Goal: Task Accomplishment & Management: Manage account settings

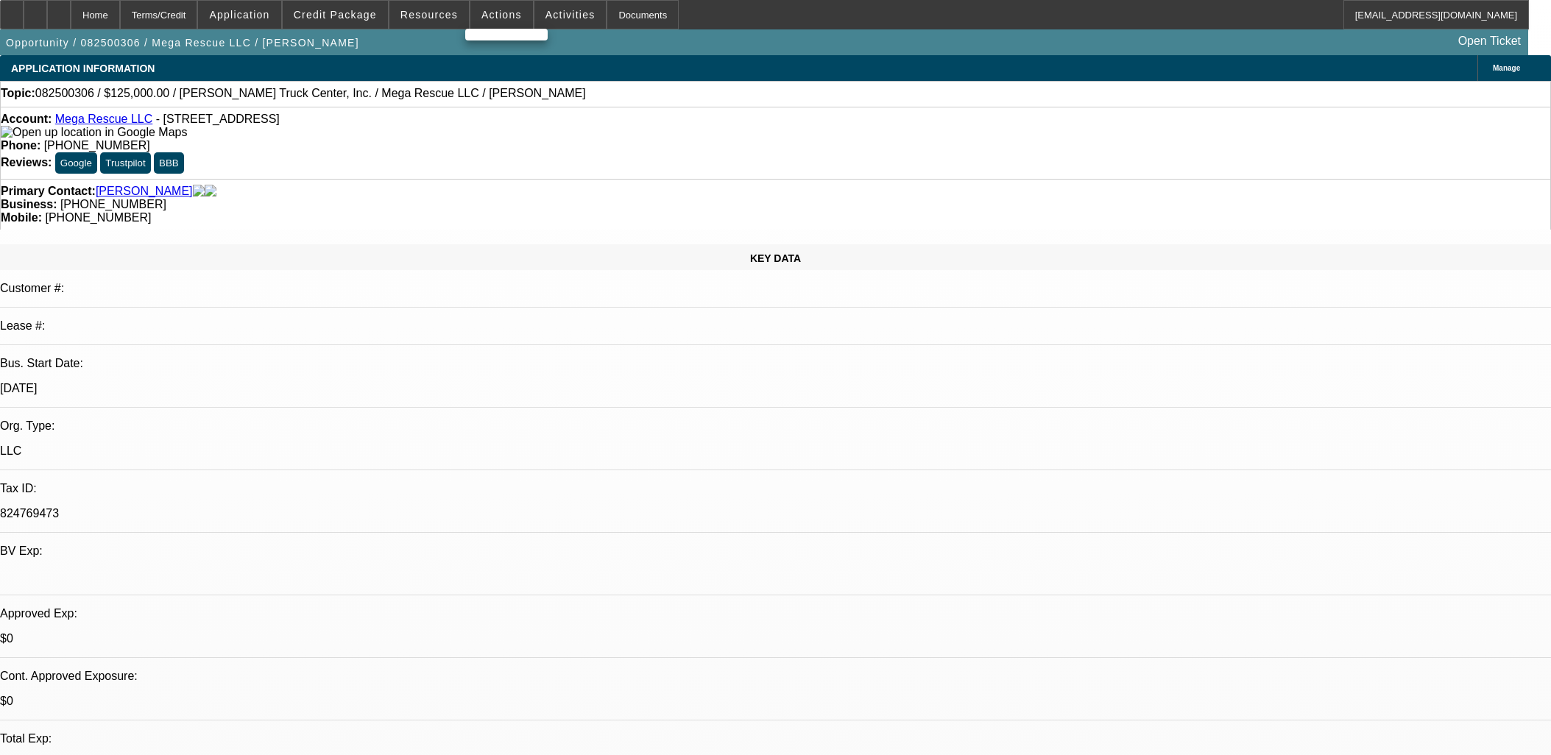
select select "0"
select select "2"
select select "0.1"
select select "4"
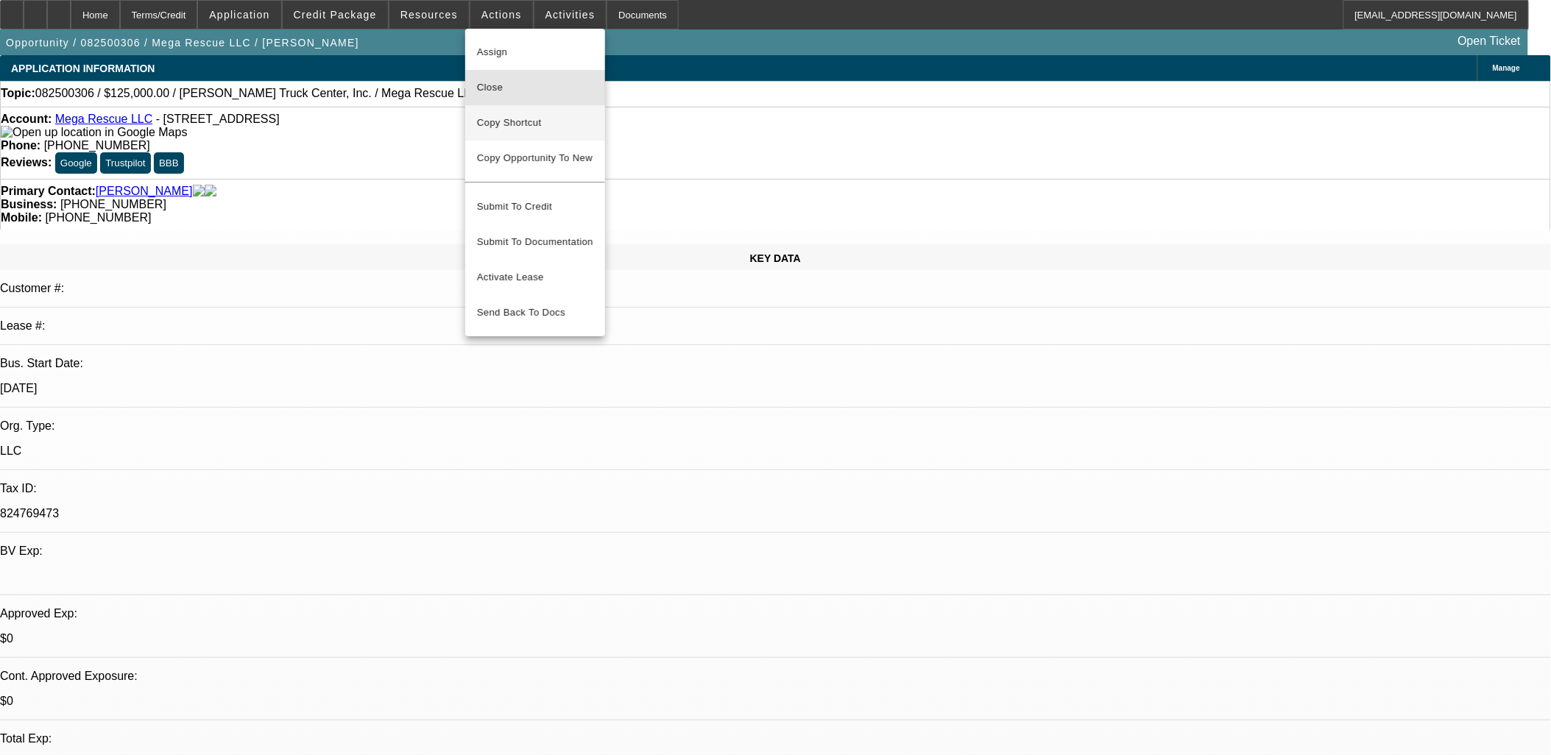
click at [556, 106] on div "Assign Close Copy Shortcut Copy Opportunity To New Submit To Credit Submit To D…" at bounding box center [535, 183] width 140 height 296
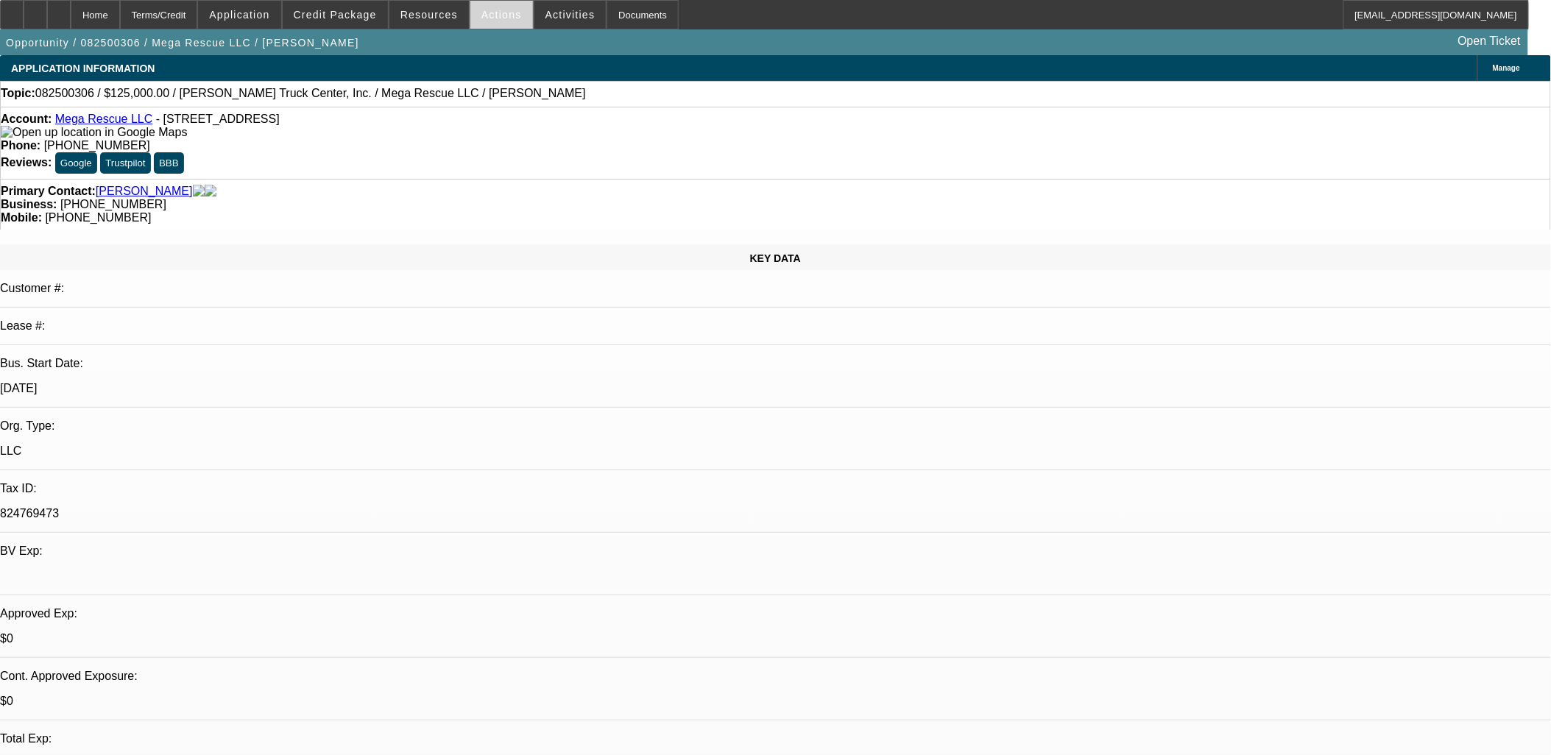
drag, startPoint x: 528, startPoint y: 35, endPoint x: 504, endPoint y: 13, distance: 32.8
click at [524, 32] on div "Opportunity / 082500306 / Mega Rescue LLC / [PERSON_NAME] Open Ticket" at bounding box center [764, 42] width 1528 height 26
drag, startPoint x: 504, startPoint y: 13, endPoint x: 509, endPoint y: 18, distance: 7.8
click at [506, 15] on span "Actions" at bounding box center [501, 15] width 40 height 12
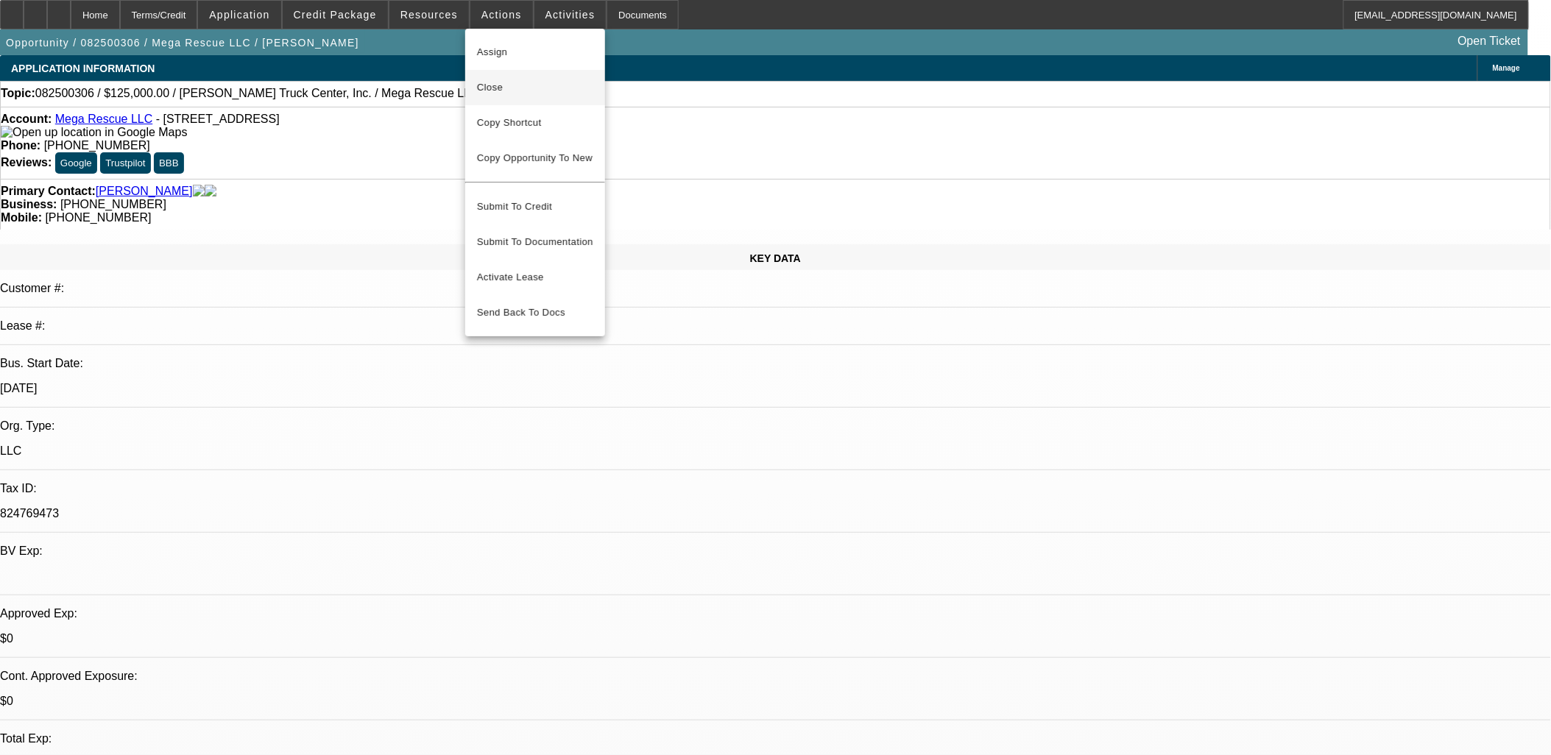
click at [542, 97] on button "Close" at bounding box center [535, 87] width 140 height 35
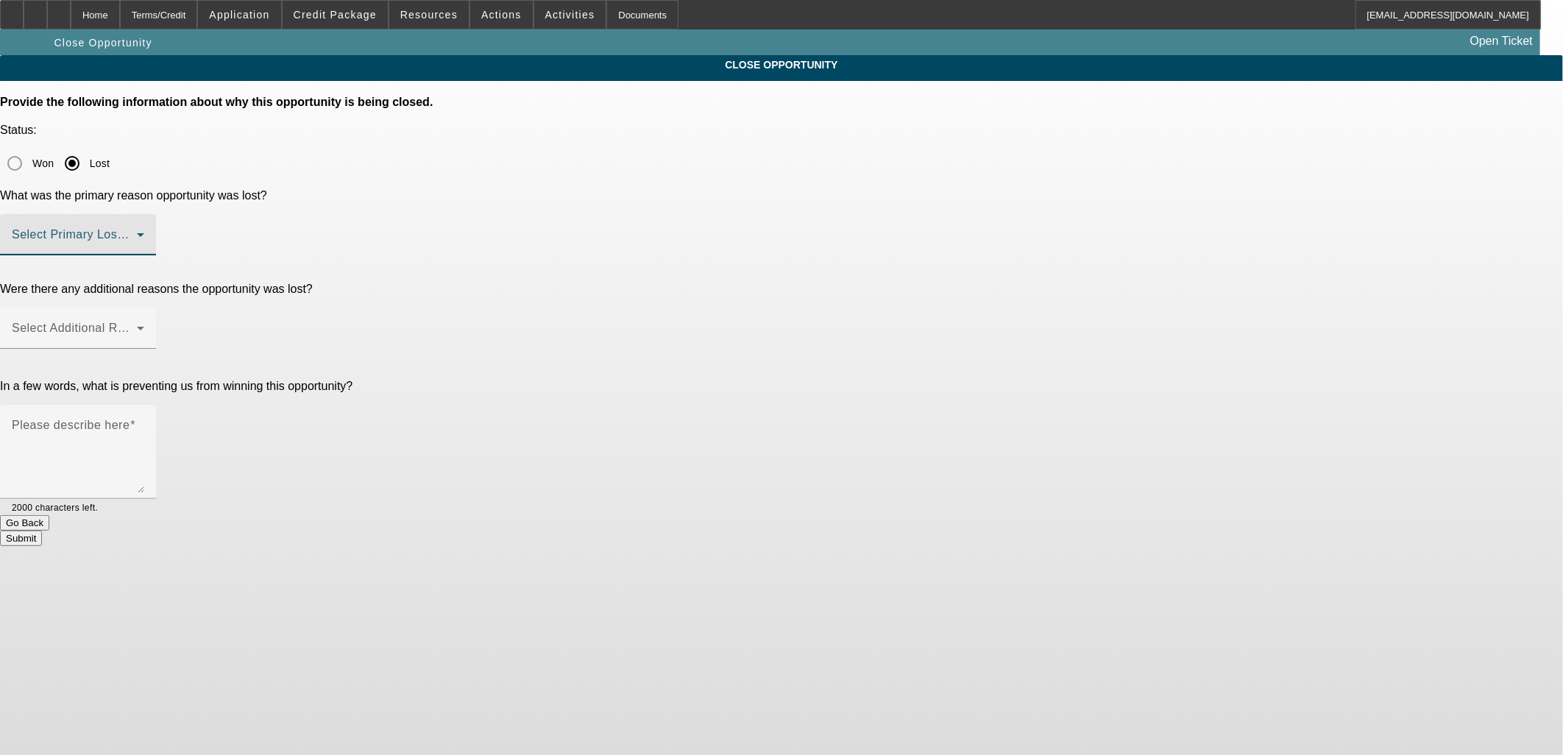
click at [137, 232] on span at bounding box center [74, 241] width 125 height 18
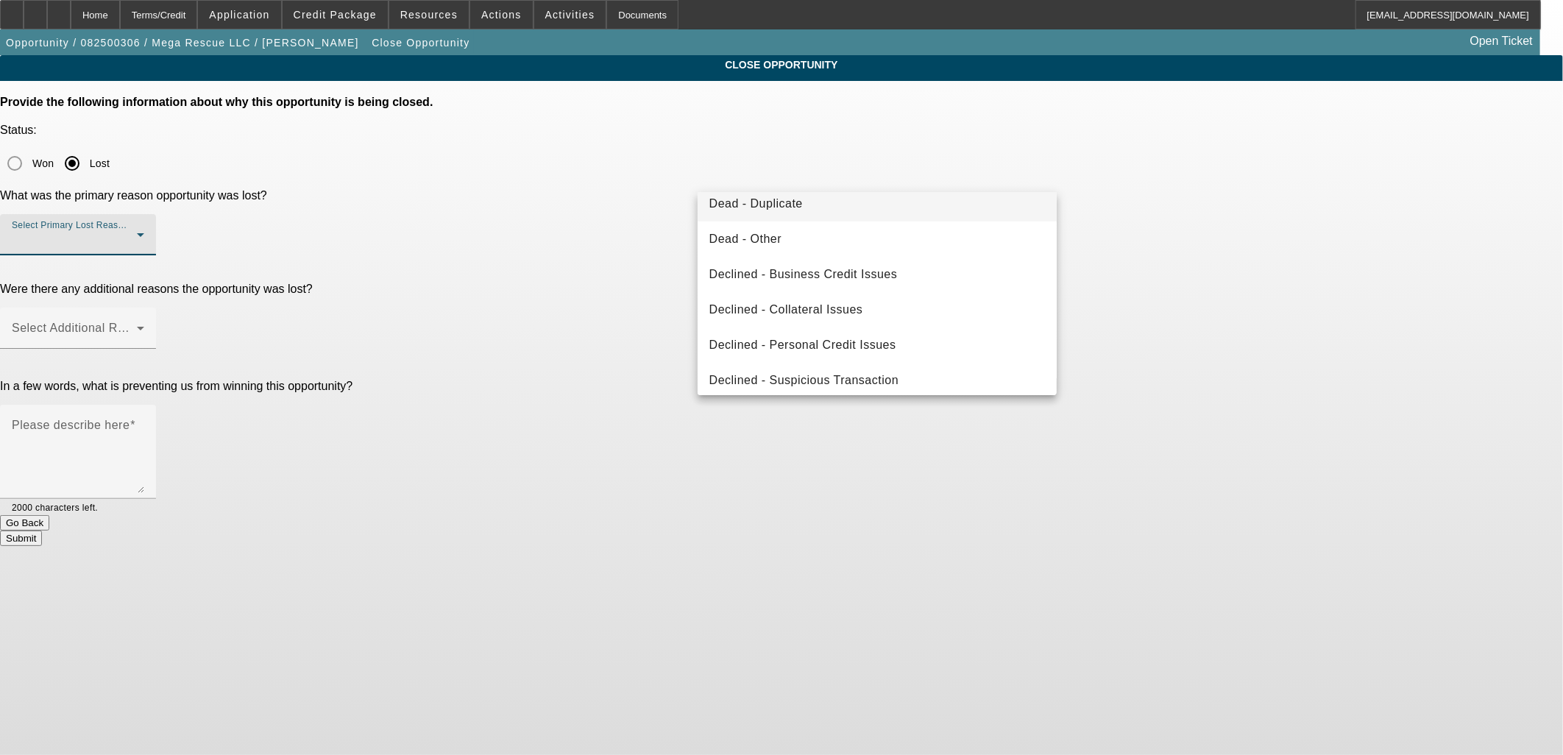
scroll to position [196, 0]
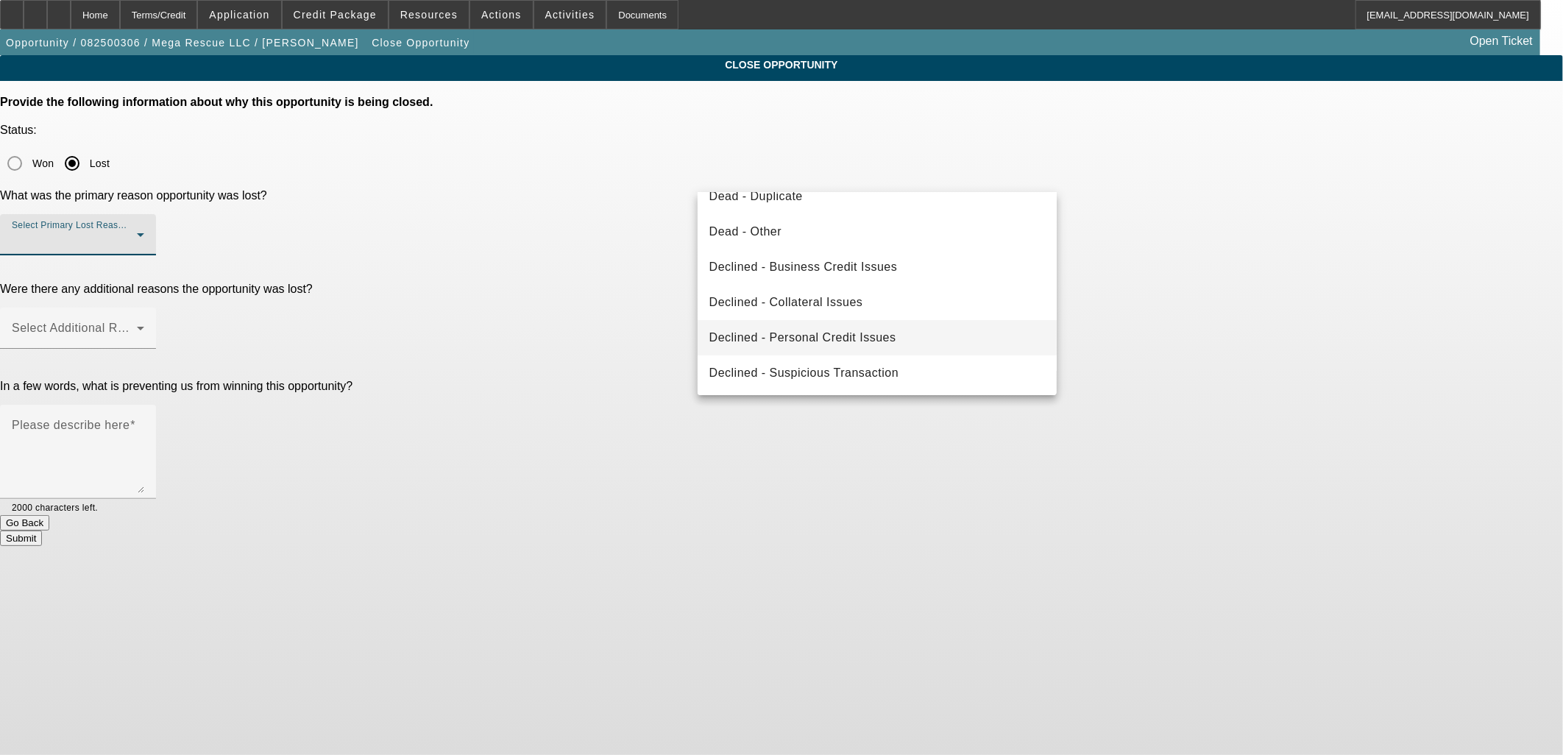
click at [792, 333] on span "Declined - Personal Credit Issues" at bounding box center [802, 338] width 187 height 18
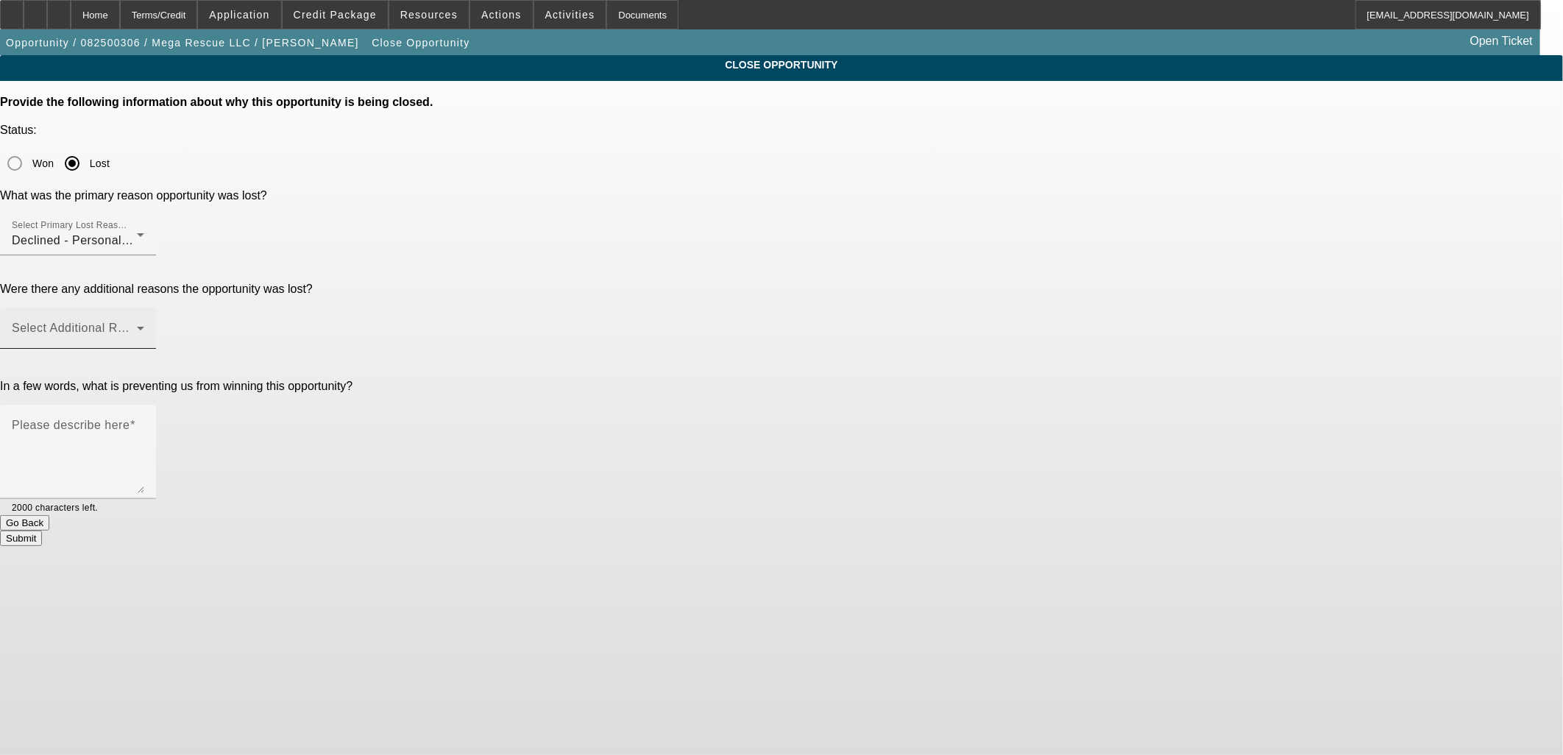
drag, startPoint x: 1200, startPoint y: 227, endPoint x: 966, endPoint y: 235, distance: 234.2
click at [1130, 234] on div "CLOSE OPPORTUNITY Provide the following information about why this opportunity …" at bounding box center [781, 300] width 1563 height 491
click at [137, 325] on span at bounding box center [74, 334] width 125 height 18
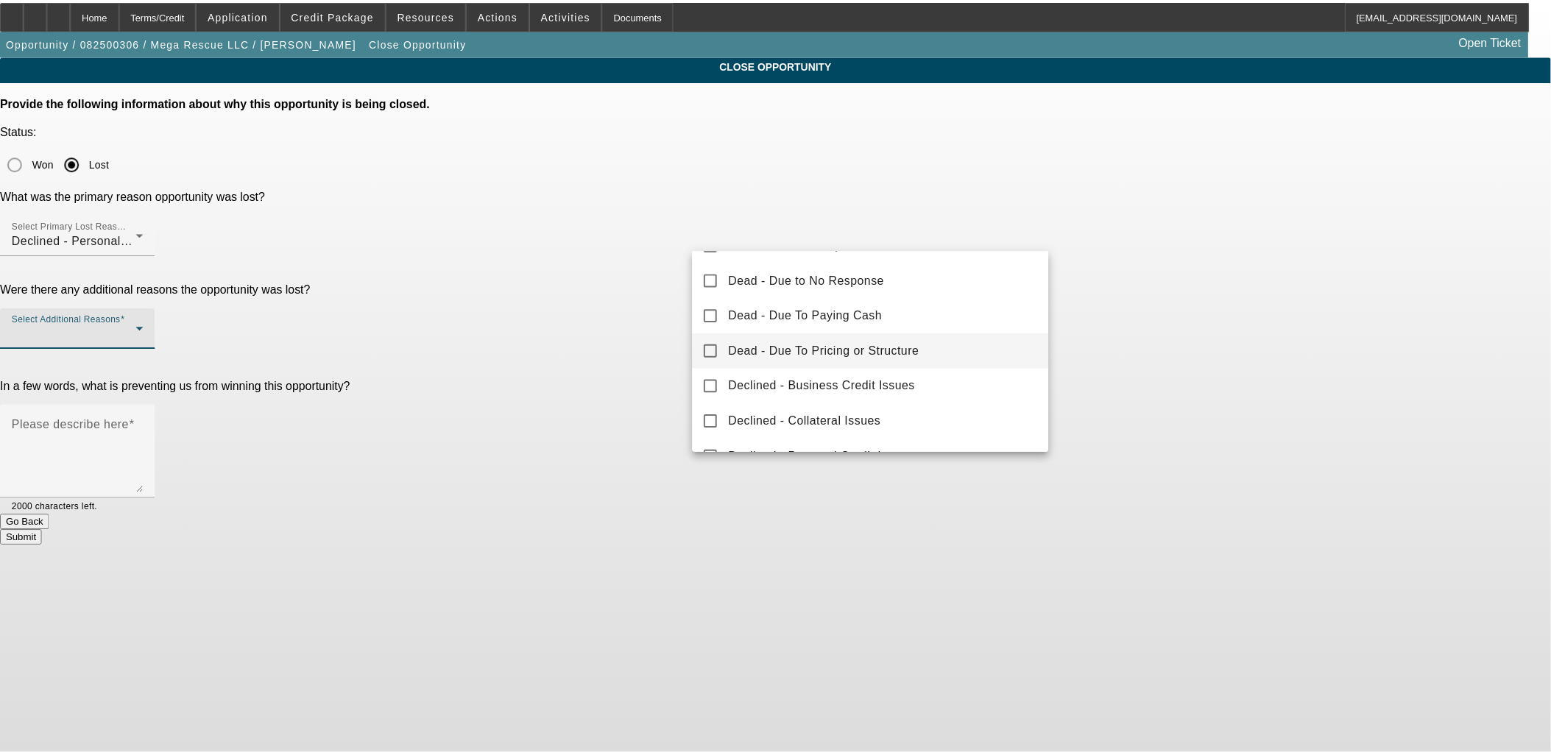
scroll to position [162, 0]
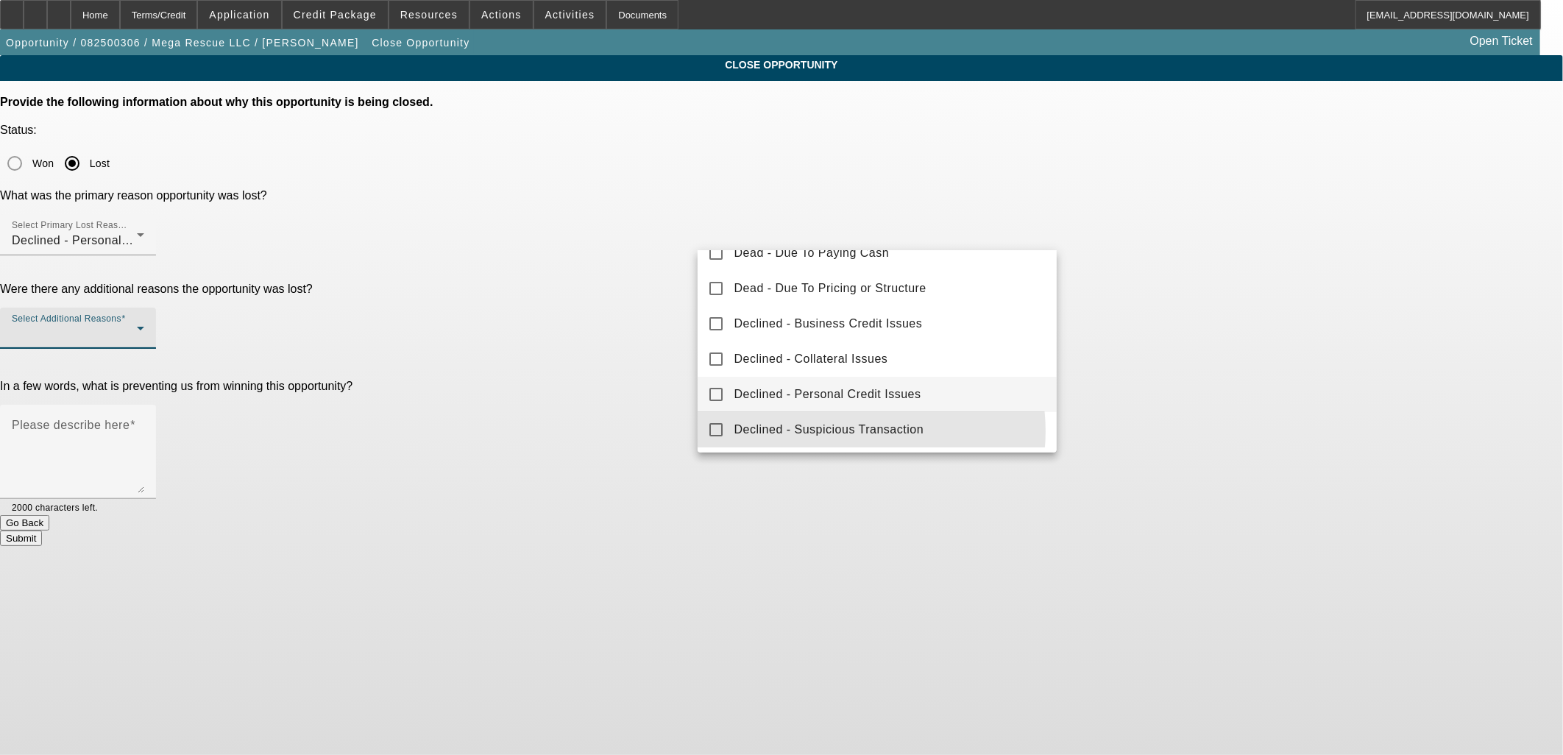
drag, startPoint x: 858, startPoint y: 431, endPoint x: 871, endPoint y: 405, distance: 28.6
click at [858, 428] on span "Declined - Suspicious Transaction" at bounding box center [829, 430] width 190 height 18
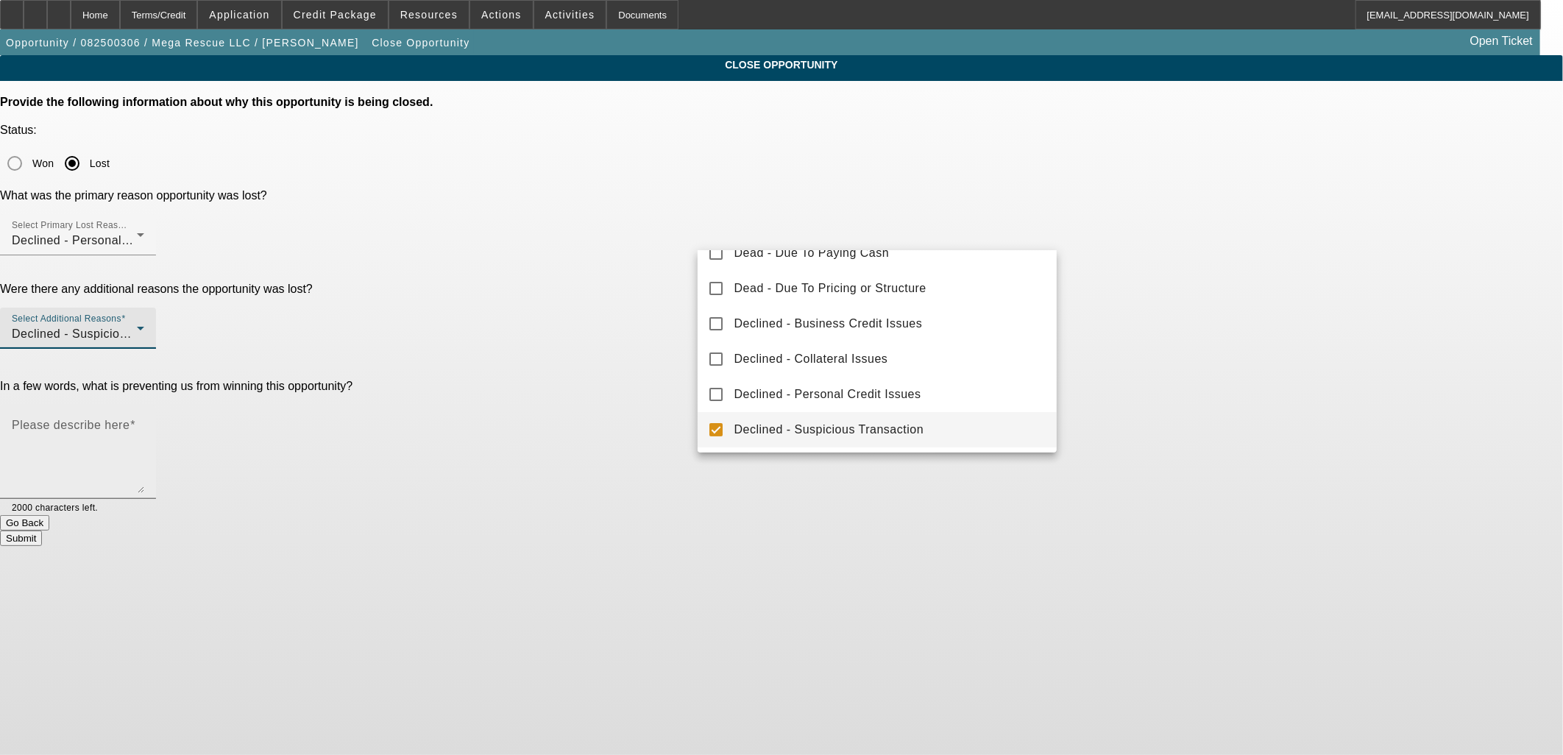
drag, startPoint x: 1097, startPoint y: 287, endPoint x: 947, endPoint y: 314, distance: 151.9
click at [1068, 294] on div at bounding box center [781, 377] width 1563 height 755
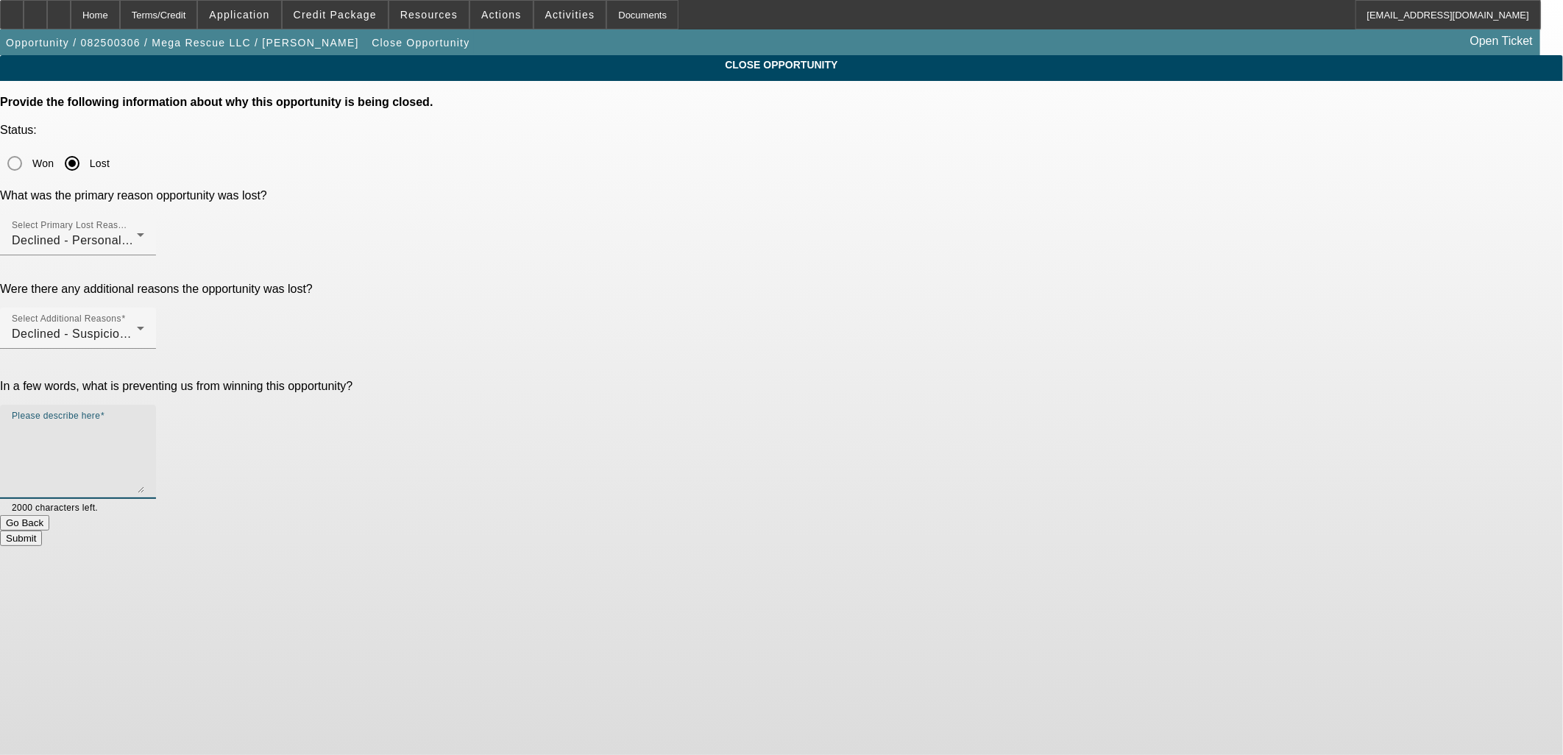
click at [144, 422] on textarea "Please describe here" at bounding box center [78, 457] width 132 height 71
type textarea "DOA"
click at [42, 531] on button "Submit" at bounding box center [21, 538] width 42 height 15
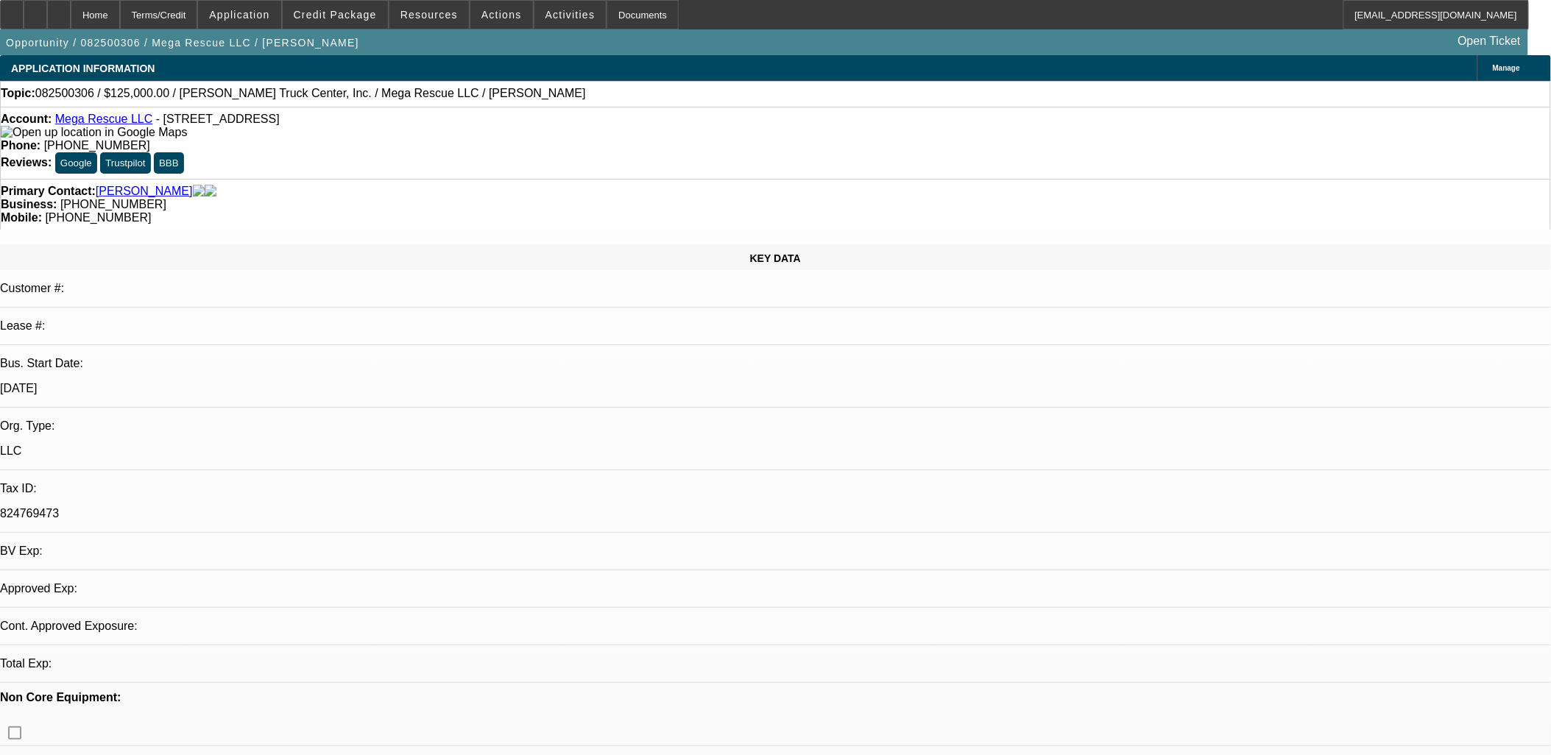
select select "0"
select select "2"
select select "0.1"
select select "4"
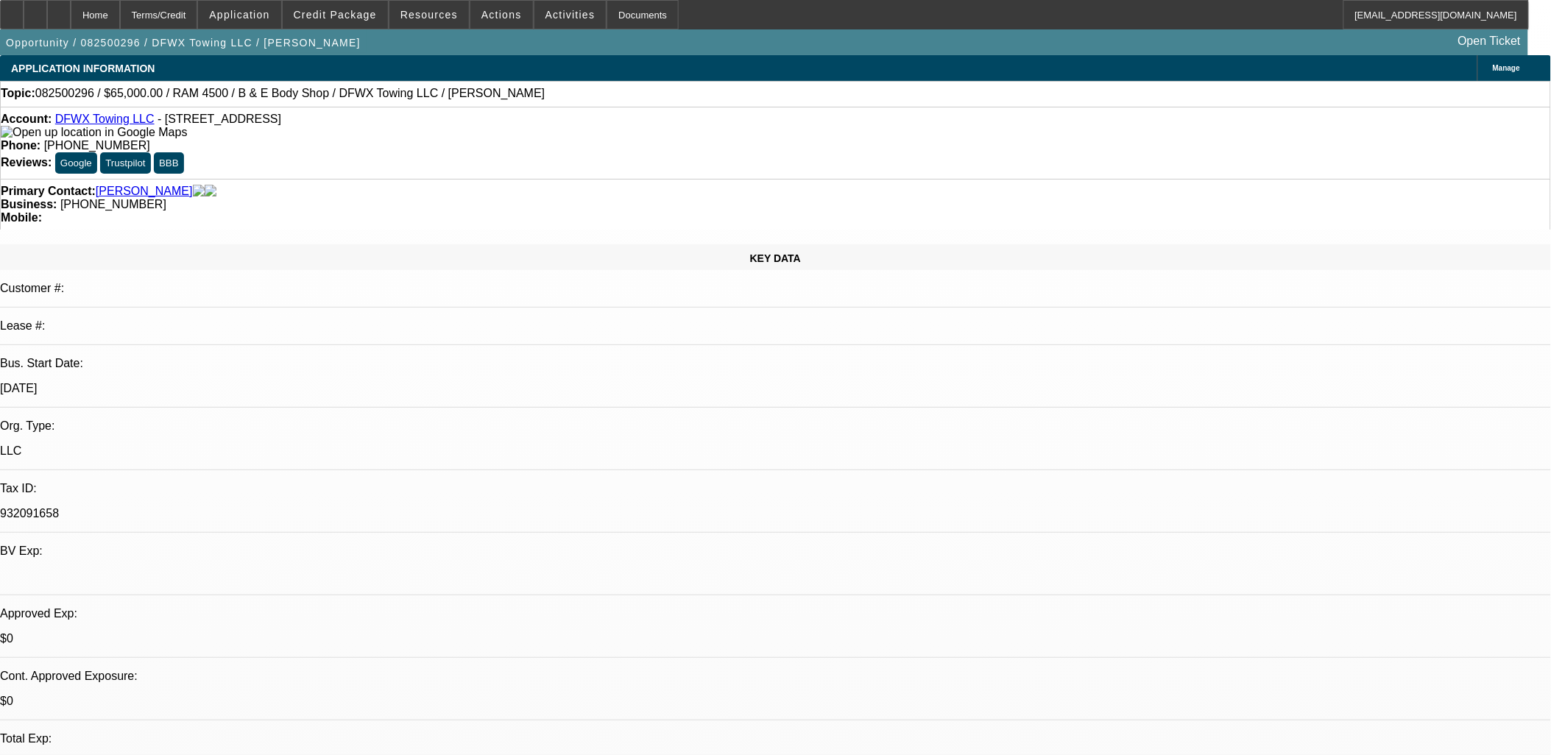
select select "0"
select select "2"
select select "0"
select select "6"
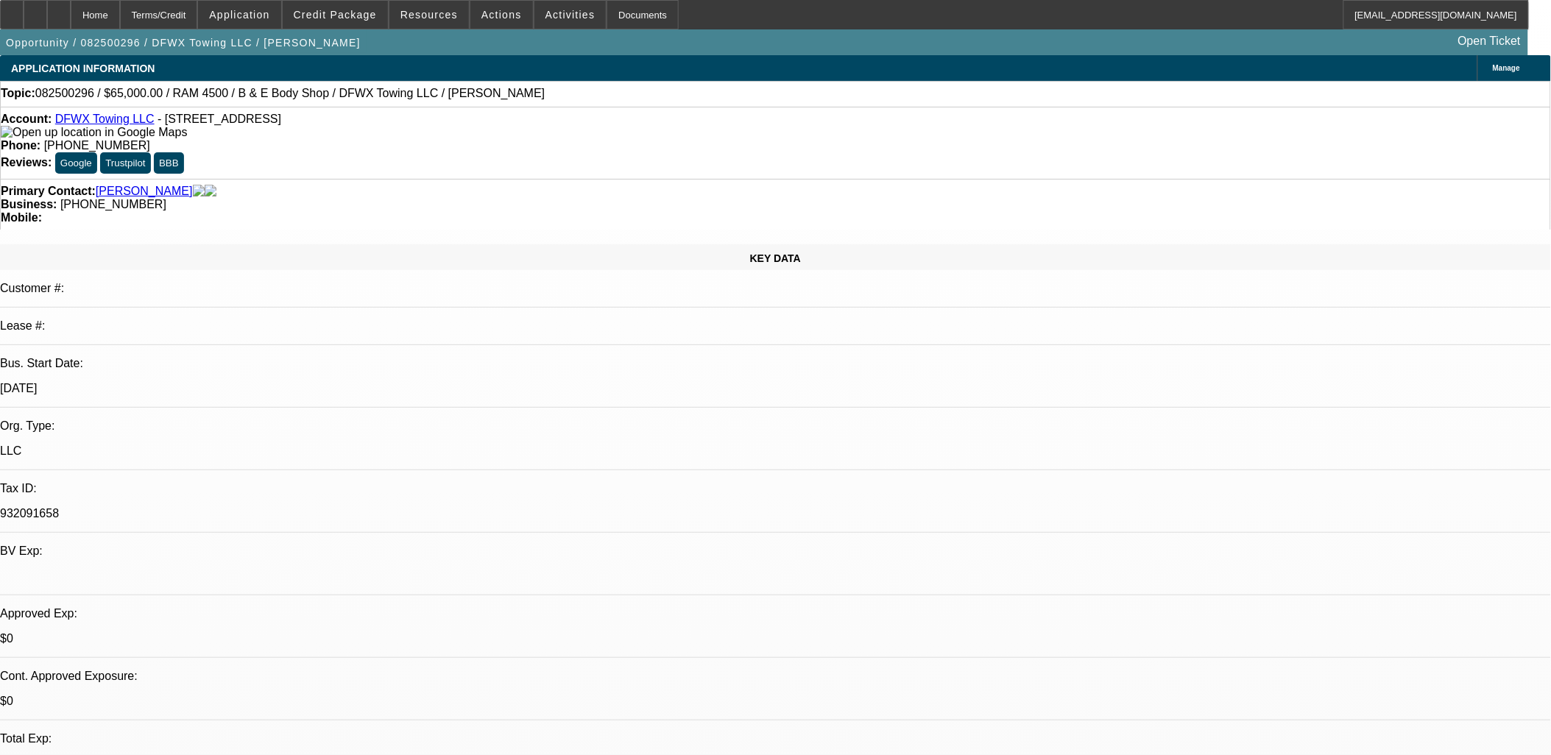
select select "0"
select select "2"
select select "0"
select select "6"
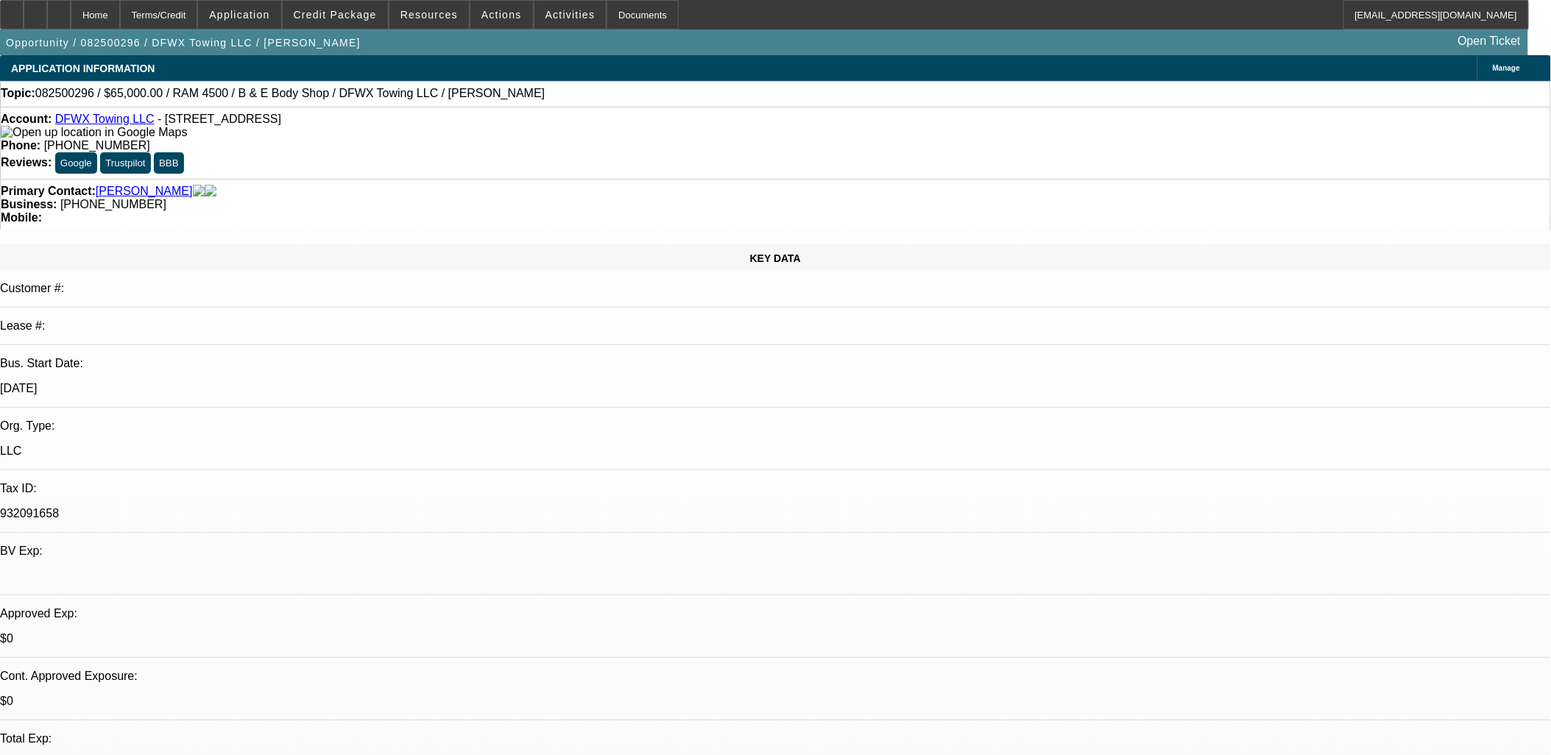
select select "0"
select select "2"
select select "0"
select select "6"
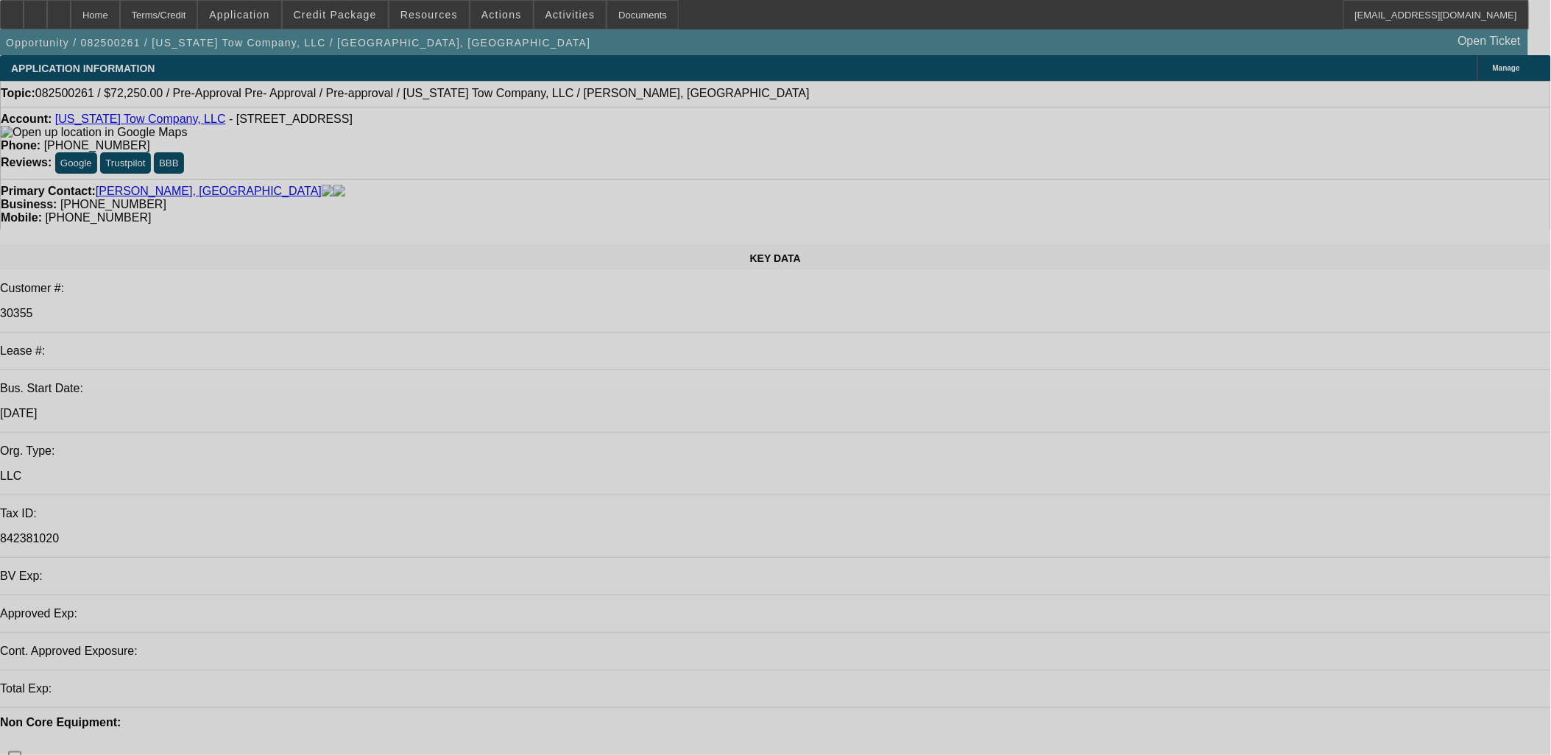
select select "0.15"
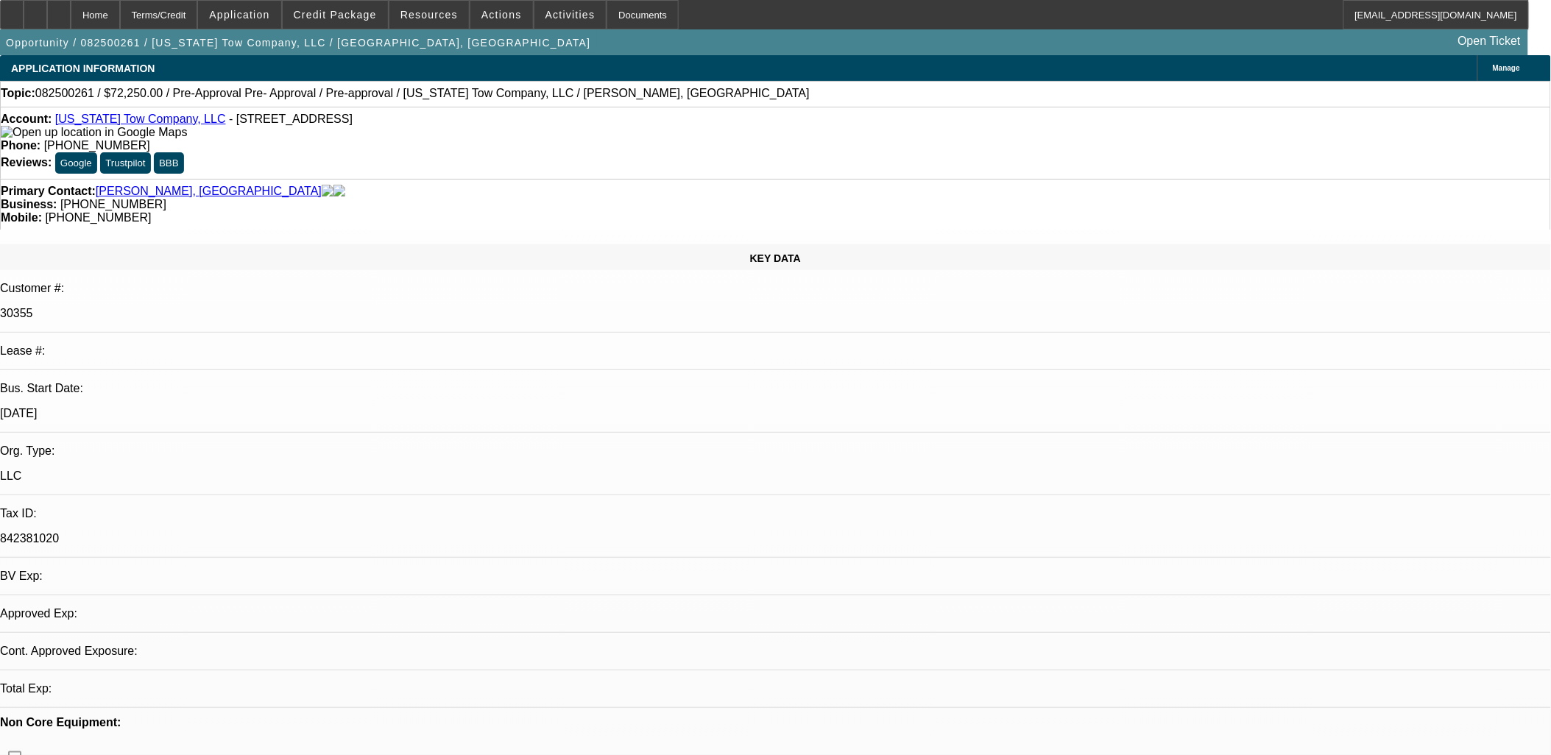
select select "0"
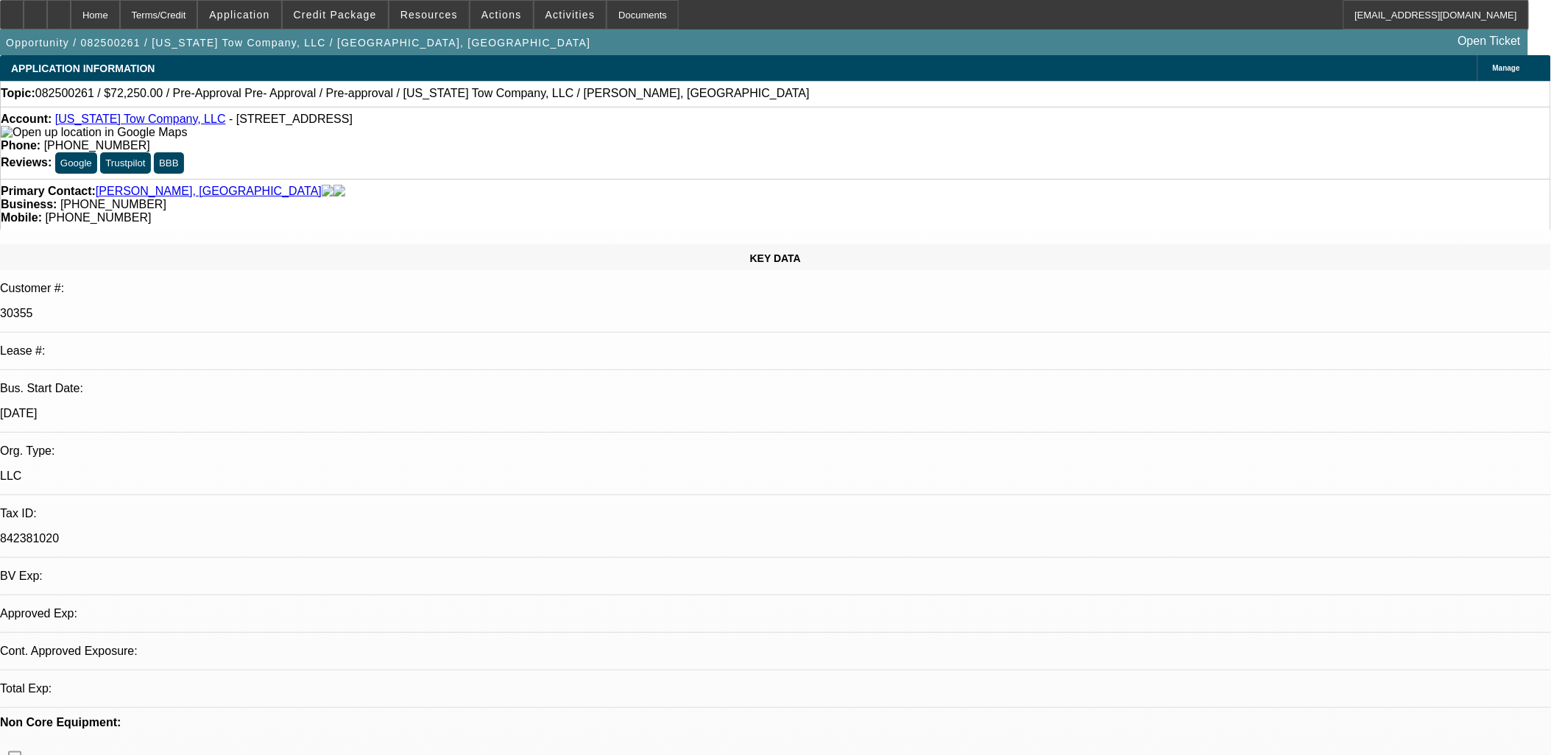
select select "0"
select select "1"
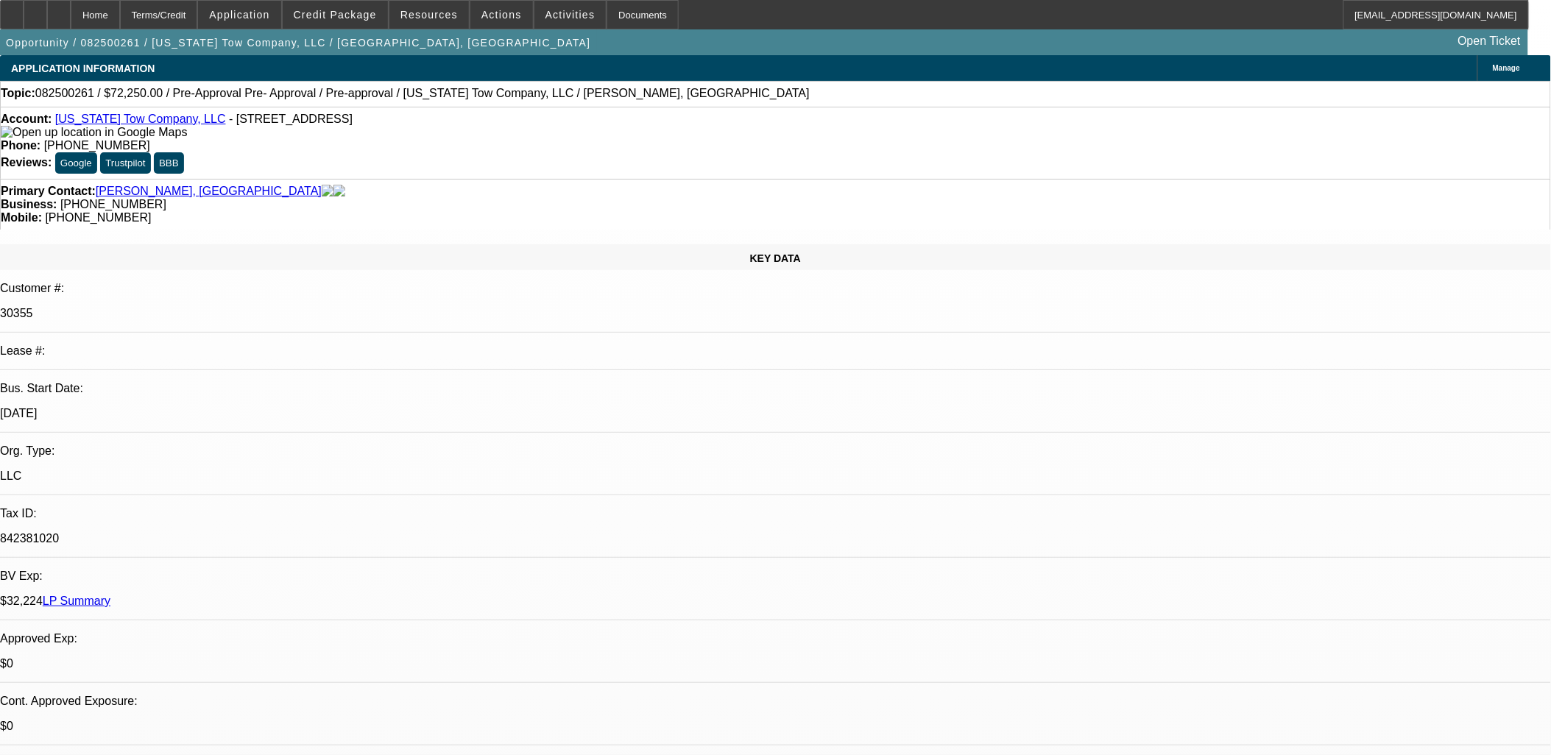
select select "6"
select select "1"
select select "6"
select select "1"
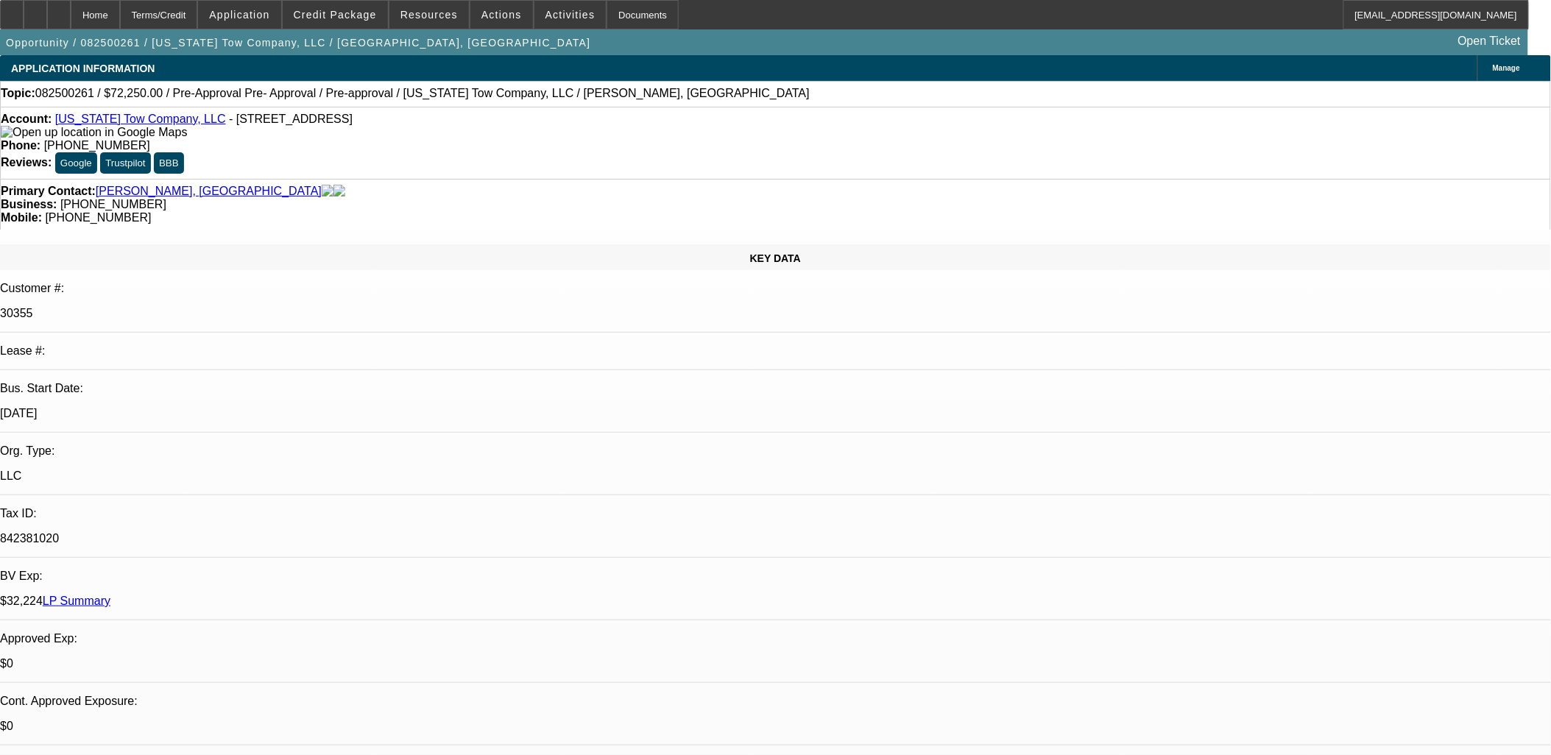
select select "1"
select select "6"
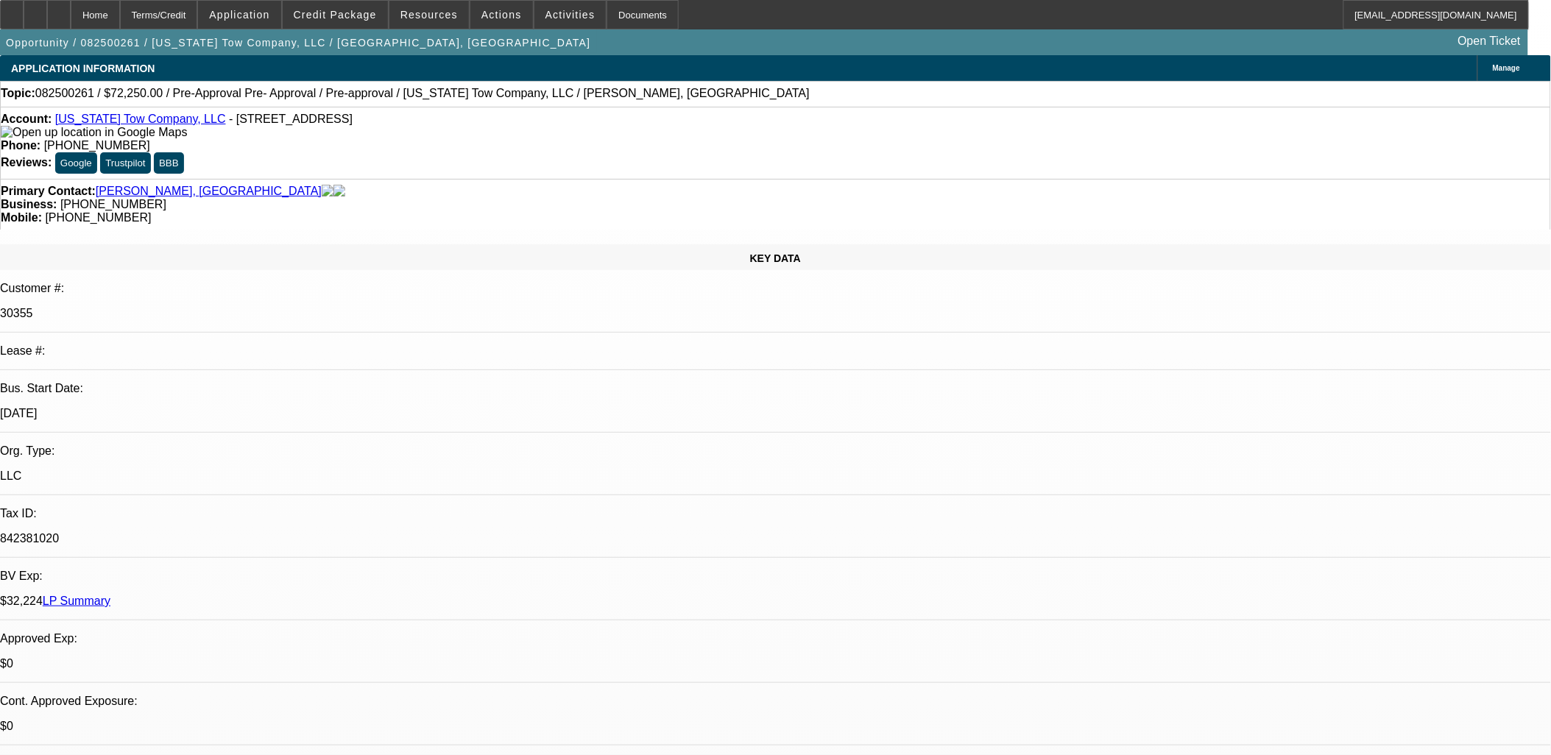
drag, startPoint x: 639, startPoint y: 243, endPoint x: 645, endPoint y: 251, distance: 10.5
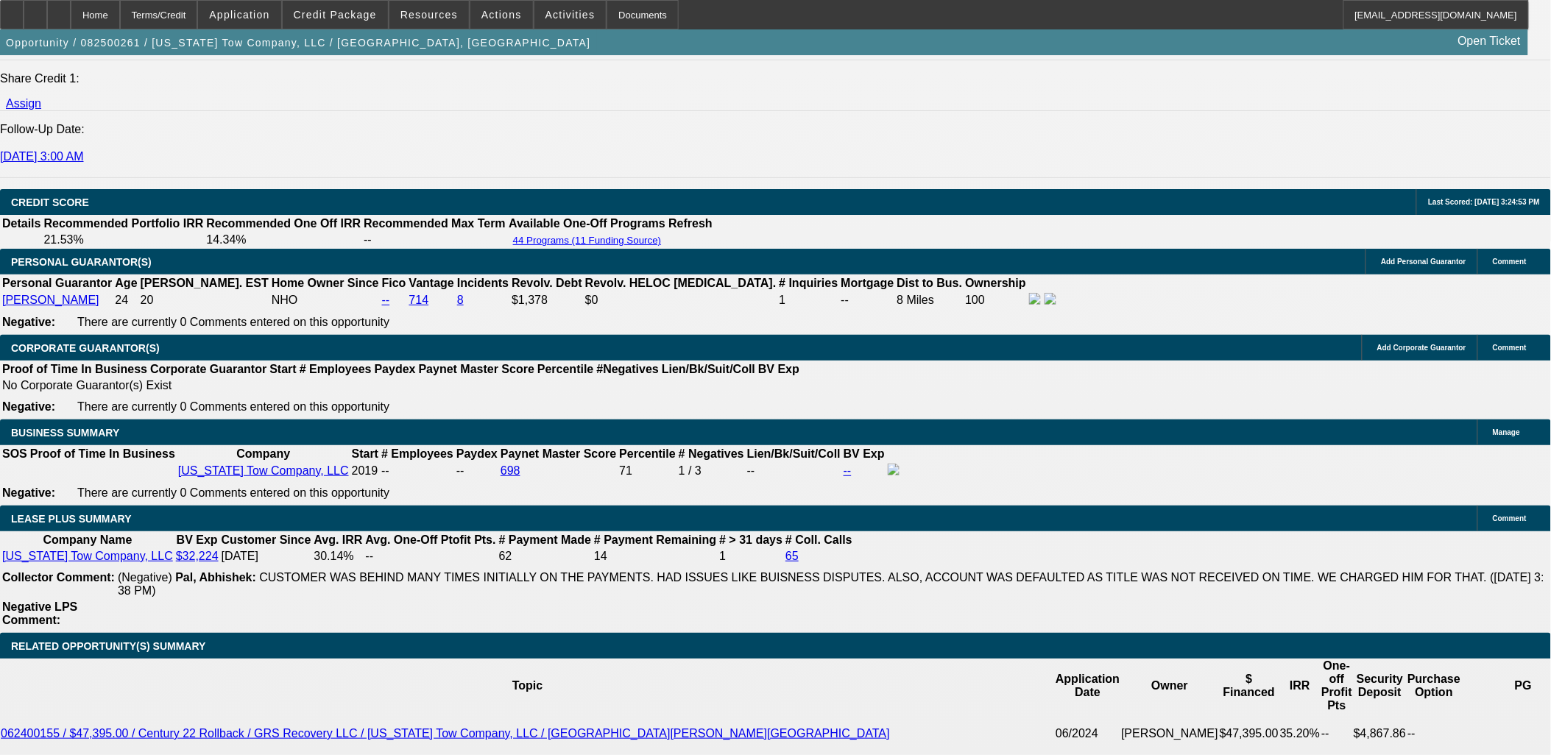
scroll to position [2125, 0]
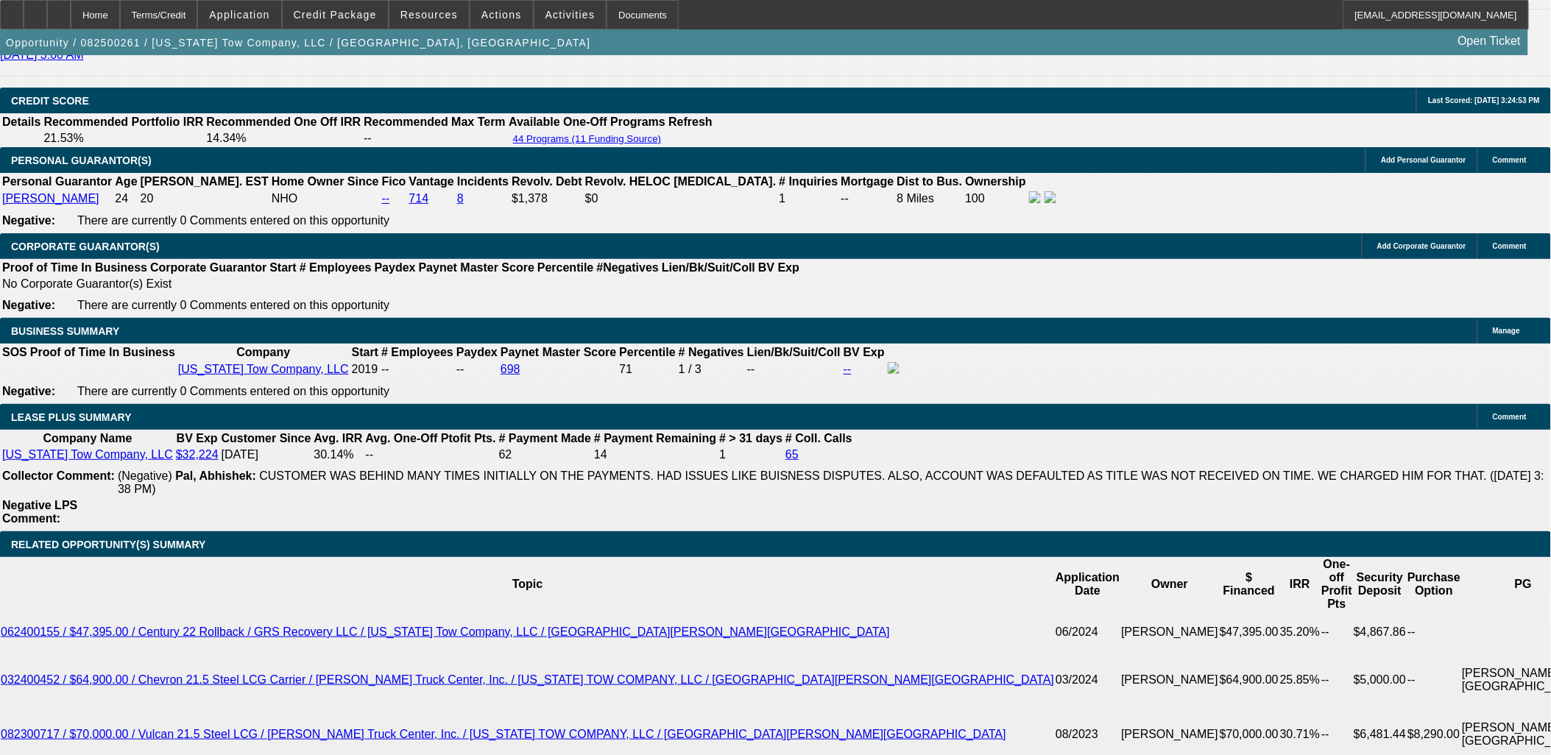
drag, startPoint x: 1063, startPoint y: 205, endPoint x: 968, endPoint y: 291, distance: 128.7
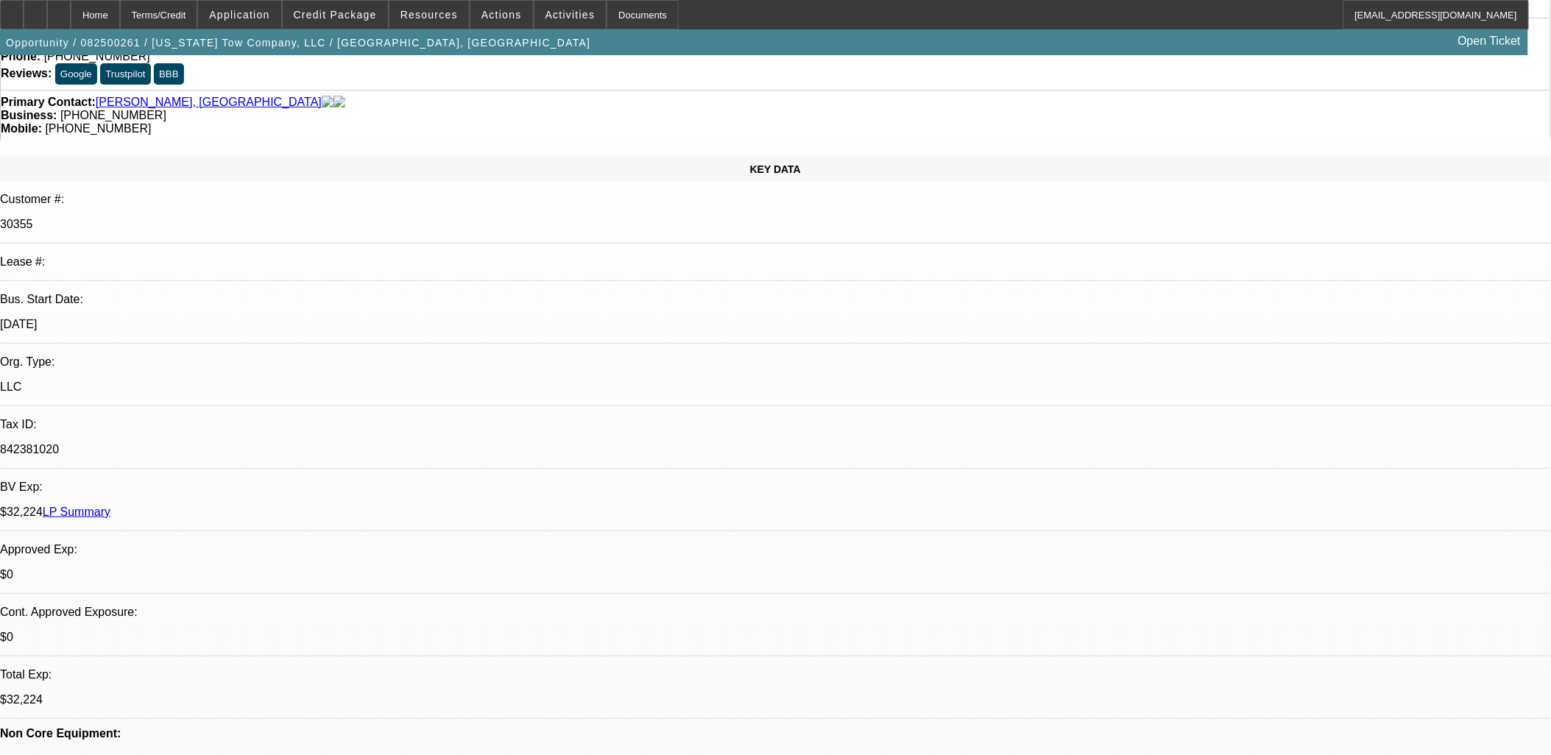
scroll to position [0, 0]
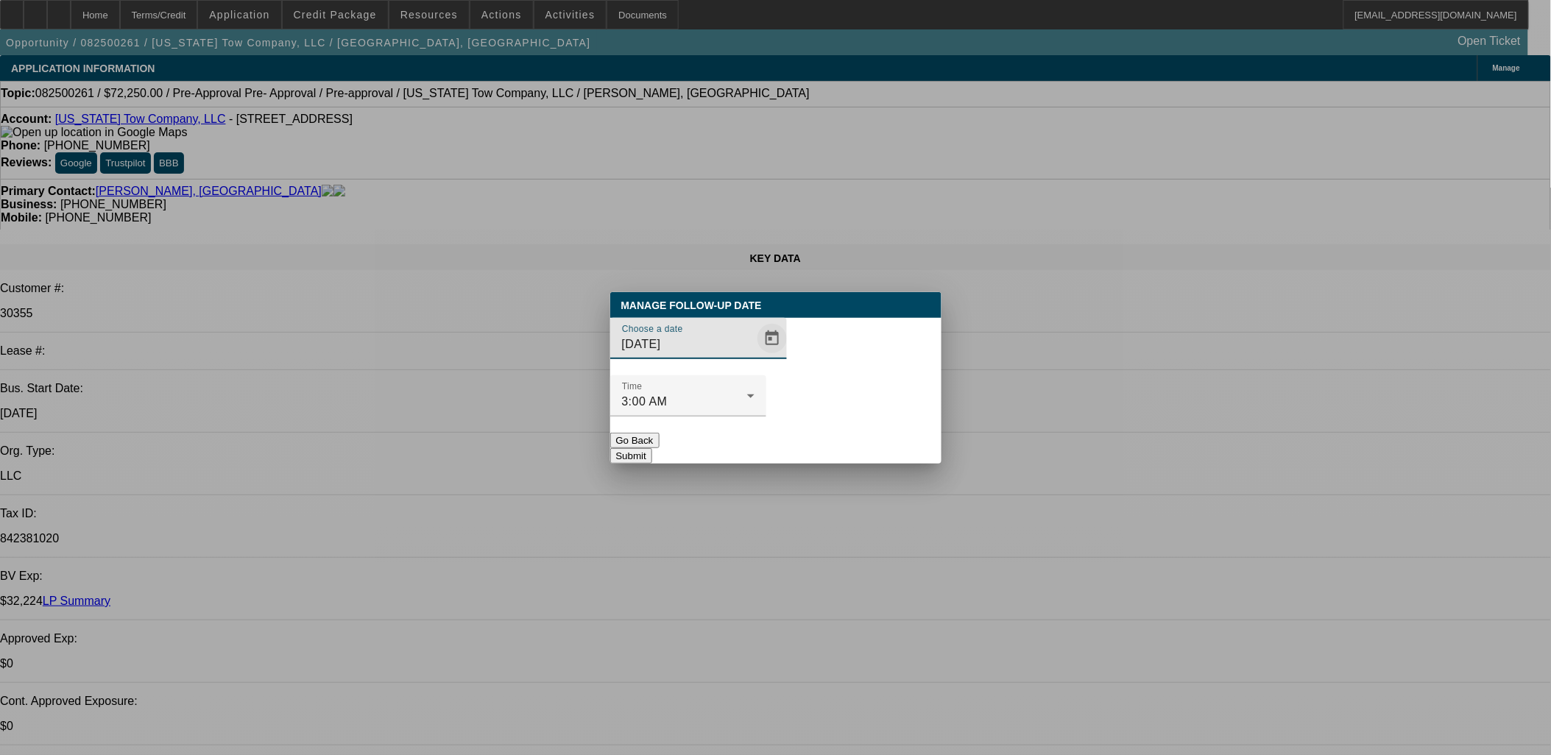
click at [754, 356] on span "Open calendar" at bounding box center [771, 338] width 35 height 35
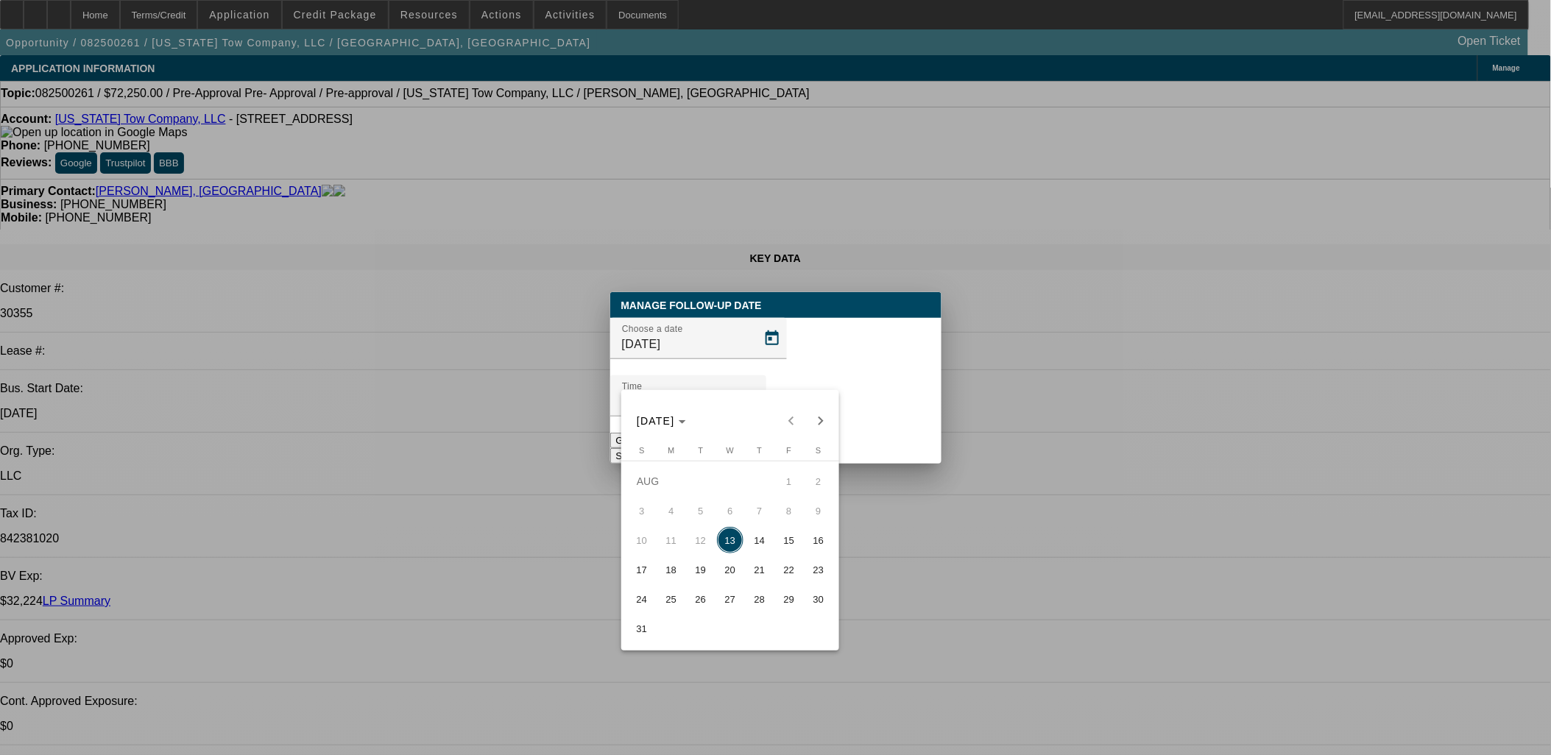
click at [747, 552] on button "14" at bounding box center [759, 539] width 29 height 29
type input "8/14/2025"
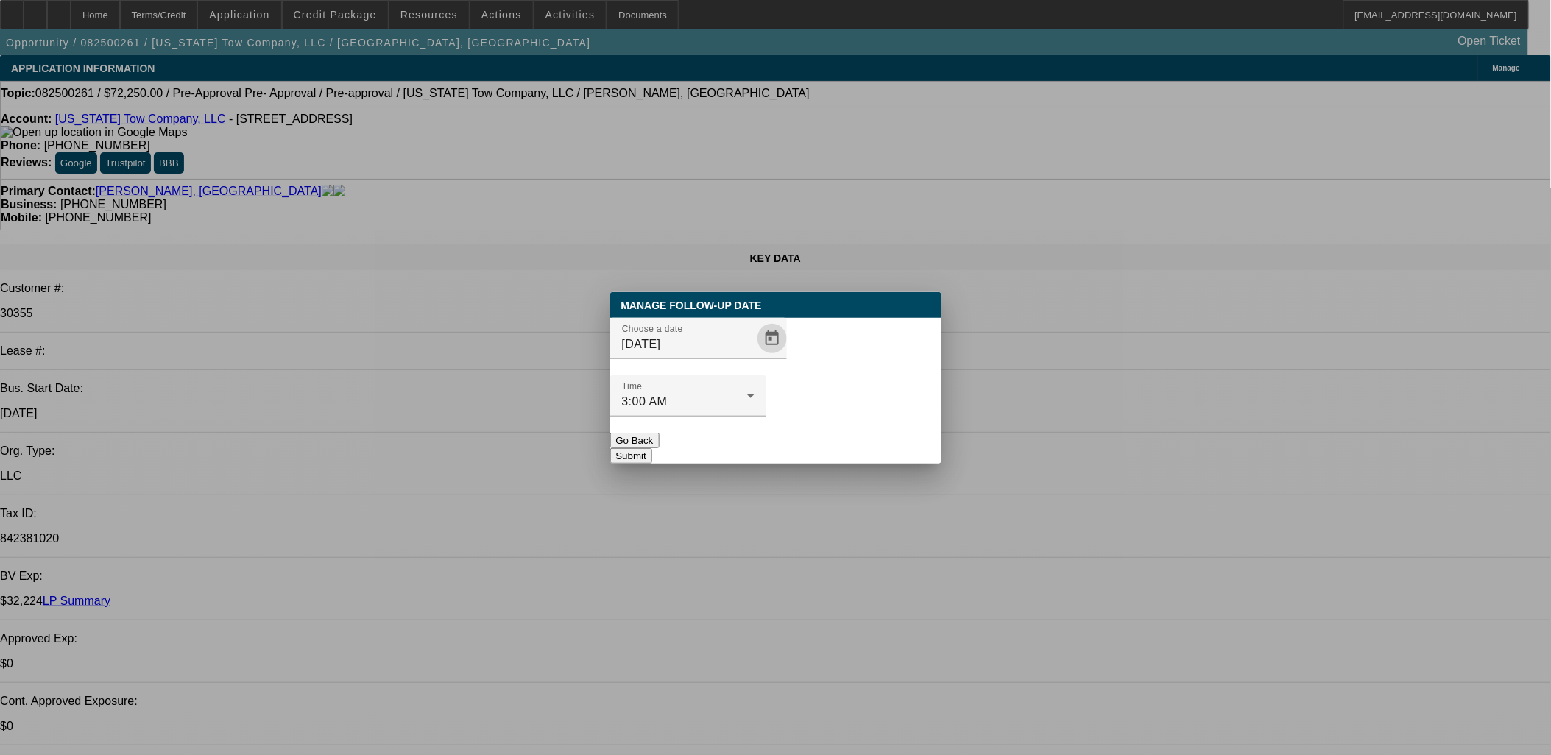
click at [652, 448] on button "Submit" at bounding box center [631, 455] width 42 height 15
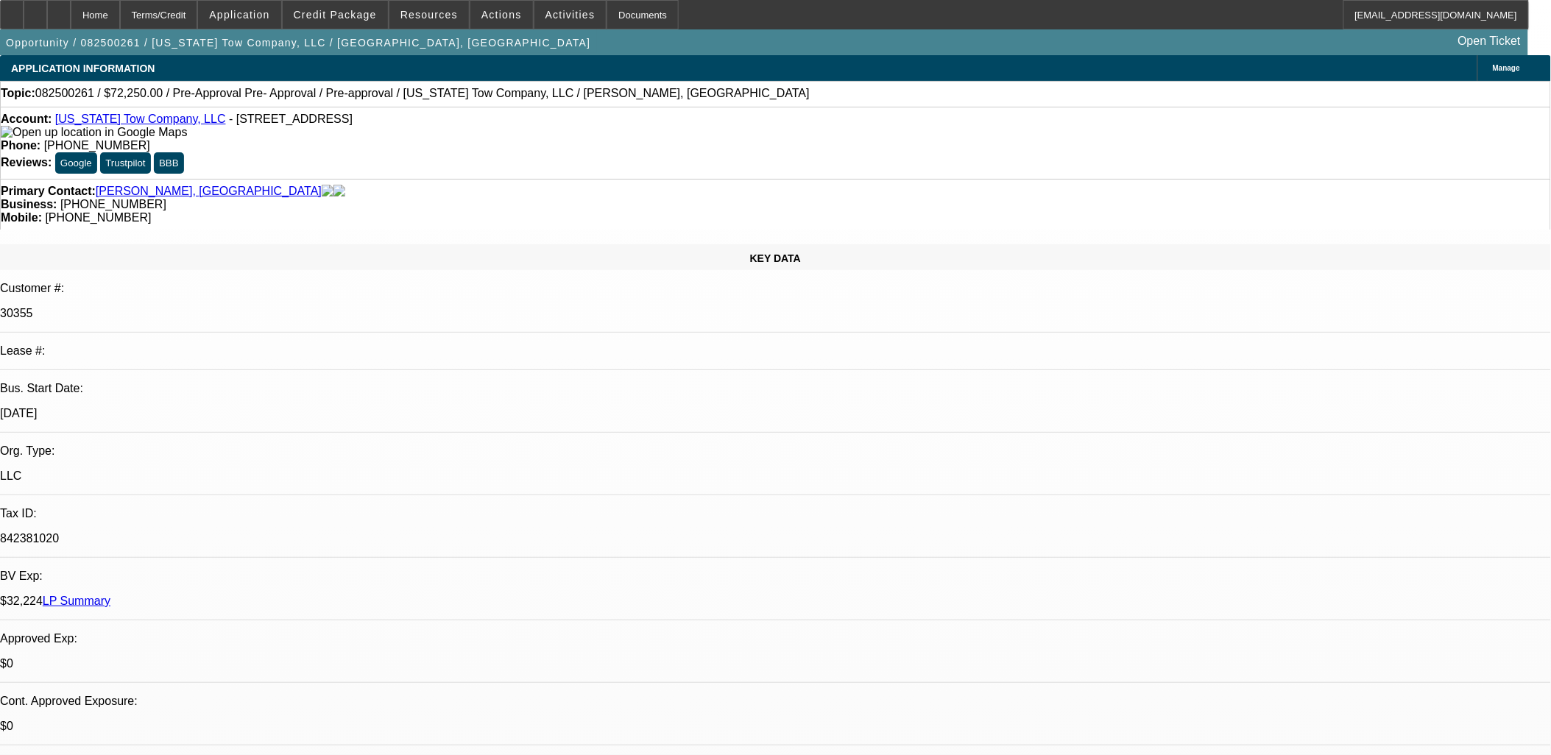
scroll to position [425, 0]
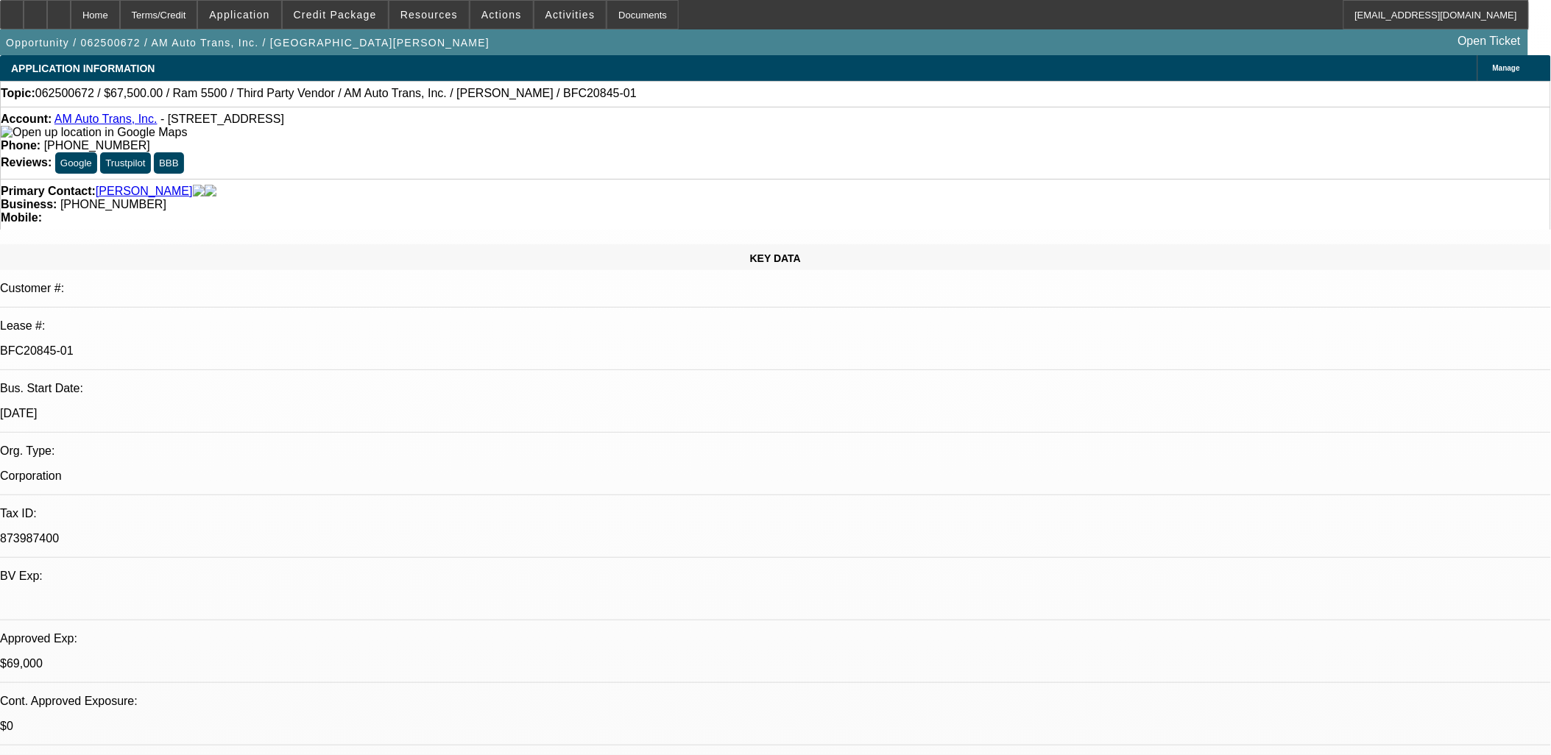
select select "0"
select select "2"
select select "0"
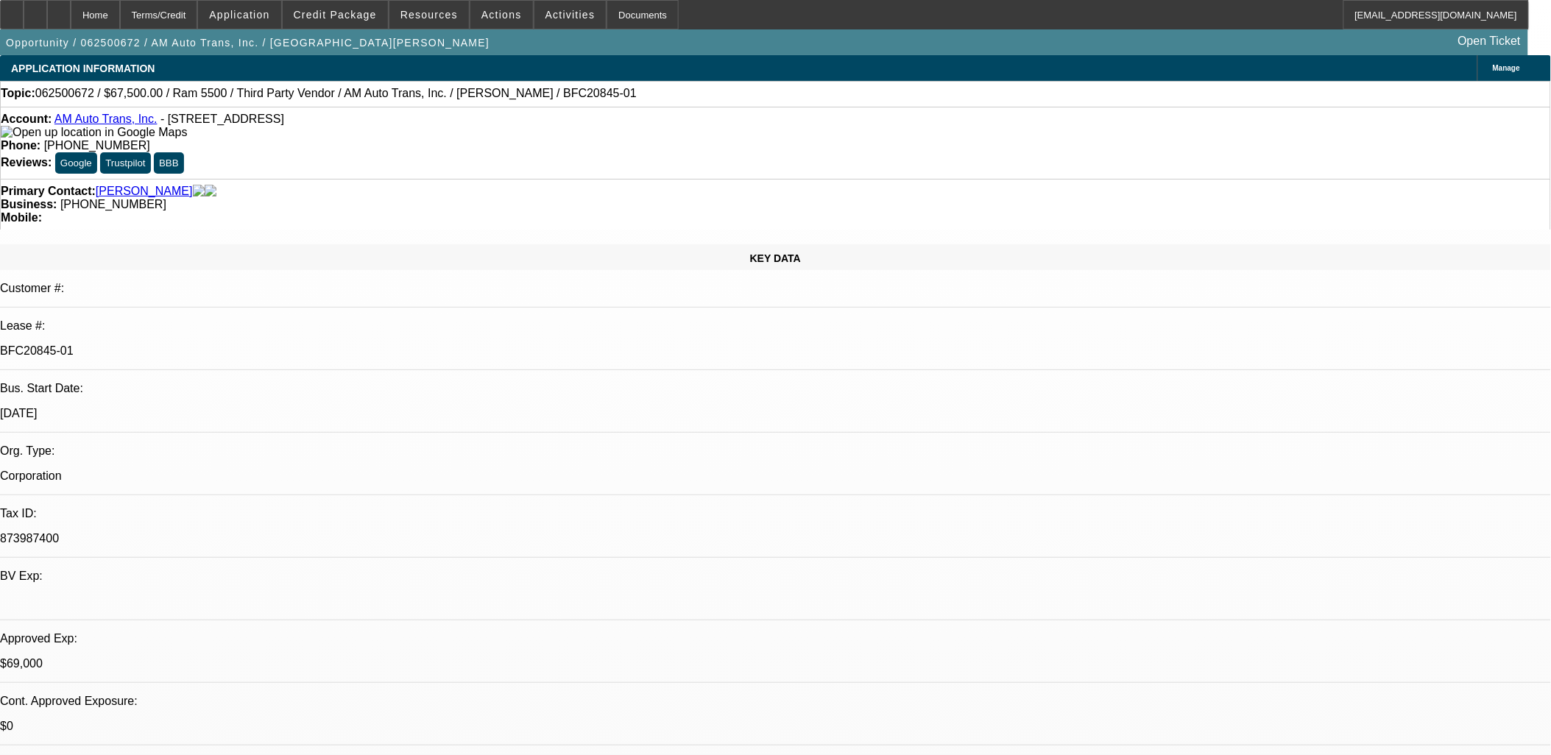
select select "0"
select select "2"
select select "0"
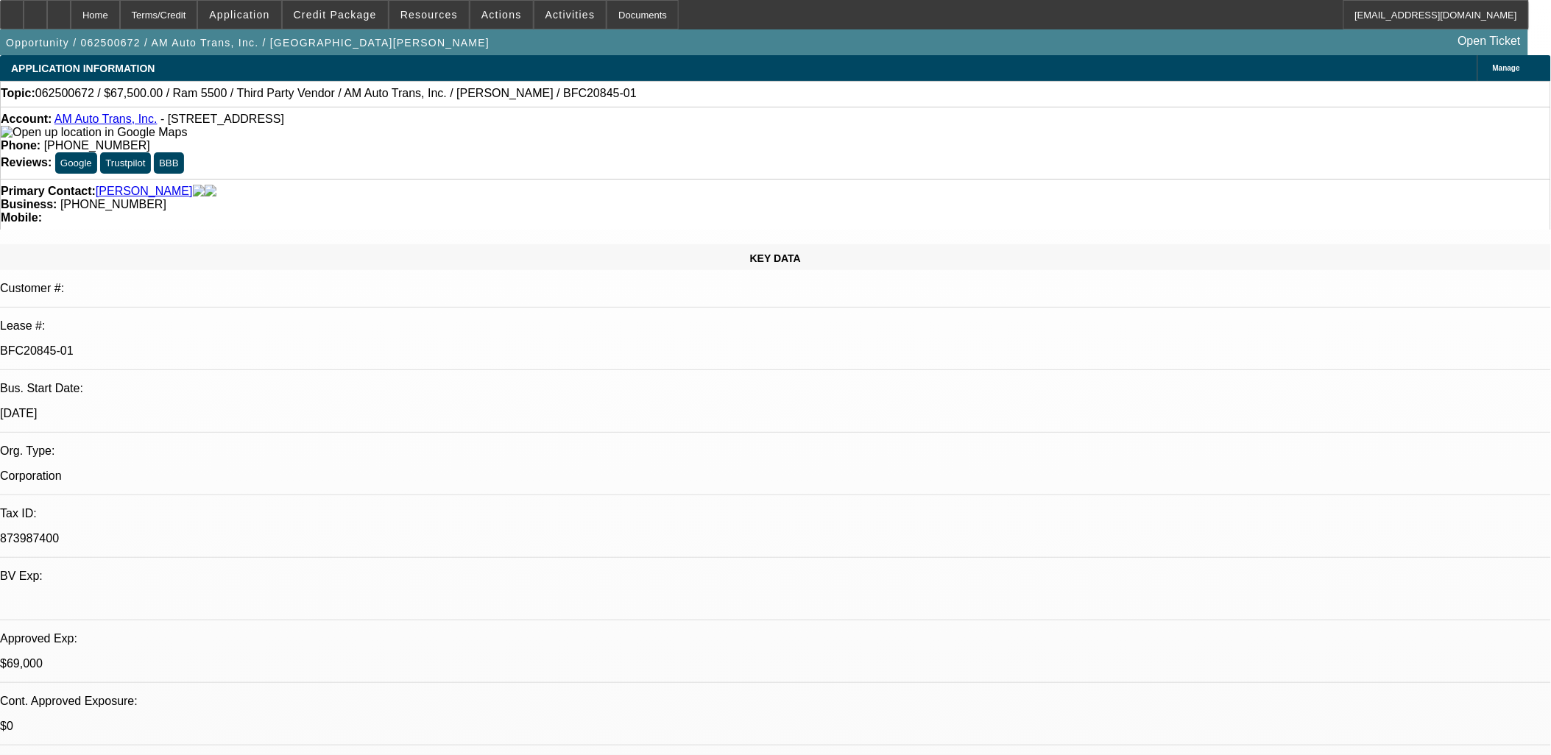
select select "2"
select select "0.1"
select select "1"
select select "2"
select select "6"
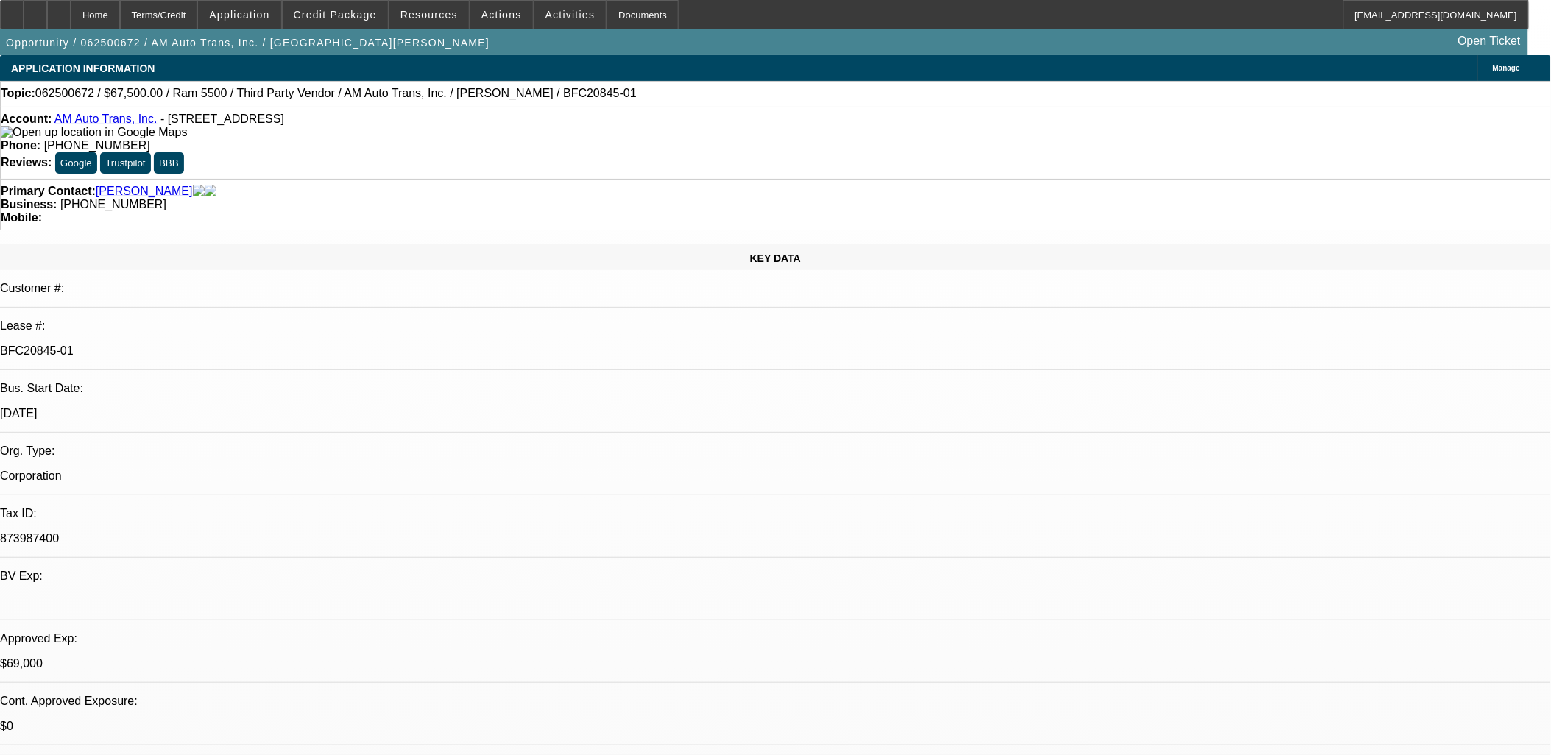
select select "1"
select select "2"
select select "6"
select select "1"
select select "2"
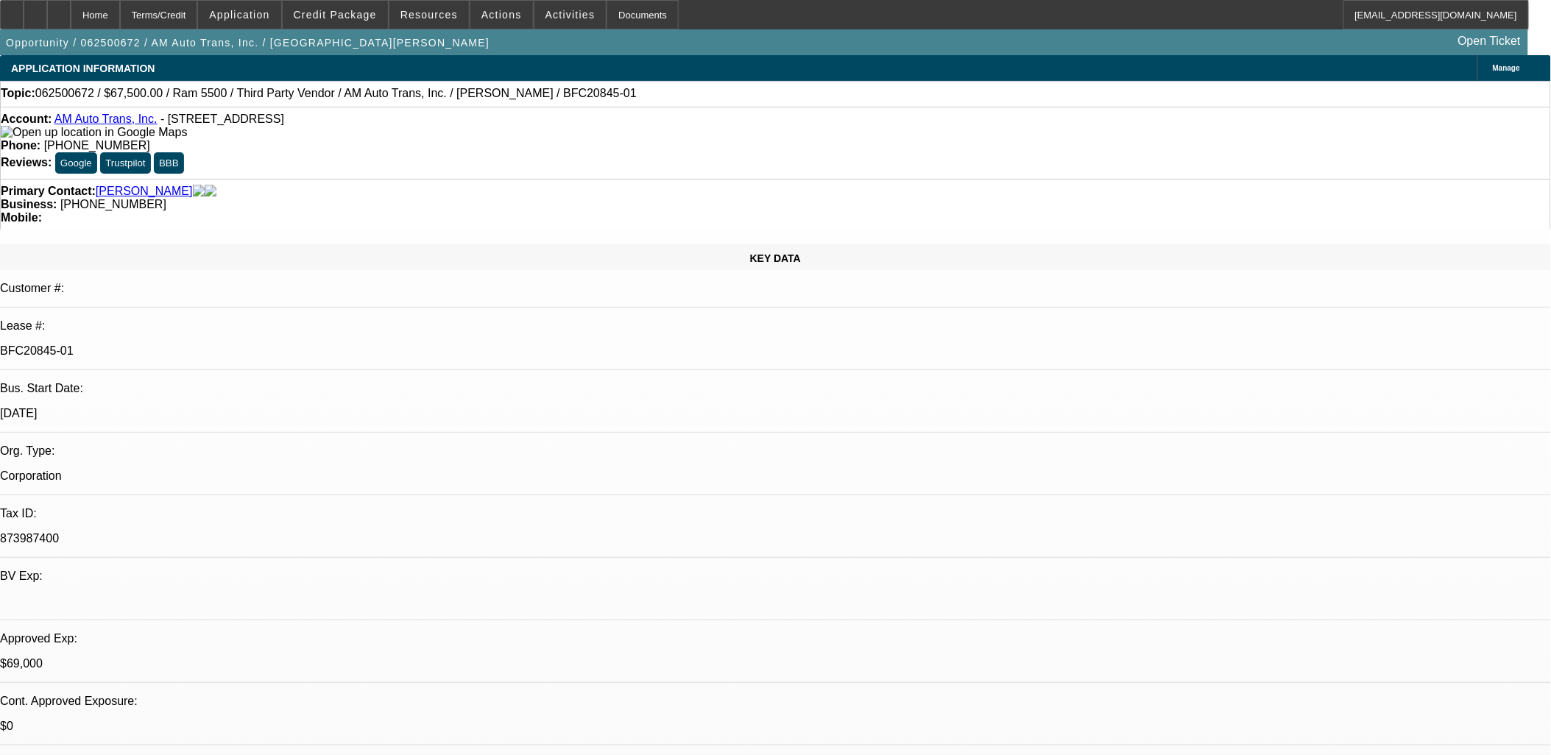
select select "6"
select select "1"
select select "2"
select select "4"
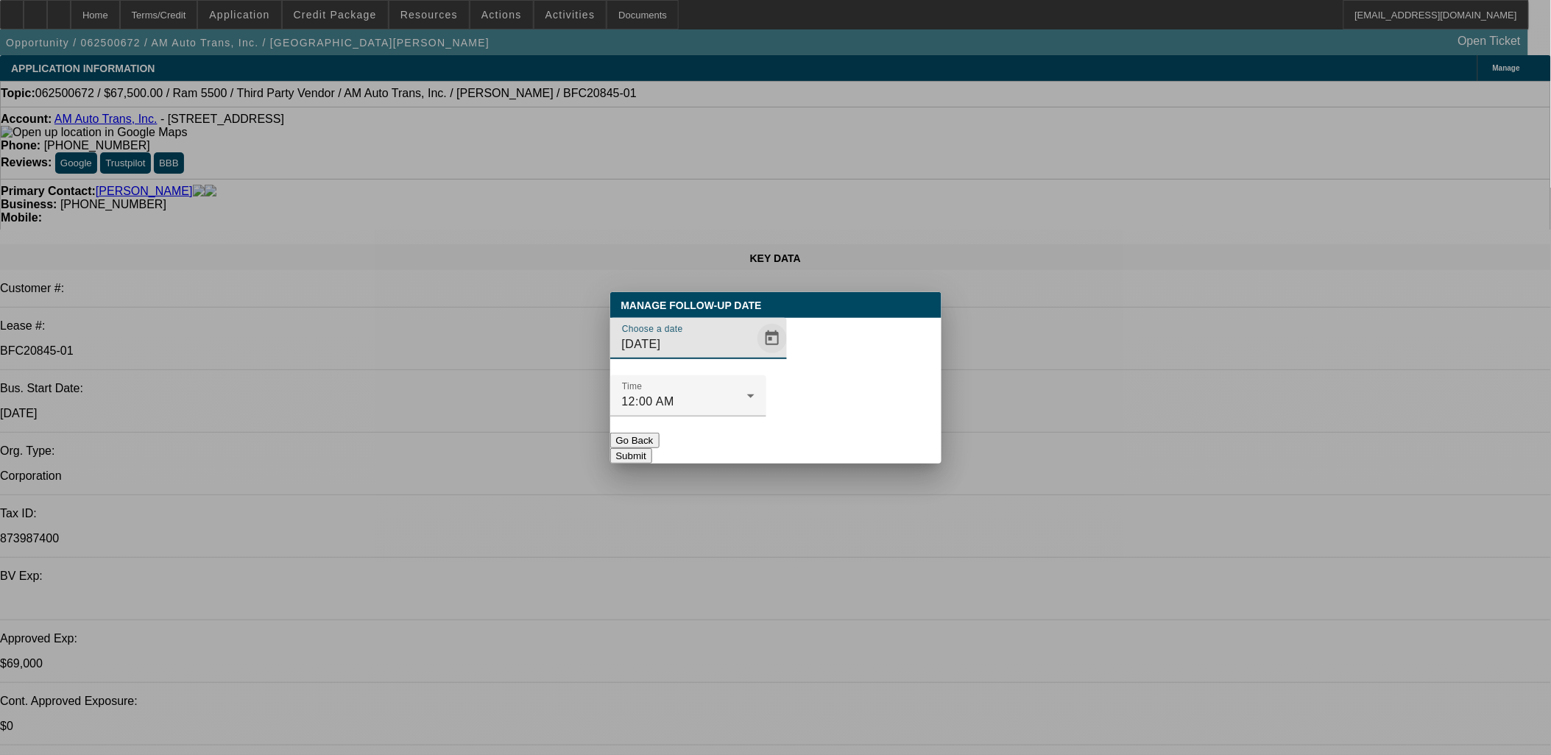
click at [755, 356] on span "Open calendar" at bounding box center [771, 338] width 35 height 35
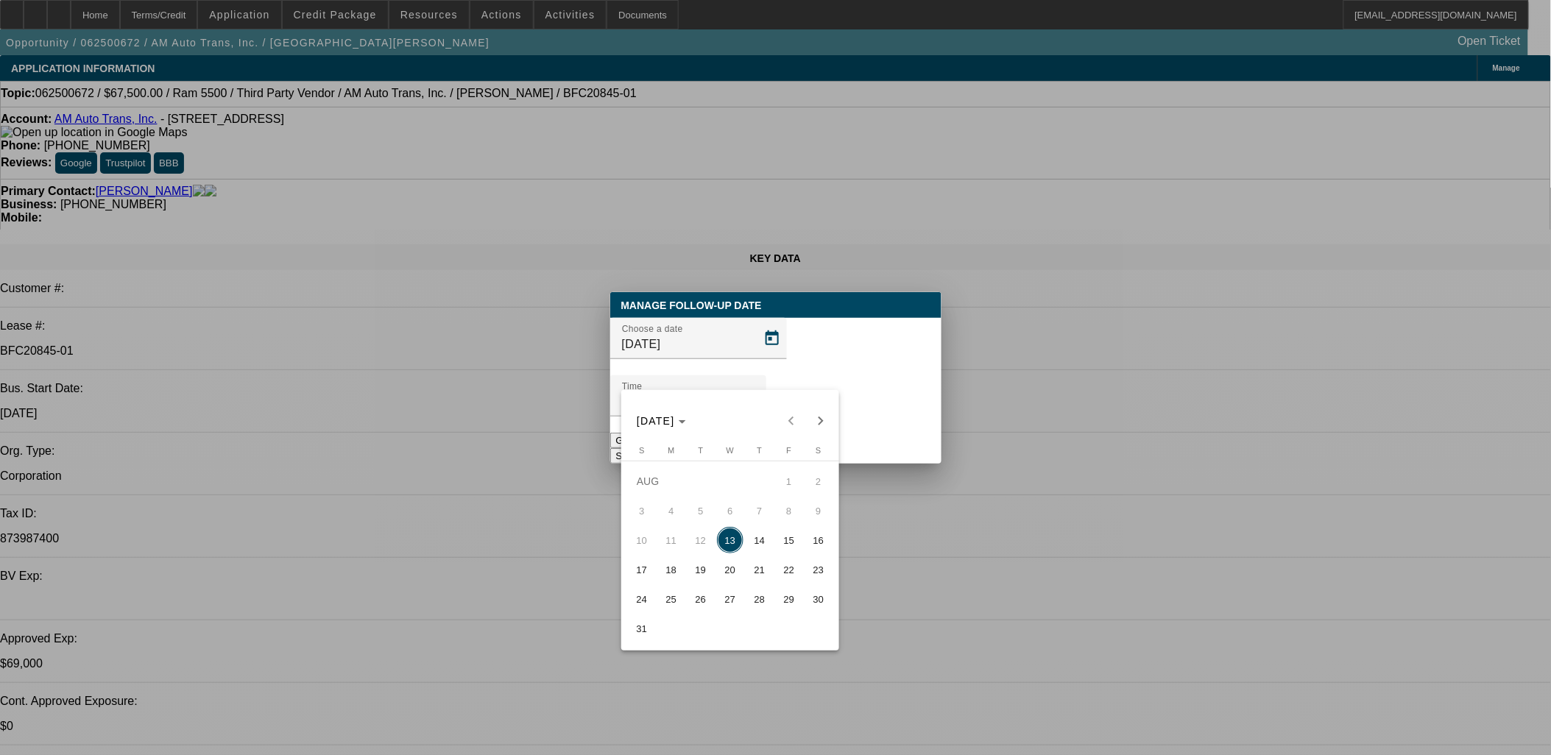
click at [725, 614] on button "27" at bounding box center [729, 598] width 29 height 29
type input "8/27/2025"
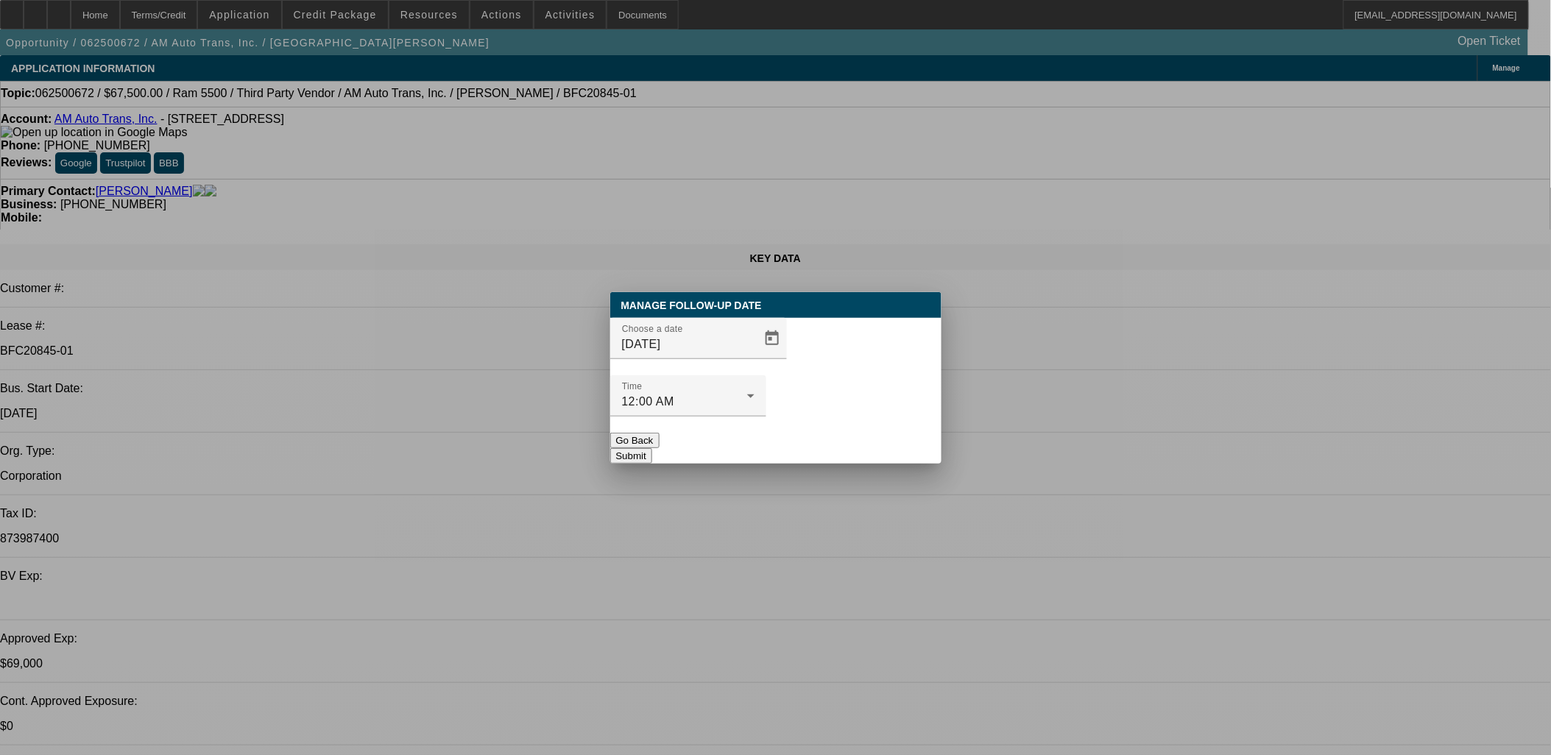
click at [652, 448] on button "Submit" at bounding box center [631, 455] width 42 height 15
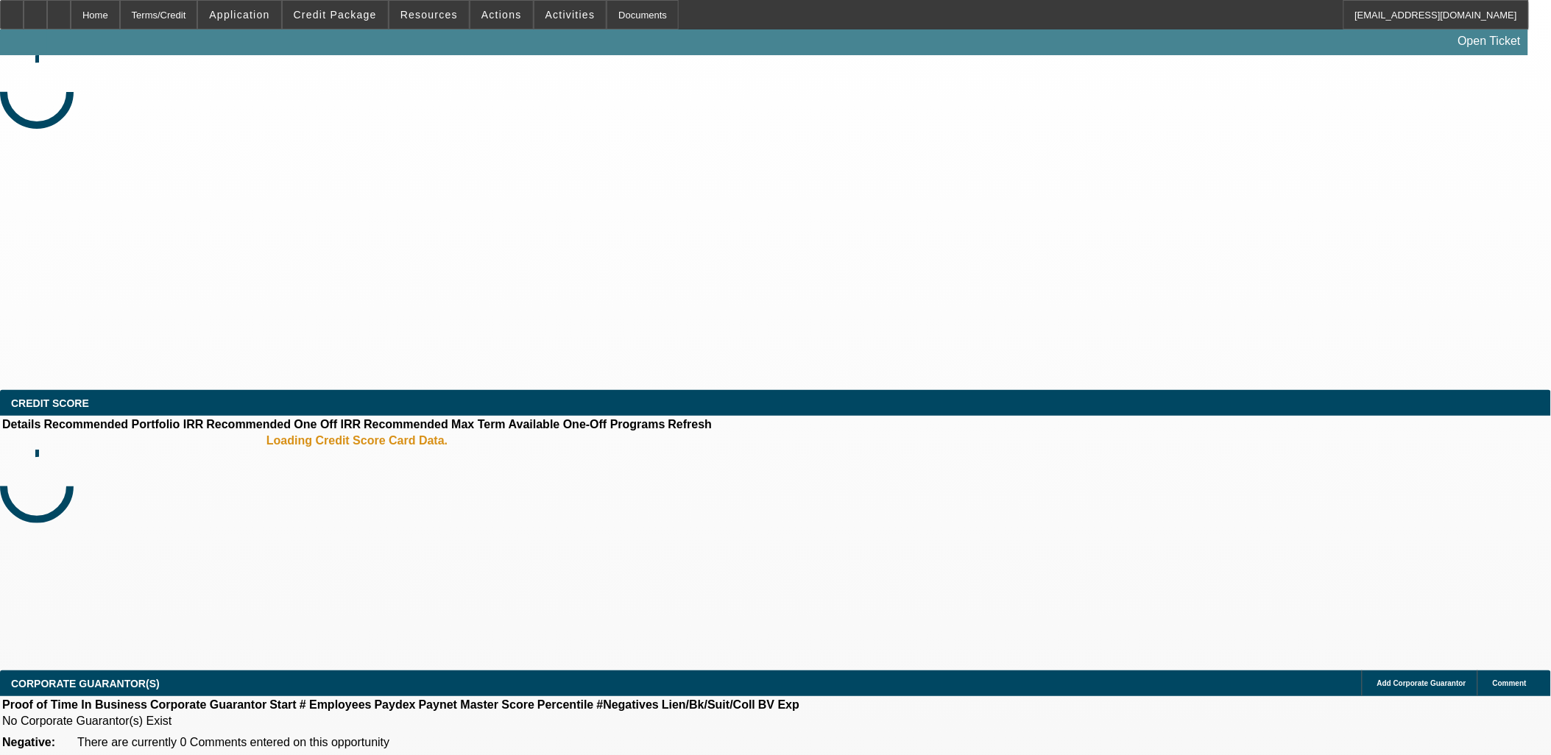
select select "0"
select select "2"
select select "0.1"
select select "4"
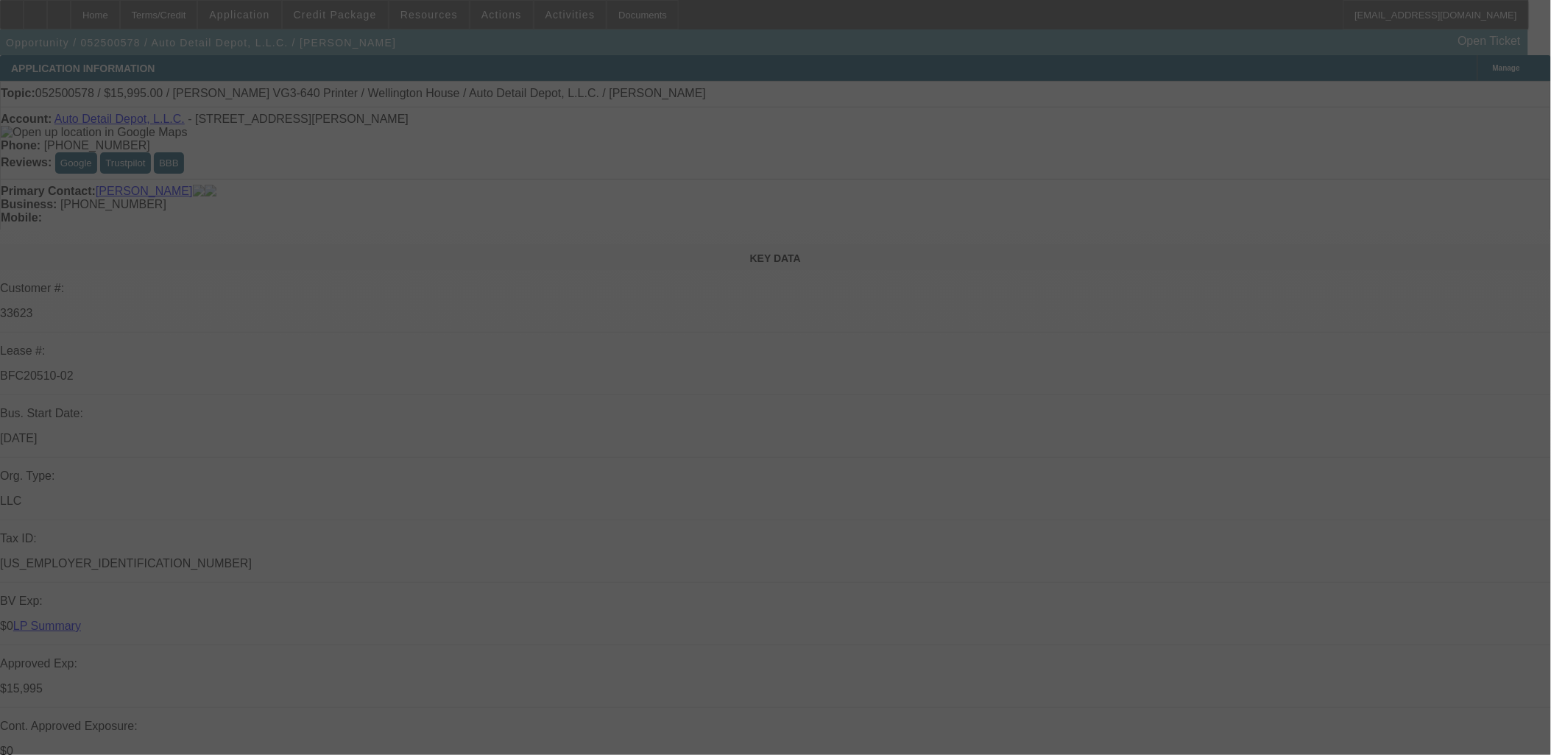
select select "0"
select select "0.1"
select select "0"
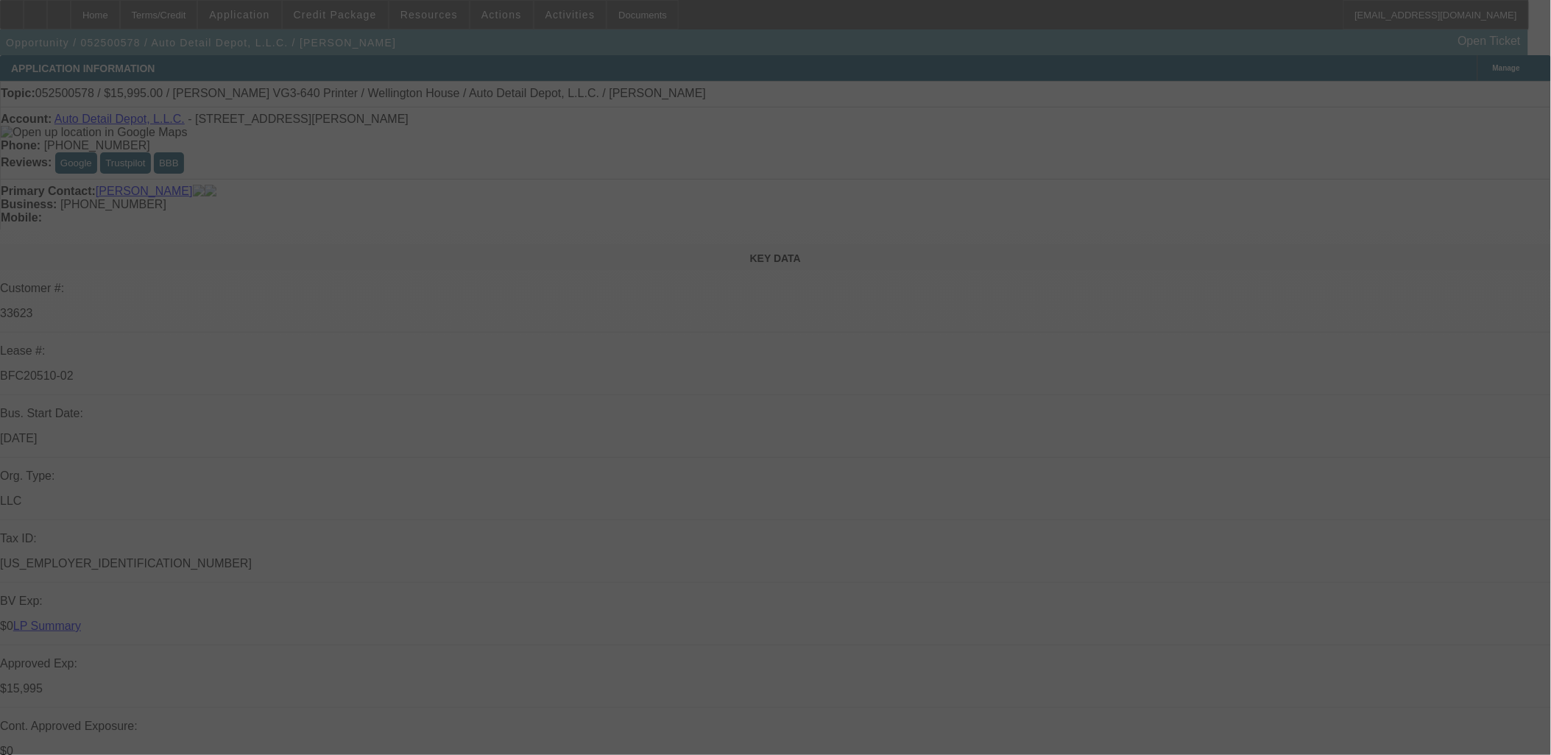
select select "0.1"
select select "0"
select select "0.1"
select select "0"
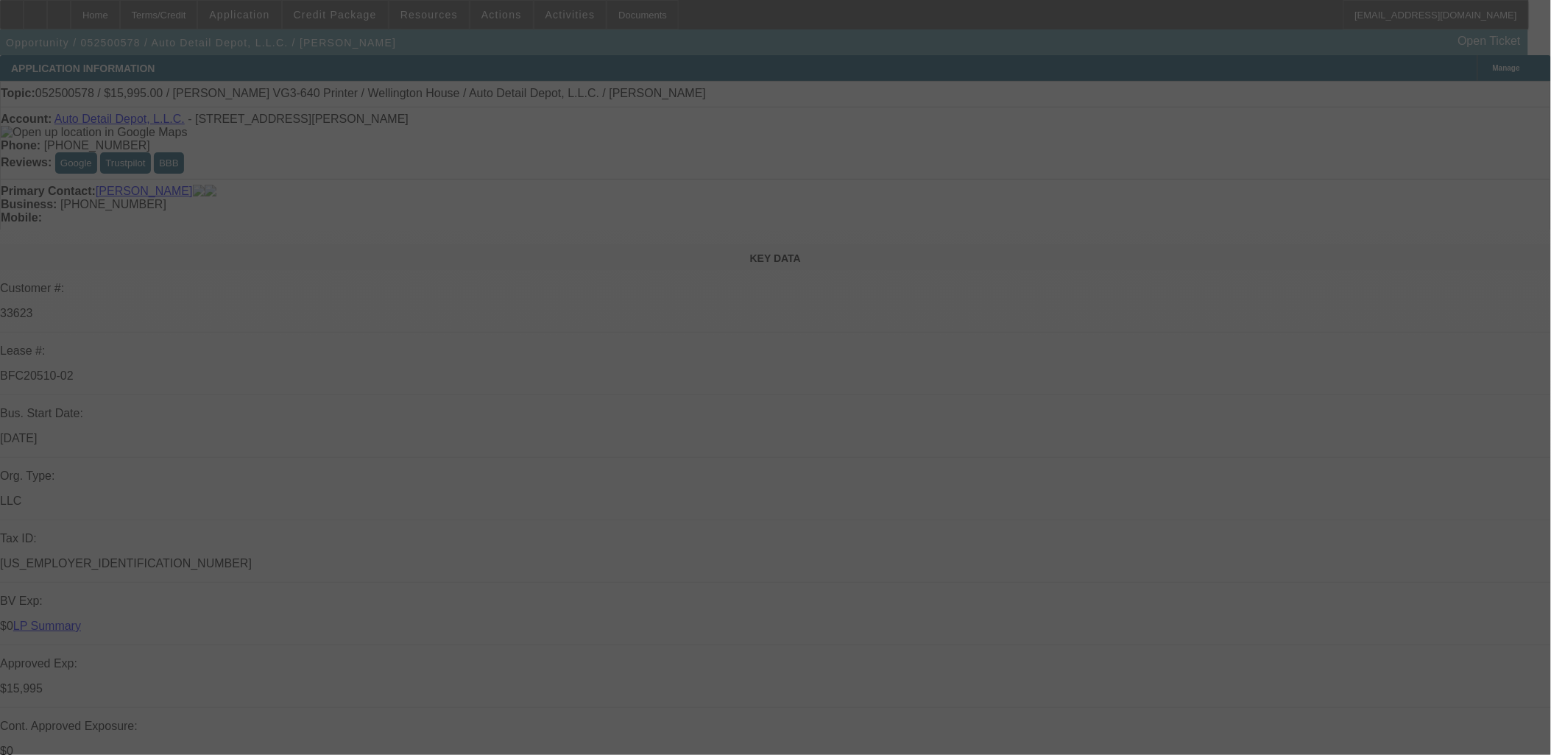
select select "0"
select select "0.1"
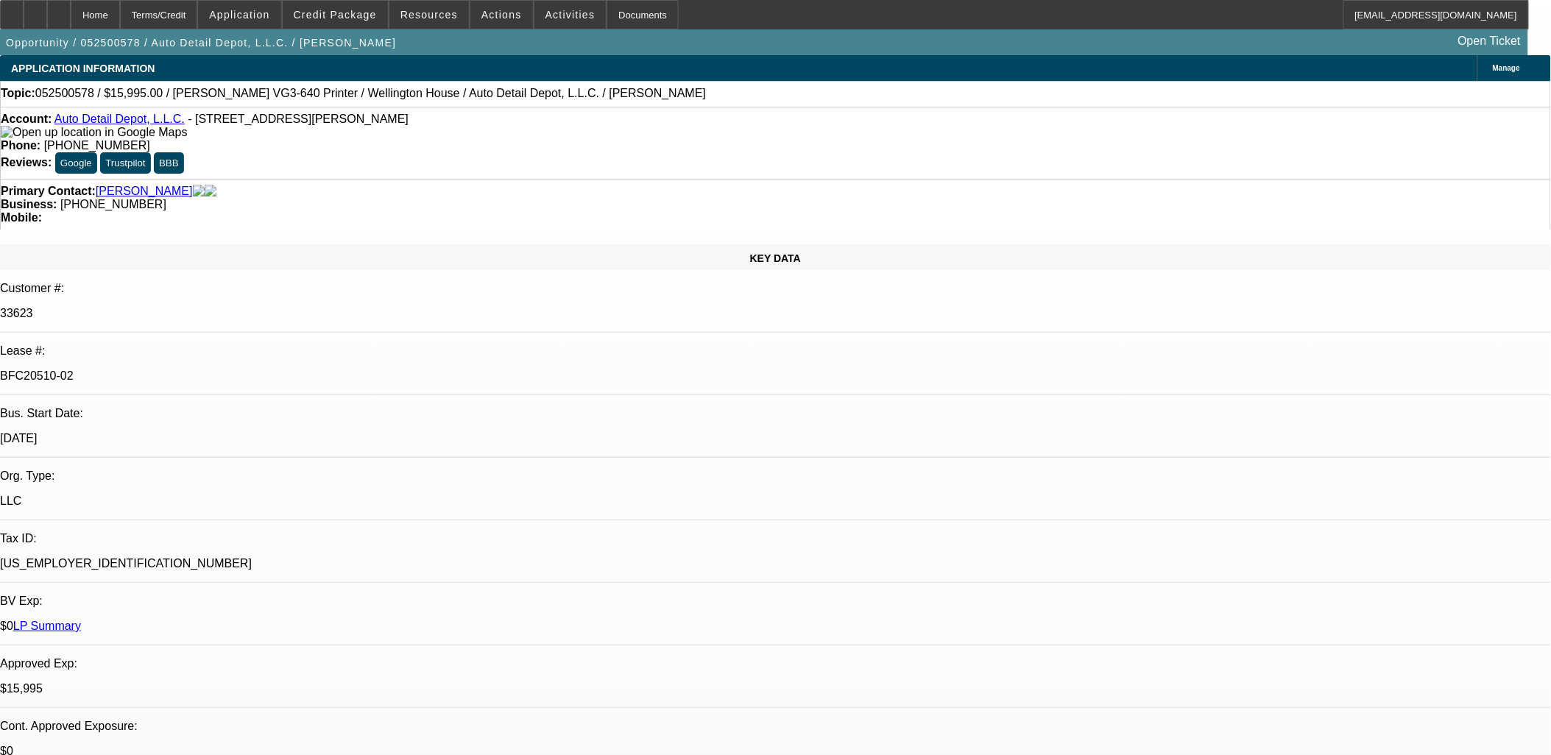
select select "1"
select select "4"
select select "1"
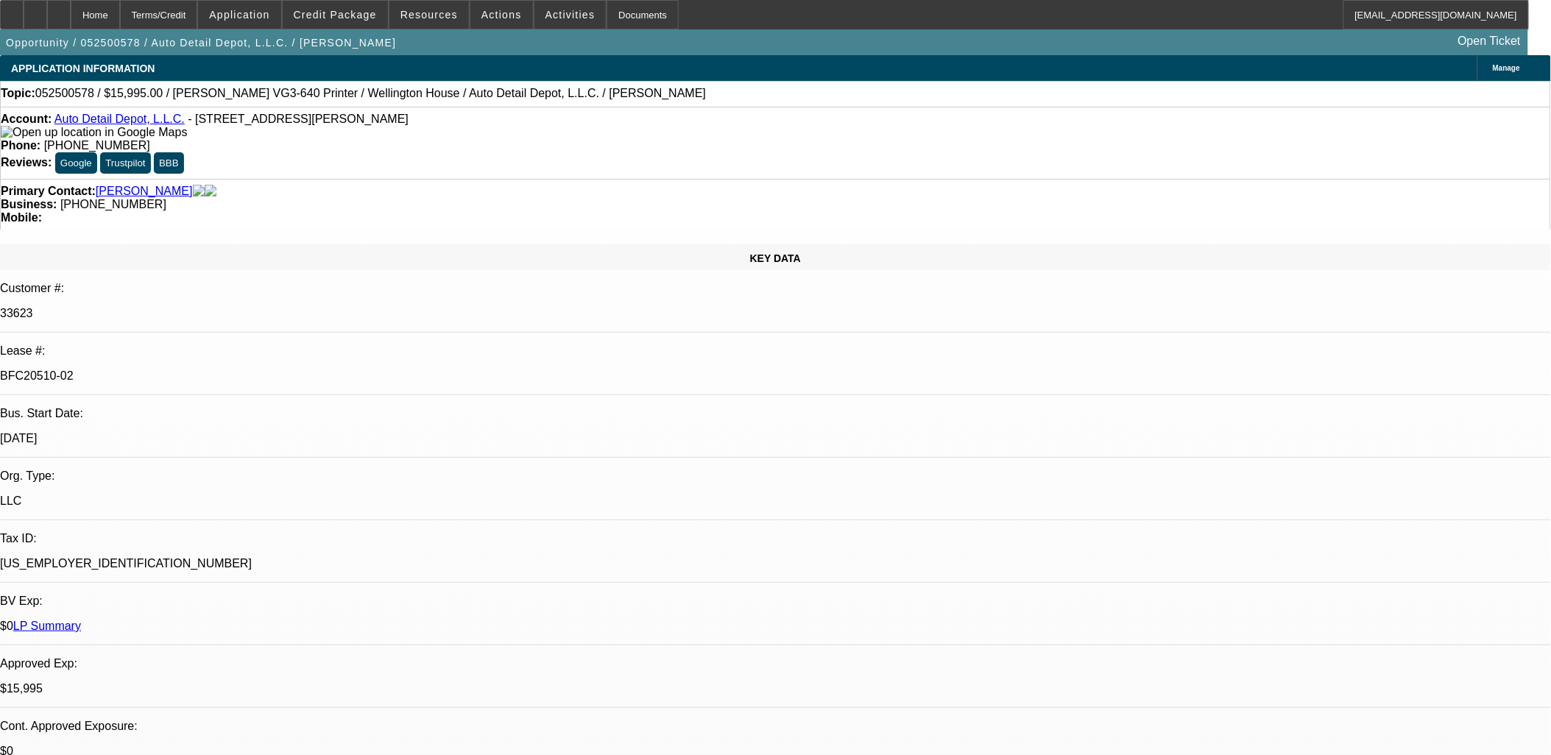
select select "4"
select select "1"
select select "4"
select select "1"
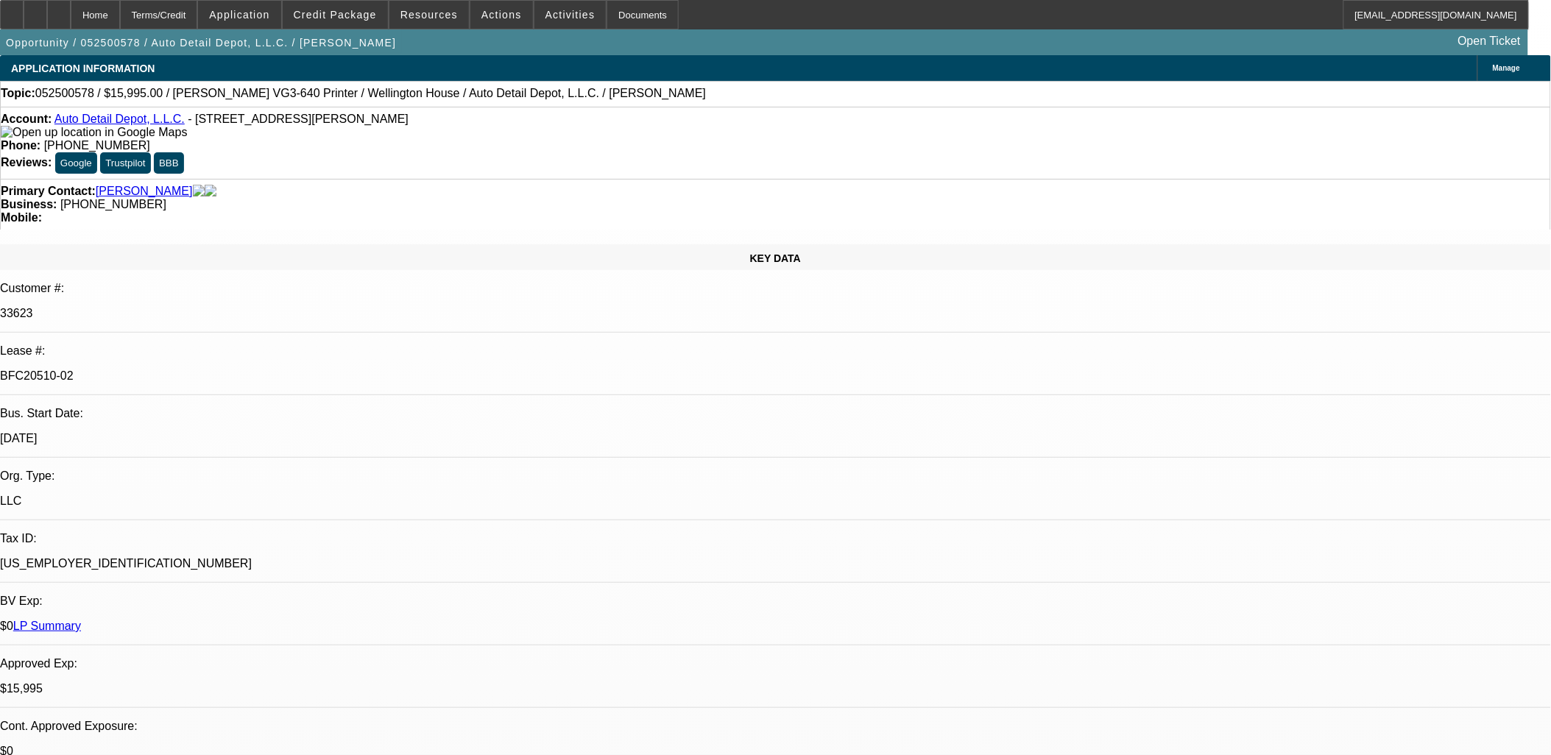
select select "1"
select select "4"
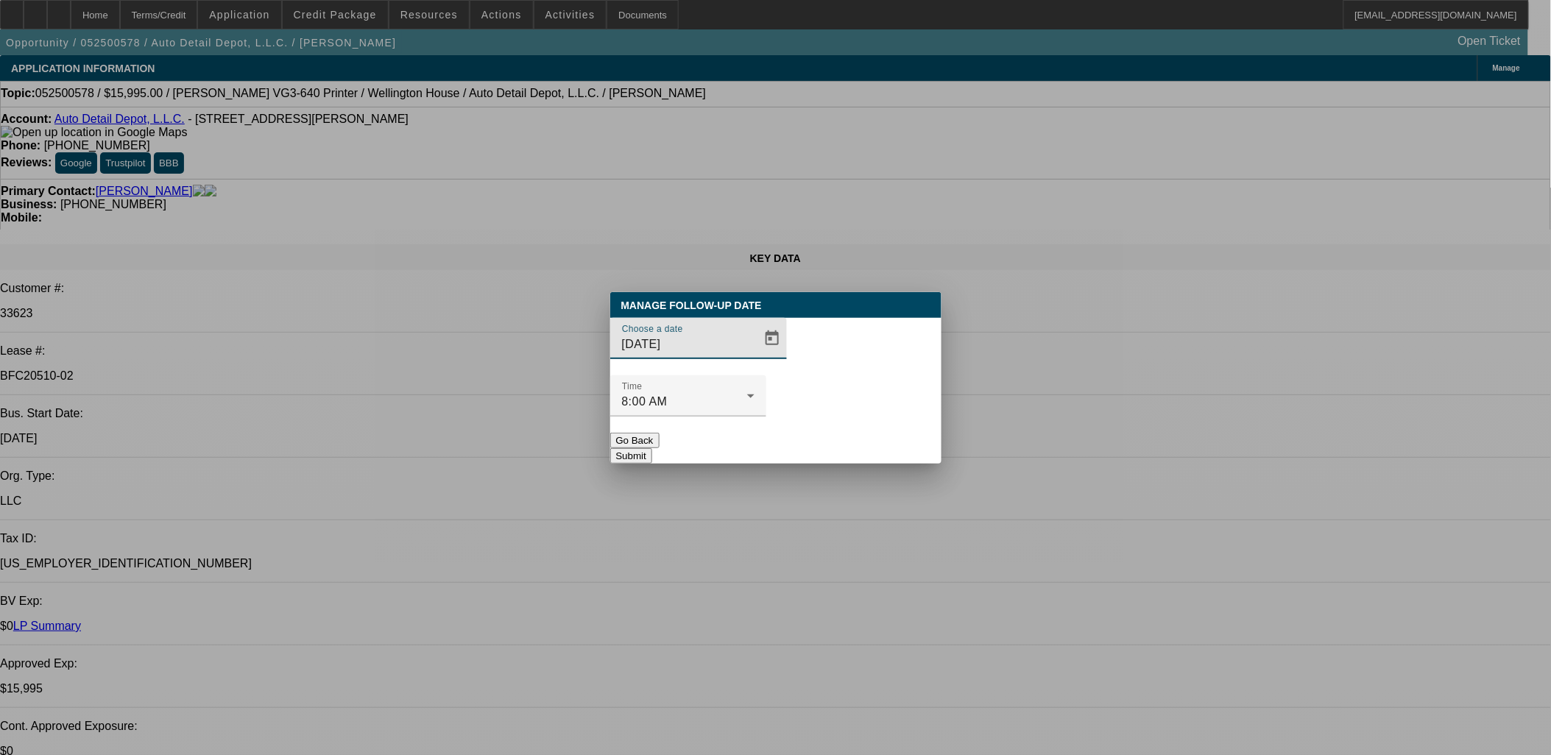
click at [723, 357] on div "Choose a date 8/13/2025" at bounding box center [688, 338] width 132 height 41
click at [754, 356] on span "Open calendar" at bounding box center [771, 338] width 35 height 35
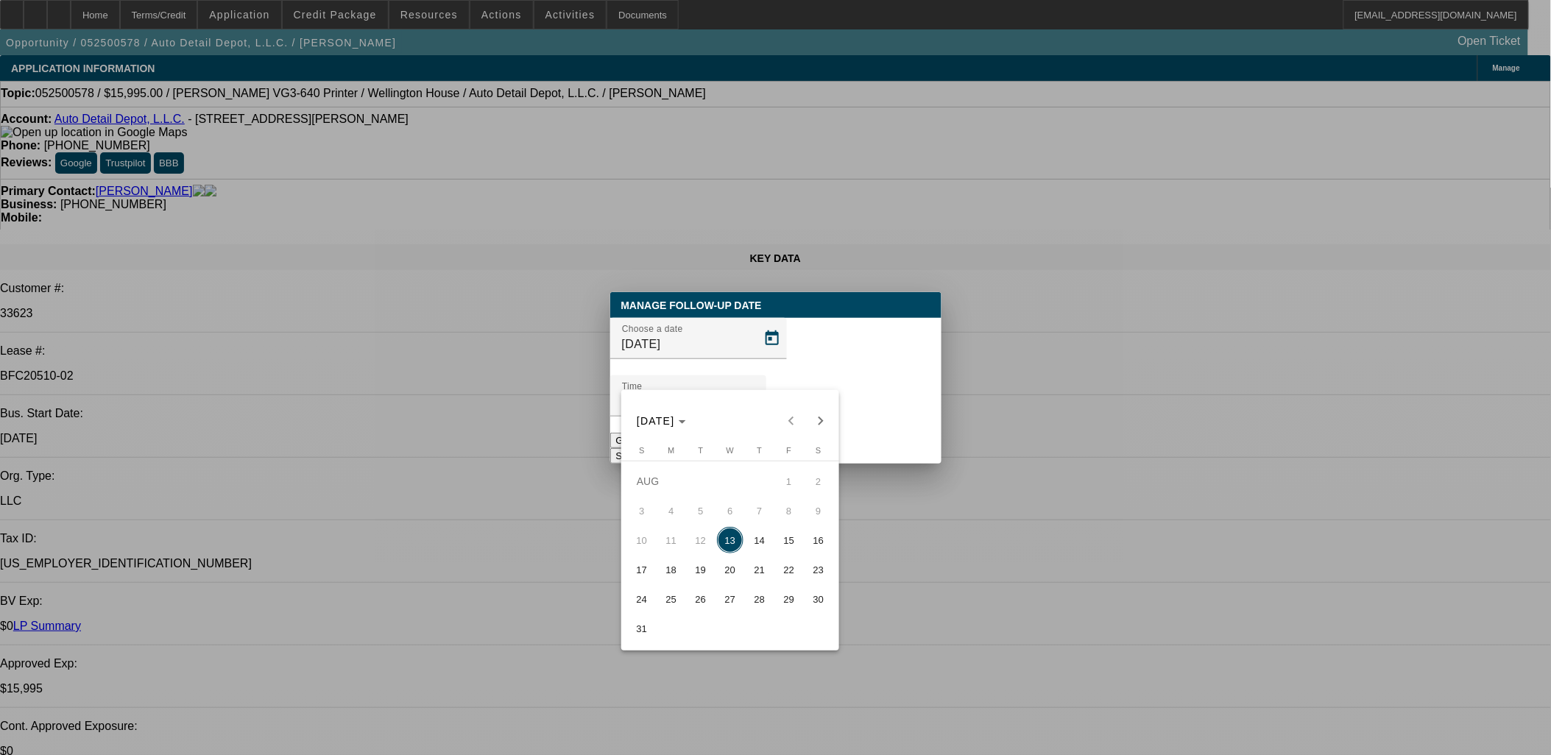
click at [702, 603] on span "26" at bounding box center [700, 599] width 26 height 26
type input "8/26/2025"
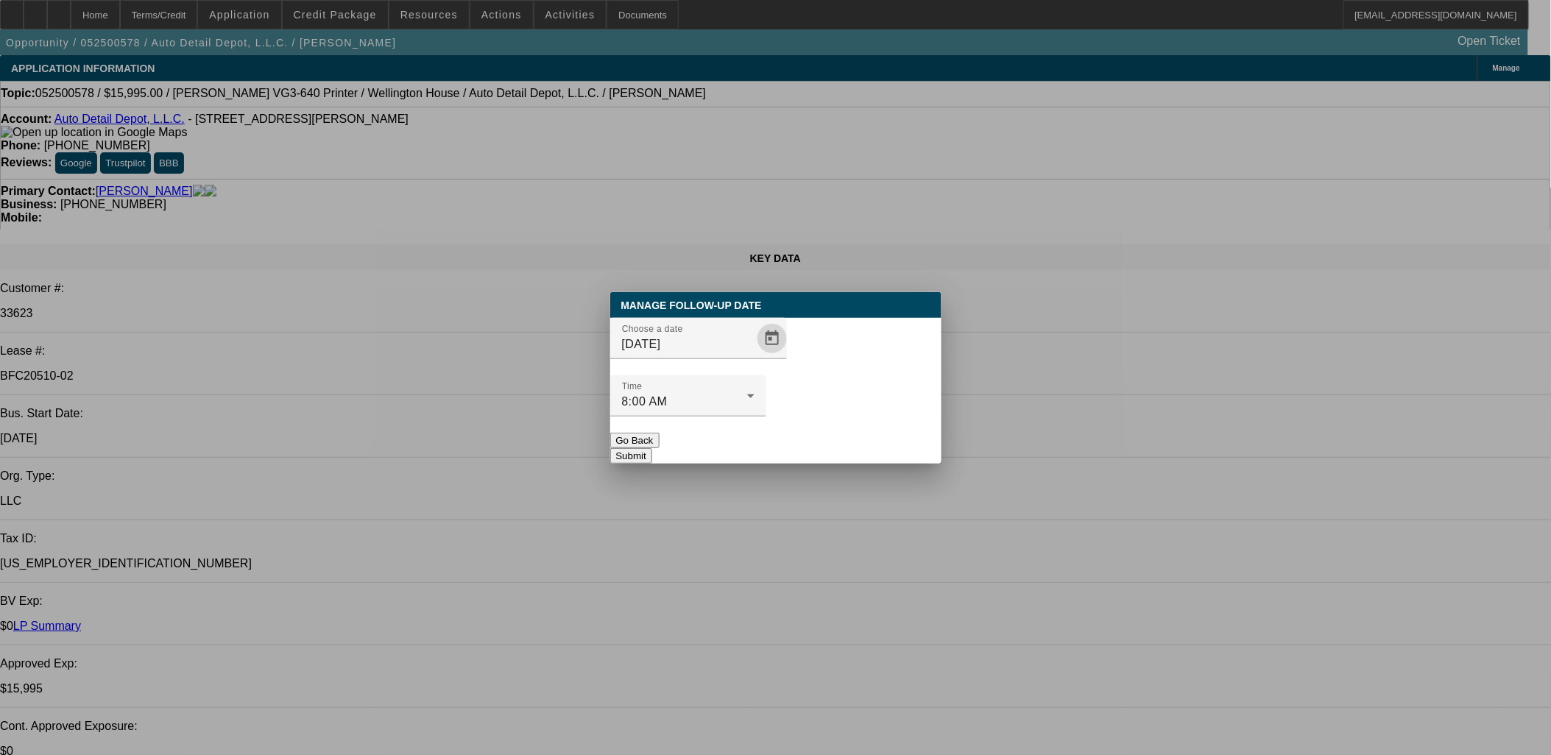
click at [652, 448] on button "Submit" at bounding box center [631, 455] width 42 height 15
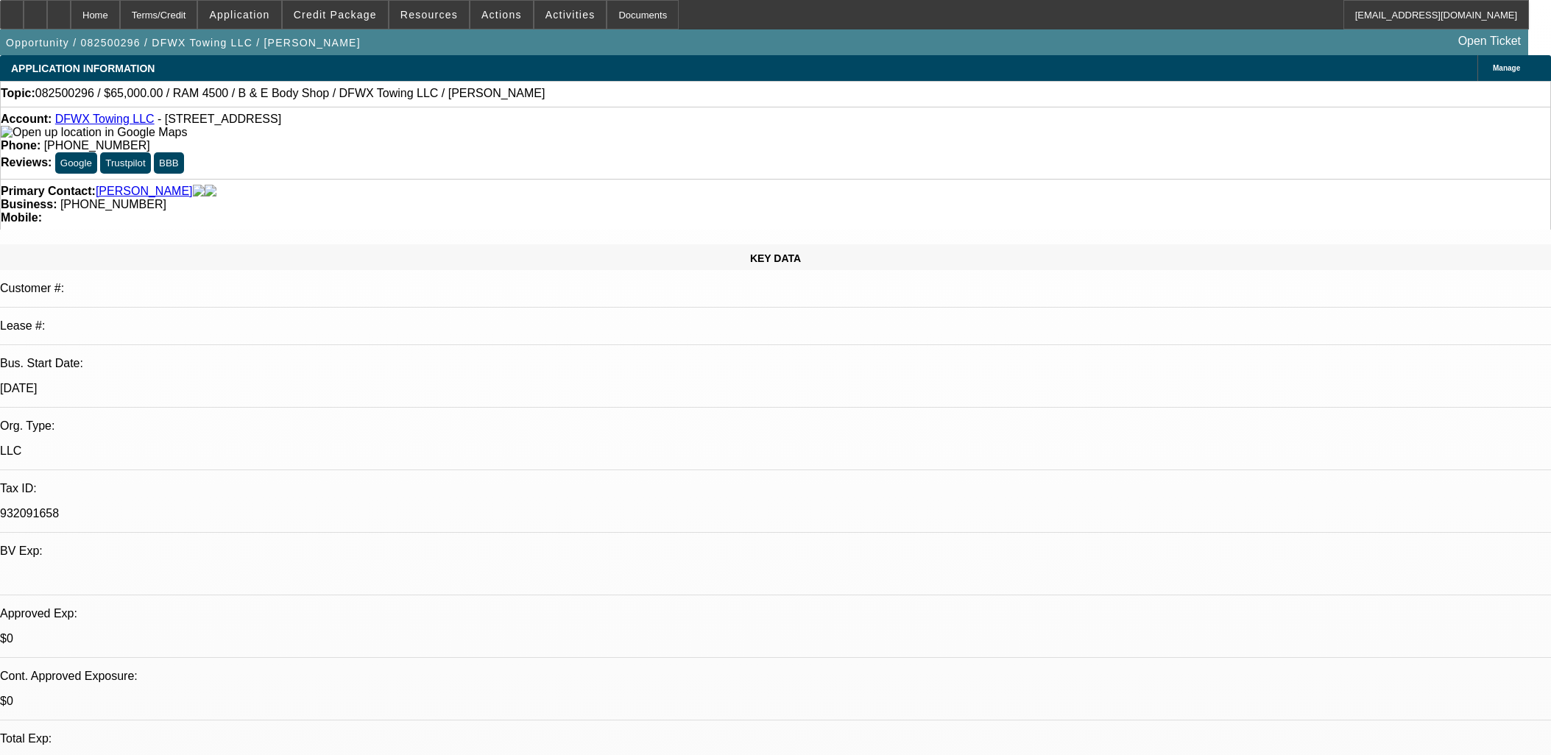
select select "0"
select select "2"
select select "0"
select select "6"
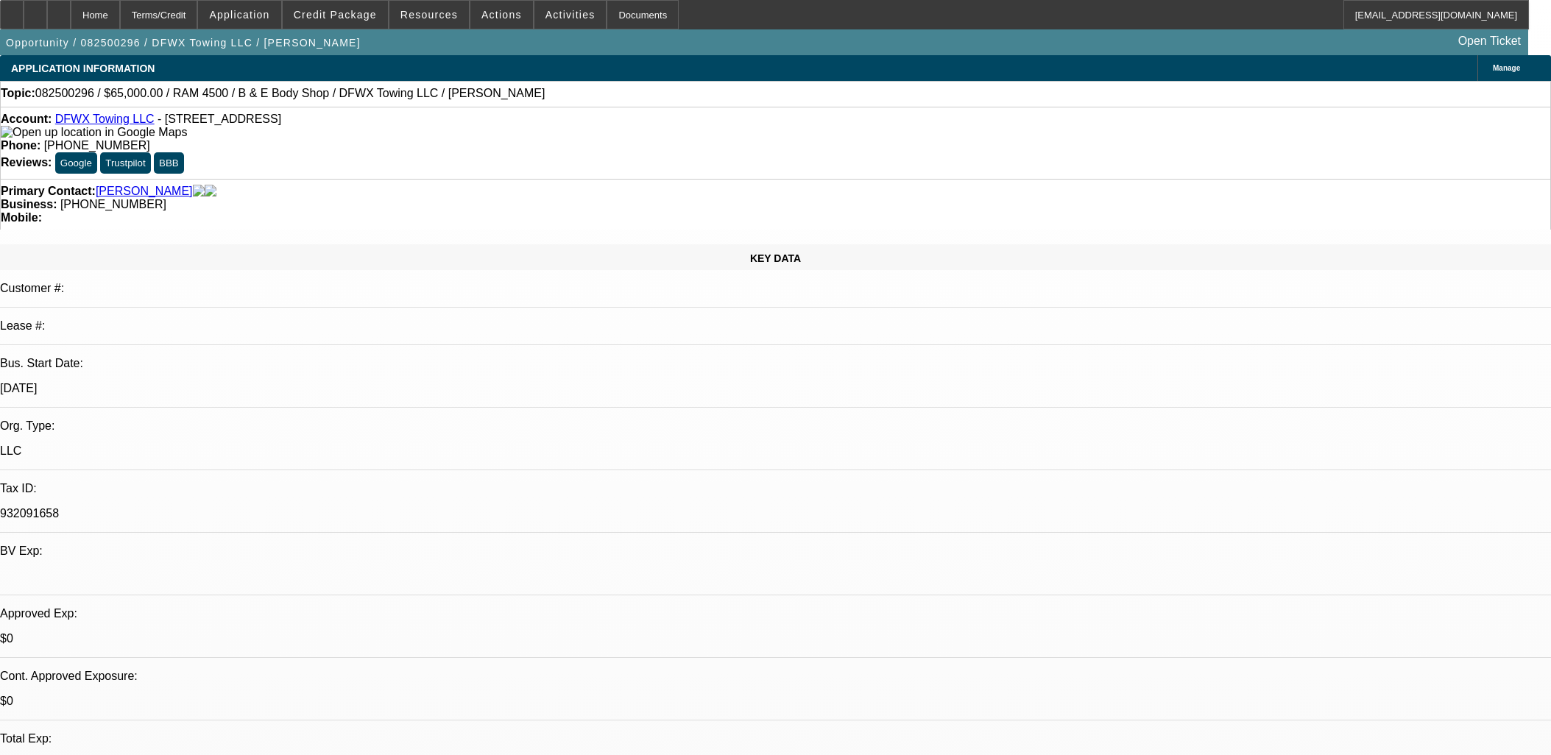
select select "0"
select select "2"
select select "0"
select select "6"
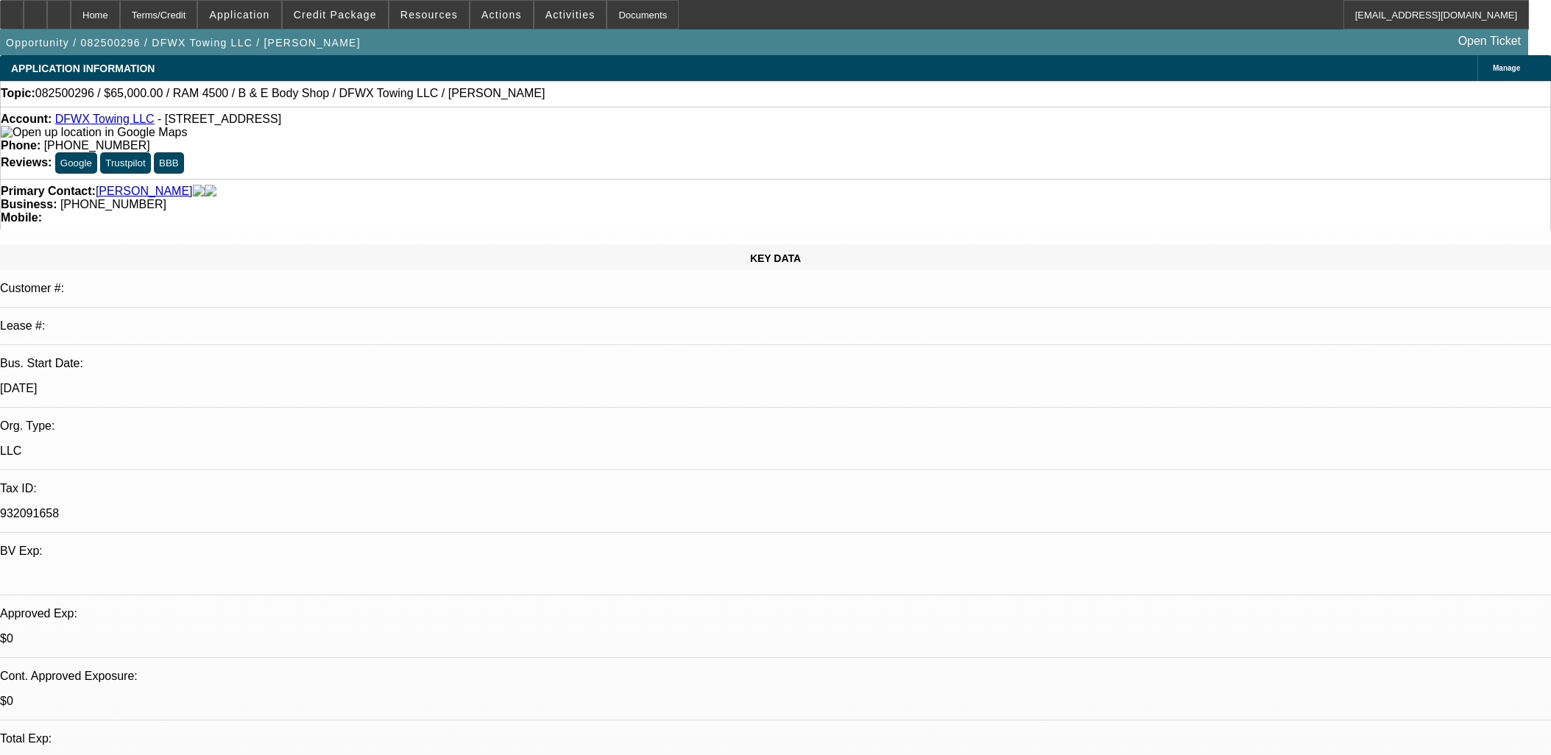
select select "0"
select select "2"
select select "0"
select select "6"
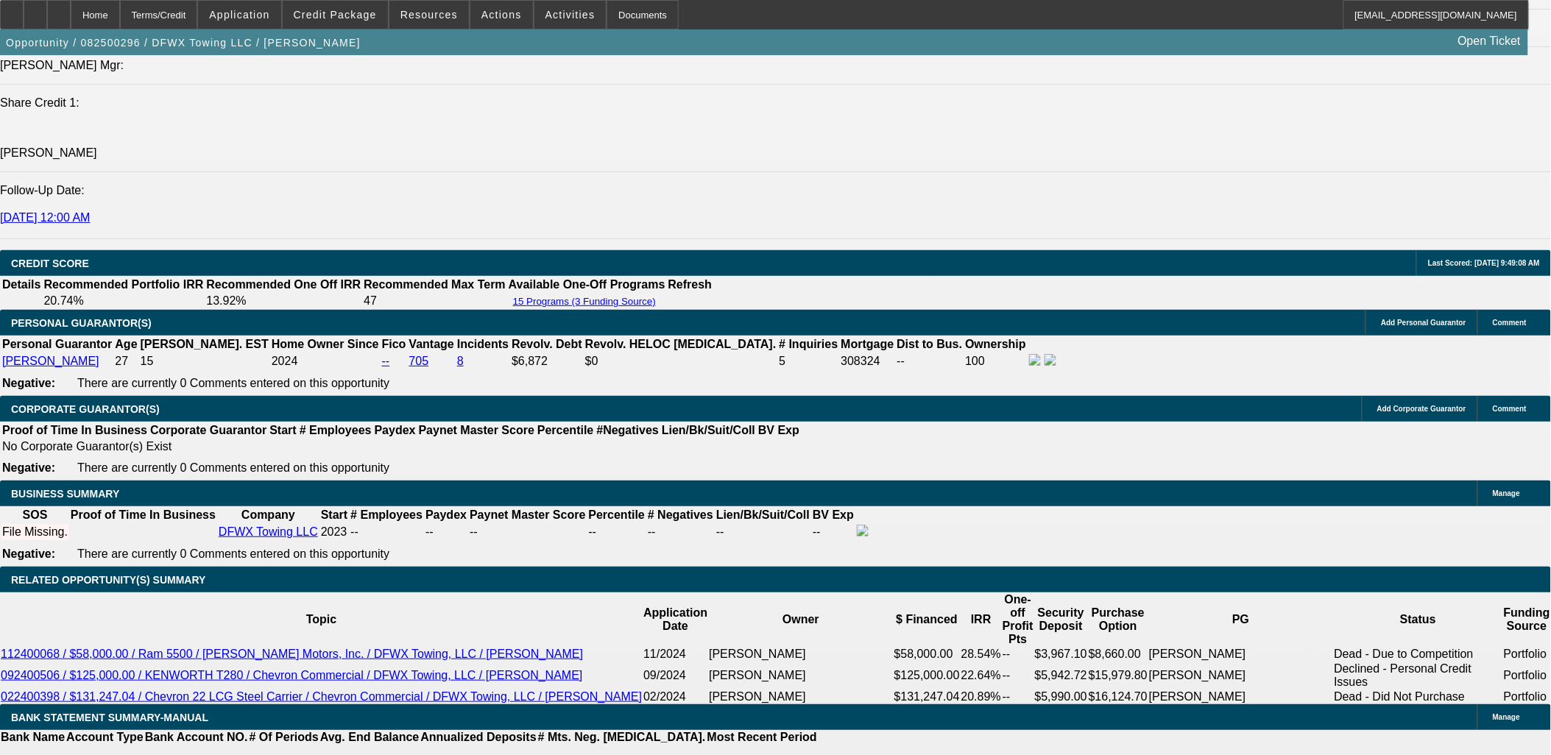
scroll to position [2044, 0]
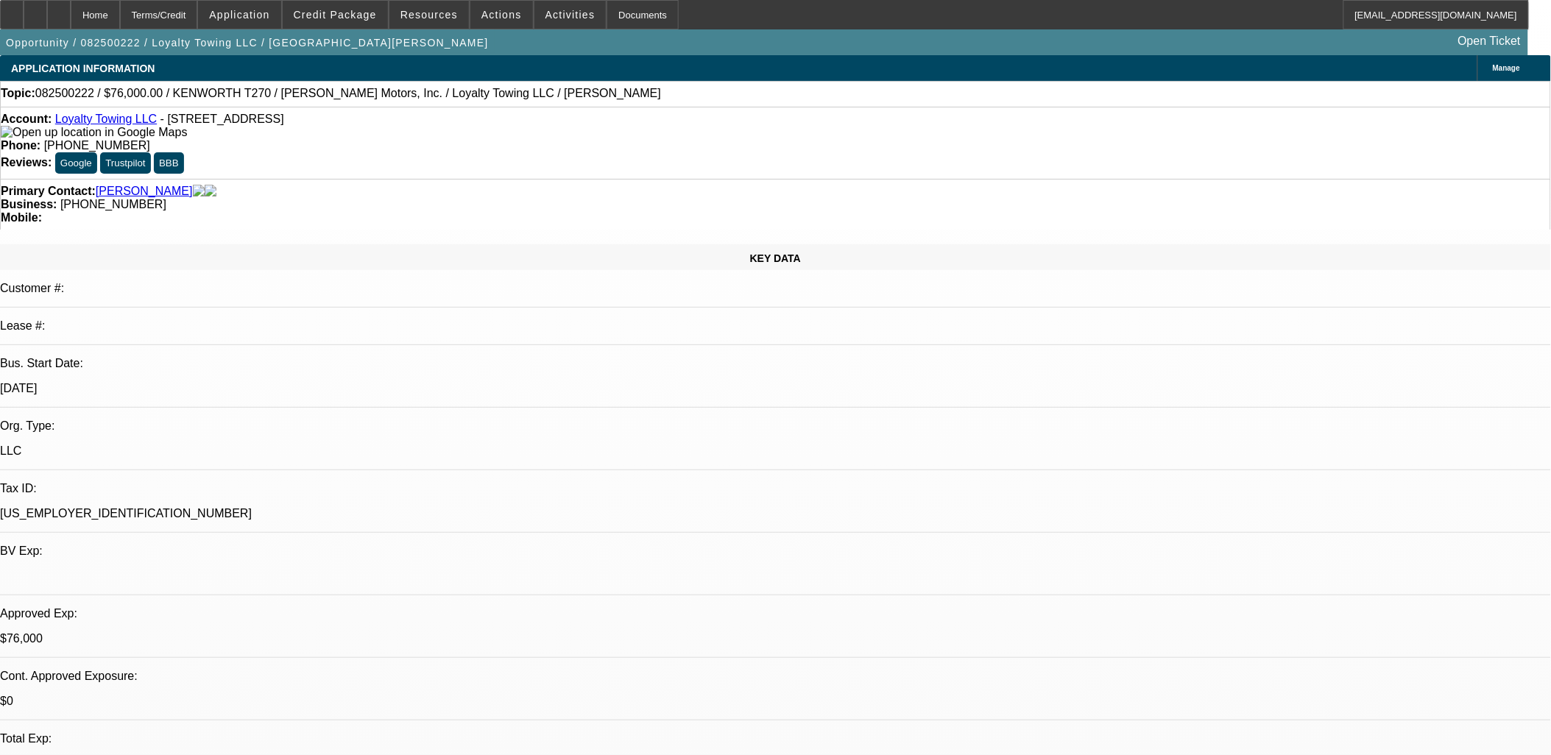
select select "0"
select select "2"
select select "0.1"
select select "0"
select select "2"
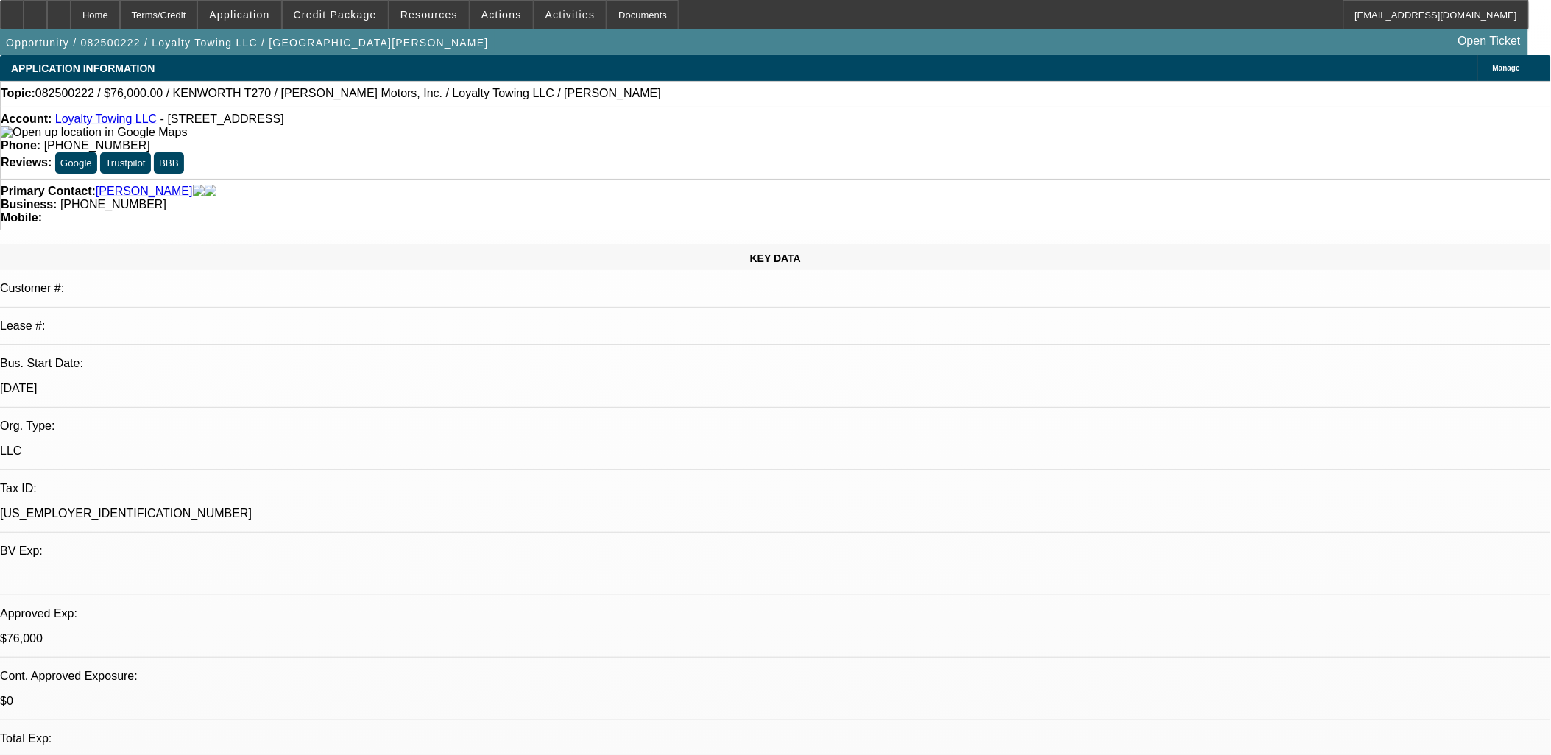
select select "0.1"
select select "0"
select select "2"
select select "0.1"
select select "1"
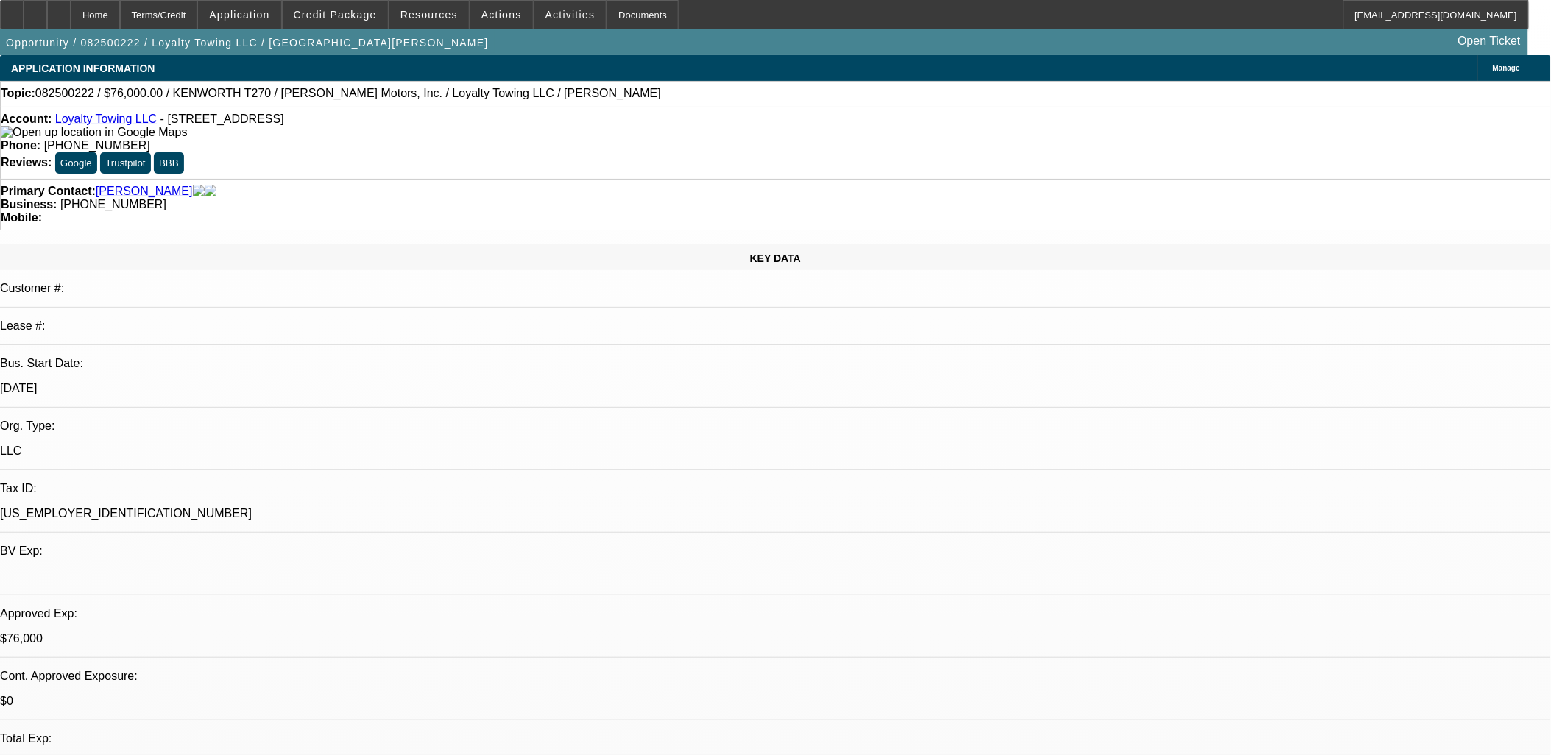
select select "2"
select select "4"
select select "1"
select select "2"
select select "4"
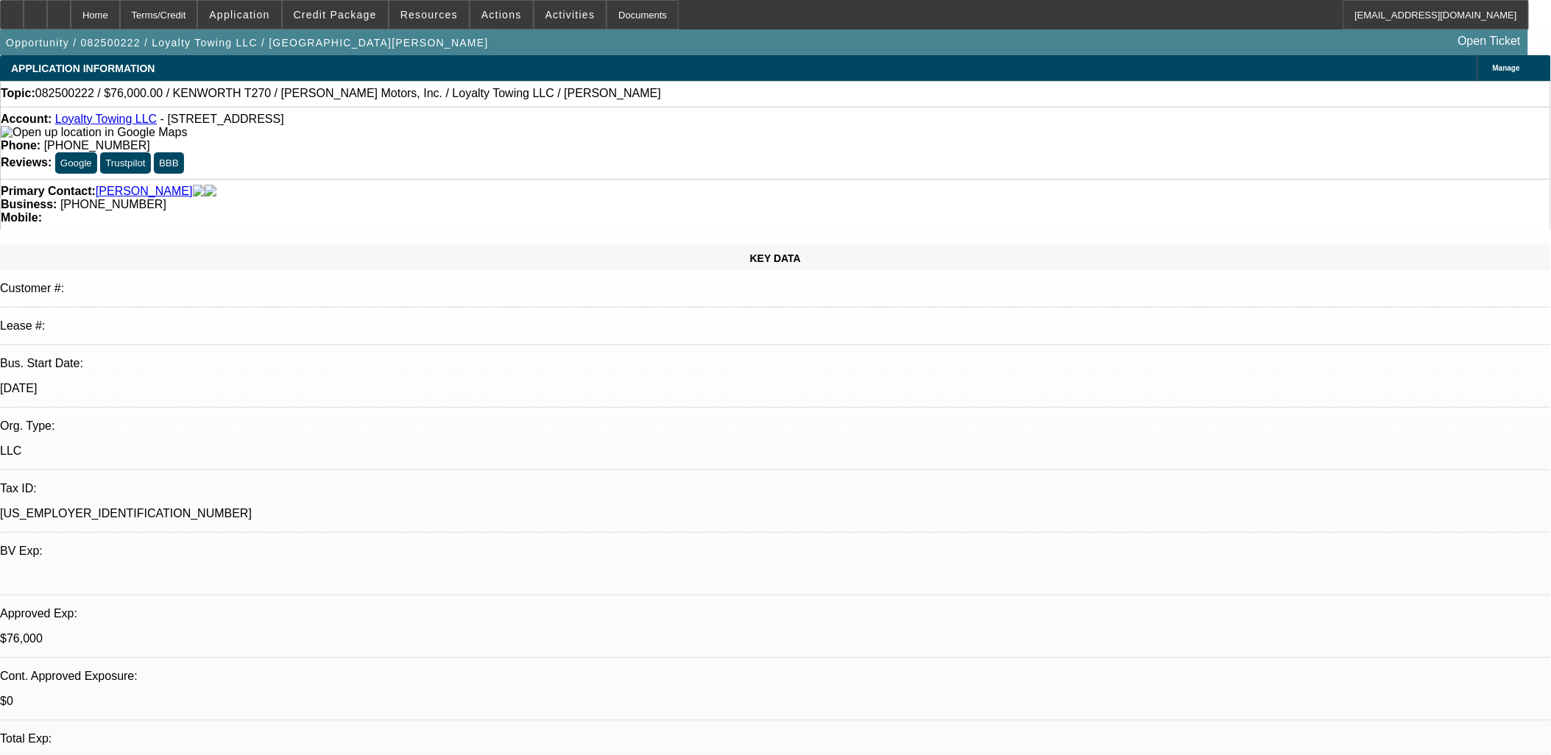
select select "1"
select select "2"
select select "4"
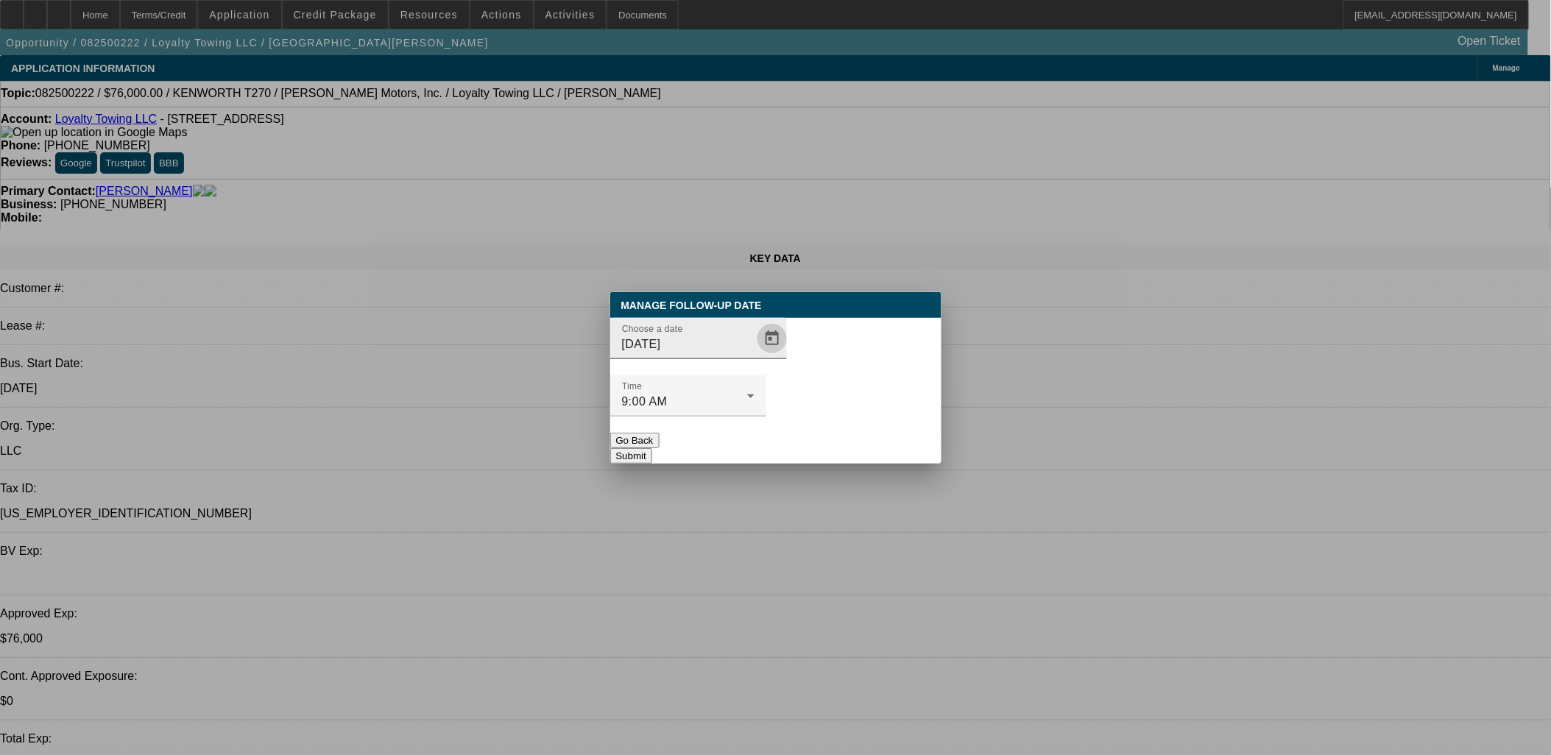
click at [754, 356] on span "Open calendar" at bounding box center [771, 338] width 35 height 35
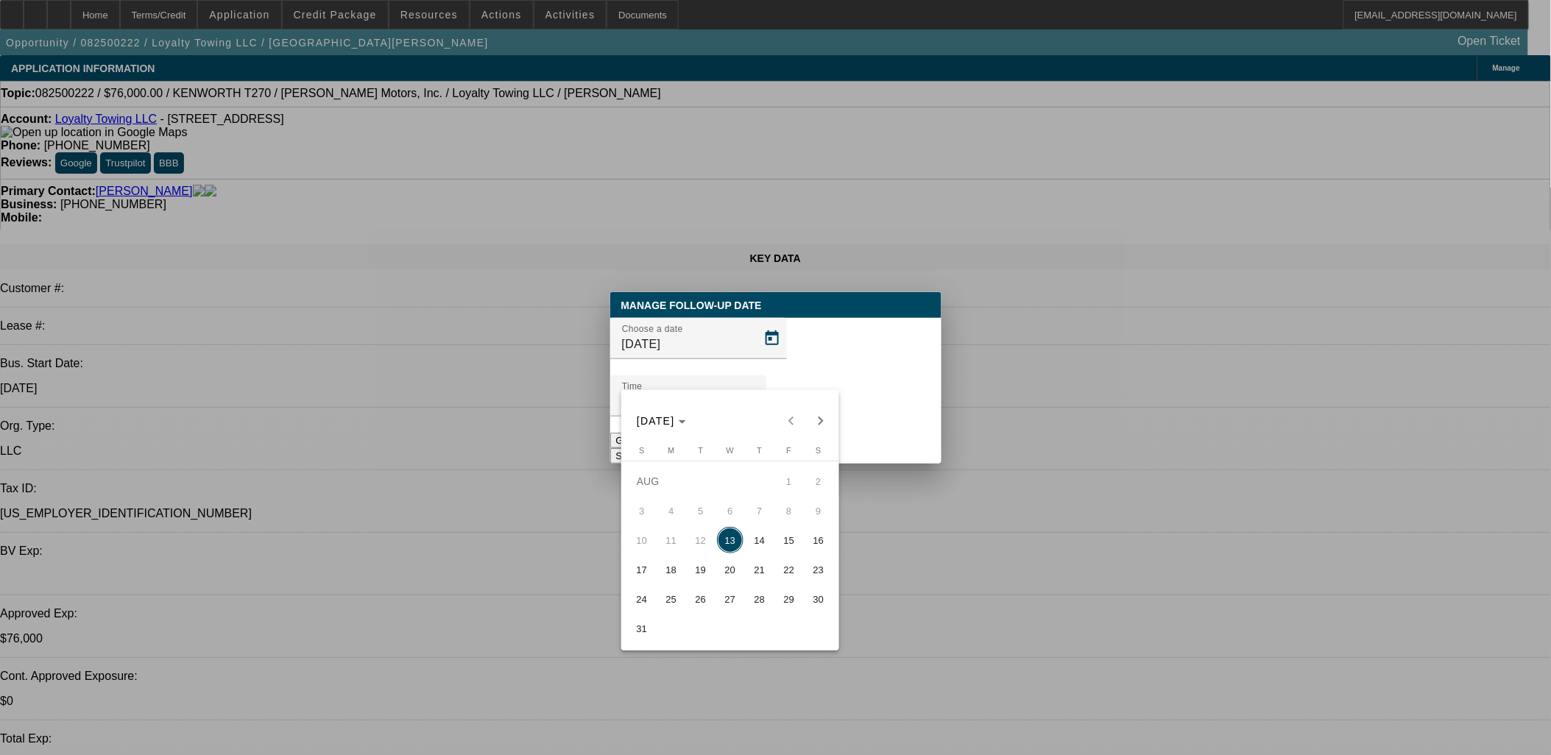
drag, startPoint x: 790, startPoint y: 549, endPoint x: 795, endPoint y: 542, distance: 9.0
click at [791, 550] on span "15" at bounding box center [789, 540] width 26 height 26
type input "8/15/2025"
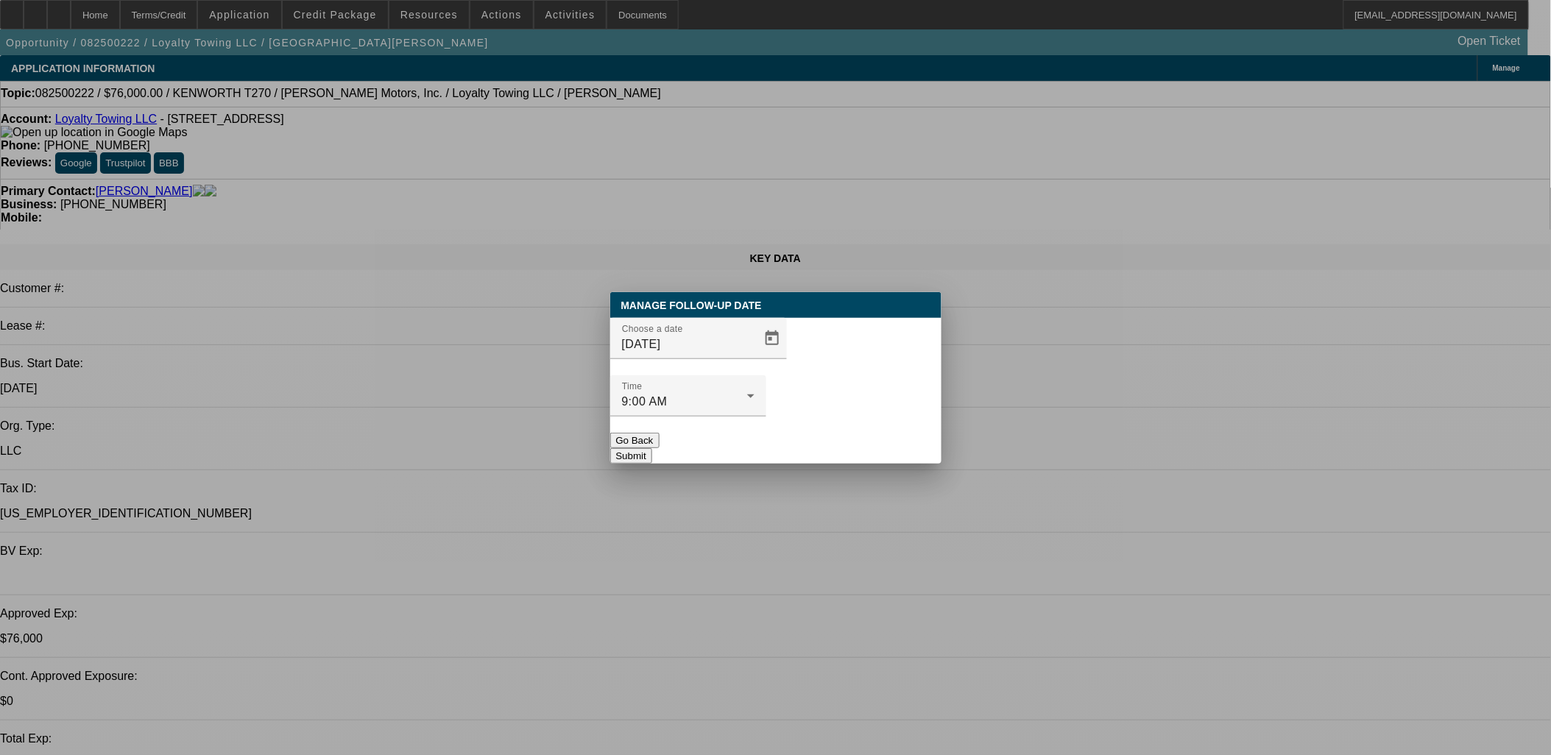
click at [652, 448] on button "Submit" at bounding box center [631, 455] width 42 height 15
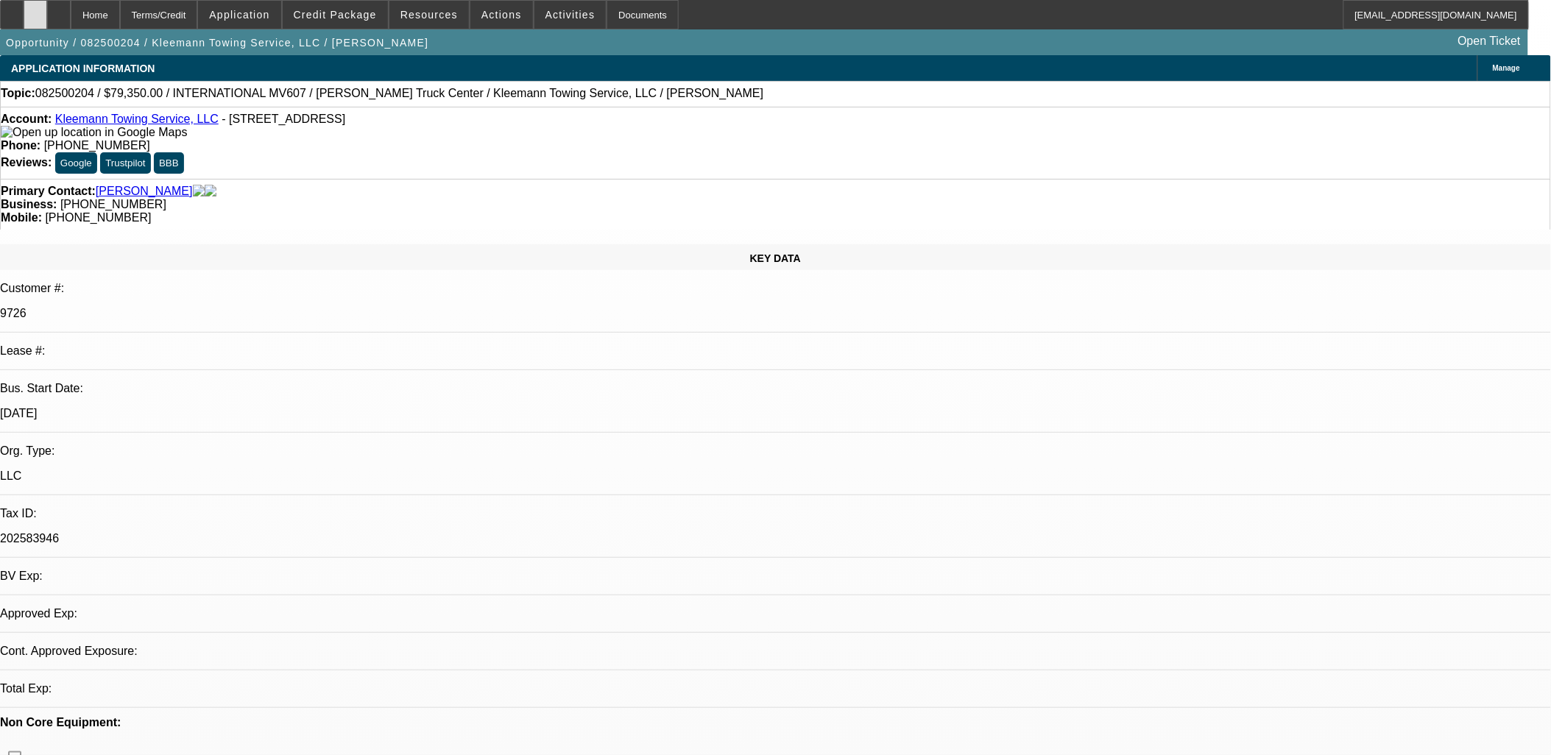
select select "0"
select select "6"
click at [171, 120] on link "Kleemann Towing Service, LLC" at bounding box center [136, 119] width 163 height 13
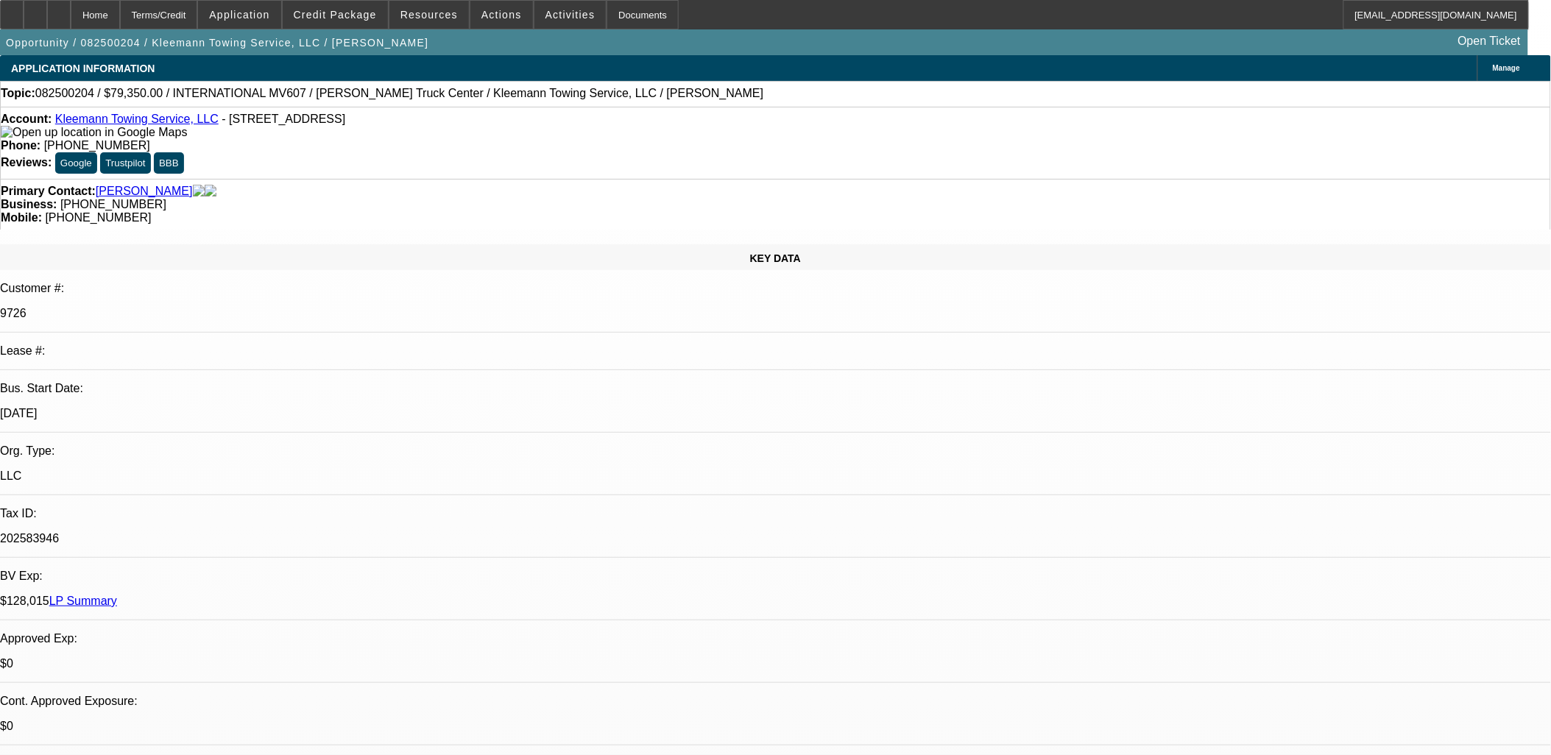
scroll to position [314, 0]
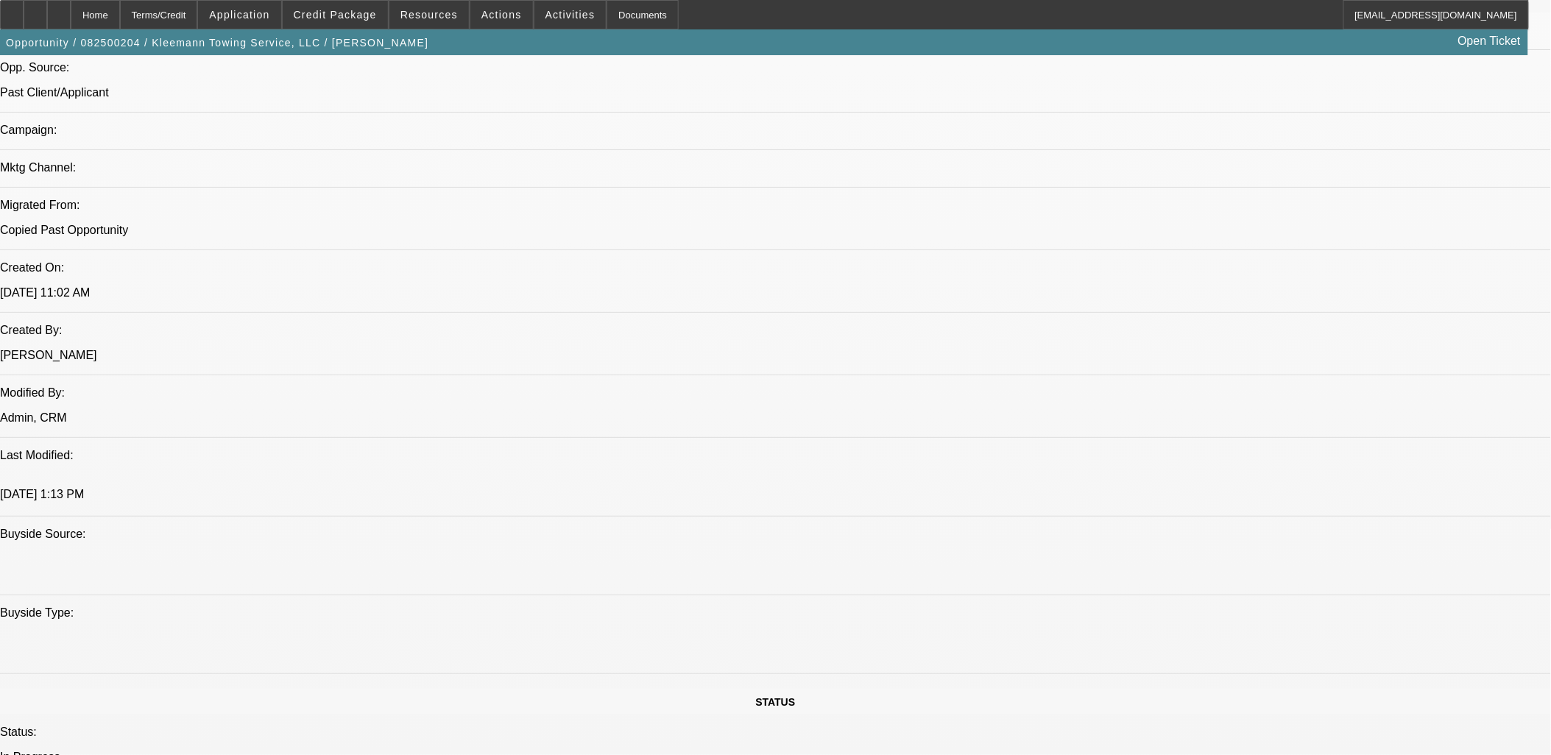
scroll to position [818, 0]
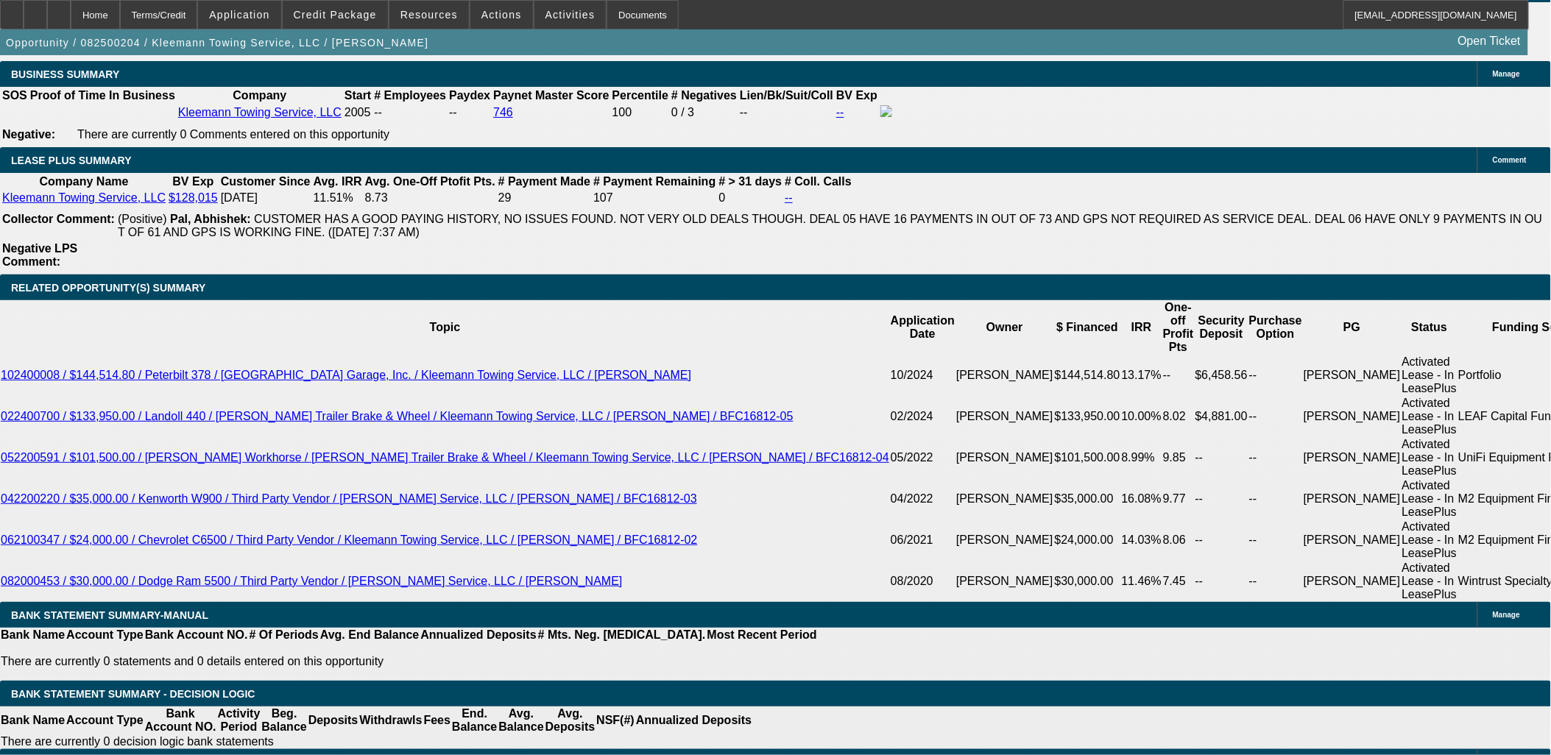
scroll to position [2371, 0]
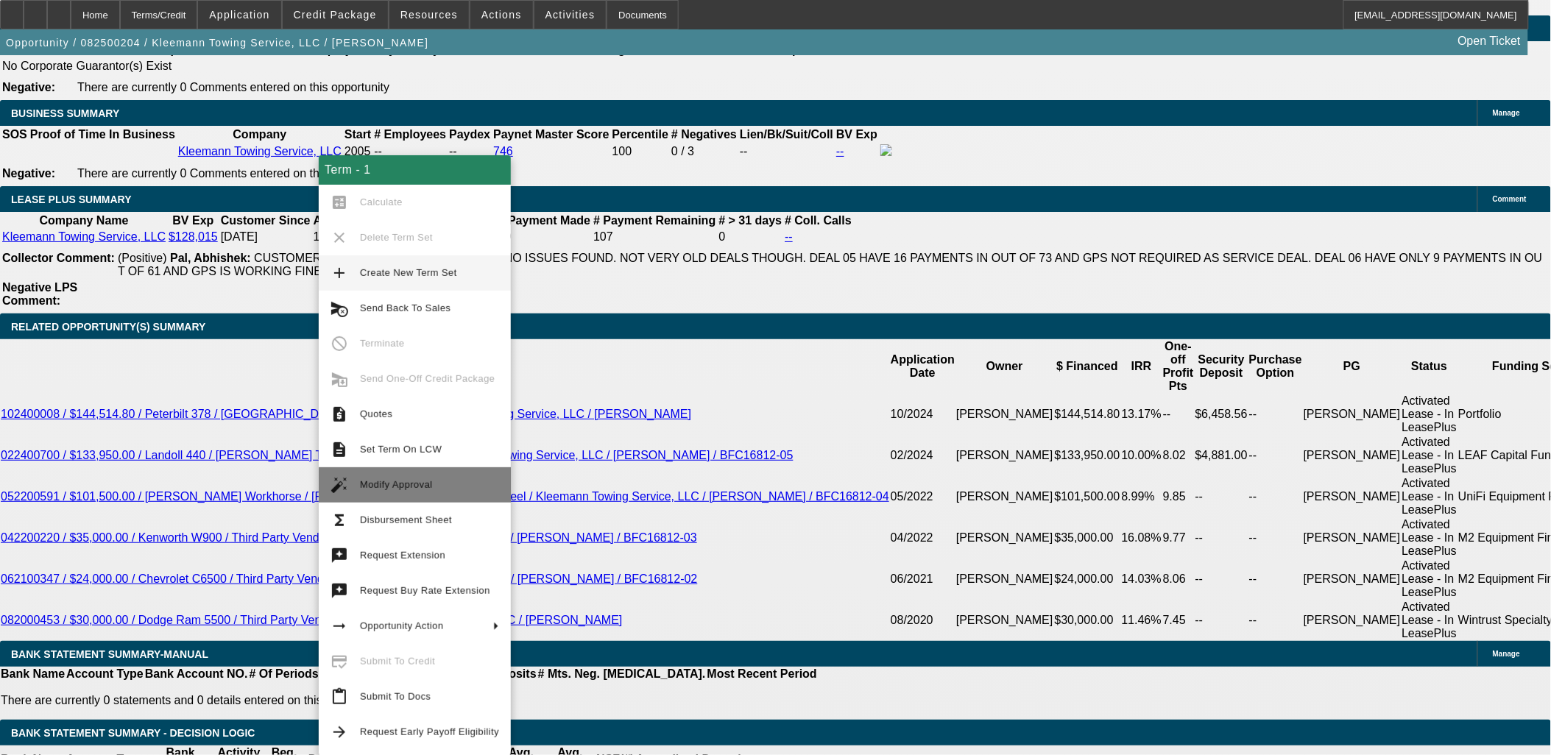
click at [414, 489] on span "Modify Approval" at bounding box center [429, 485] width 139 height 18
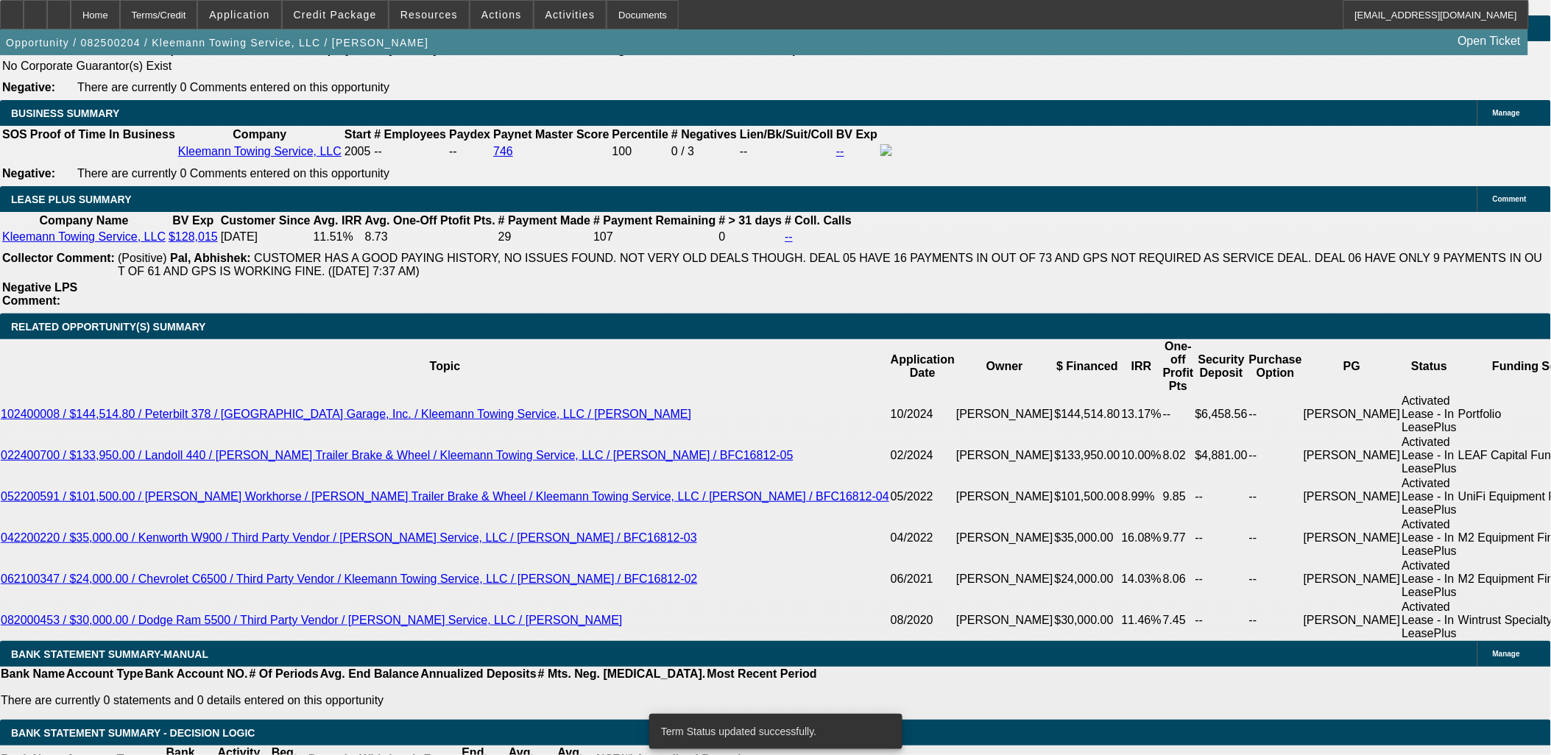
select select "0"
select select "6"
select select "0"
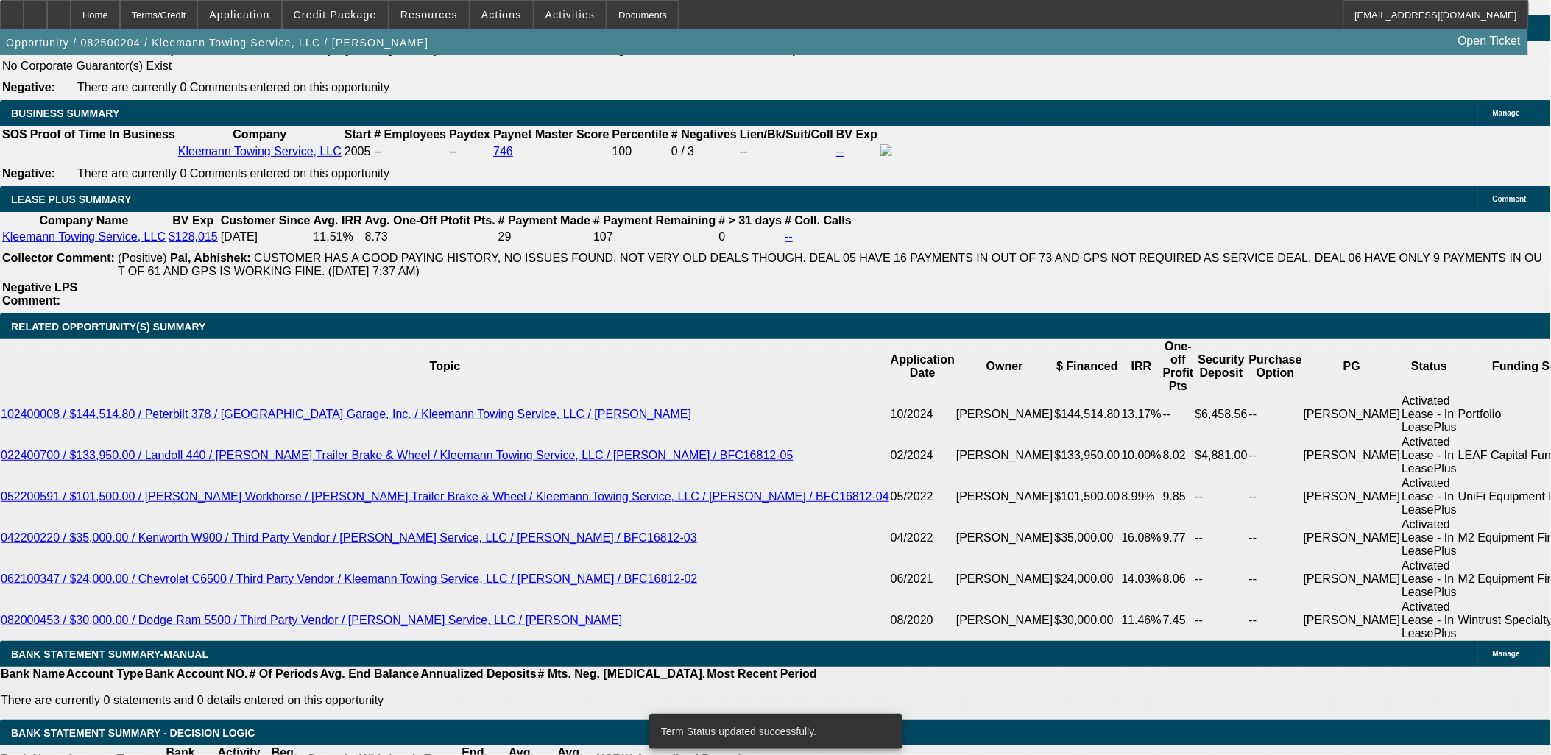
select select "0"
select select "6"
type input "1699.99"
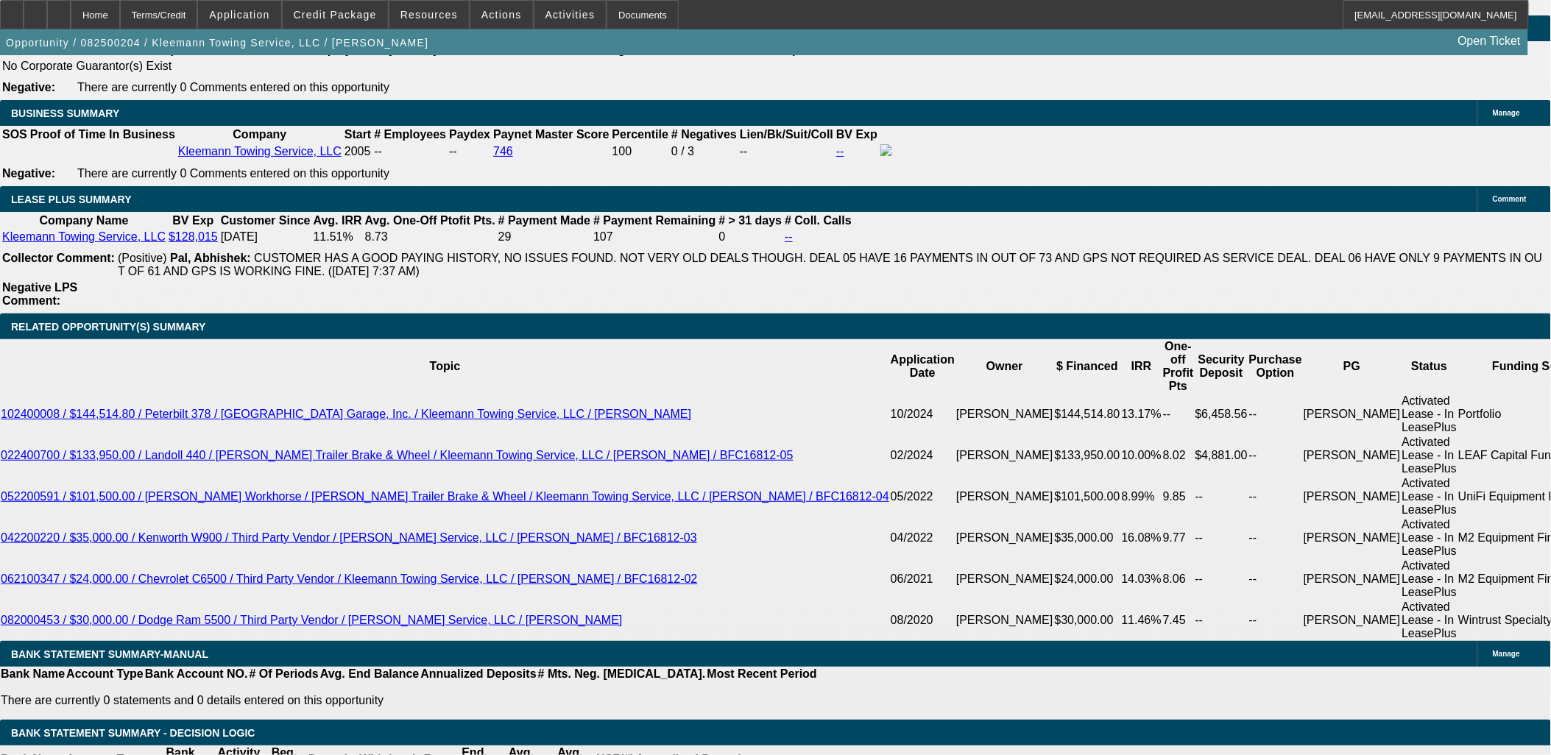
type input "UNKNOWN"
type input "10.4"
type input "$1,699.99"
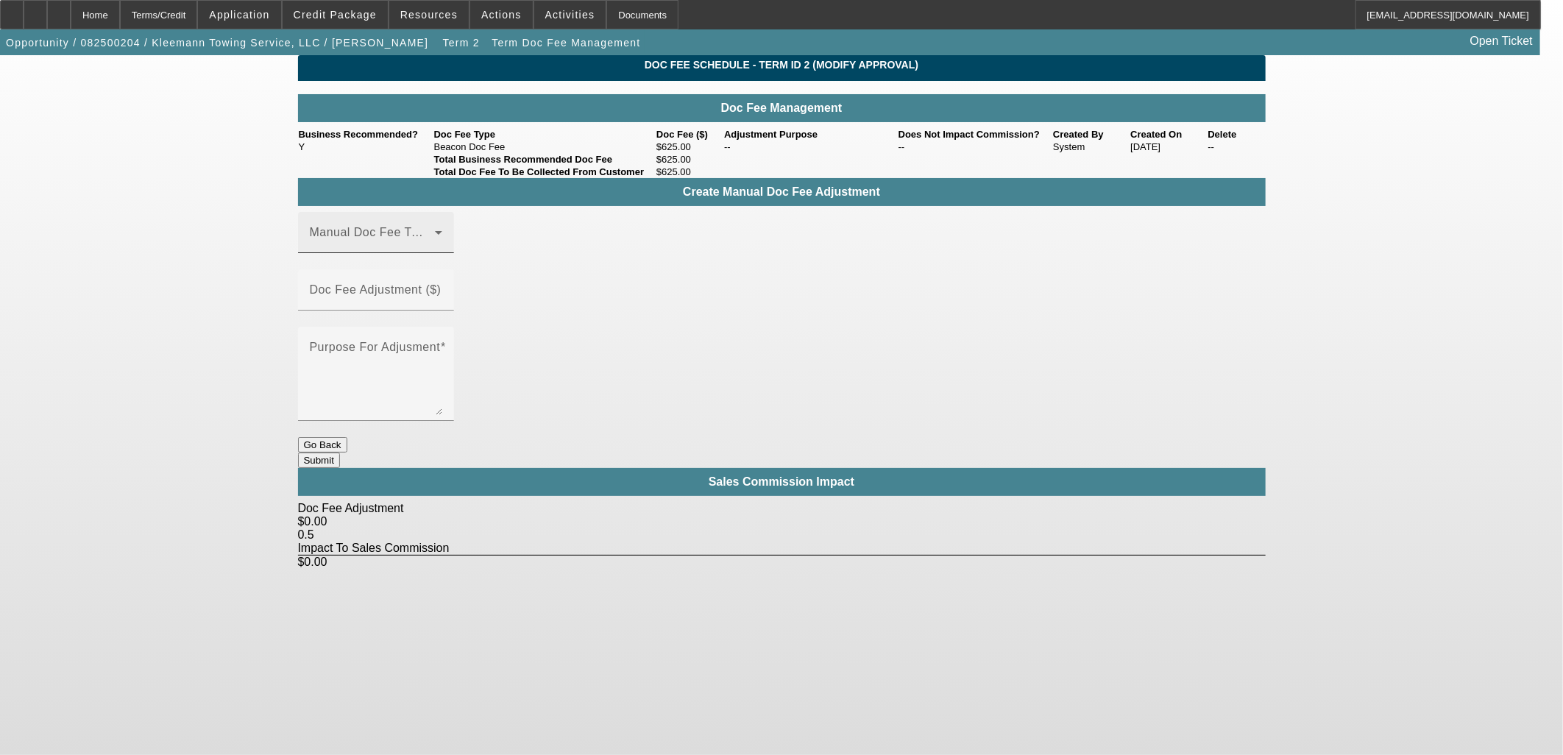
click at [435, 247] on span at bounding box center [372, 239] width 125 height 18
click at [437, 317] on mat-option "Beacon Doc Fee" at bounding box center [397, 327] width 197 height 35
click at [442, 283] on mat-label "Doc Fee Adjustment ($)" at bounding box center [376, 289] width 132 height 13
click at [442, 287] on input "Doc Fee Adjustment ($)" at bounding box center [376, 296] width 132 height 18
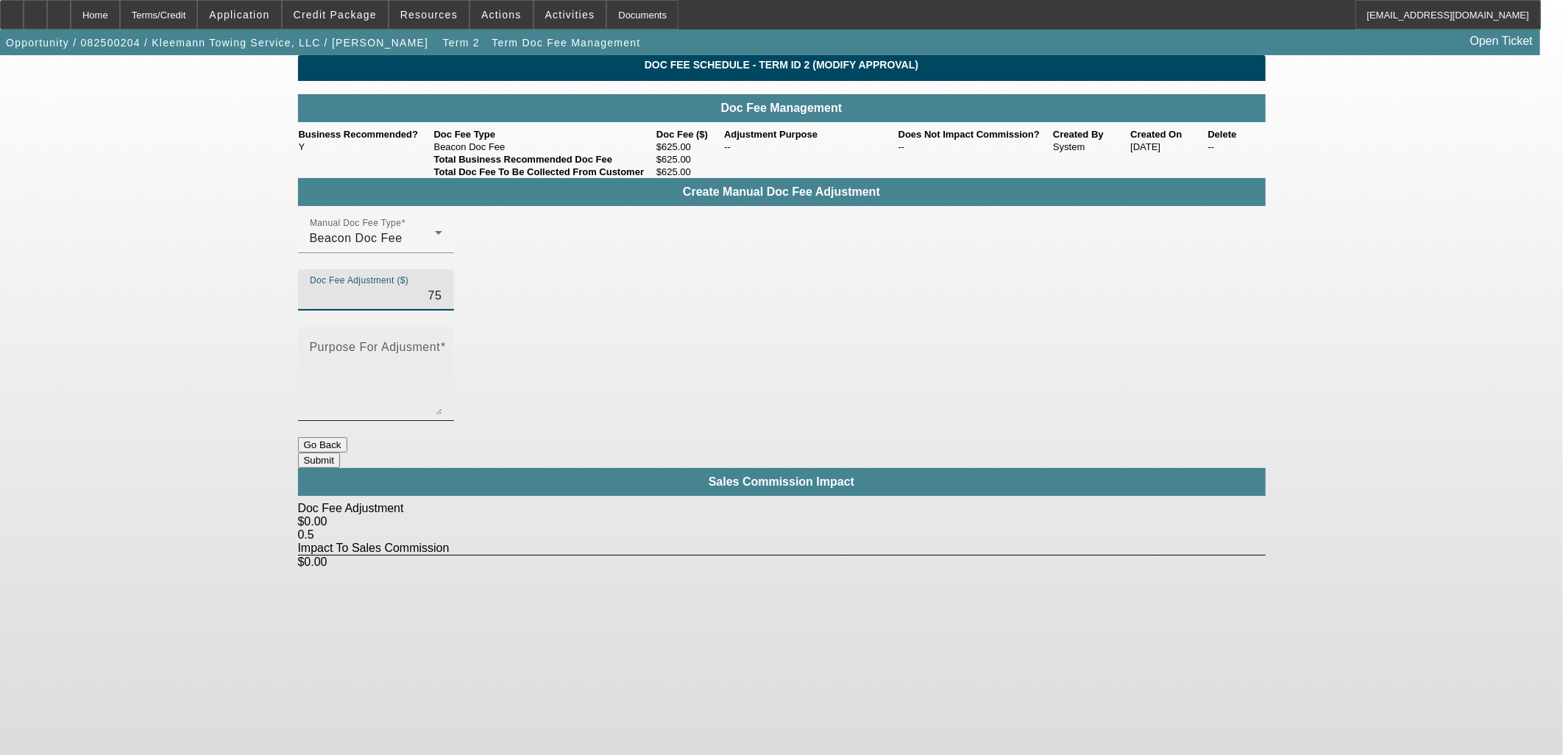
type input "$75.00"
click at [442, 344] on textarea "Purpose For Adjusment" at bounding box center [376, 379] width 132 height 71
type textarea "Manual adjustment"
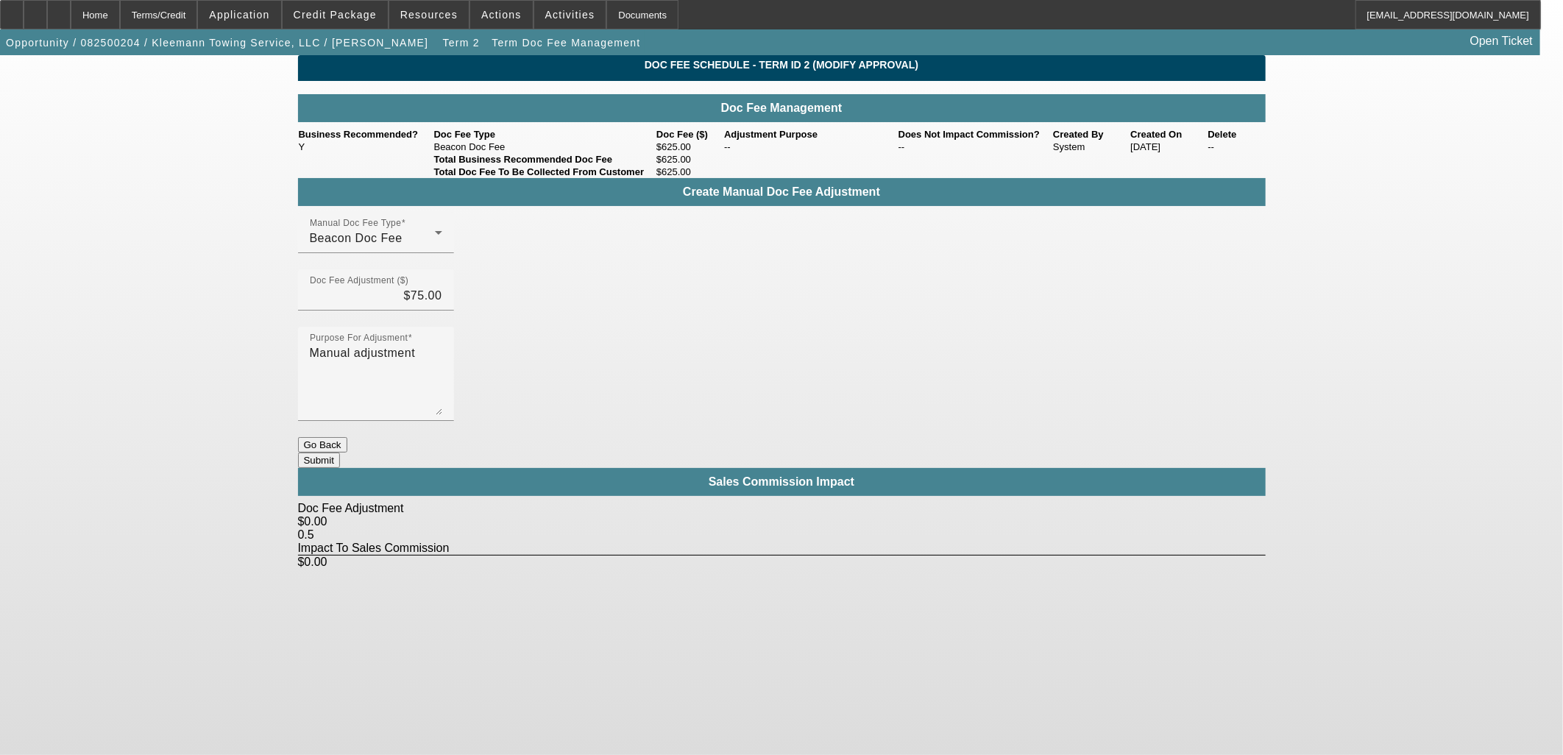
click at [340, 453] on button "Submit" at bounding box center [319, 460] width 42 height 15
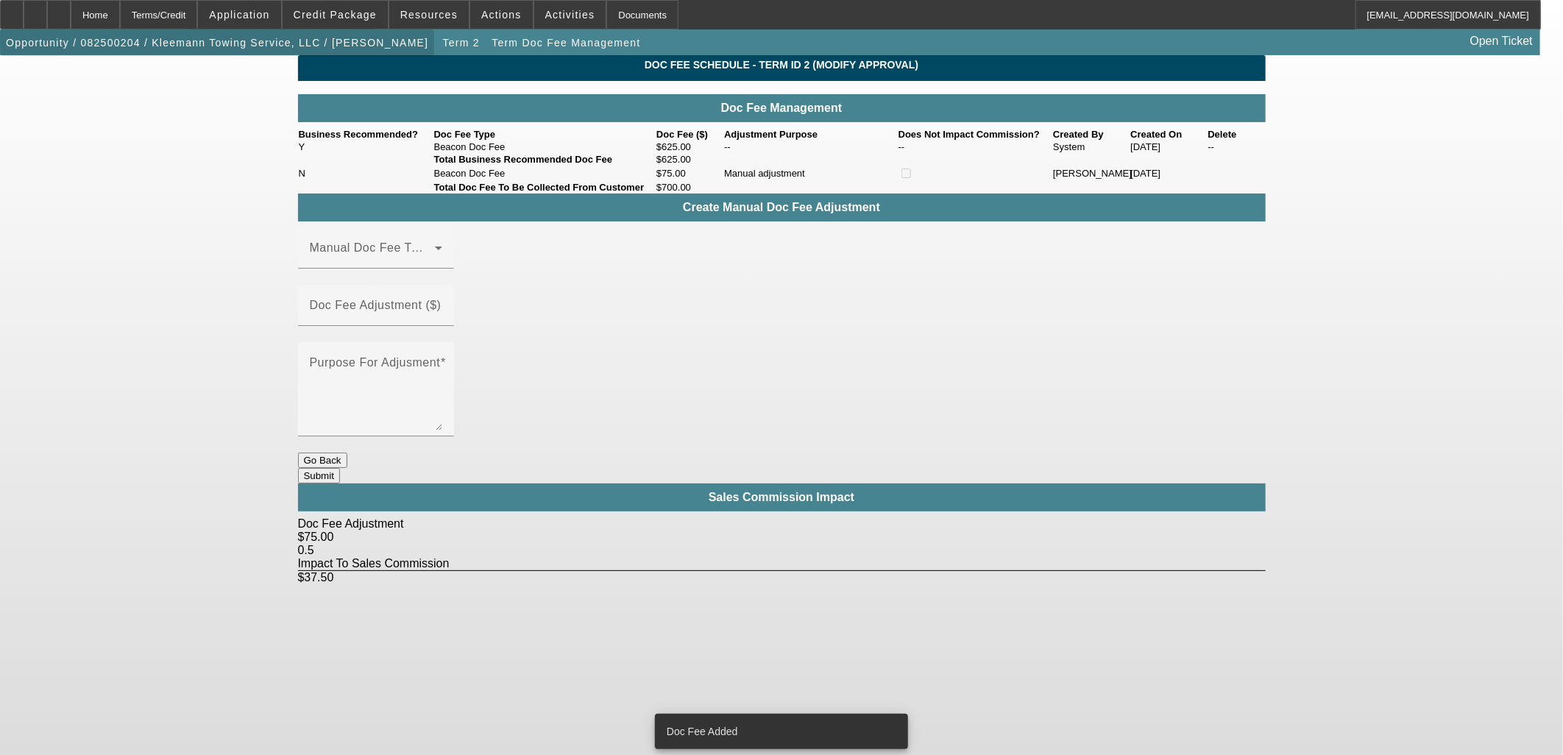
click at [230, 43] on span "Opportunity / 082500204 / Kleemann Towing Service, LLC / Kleemann, Robert" at bounding box center [217, 43] width 422 height 12
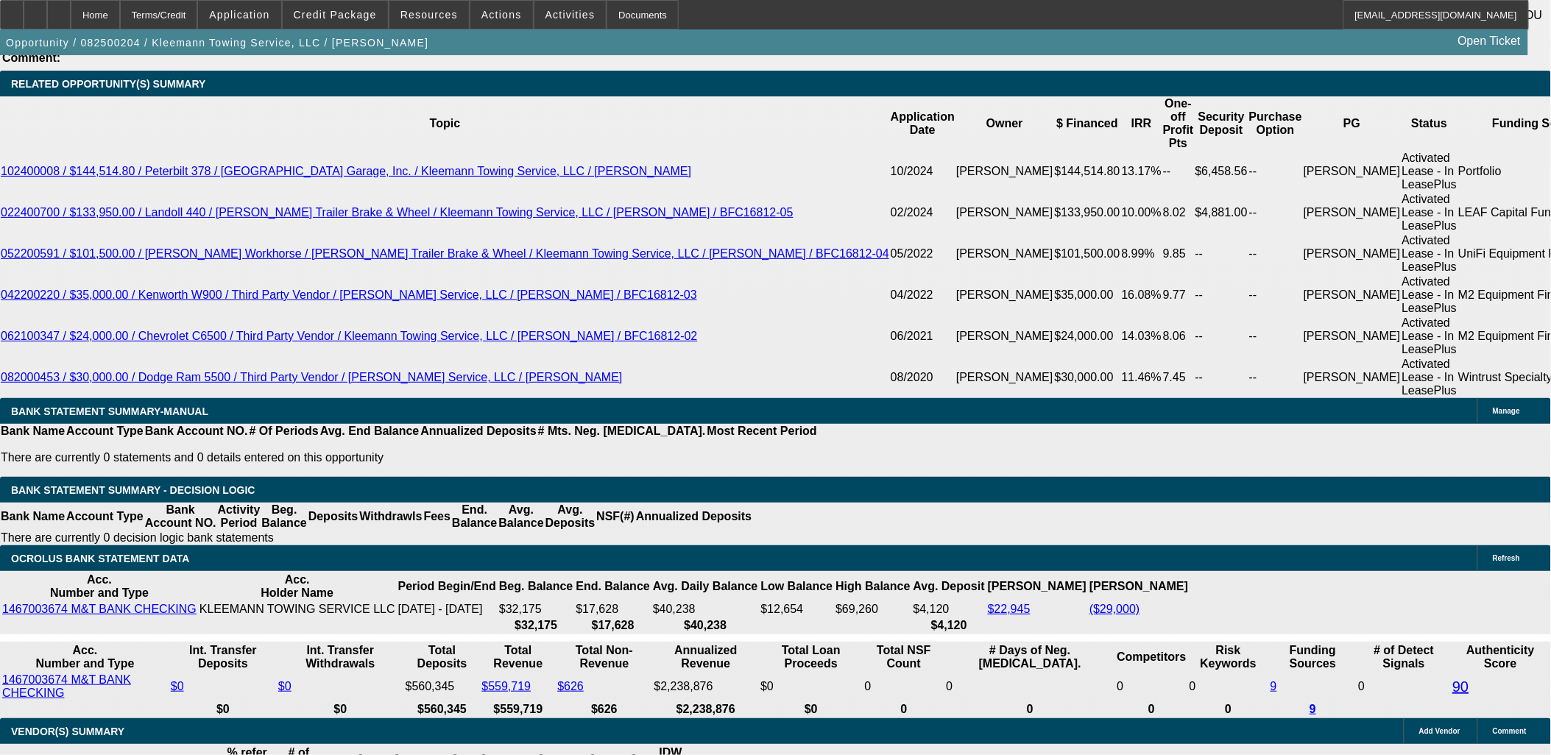
select select "0"
select select "6"
select select "0"
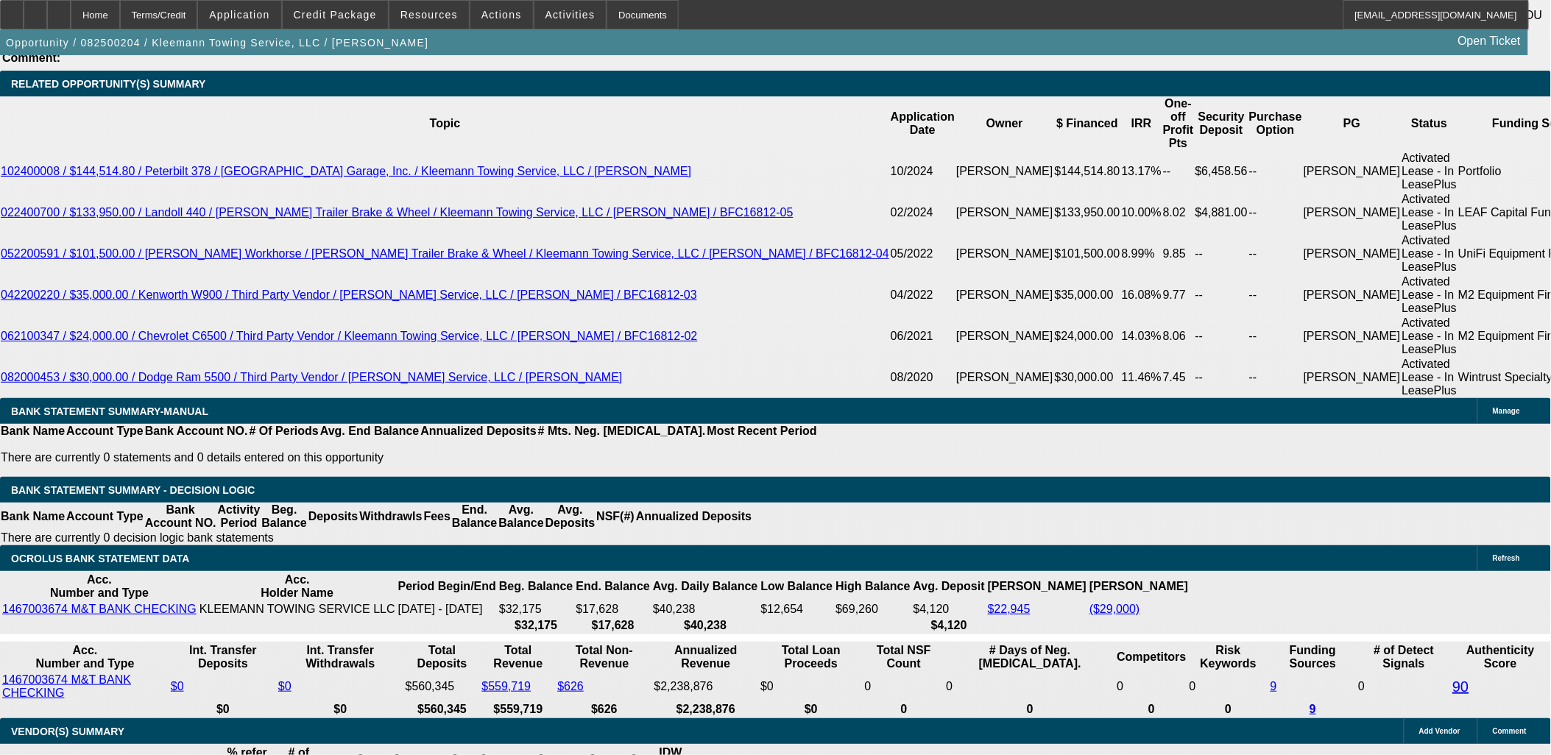
select select "0"
select select "6"
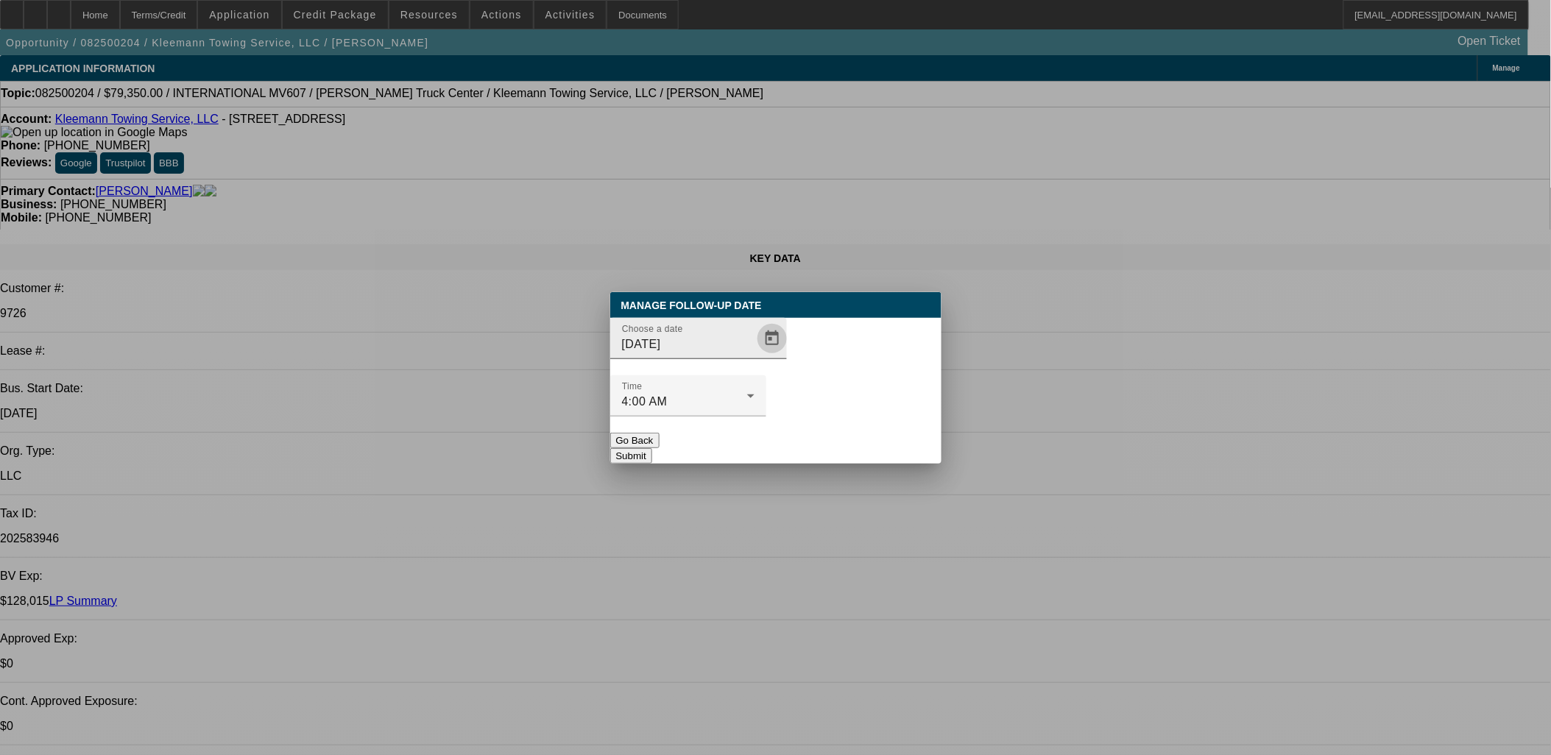
click at [754, 356] on span "Open calendar" at bounding box center [771, 338] width 35 height 35
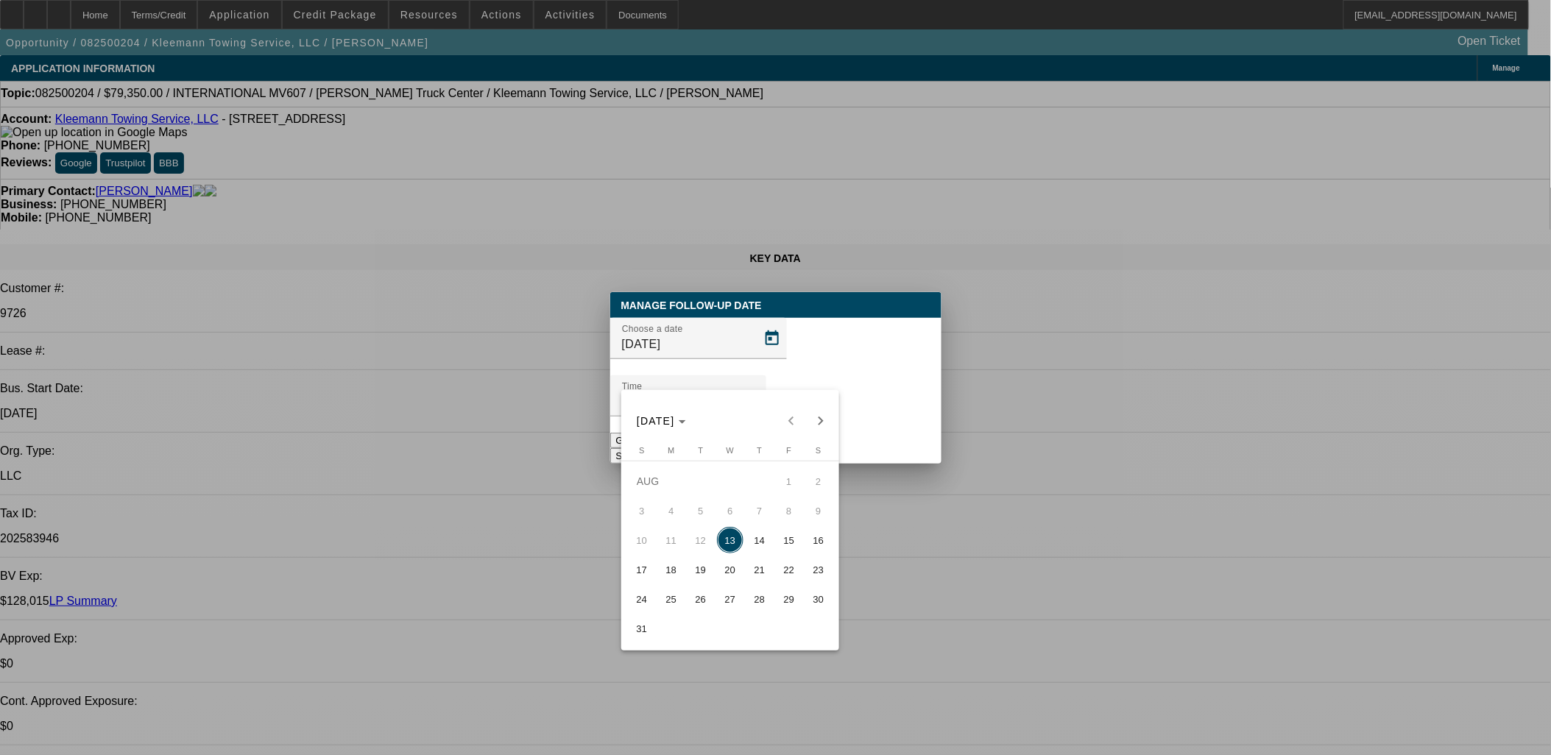
click at [751, 549] on span "14" at bounding box center [759, 540] width 26 height 26
type input "8/14/2025"
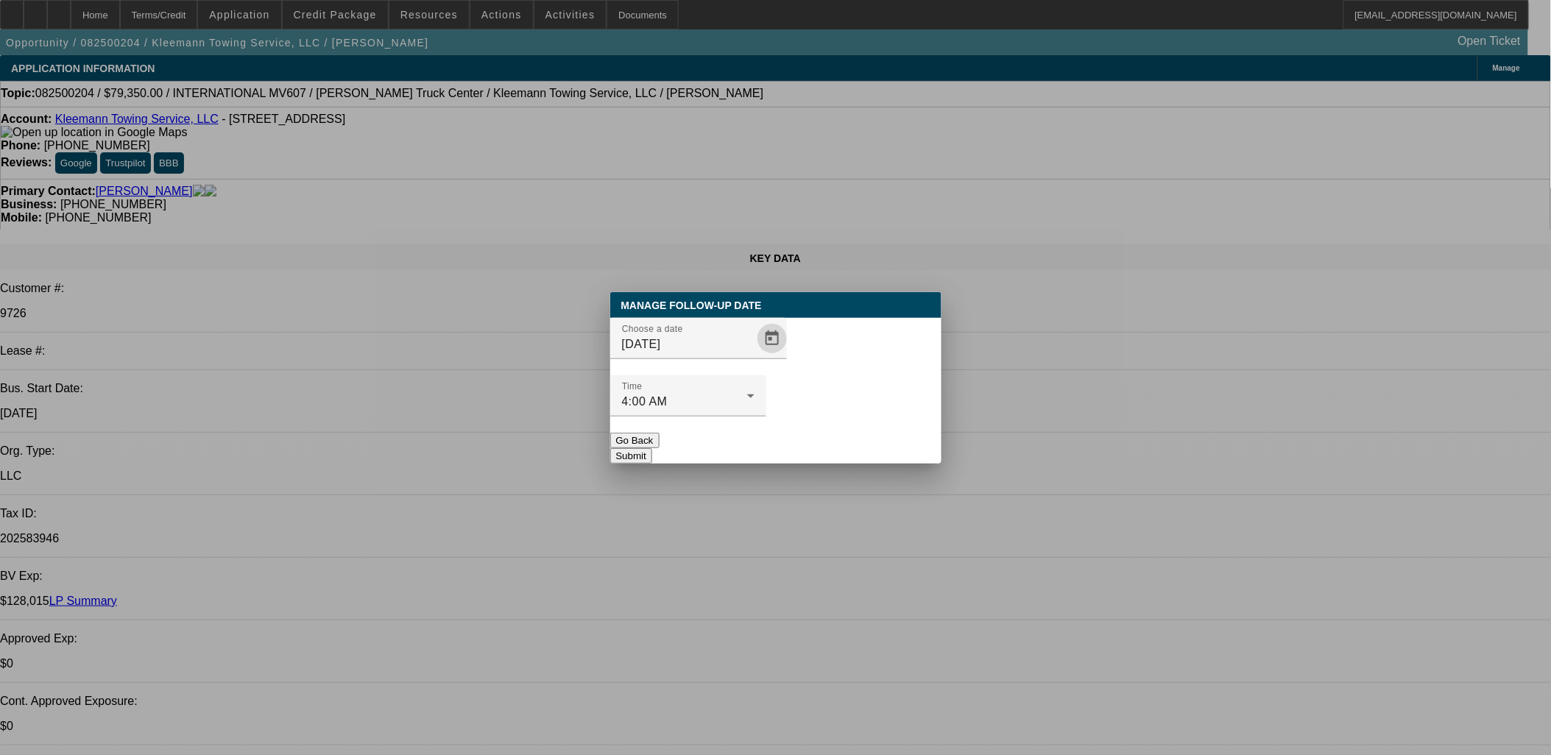
click at [652, 448] on button "Submit" at bounding box center [631, 455] width 42 height 15
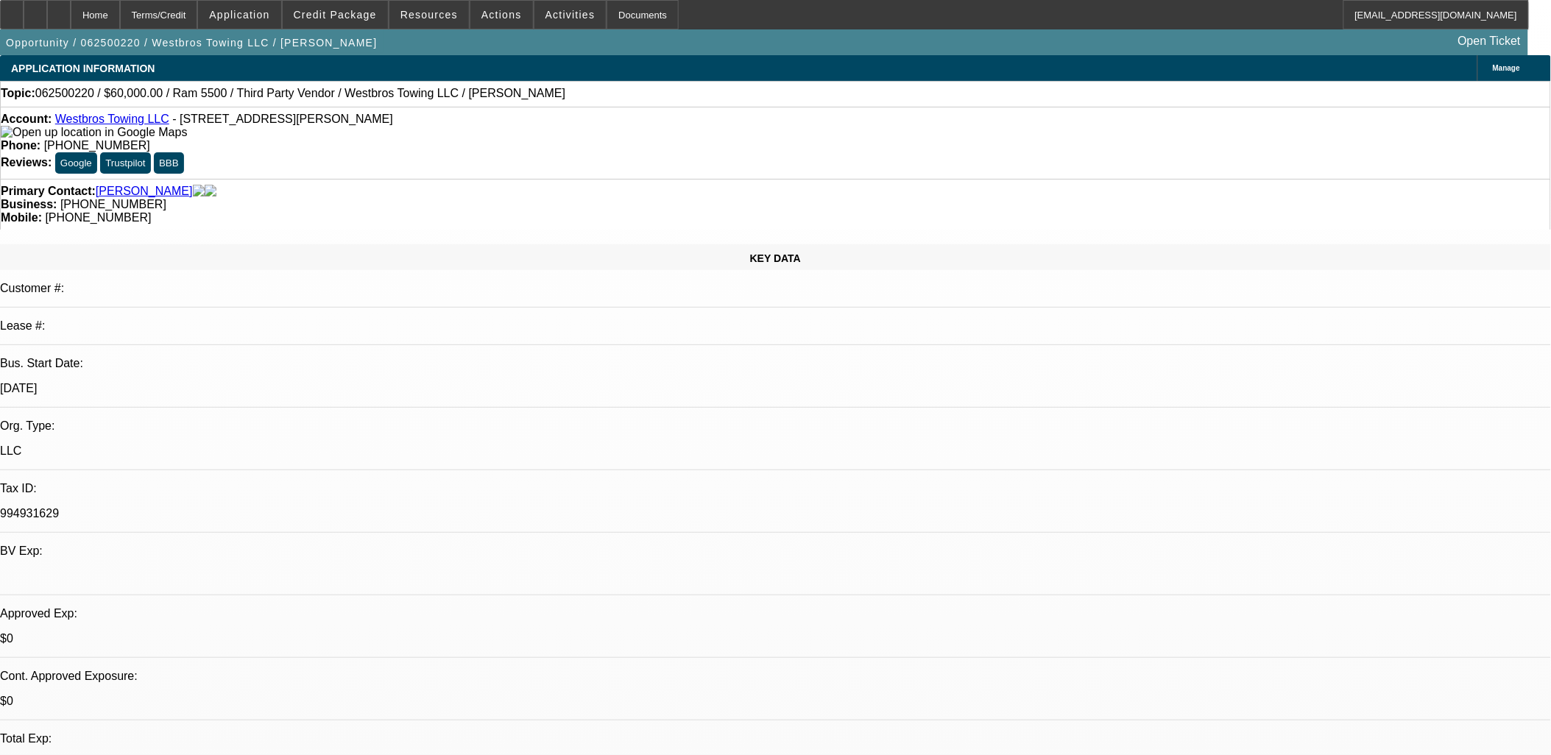
select select "0"
select select "0.1"
select select "0"
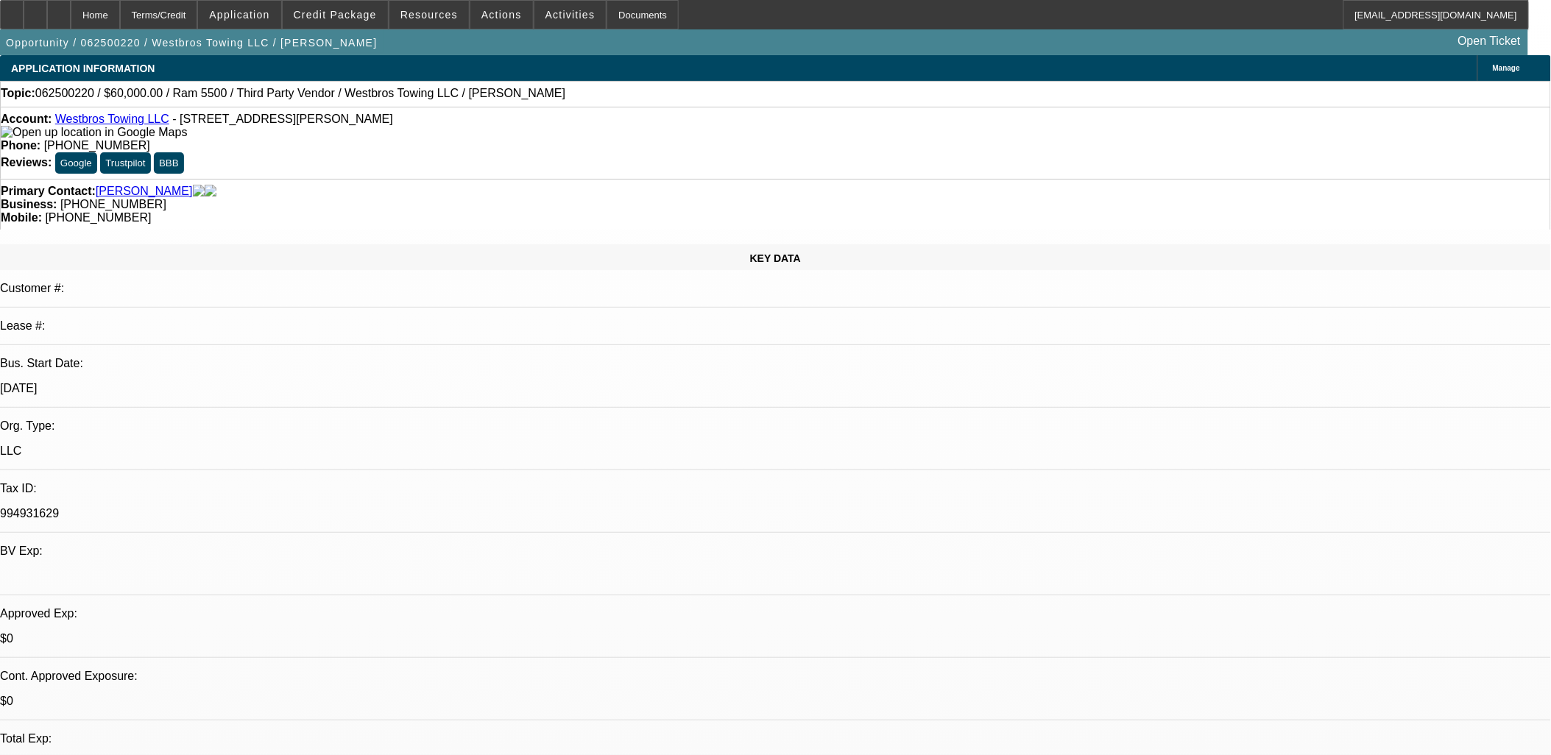
select select "0.1"
select select "0"
select select "0.1"
select select "0"
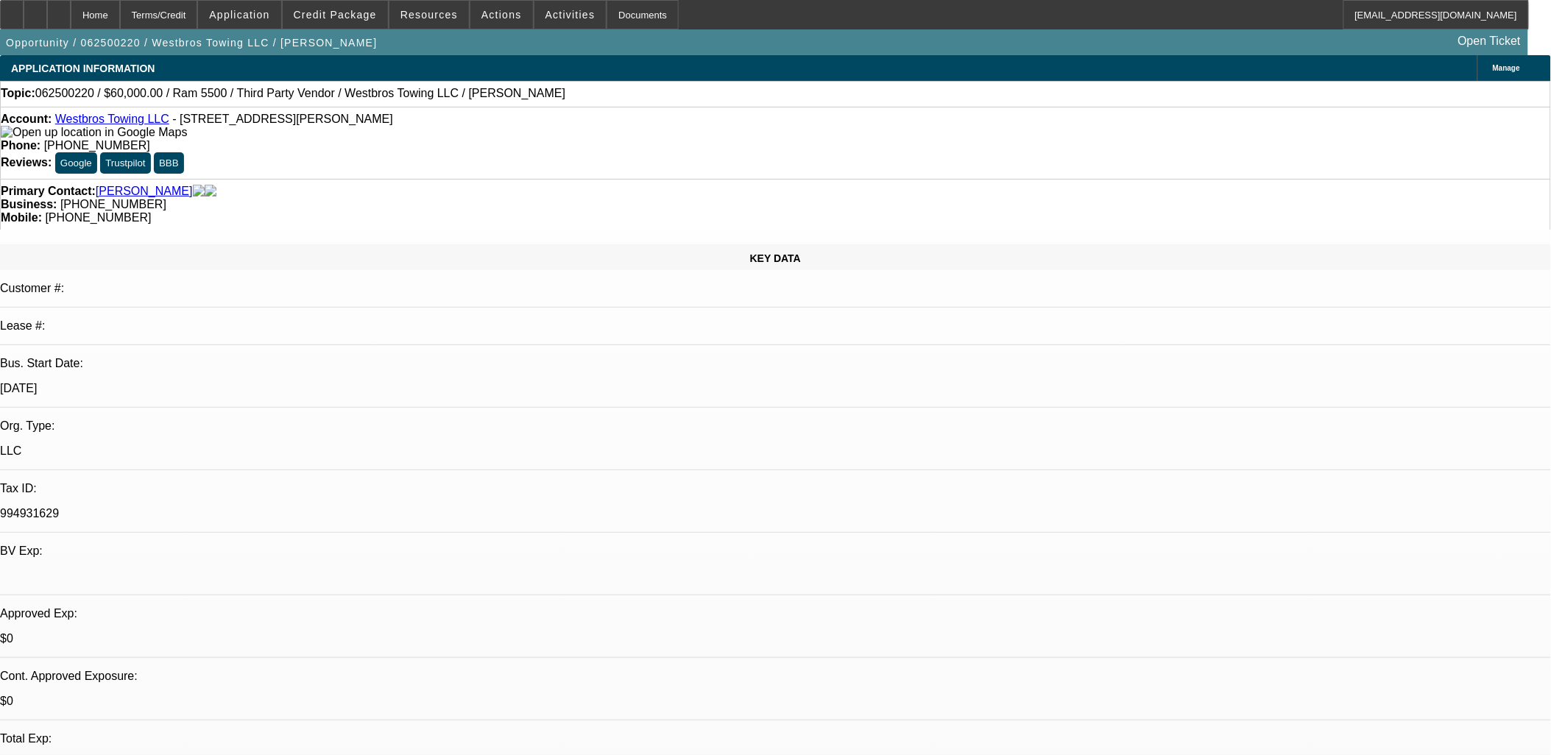
select select "0"
select select "0.1"
select select "1"
select select "4"
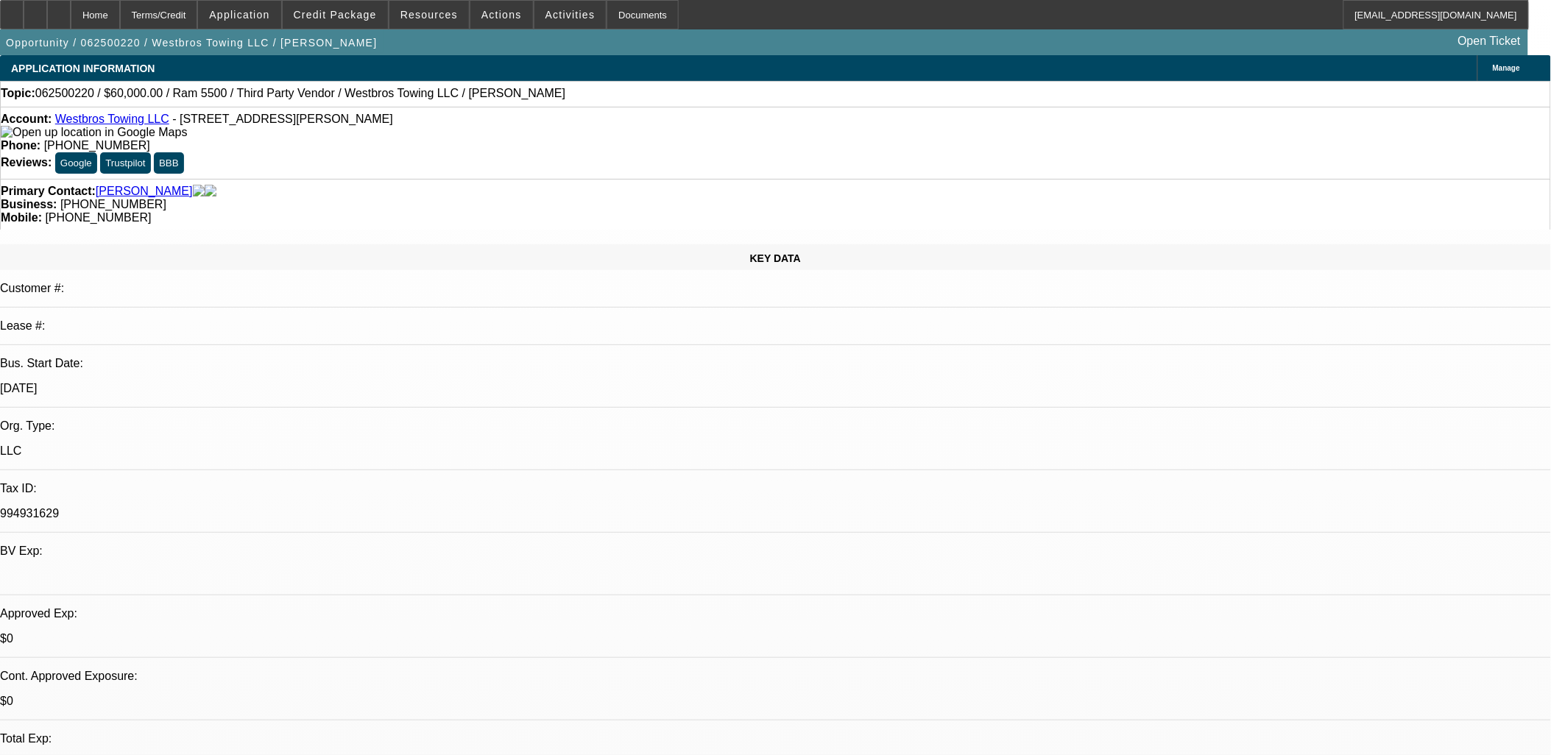
select select "1"
select select "4"
select select "1"
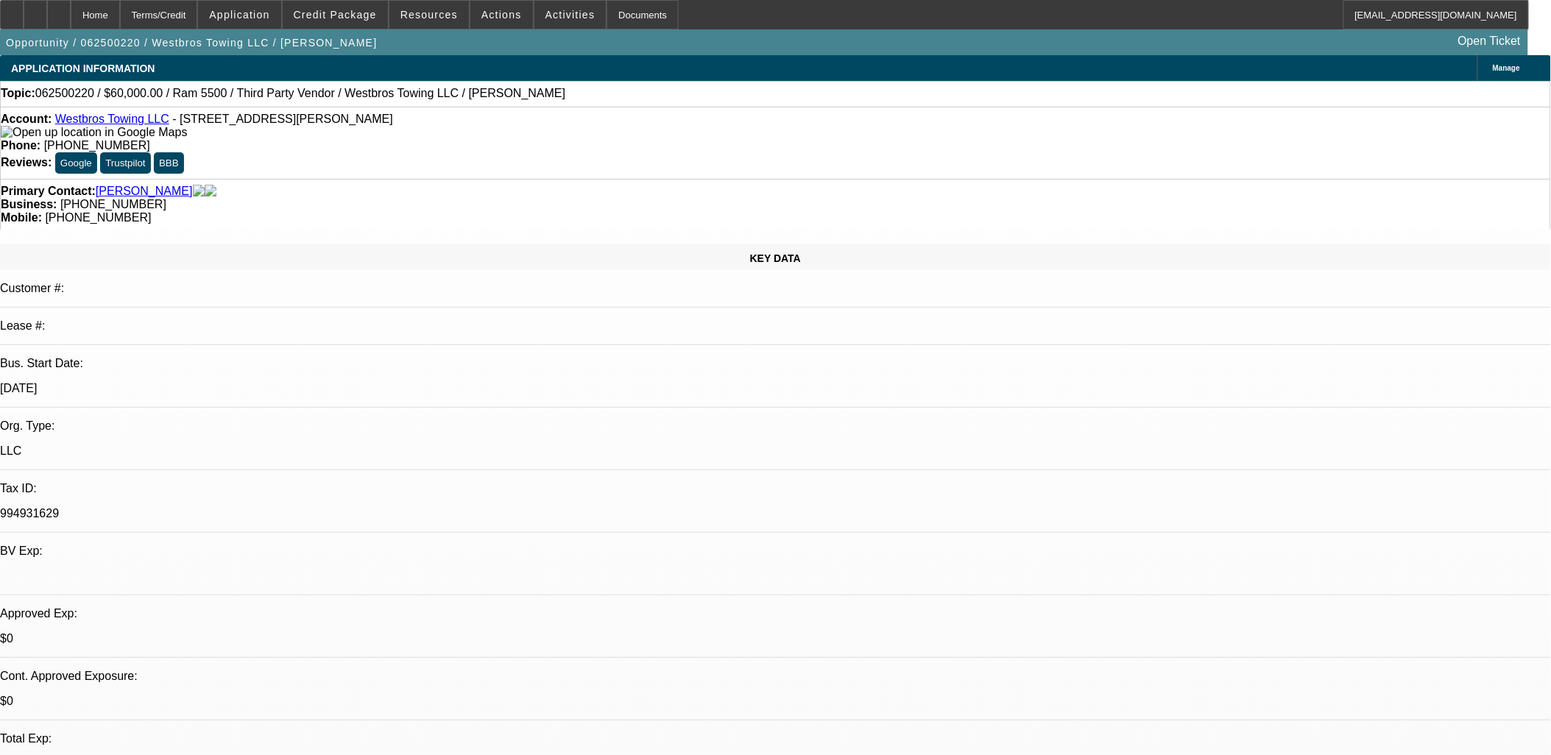
select select "4"
select select "1"
select select "4"
click at [138, 118] on link "Westbros Towing LLC" at bounding box center [112, 119] width 114 height 13
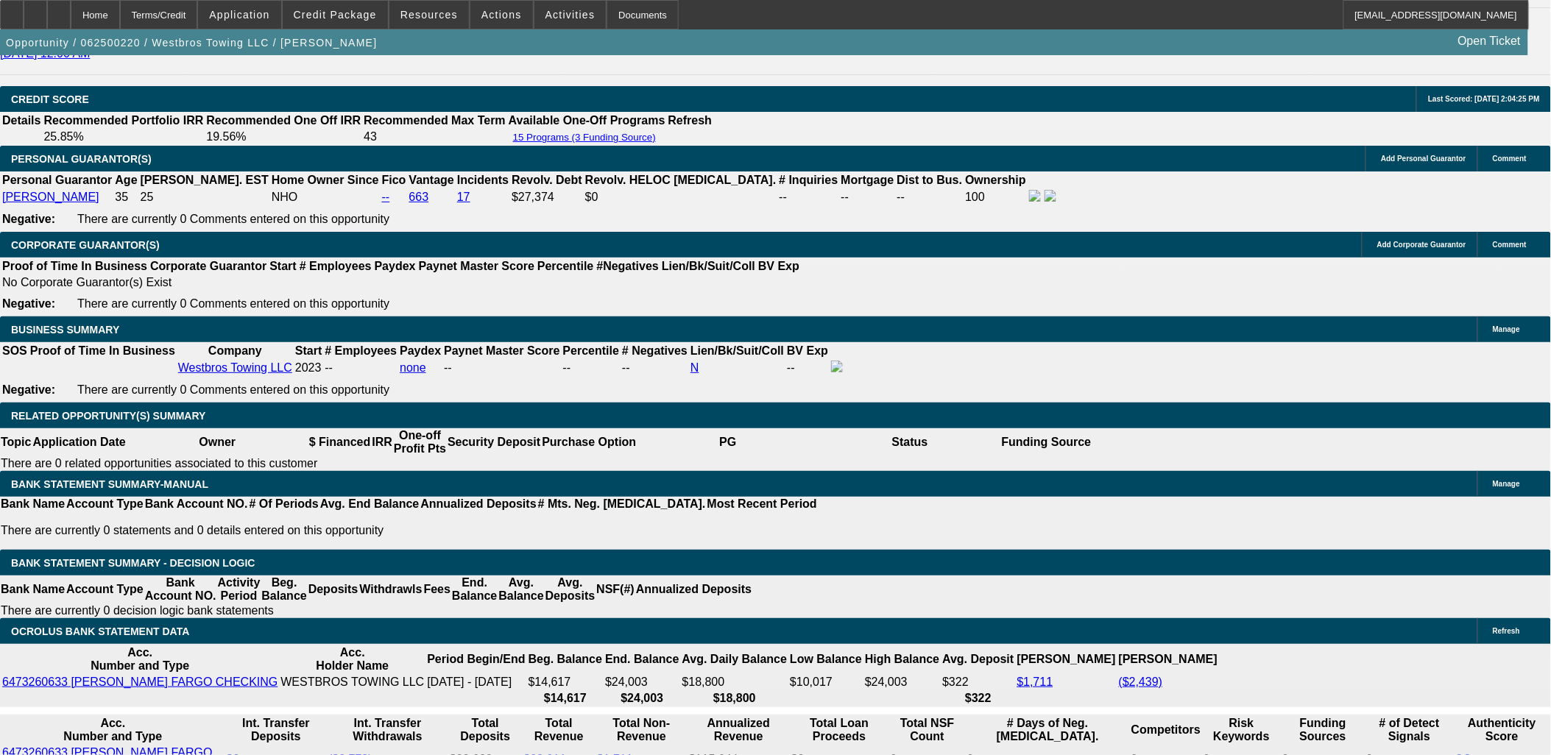
scroll to position [2071, 0]
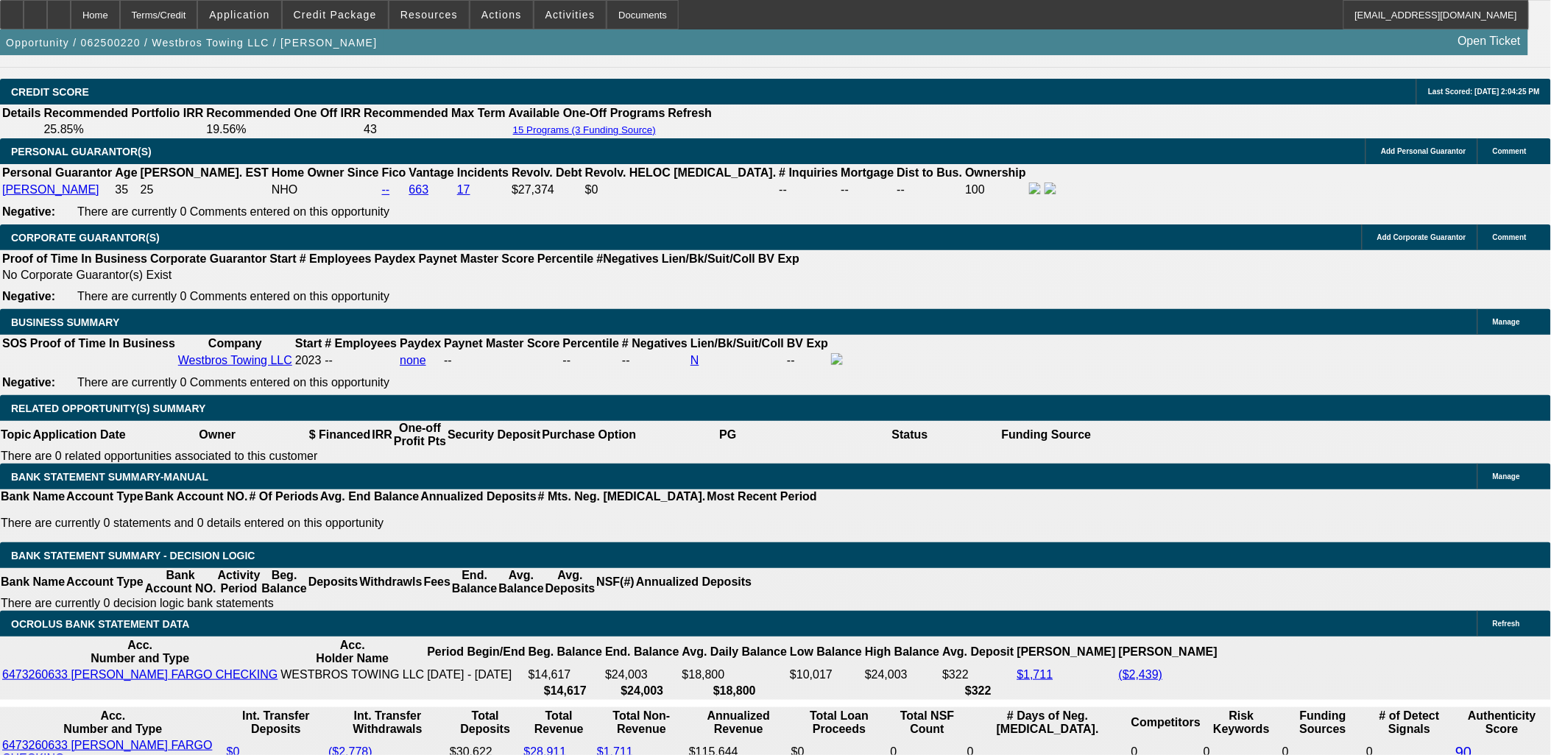
drag, startPoint x: 289, startPoint y: 252, endPoint x: 375, endPoint y: 313, distance: 105.1
drag, startPoint x: 376, startPoint y: 312, endPoint x: 369, endPoint y: 295, distance: 18.5
drag, startPoint x: 358, startPoint y: 288, endPoint x: 387, endPoint y: 327, distance: 49.0
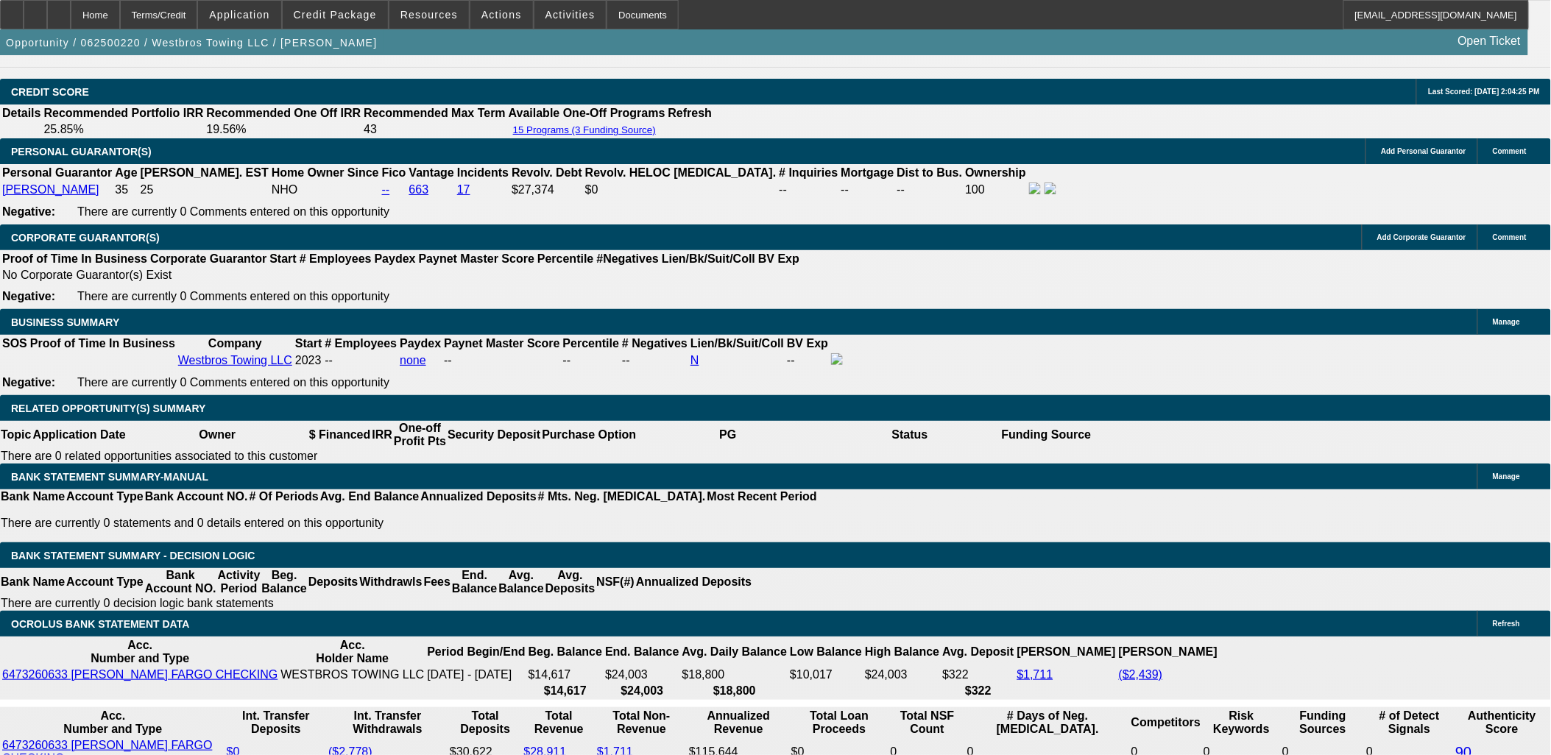
drag, startPoint x: 387, startPoint y: 327, endPoint x: 358, endPoint y: 292, distance: 45.5
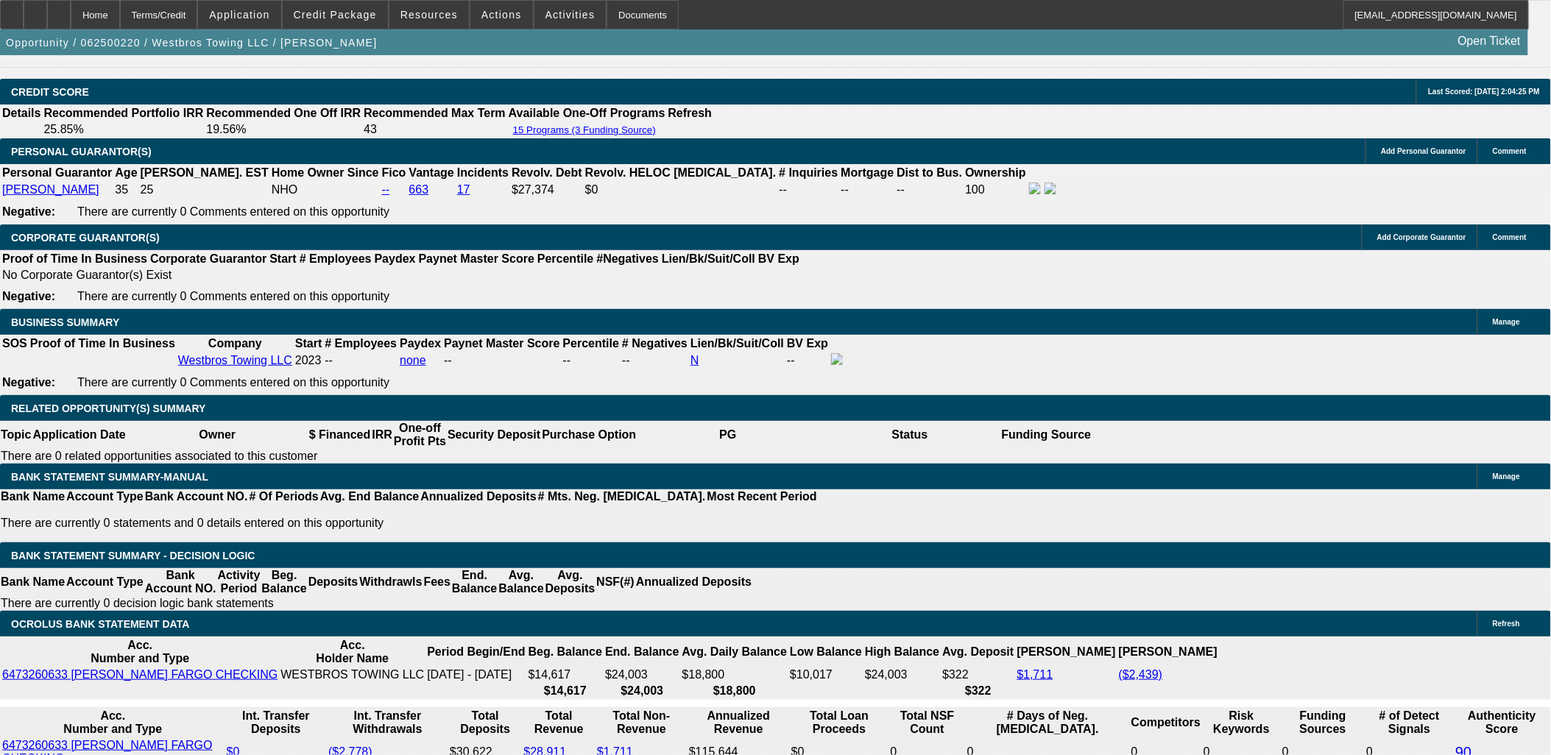
drag, startPoint x: 358, startPoint y: 292, endPoint x: 385, endPoint y: 330, distance: 45.9
drag, startPoint x: 385, startPoint y: 330, endPoint x: 358, endPoint y: 292, distance: 45.9
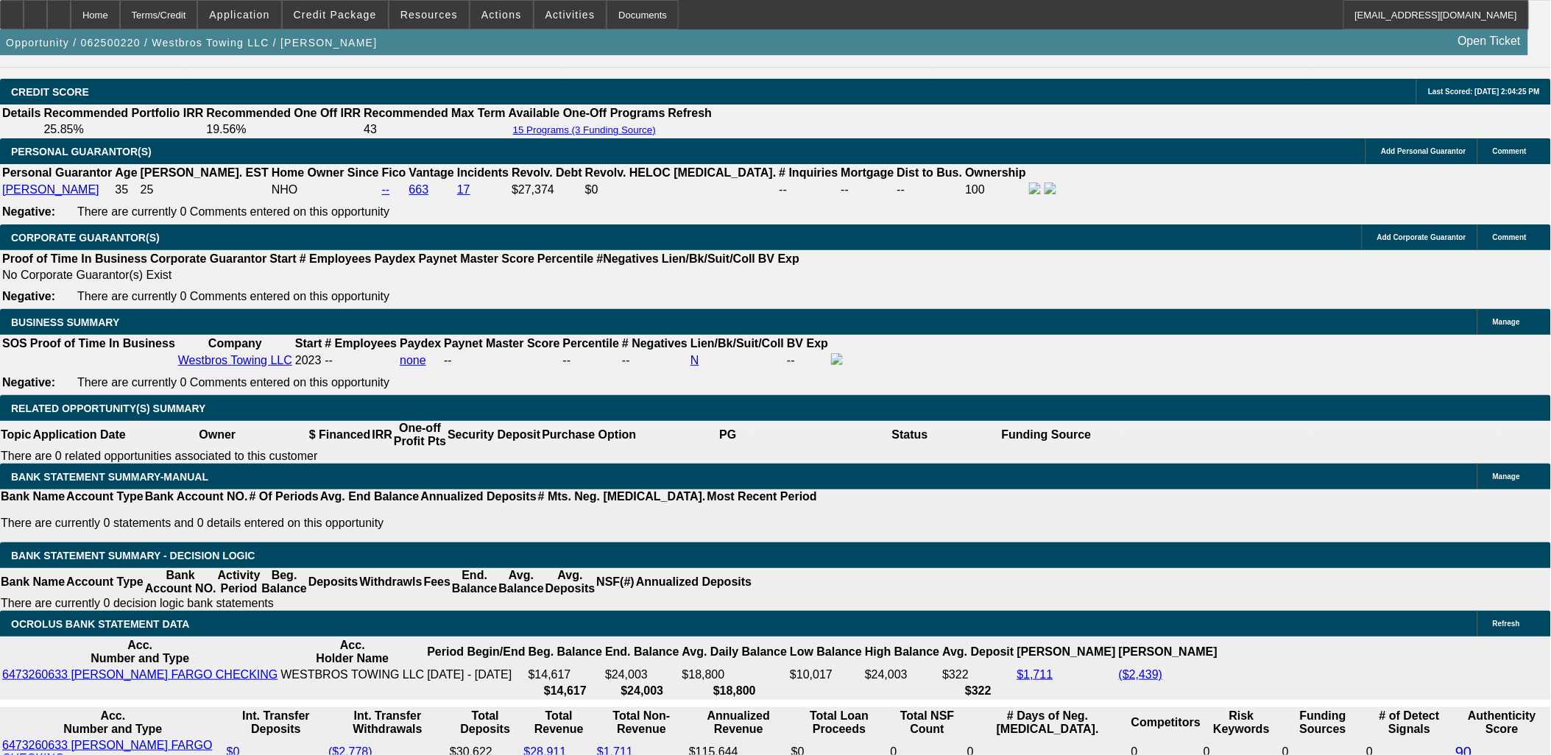
drag, startPoint x: 358, startPoint y: 291, endPoint x: 386, endPoint y: 328, distance: 46.2
drag, startPoint x: 386, startPoint y: 328, endPoint x: 357, endPoint y: 290, distance: 48.3
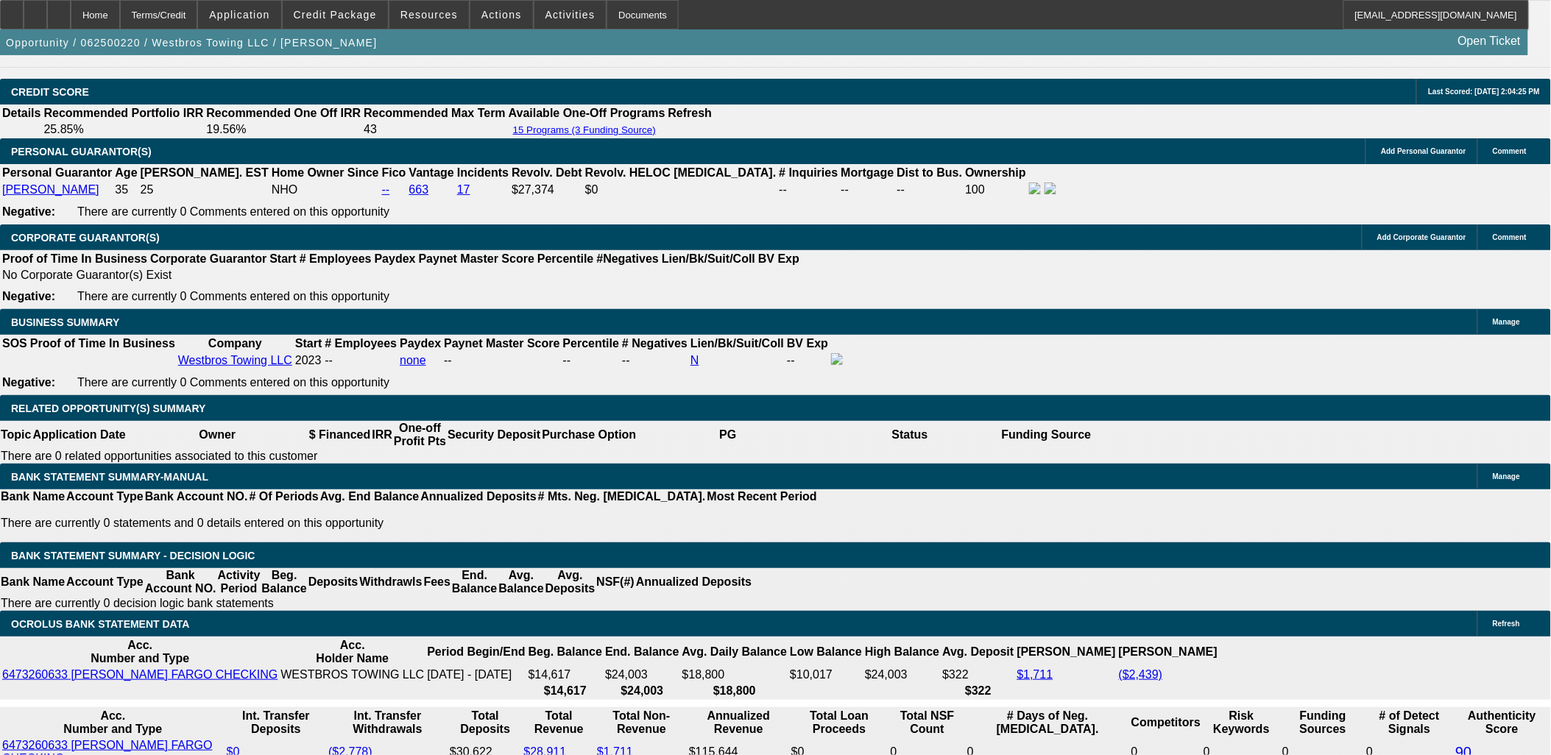
drag, startPoint x: 357, startPoint y: 290, endPoint x: 380, endPoint y: 322, distance: 39.0
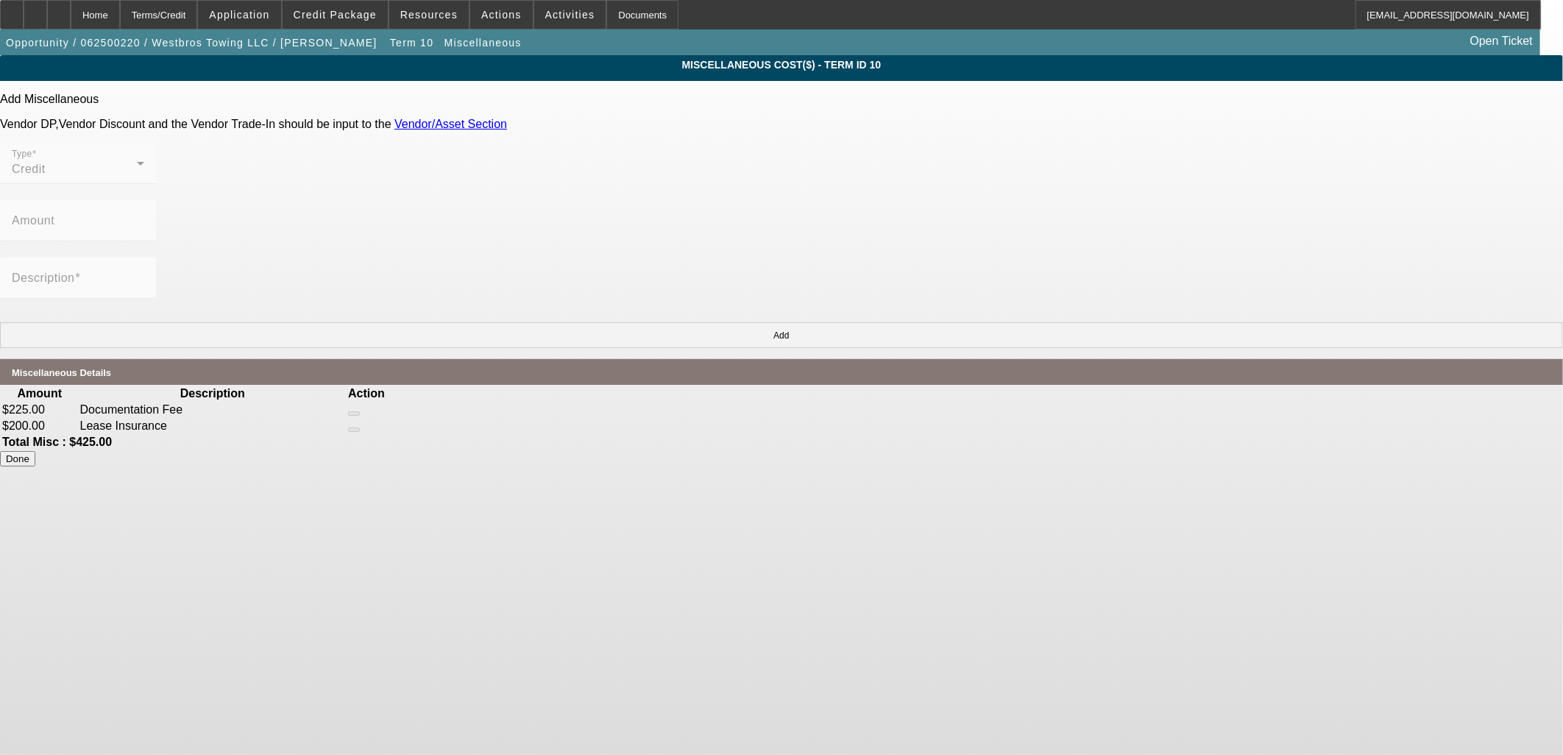
click at [35, 451] on button "Done" at bounding box center [17, 458] width 35 height 15
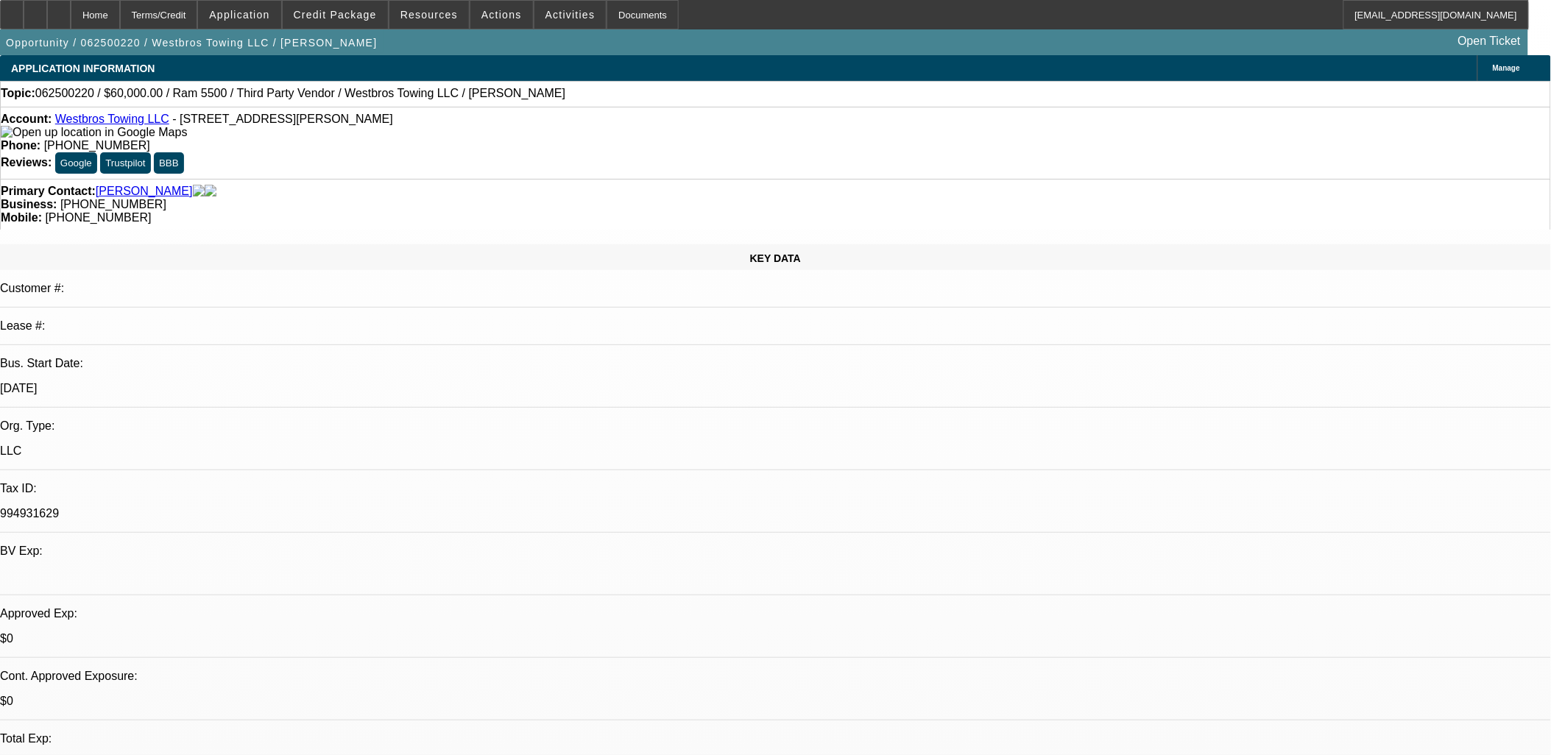
select select "0"
select select "0.1"
select select "4"
select select "0"
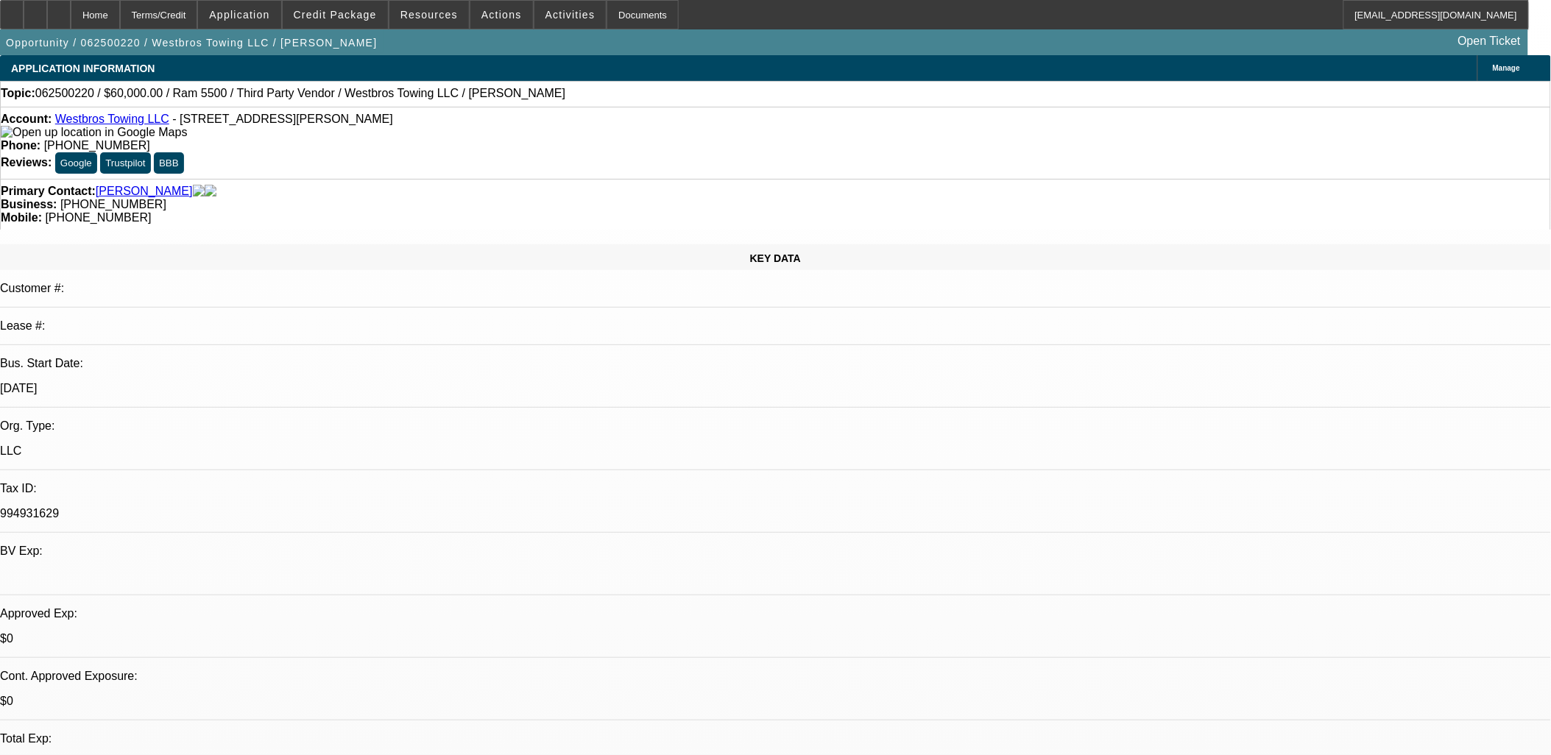
select select "0"
select select "0.1"
select select "4"
select select "0"
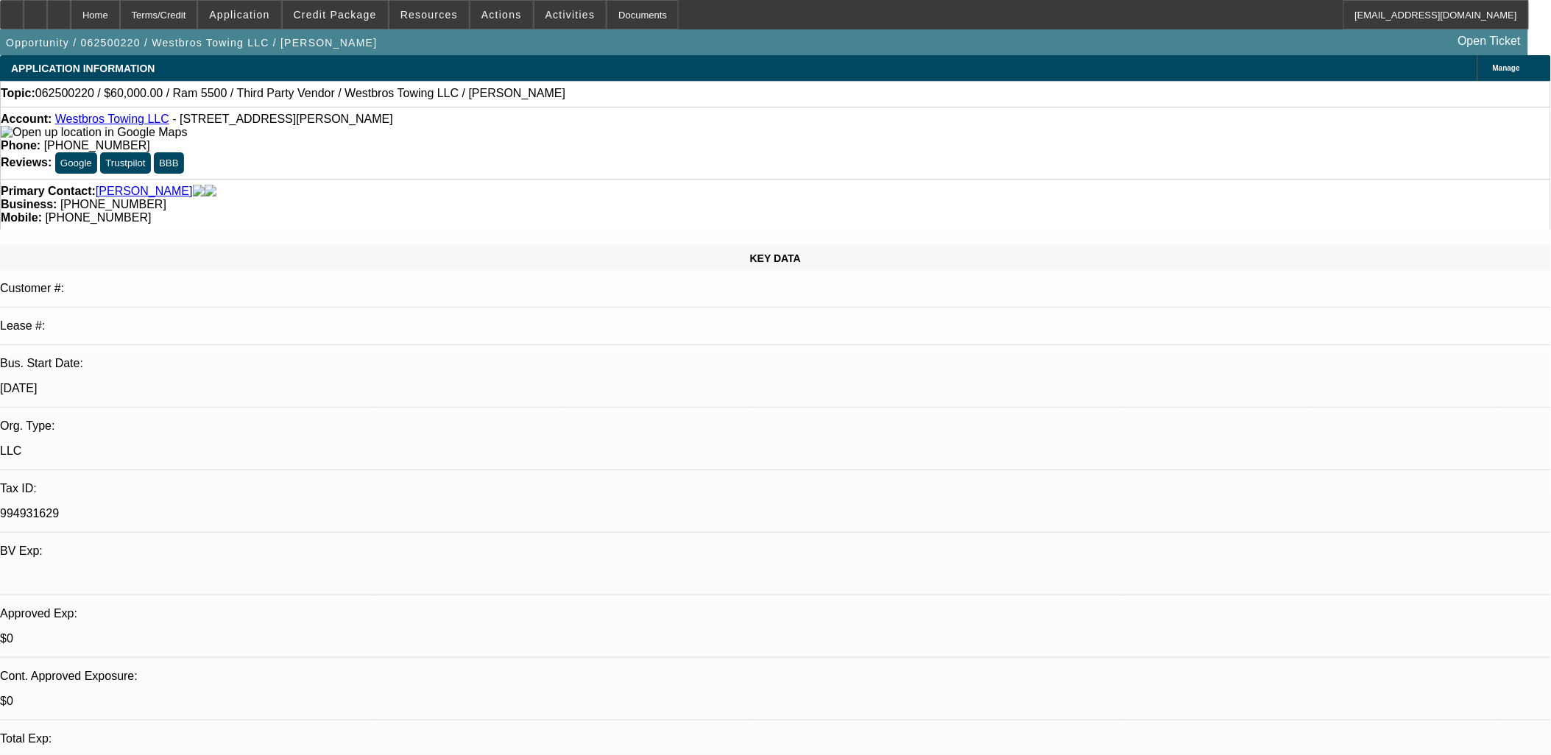
select select "0.1"
select select "4"
select select "0"
select select "0.1"
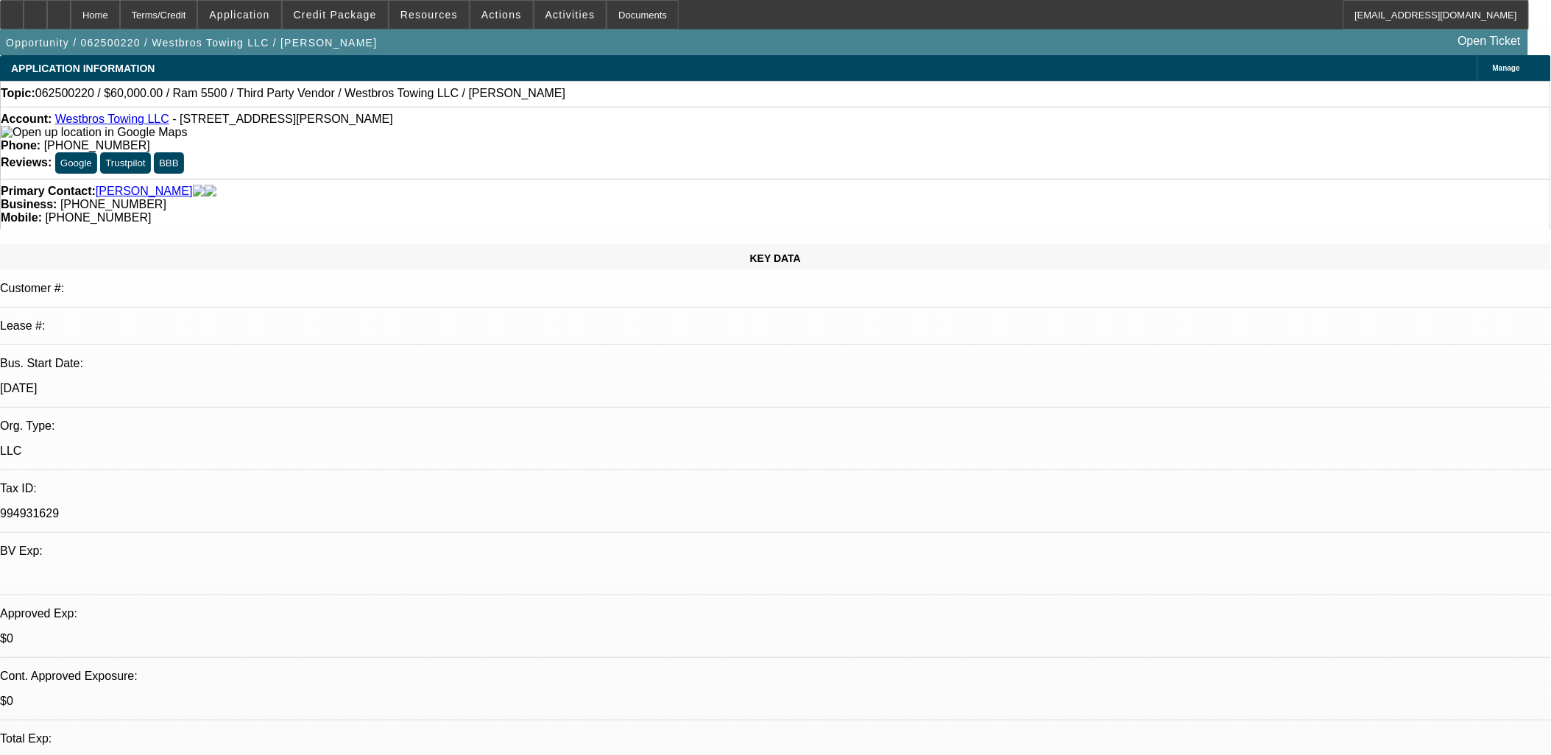
select select "4"
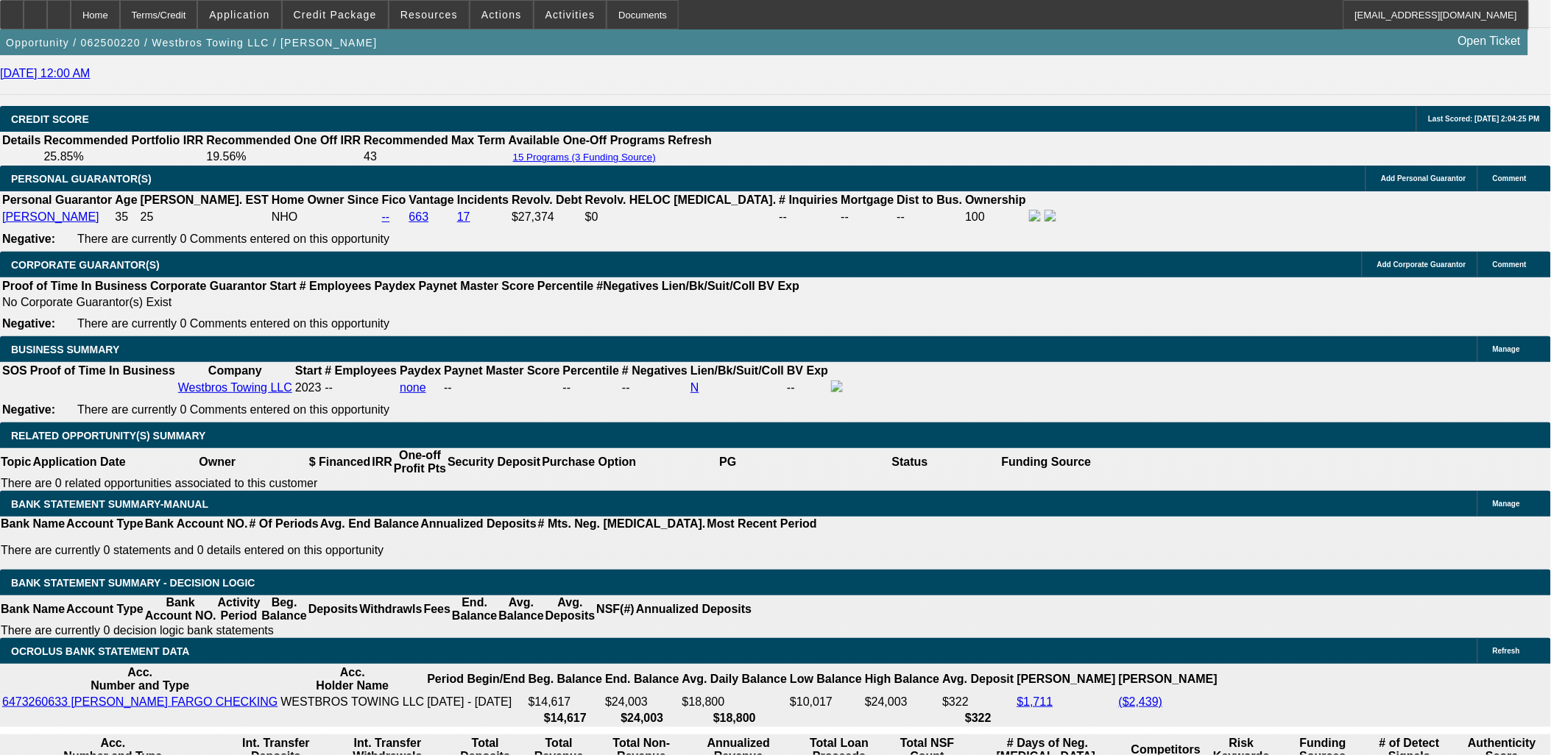
scroll to position [1981, 0]
drag, startPoint x: 1239, startPoint y: 368, endPoint x: 1233, endPoint y: 363, distance: 7.8
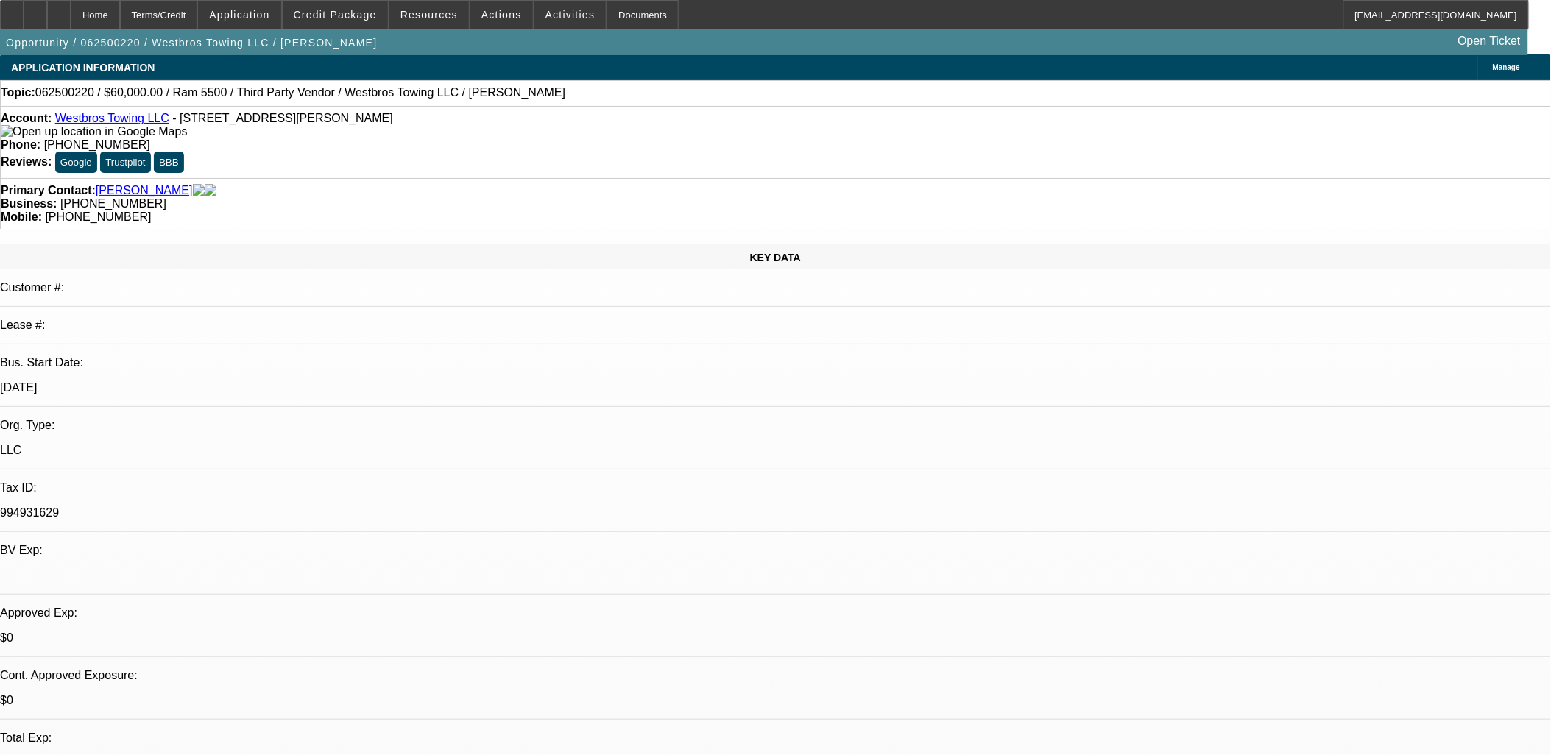
scroll to position [0, 0]
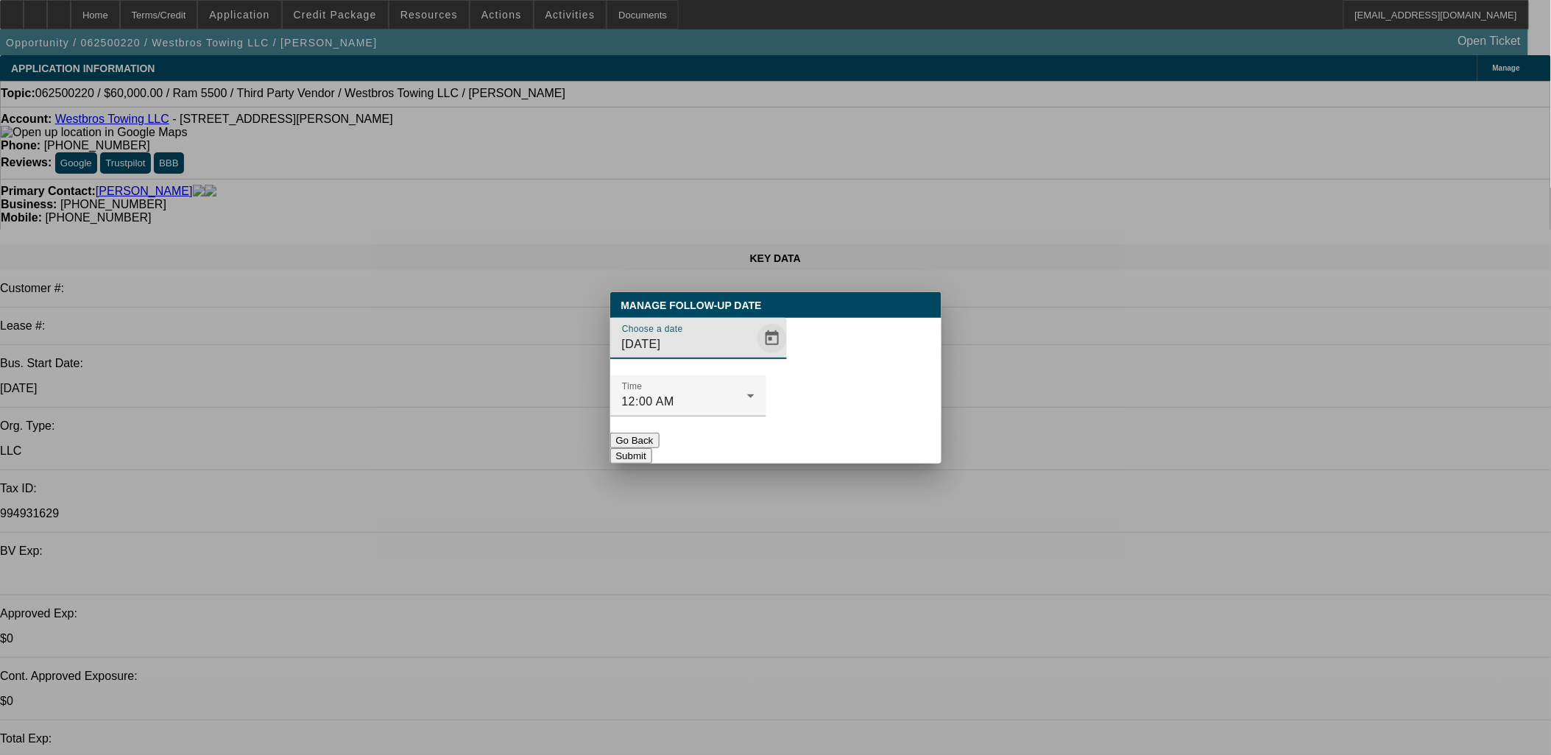
click at [754, 356] on span "Open calendar" at bounding box center [771, 338] width 35 height 35
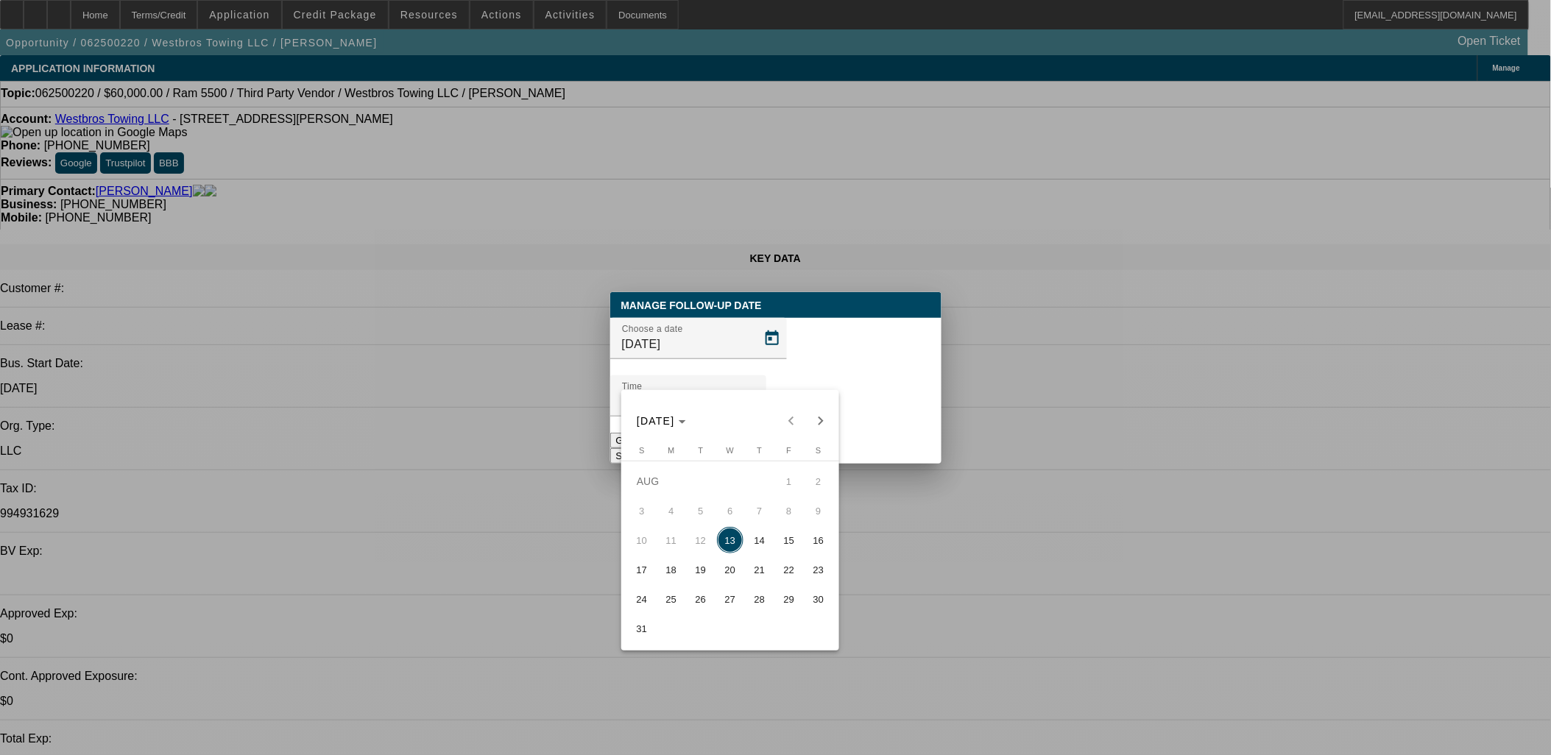
click at [726, 573] on span "20" at bounding box center [730, 569] width 26 height 26
type input "8/20/2025"
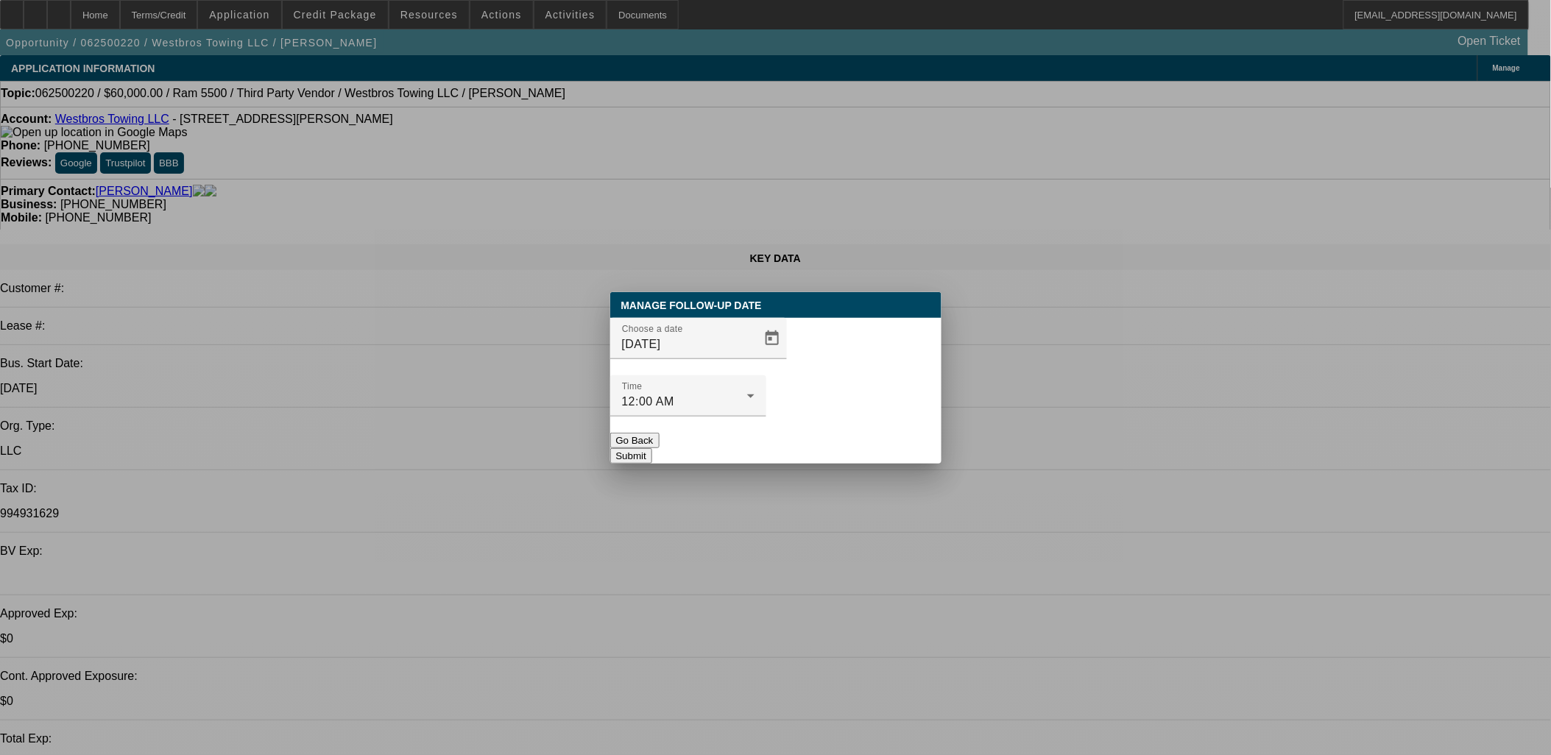
click at [652, 448] on button "Submit" at bounding box center [631, 455] width 42 height 15
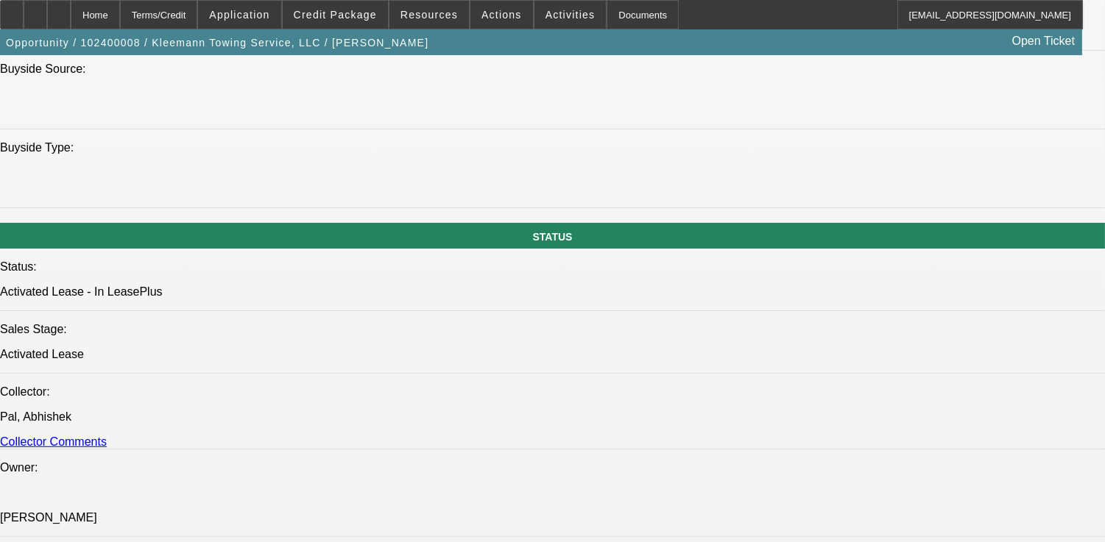
select select "0"
select select "2"
select select "0"
select select "2"
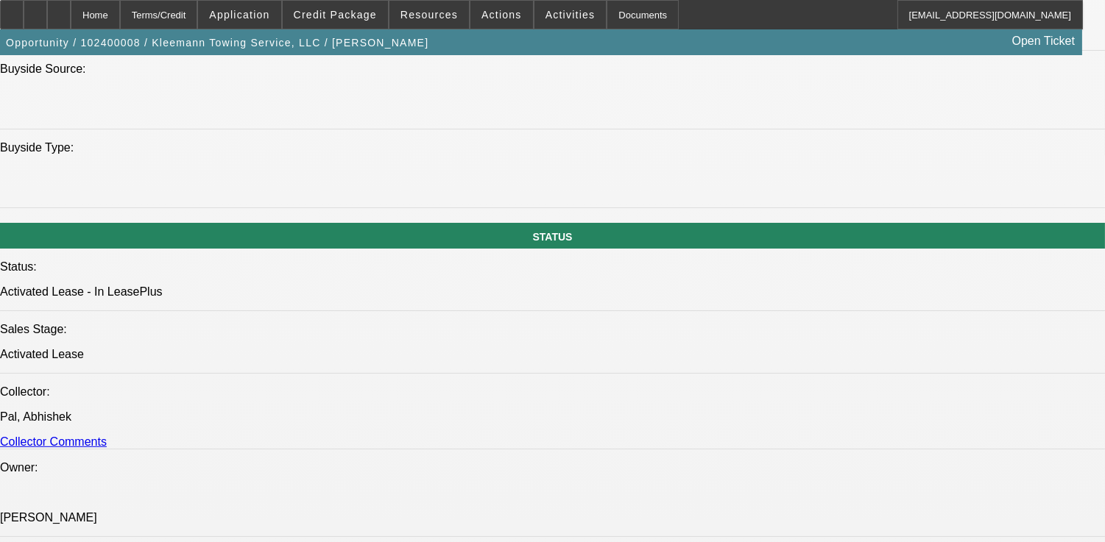
select select "0"
select select "2"
select select "0"
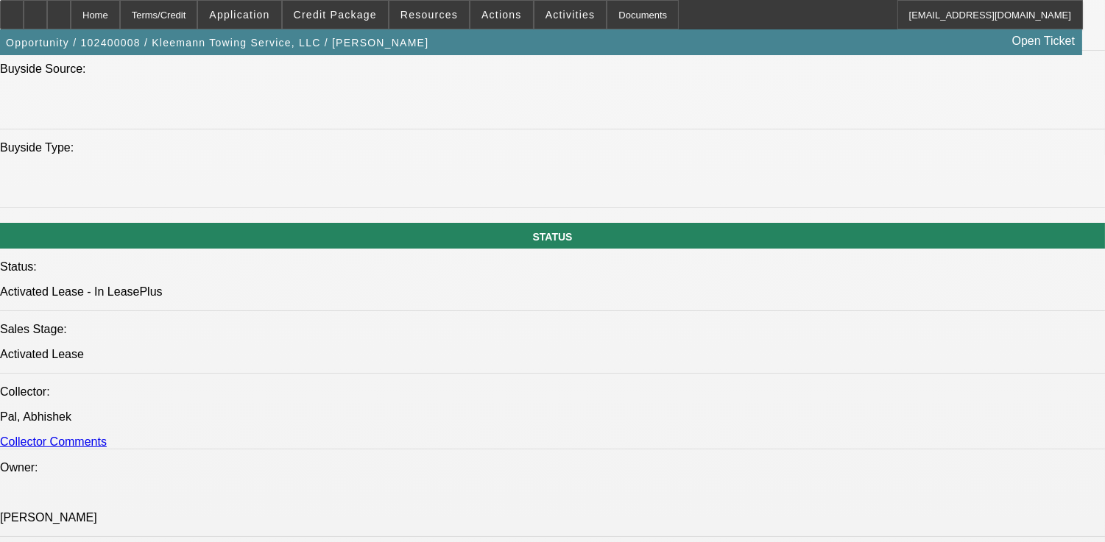
select select "2"
select select "0"
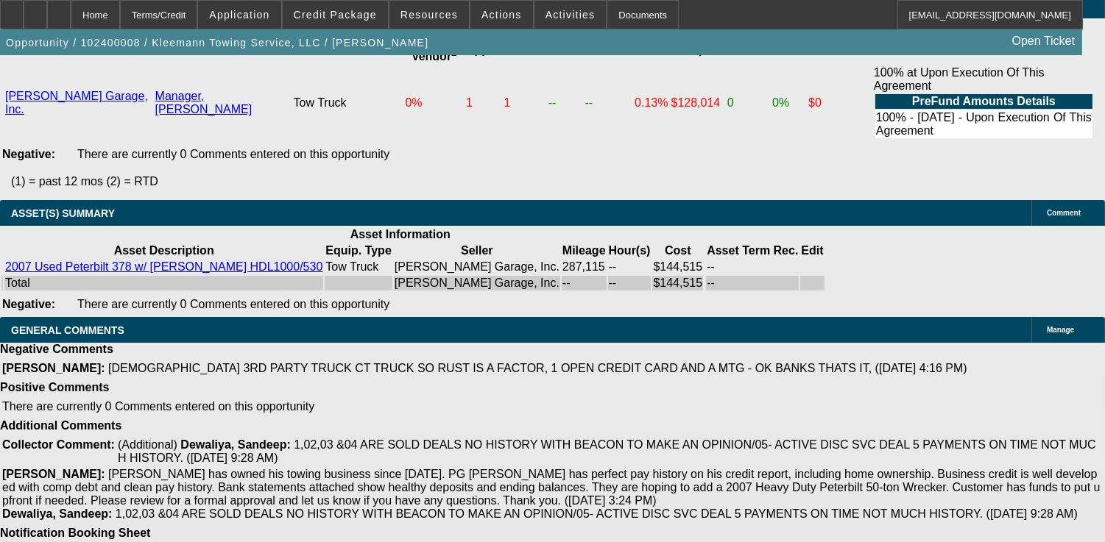
select select "1"
select select "2"
select select "6"
select select "1"
select select "2"
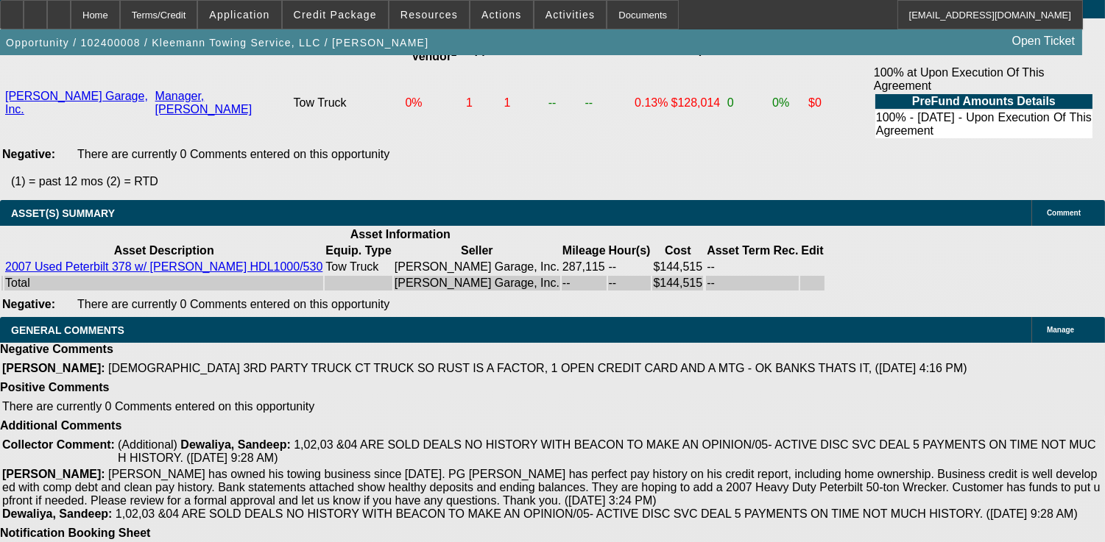
select select "6"
select select "1"
select select "2"
select select "6"
select select "1"
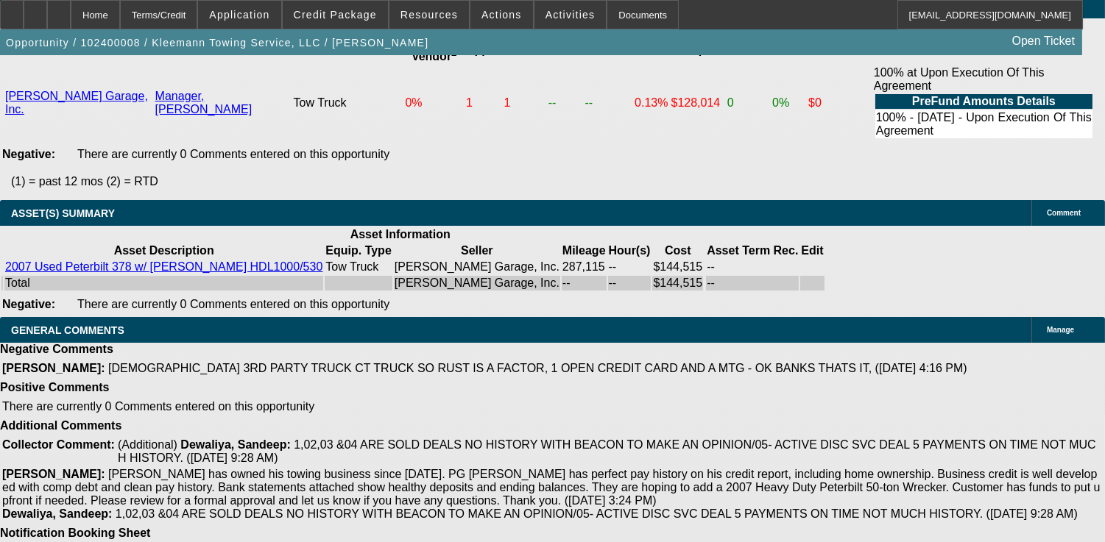
select select "2"
select select "6"
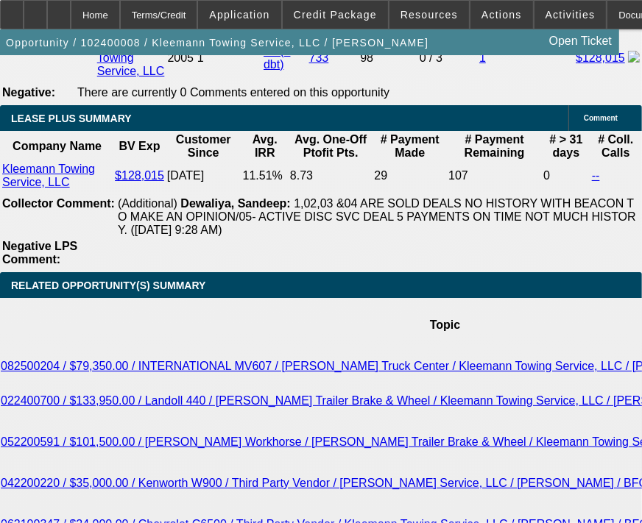
scroll to position [2566, 0]
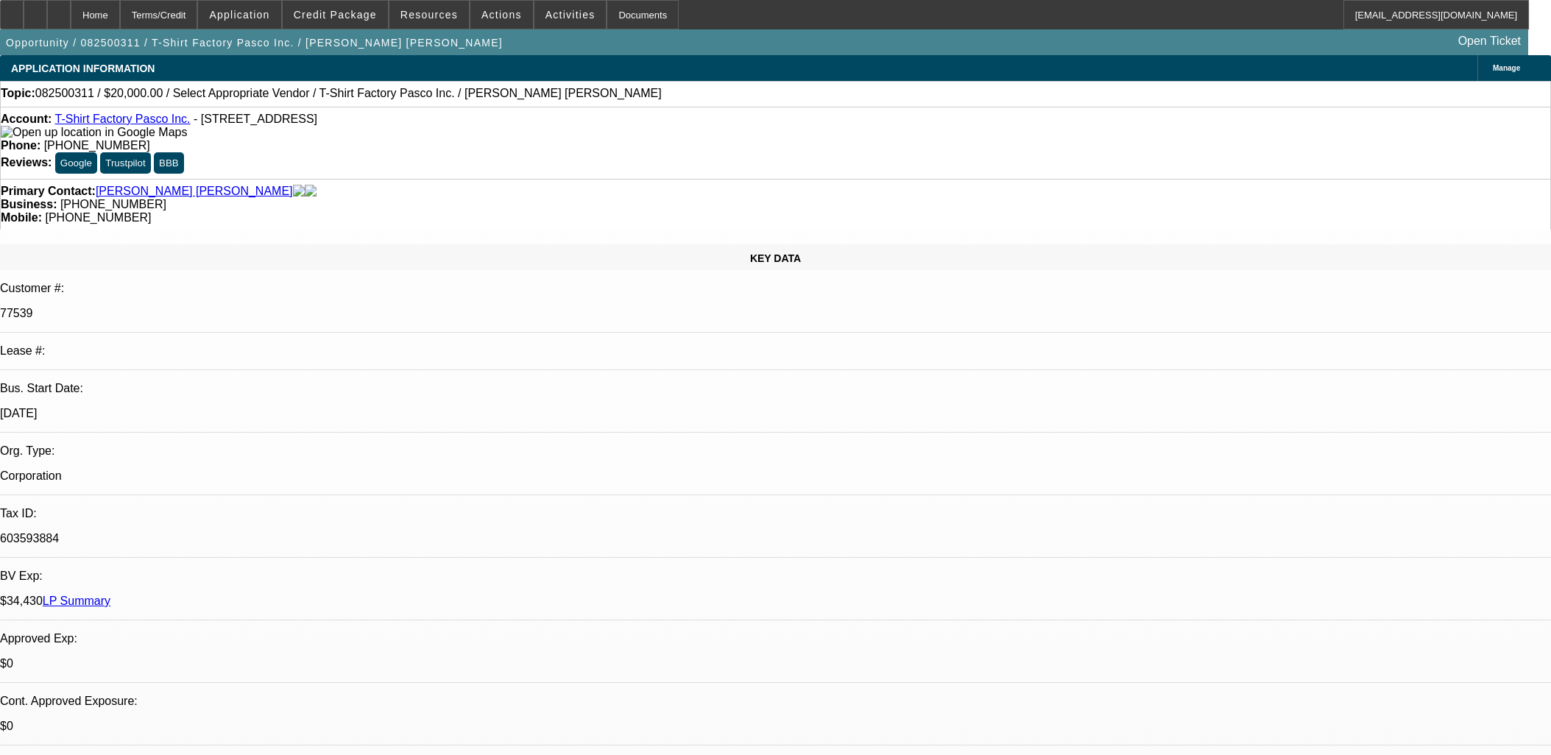
select select "0"
select select "2"
select select "0.1"
select select "4"
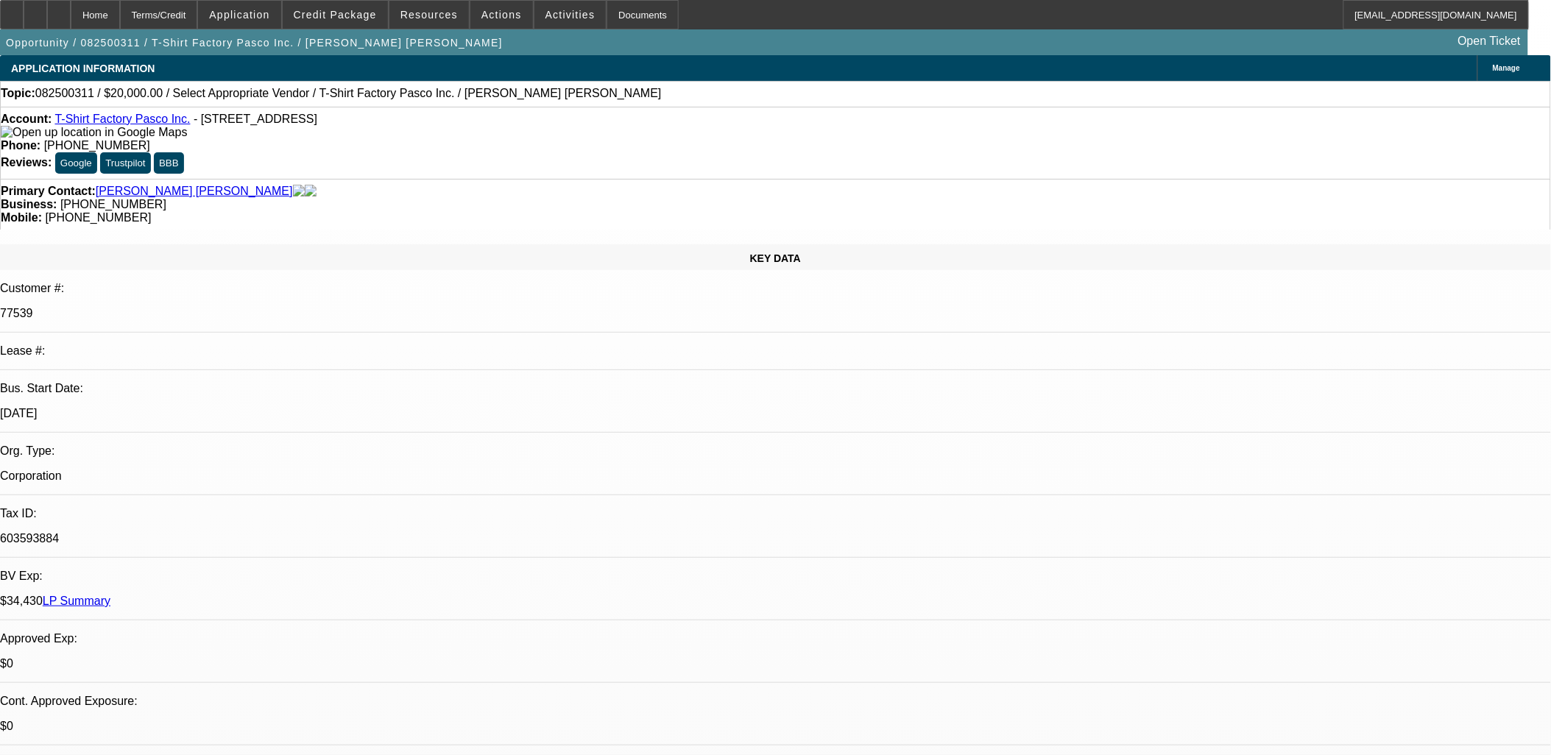
click at [130, 128] on div "Account: T-Shirt Factory Pasco Inc. - [STREET_ADDRESS]" at bounding box center [775, 126] width 1549 height 26
click at [130, 125] on link "T-Shirt Factory Pasco Inc." at bounding box center [121, 119] width 135 height 13
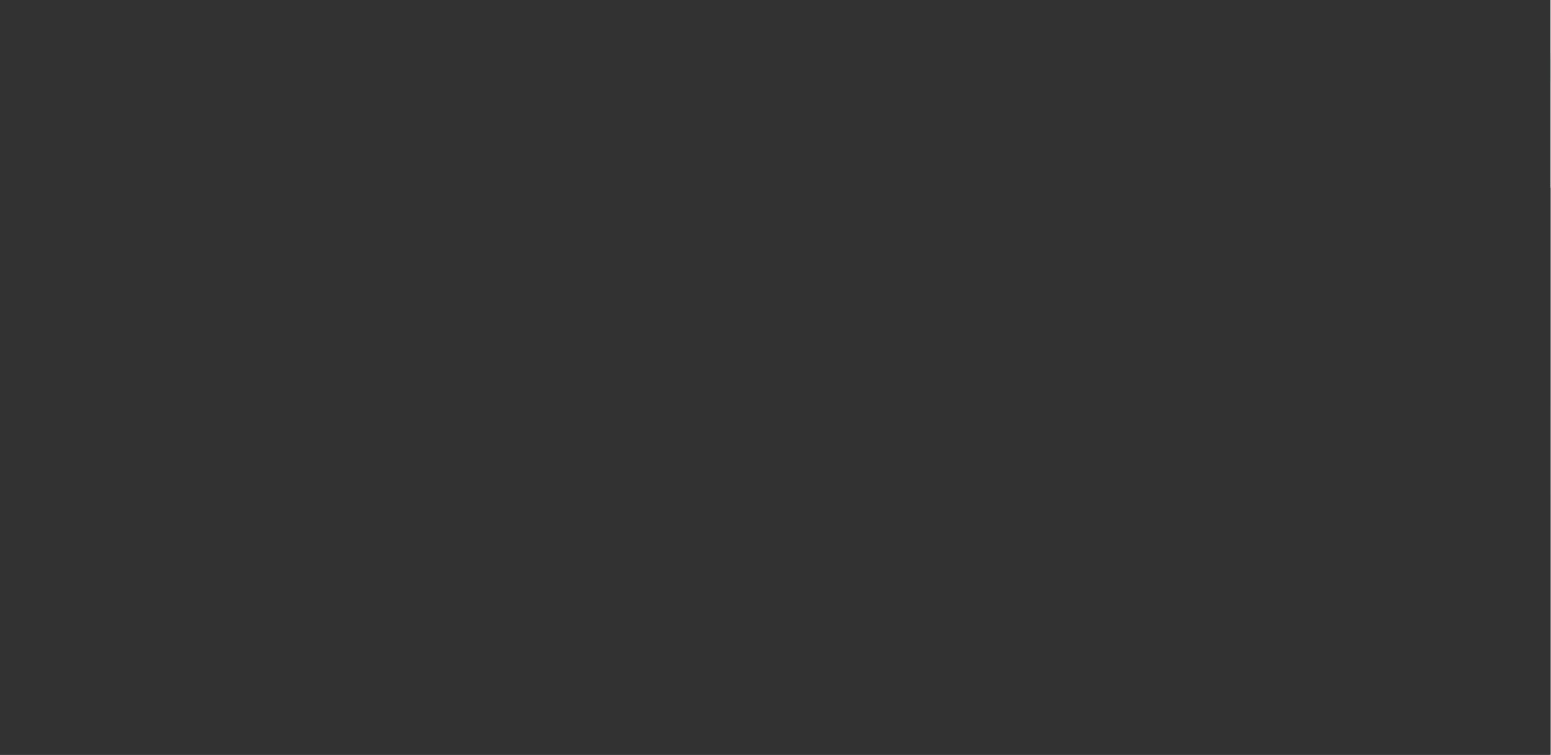
drag, startPoint x: 818, startPoint y: 372, endPoint x: 782, endPoint y: 358, distance: 39.4
click at [802, 364] on div at bounding box center [775, 377] width 1551 height 755
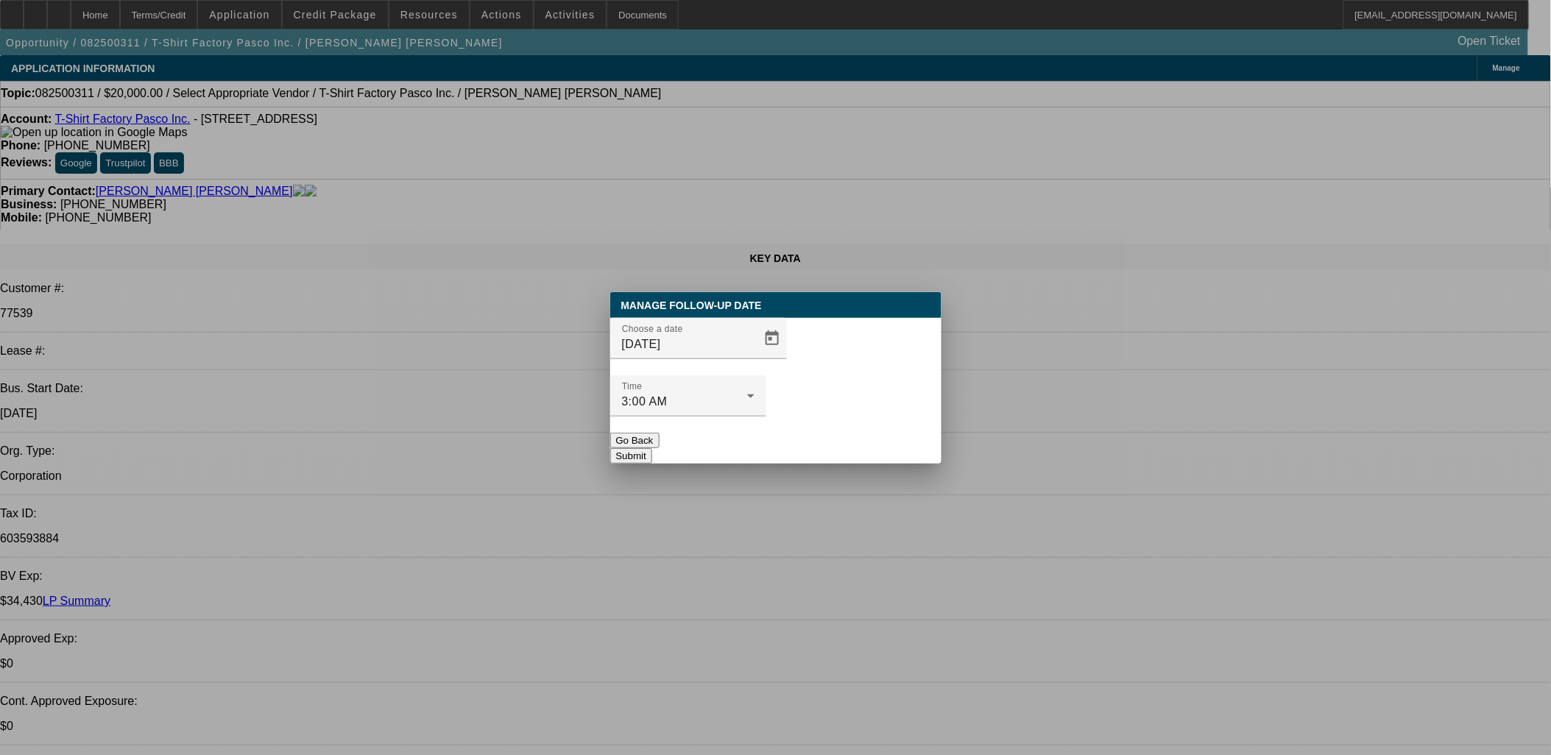
click at [769, 364] on div "Choose a date 8/13/2025 Time 3:00 AM" at bounding box center [775, 375] width 331 height 115
click at [759, 356] on span "Open calendar" at bounding box center [771, 338] width 35 height 35
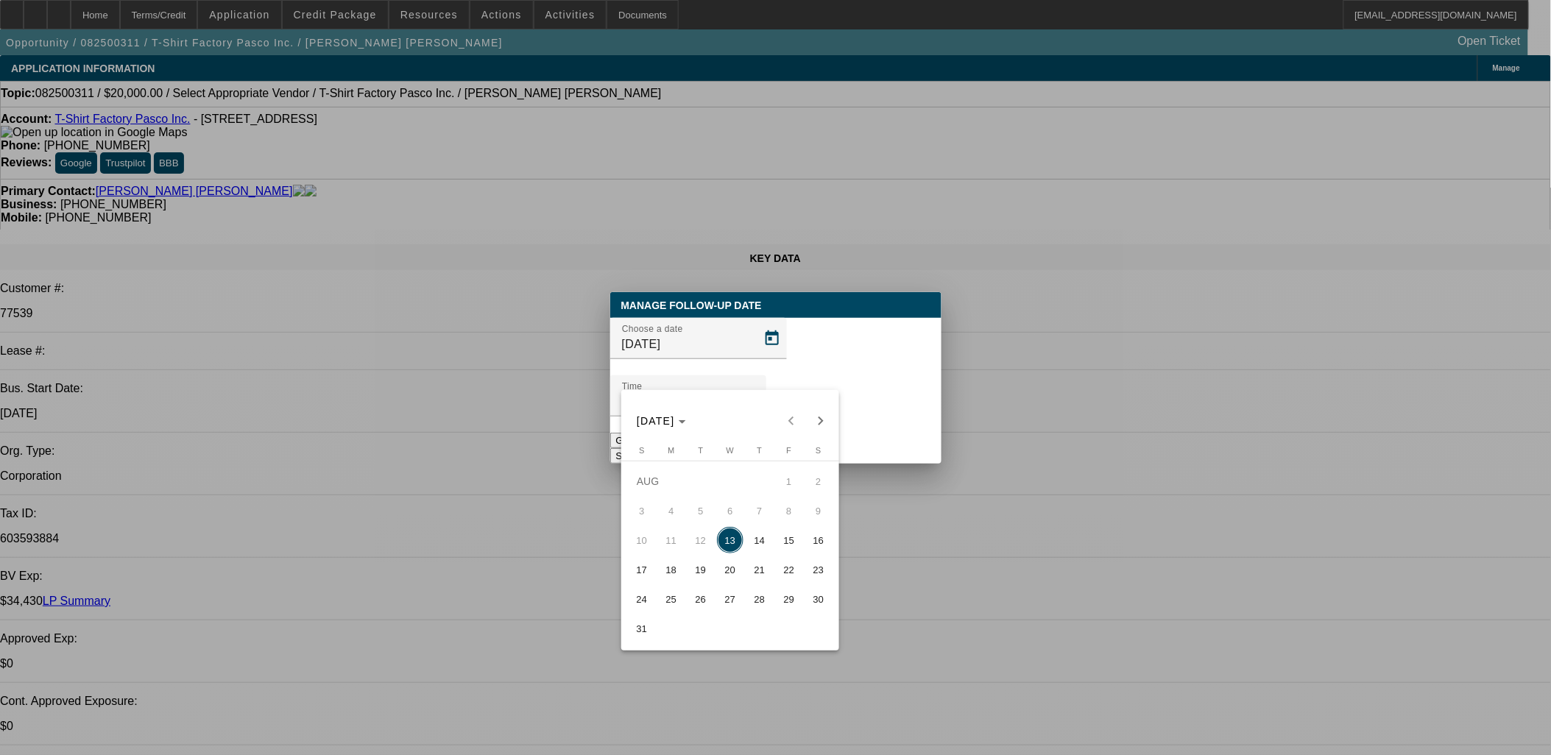
click at [773, 539] on button "14" at bounding box center [759, 539] width 29 height 29
type input "8/14/2025"
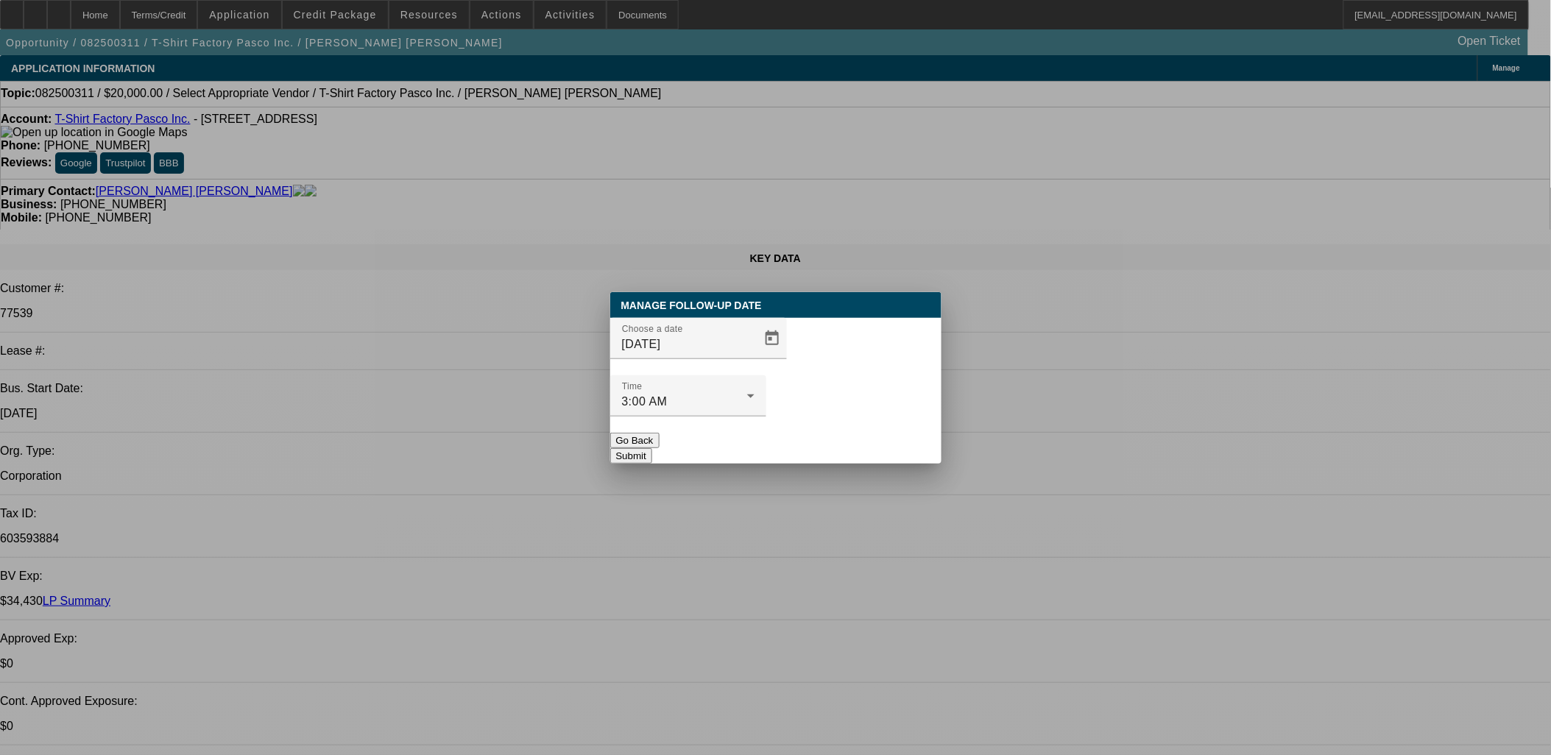
click at [652, 448] on button "Submit" at bounding box center [631, 455] width 42 height 15
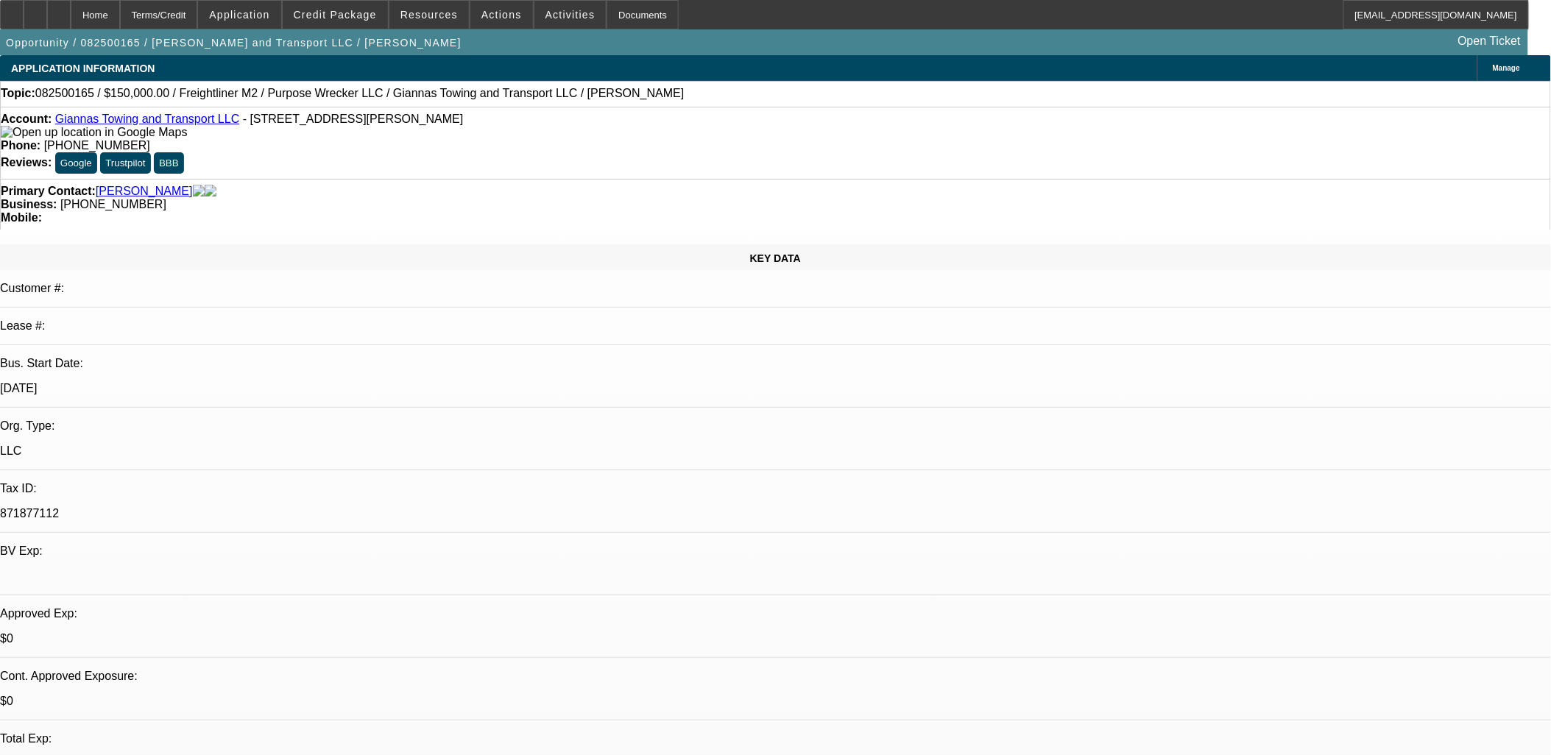
select select "0"
select select "0.1"
select select "0"
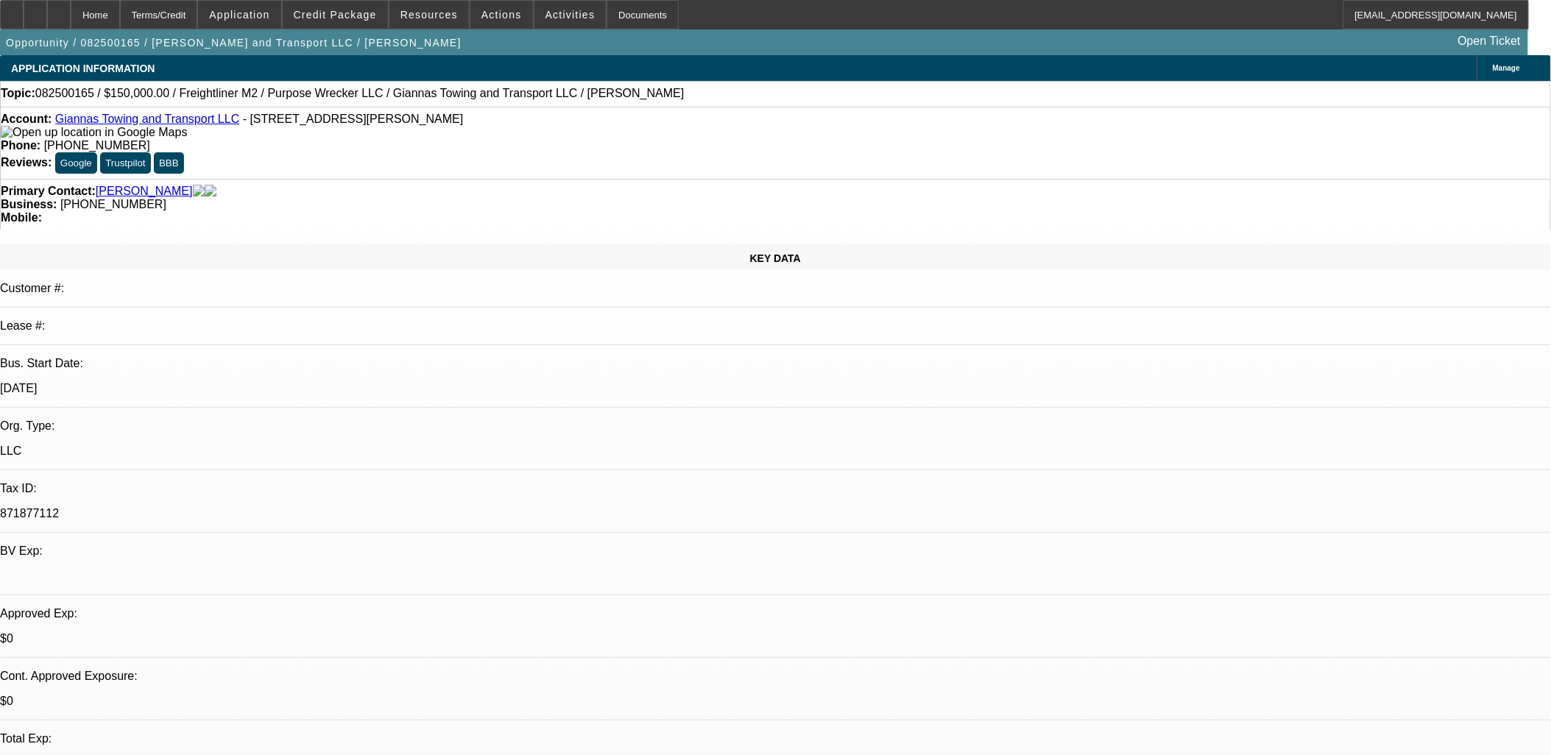
select select "0.1"
select select "0"
select select "0.1"
select select "0"
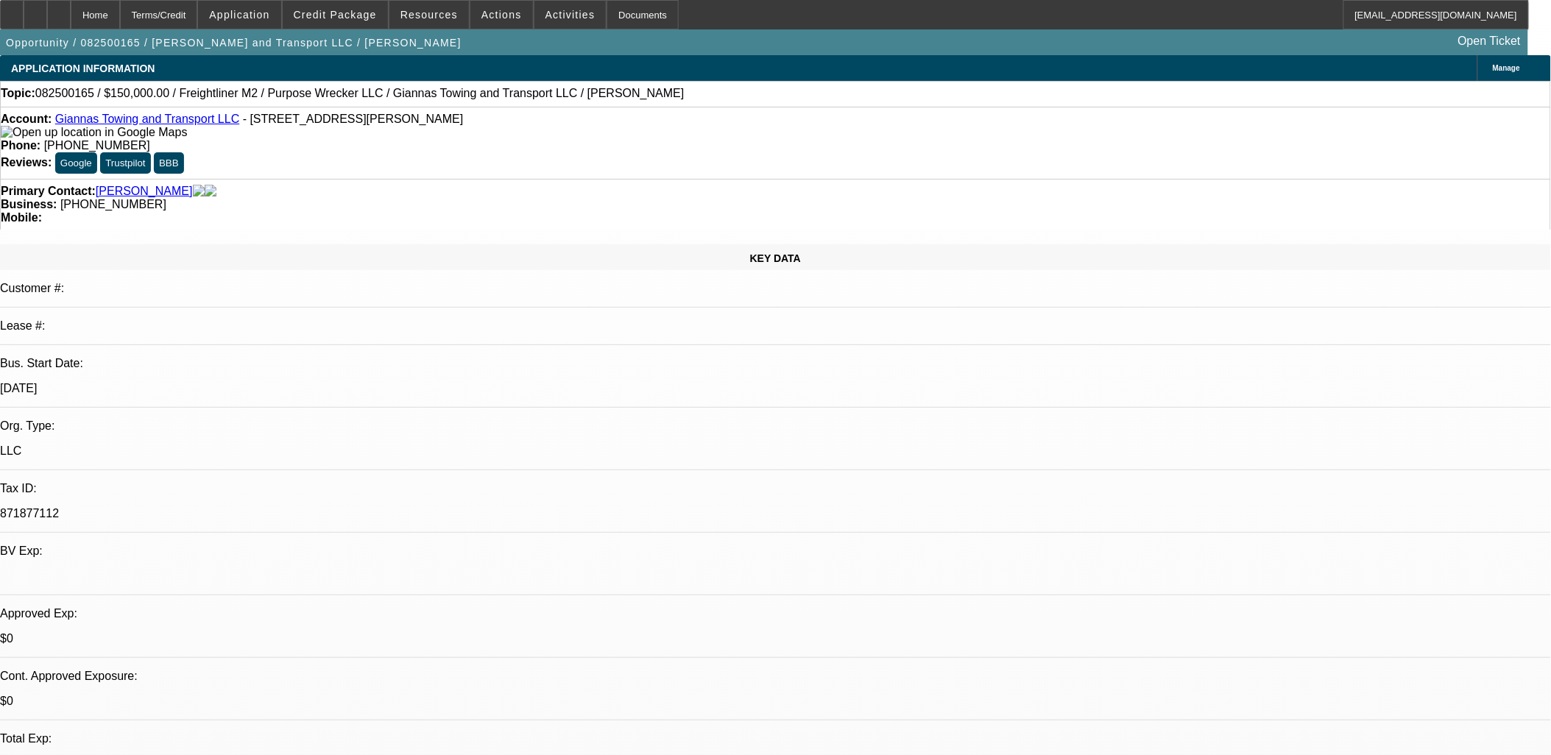
select select "0"
select select "0.1"
select select "1"
select select "4"
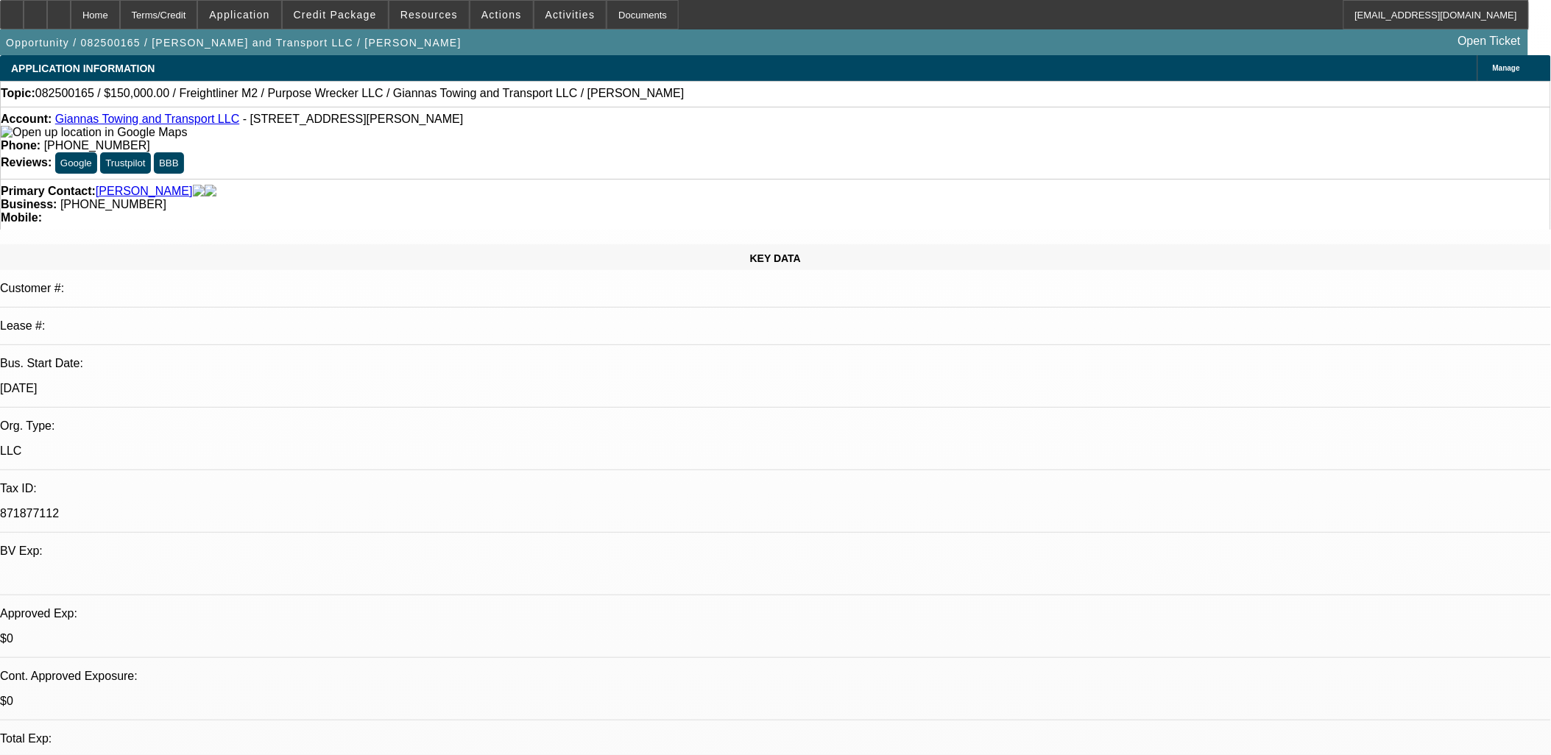
select select "1"
select select "4"
select select "1"
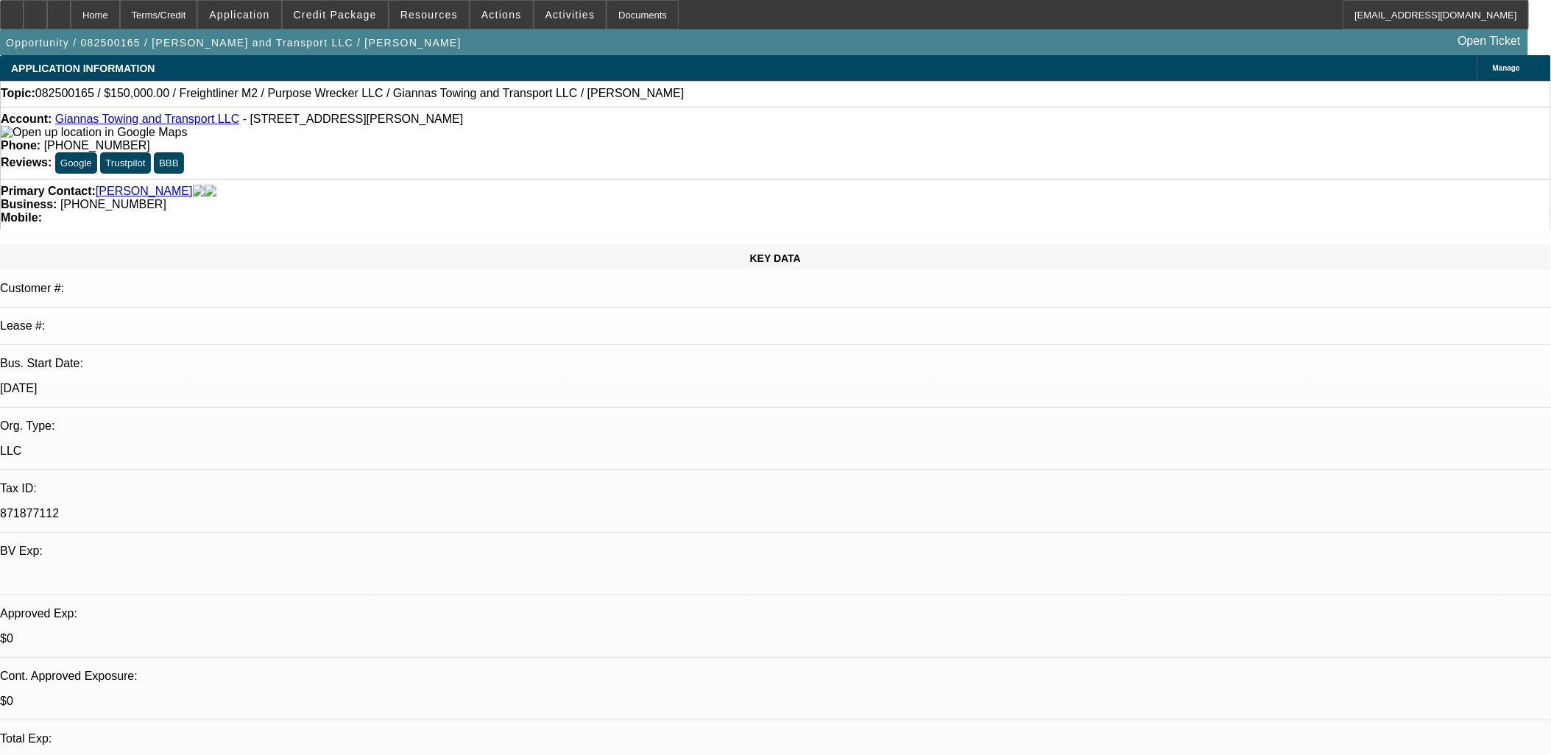
select select "4"
select select "1"
select select "4"
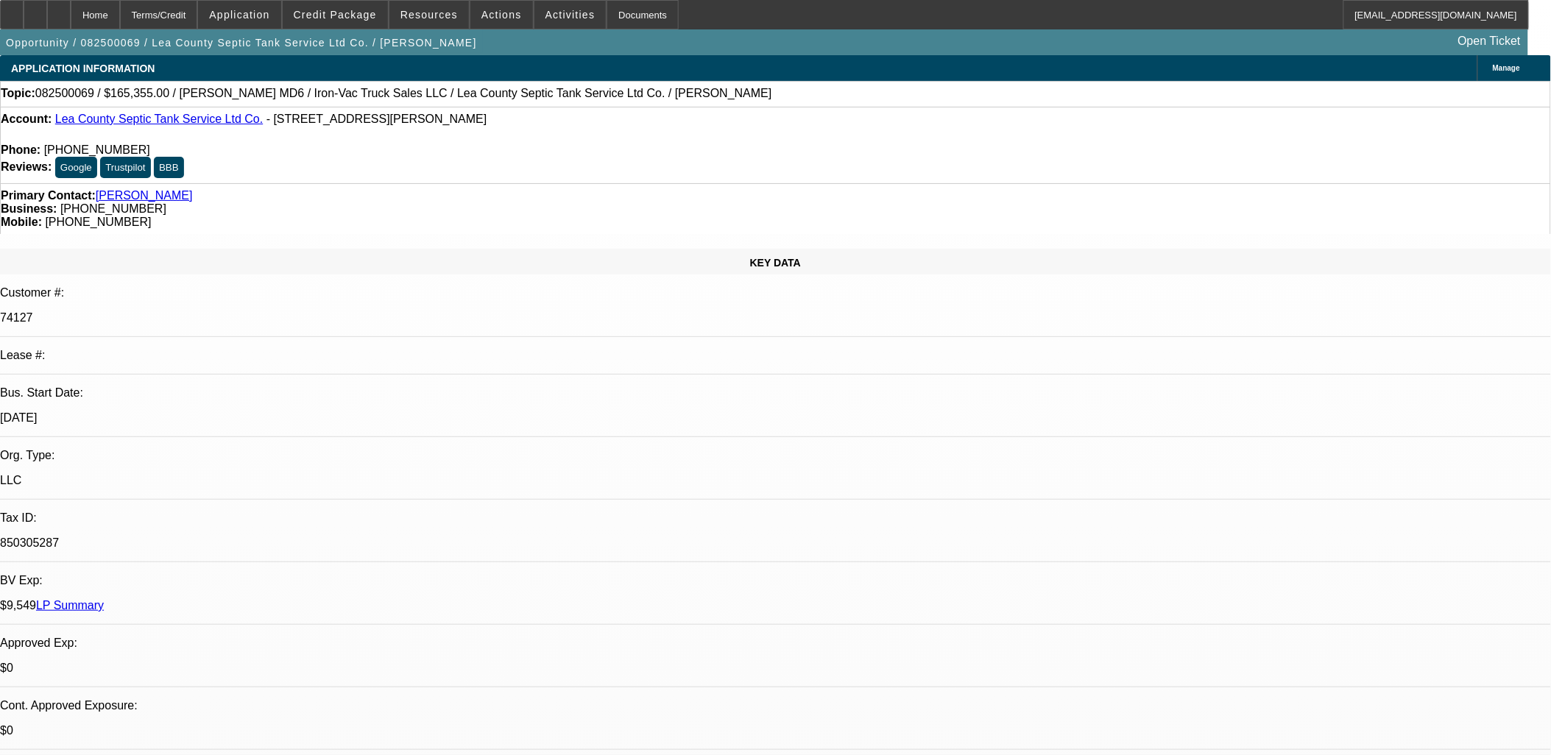
select select "0"
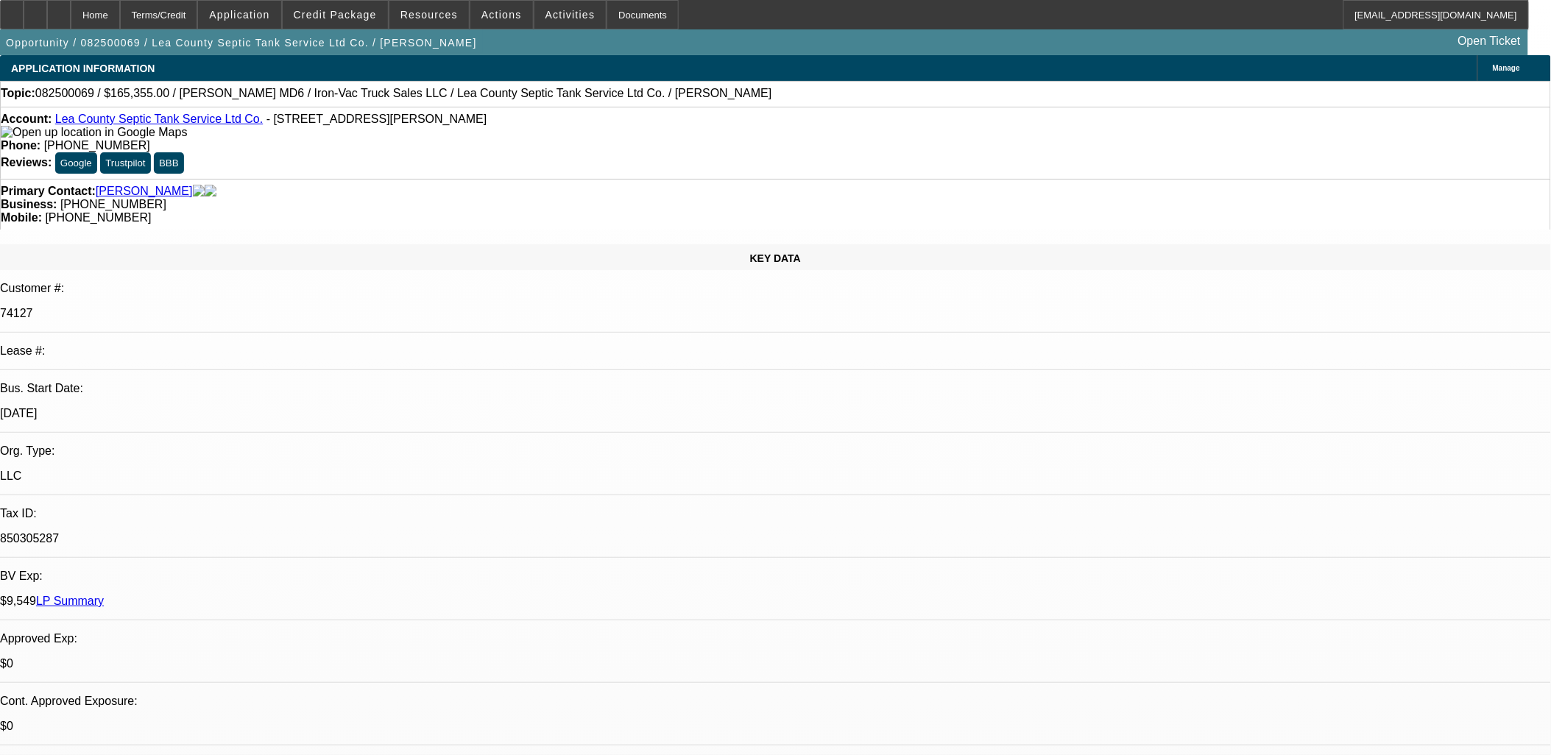
select select "0"
select select "0.1"
select select "4"
select select "0"
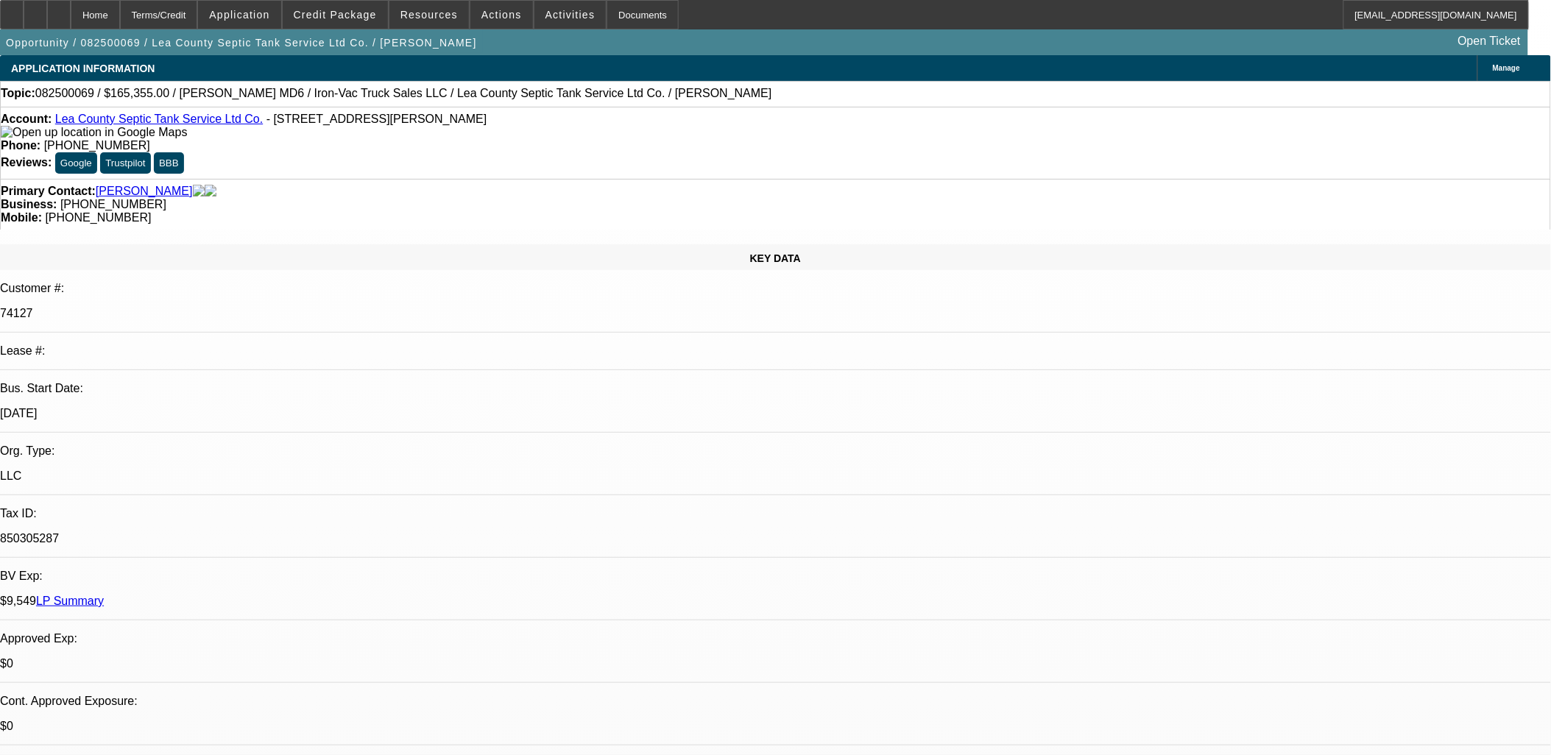
select select "0.1"
select select "4"
select select "0"
select select "0.1"
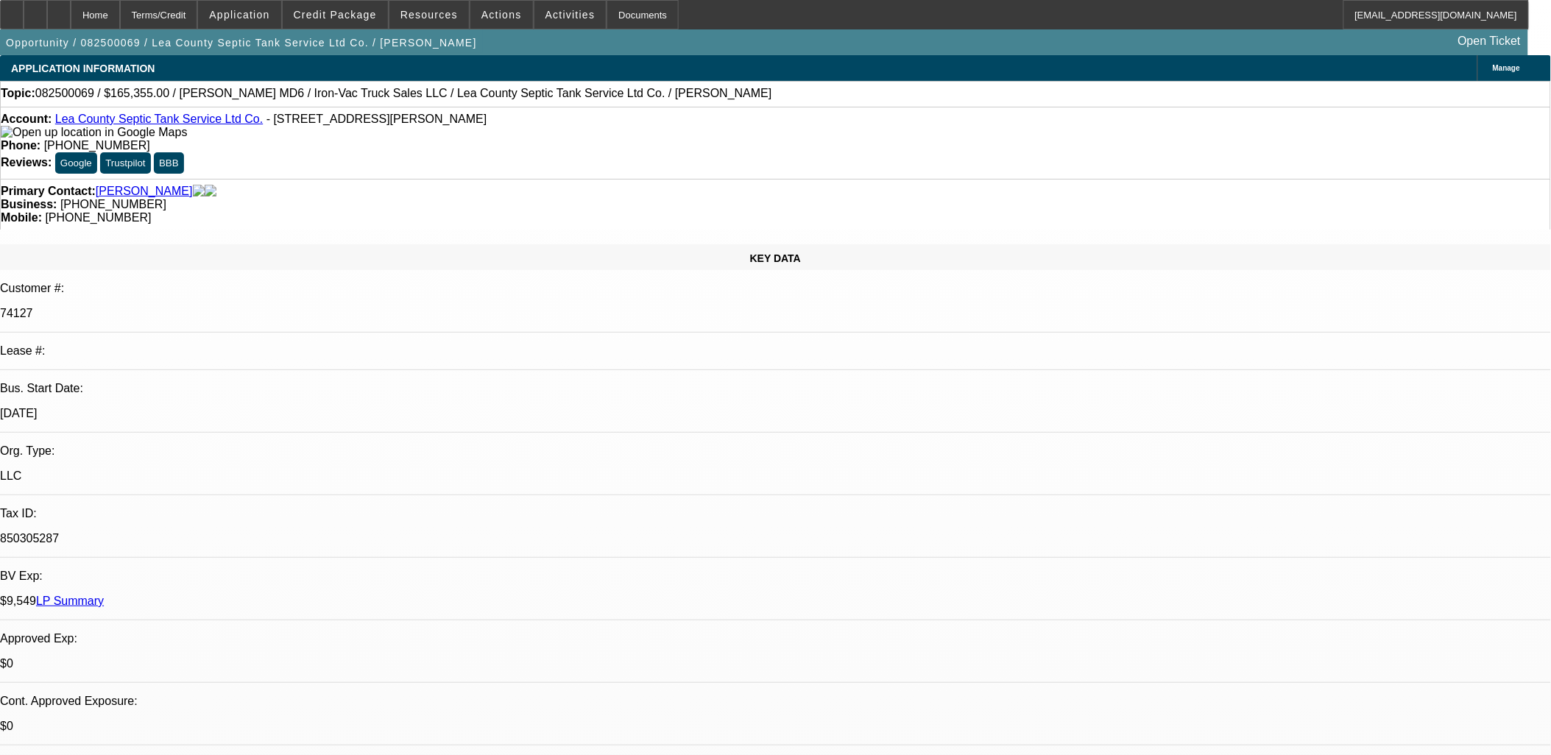
select select "4"
select select "0"
select select "0.1"
select select "4"
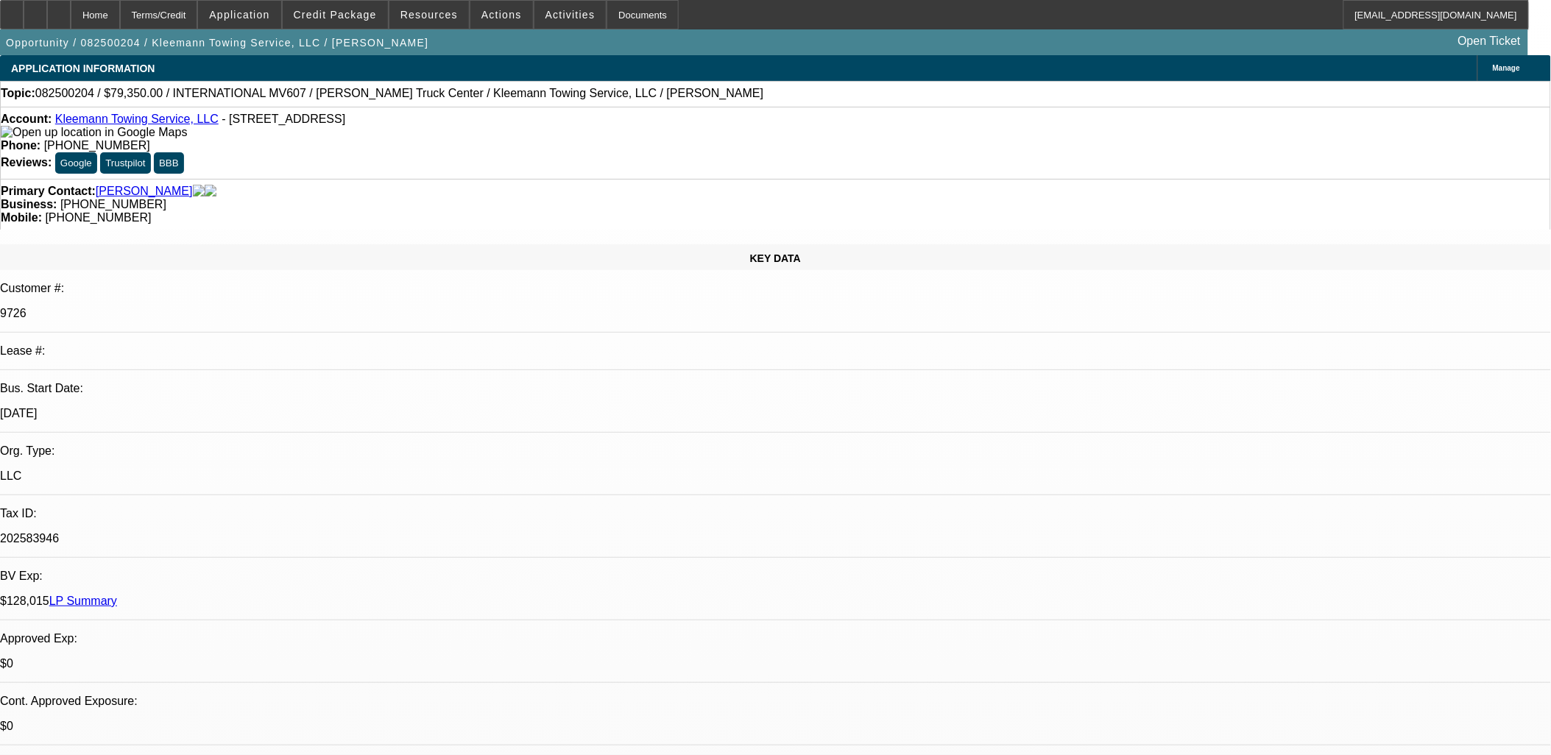
select select "0"
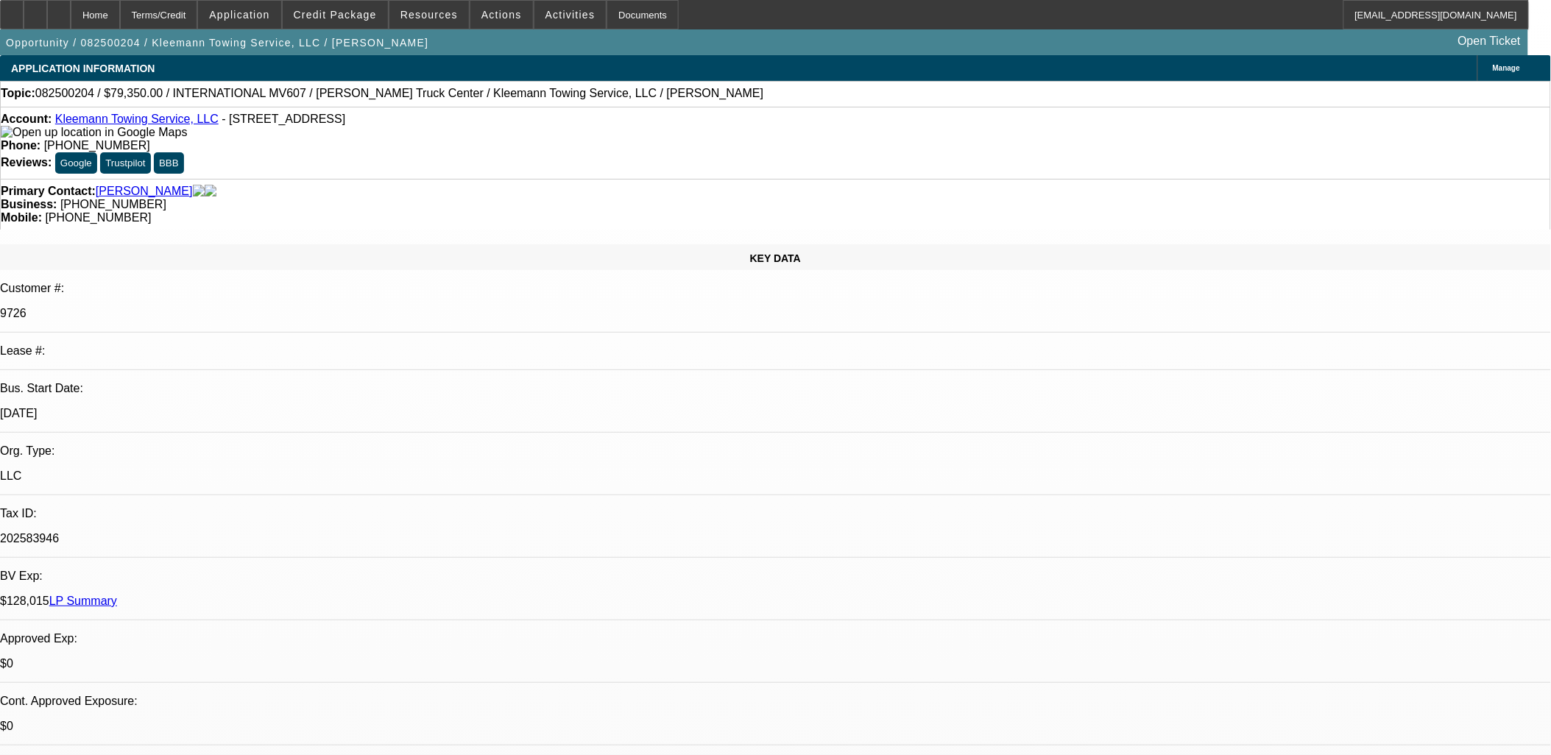
select select "0"
select select "1"
select select "6"
select select "1"
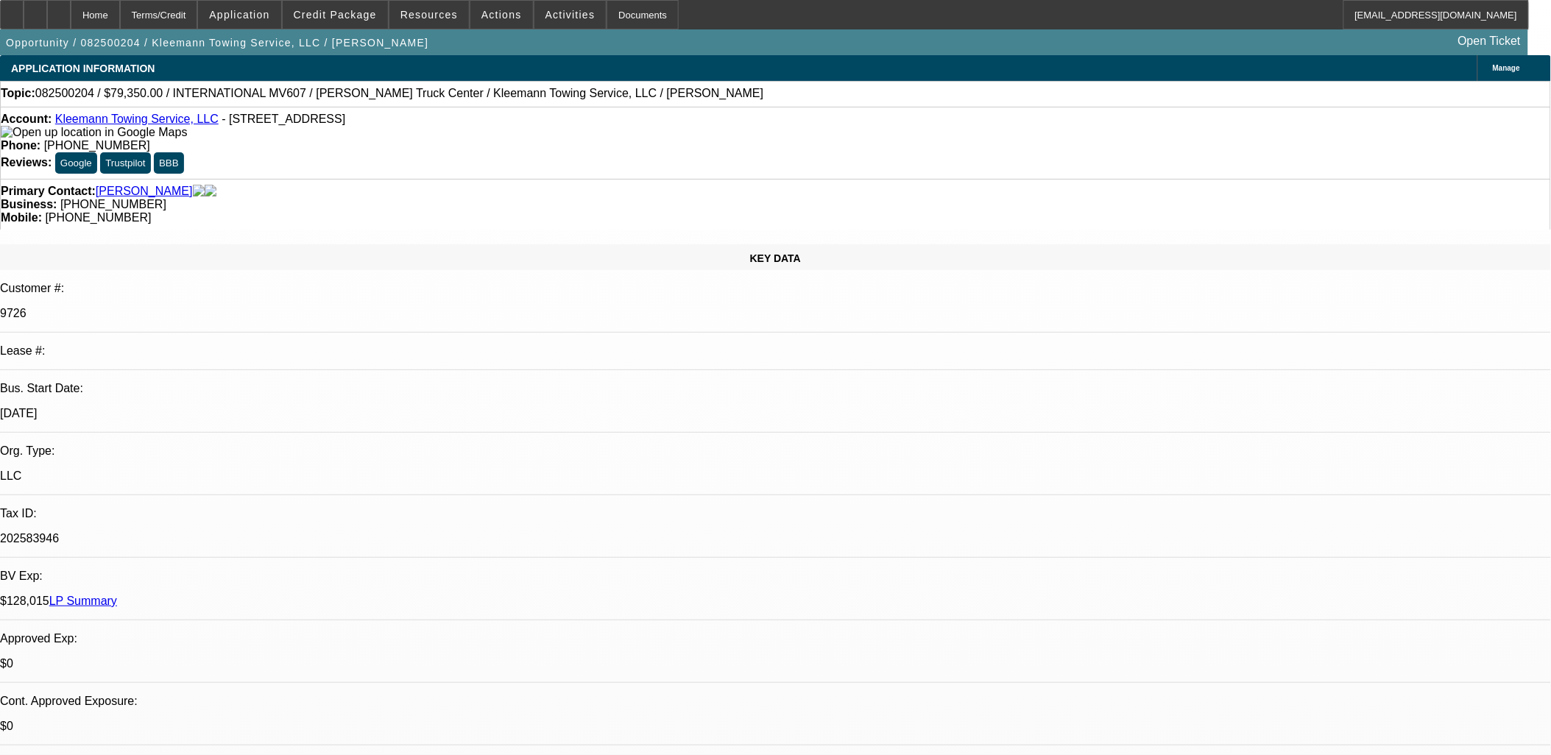
select select "1"
select select "6"
drag, startPoint x: 1116, startPoint y: 305, endPoint x: 1116, endPoint y: 278, distance: 26.5
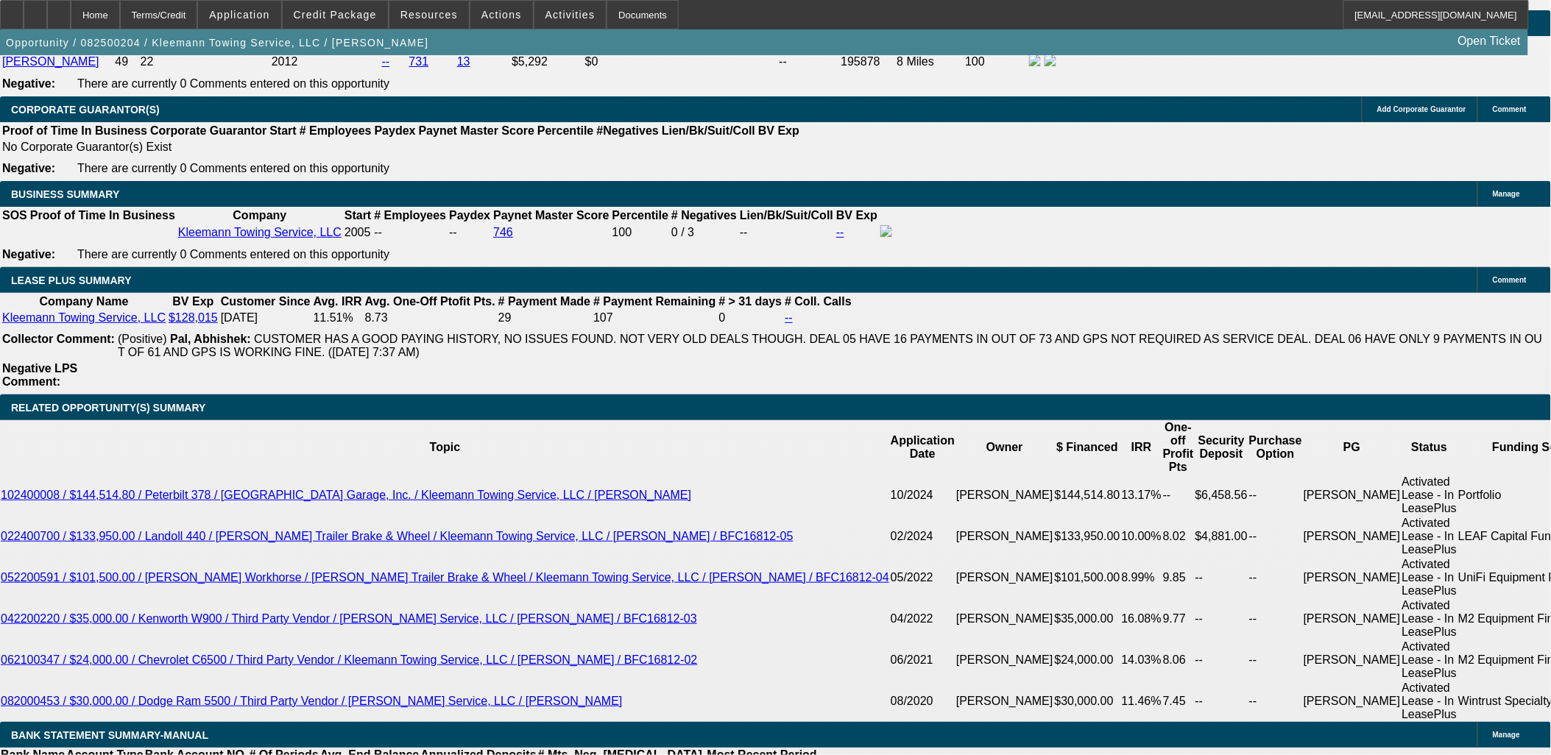
scroll to position [2289, 0]
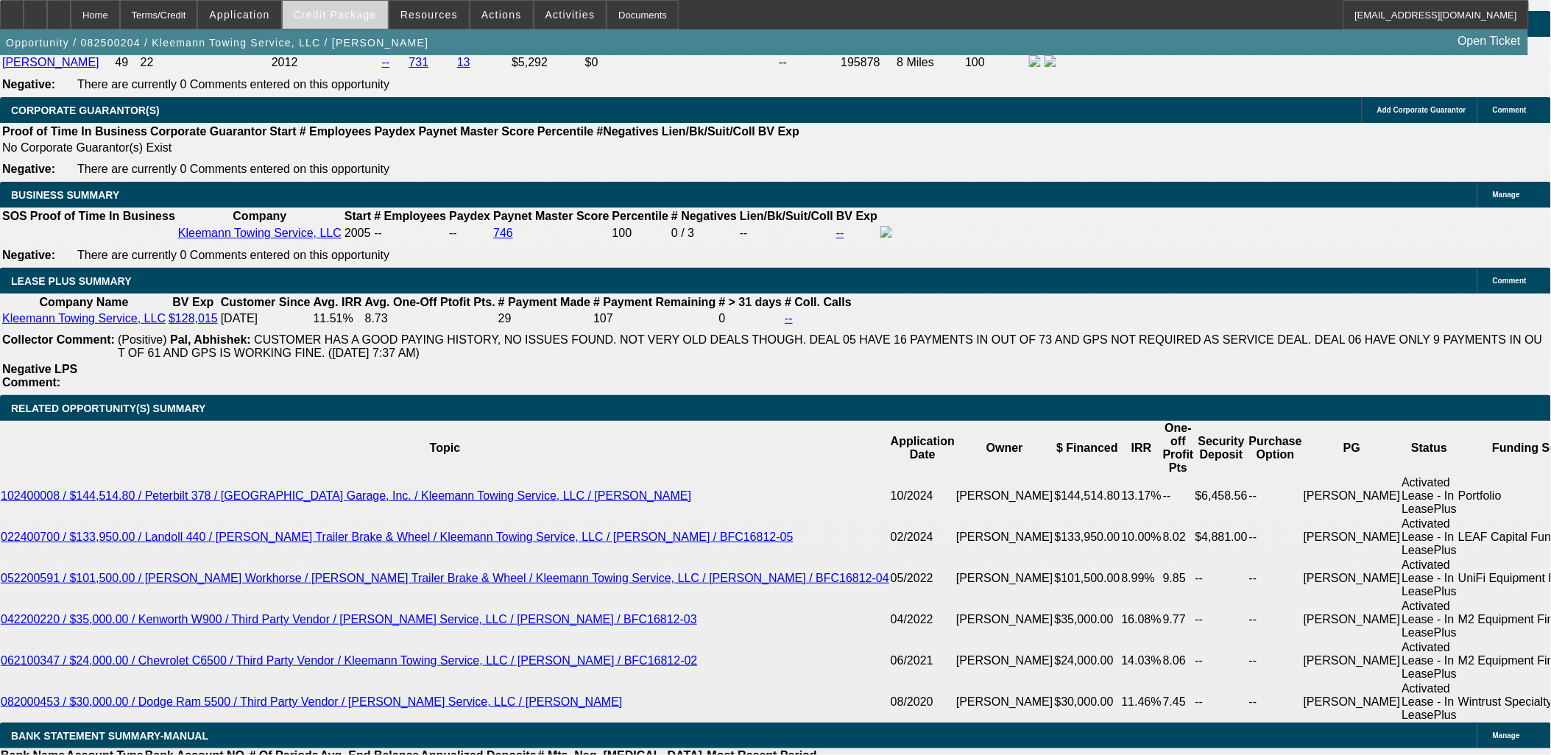
click at [359, 23] on span at bounding box center [335, 14] width 105 height 35
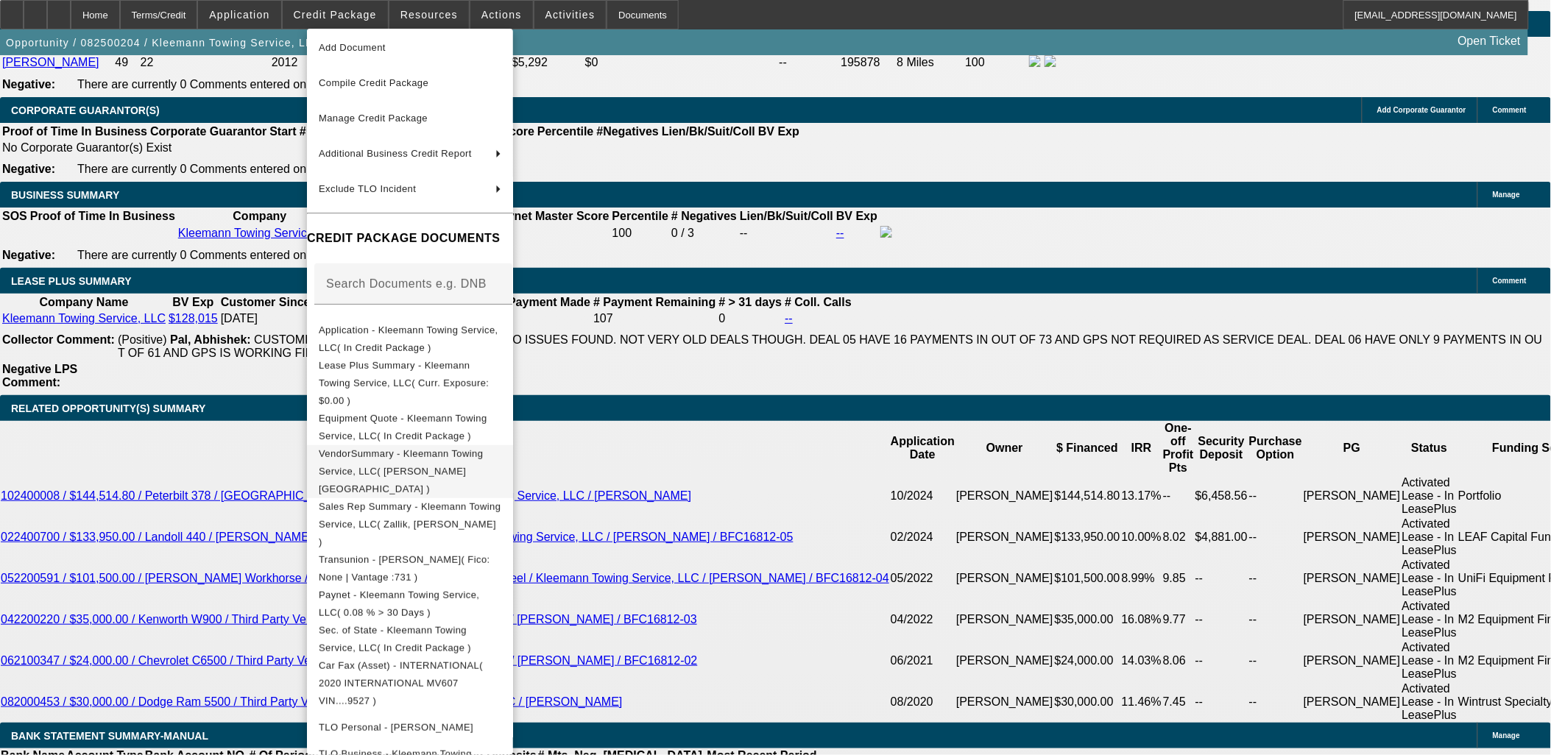
scroll to position [74, 0]
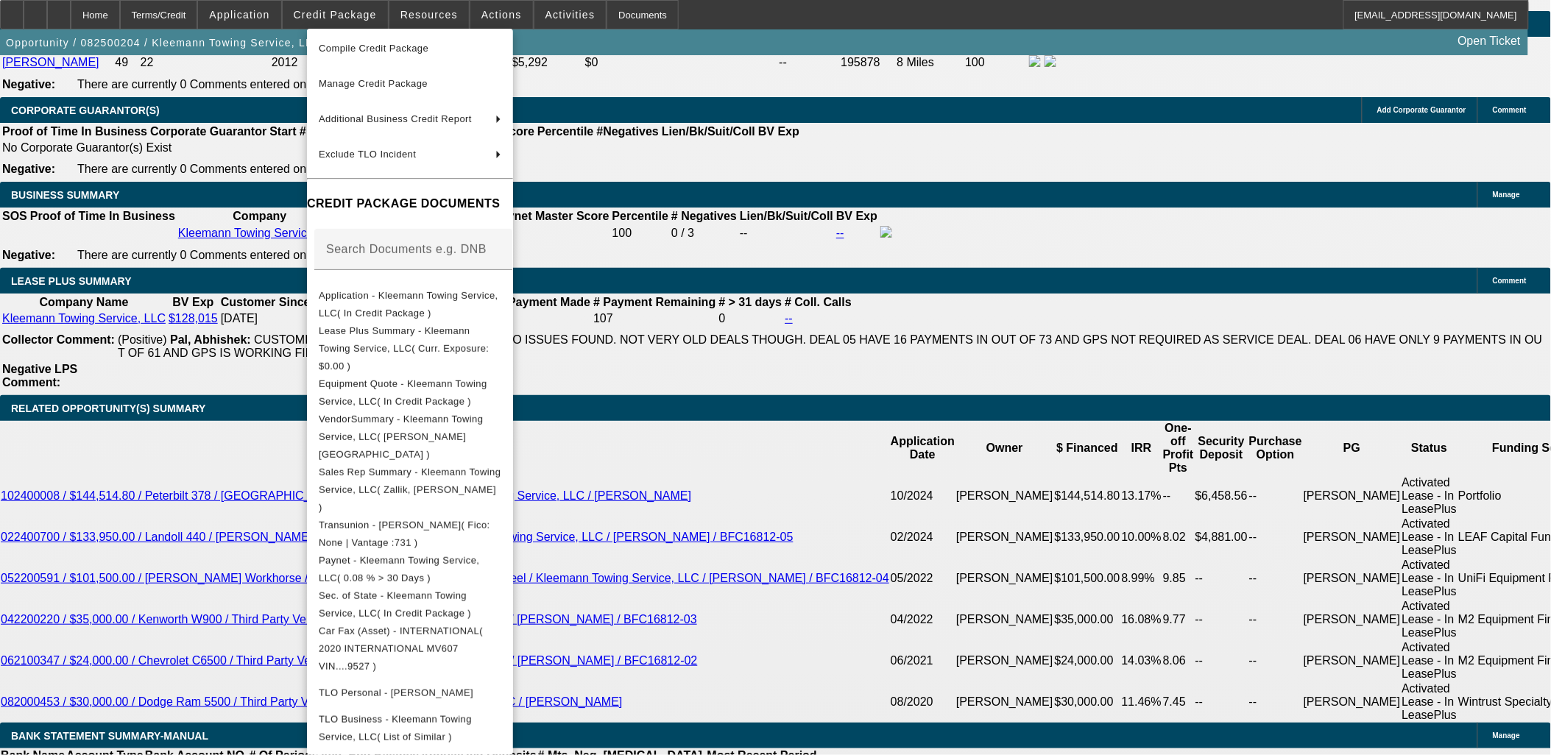
click at [166, 278] on div at bounding box center [775, 377] width 1551 height 755
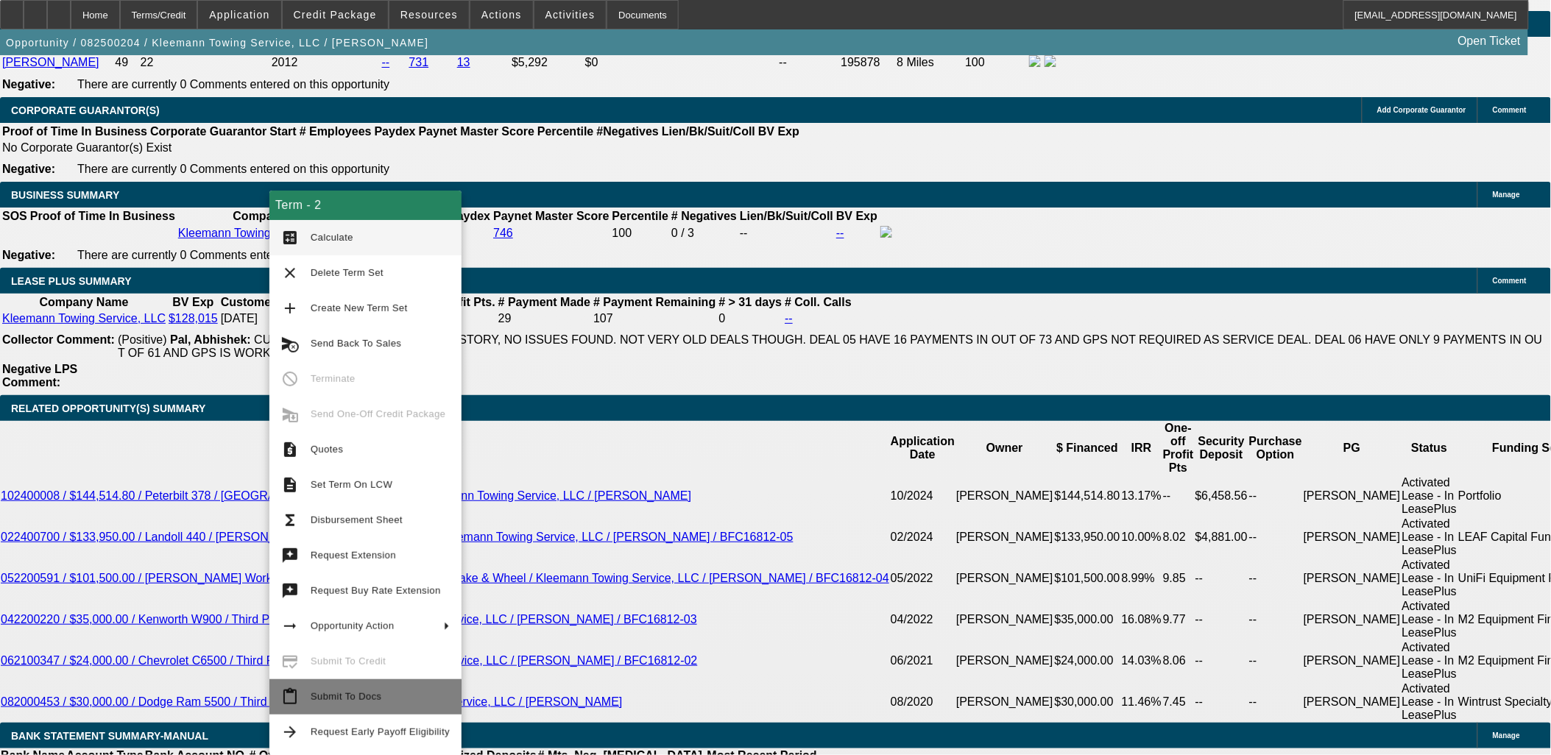
click at [346, 695] on span "Submit To Docs" at bounding box center [346, 696] width 71 height 11
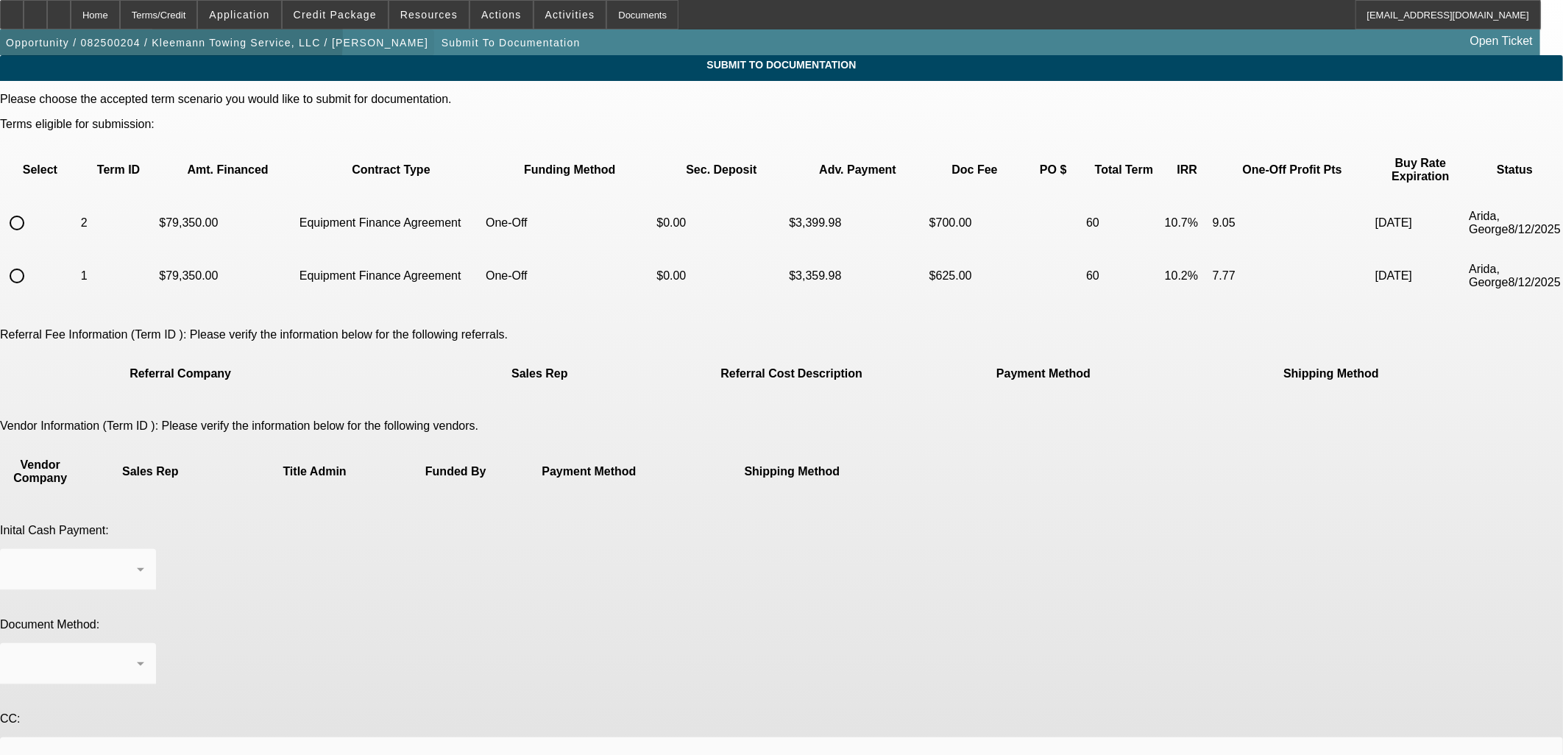
click at [165, 41] on span "Opportunity / 082500204 / Kleemann Towing Service, LLC / [PERSON_NAME]" at bounding box center [217, 43] width 422 height 12
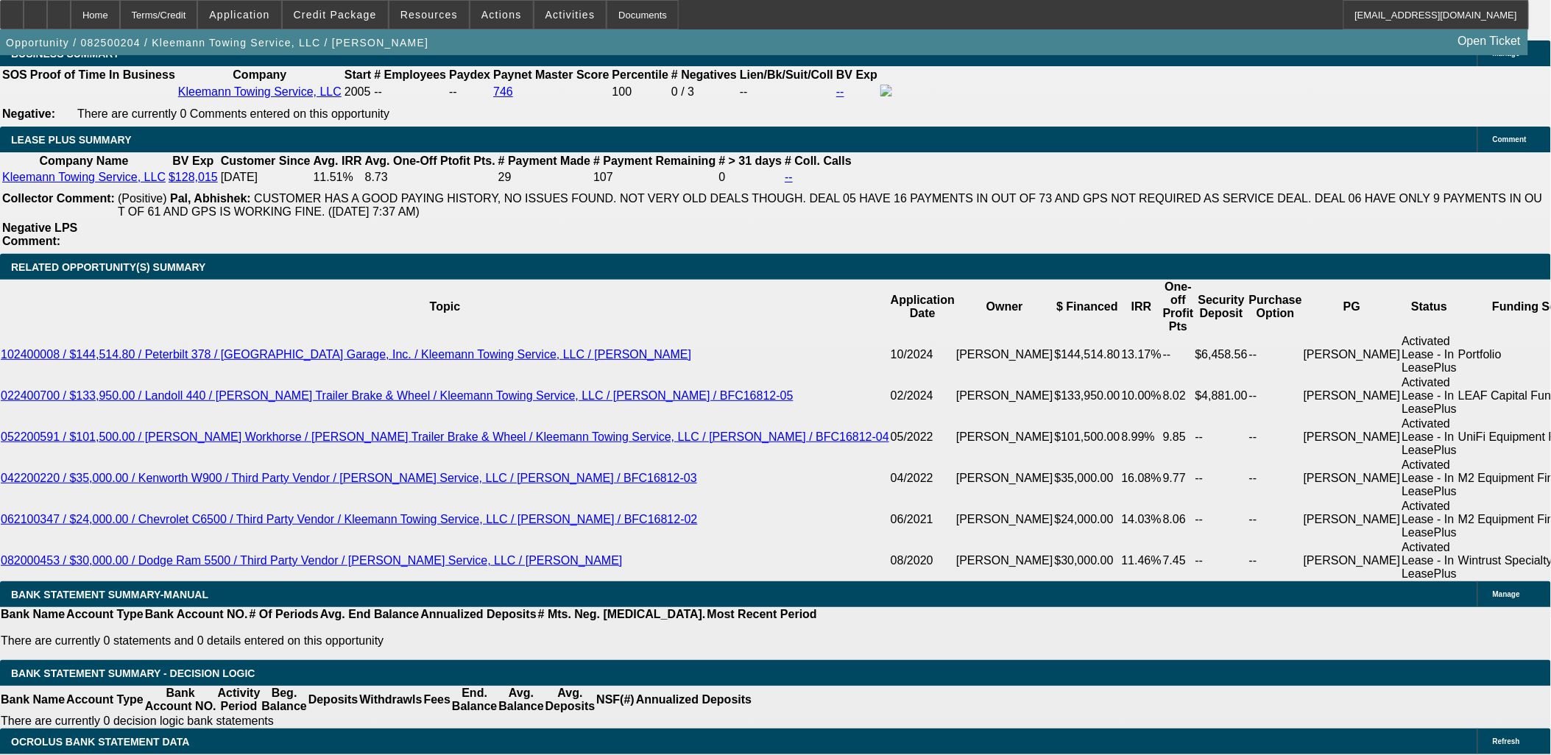
select select "0"
select select "6"
select select "0"
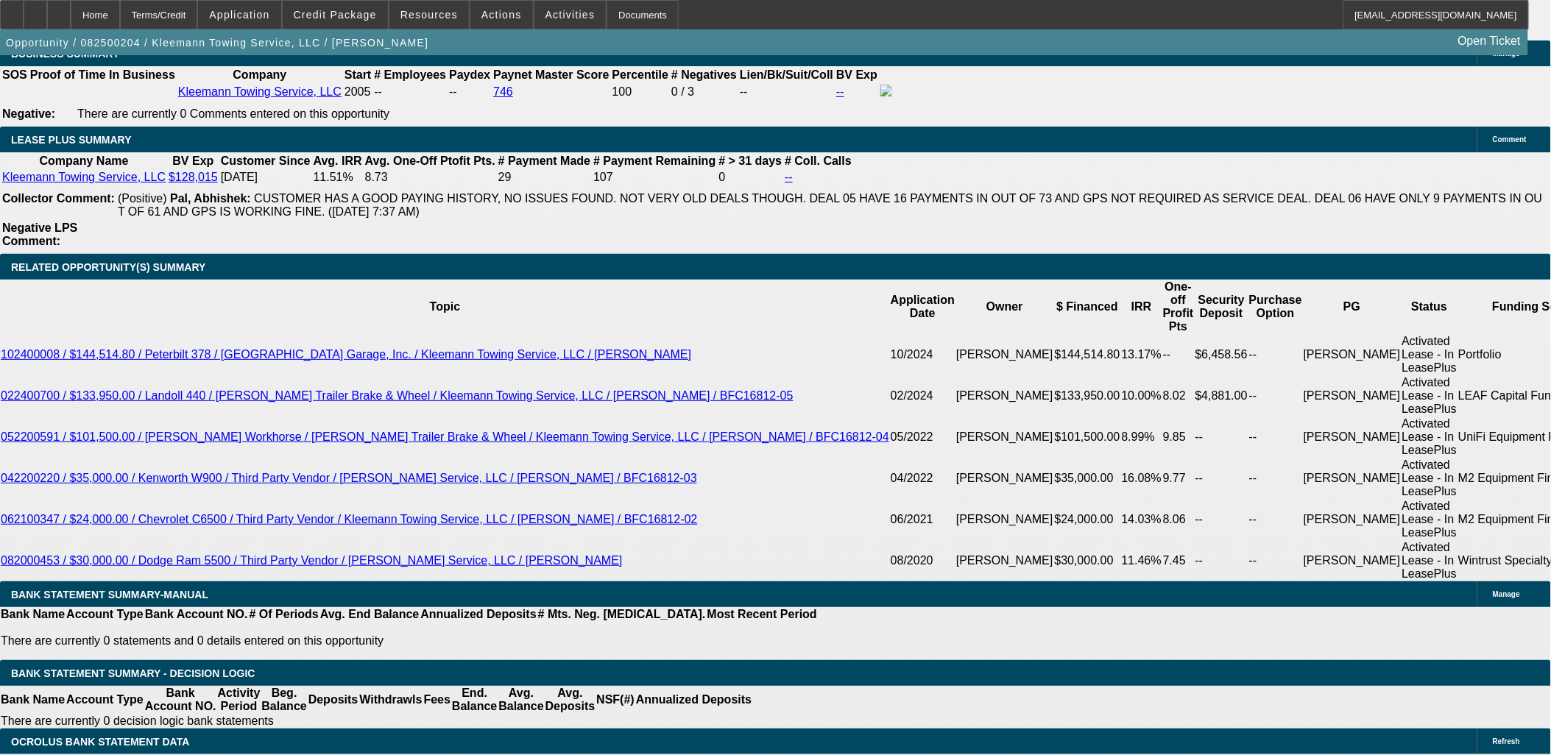
select select "0"
select select "6"
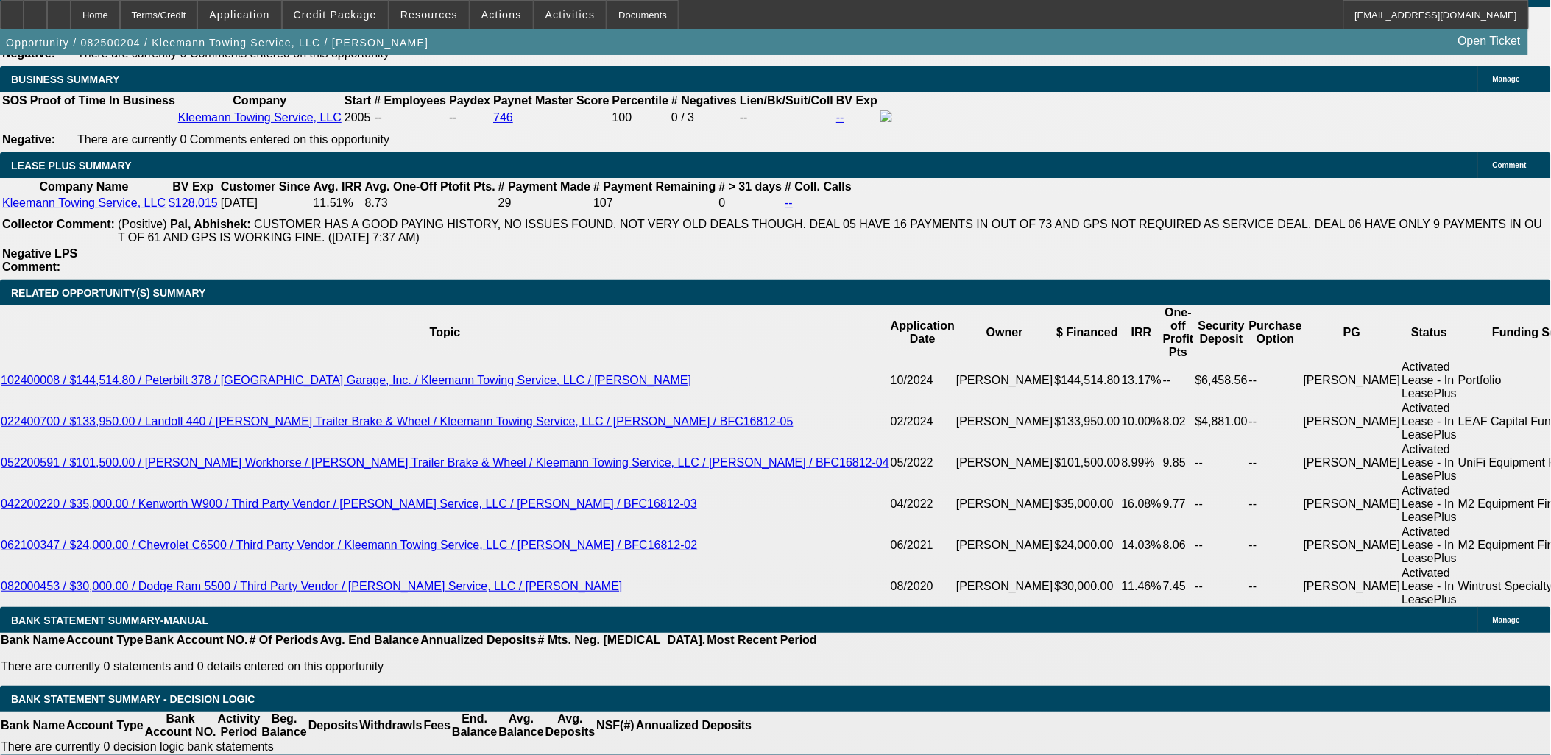
scroll to position [2367, 0]
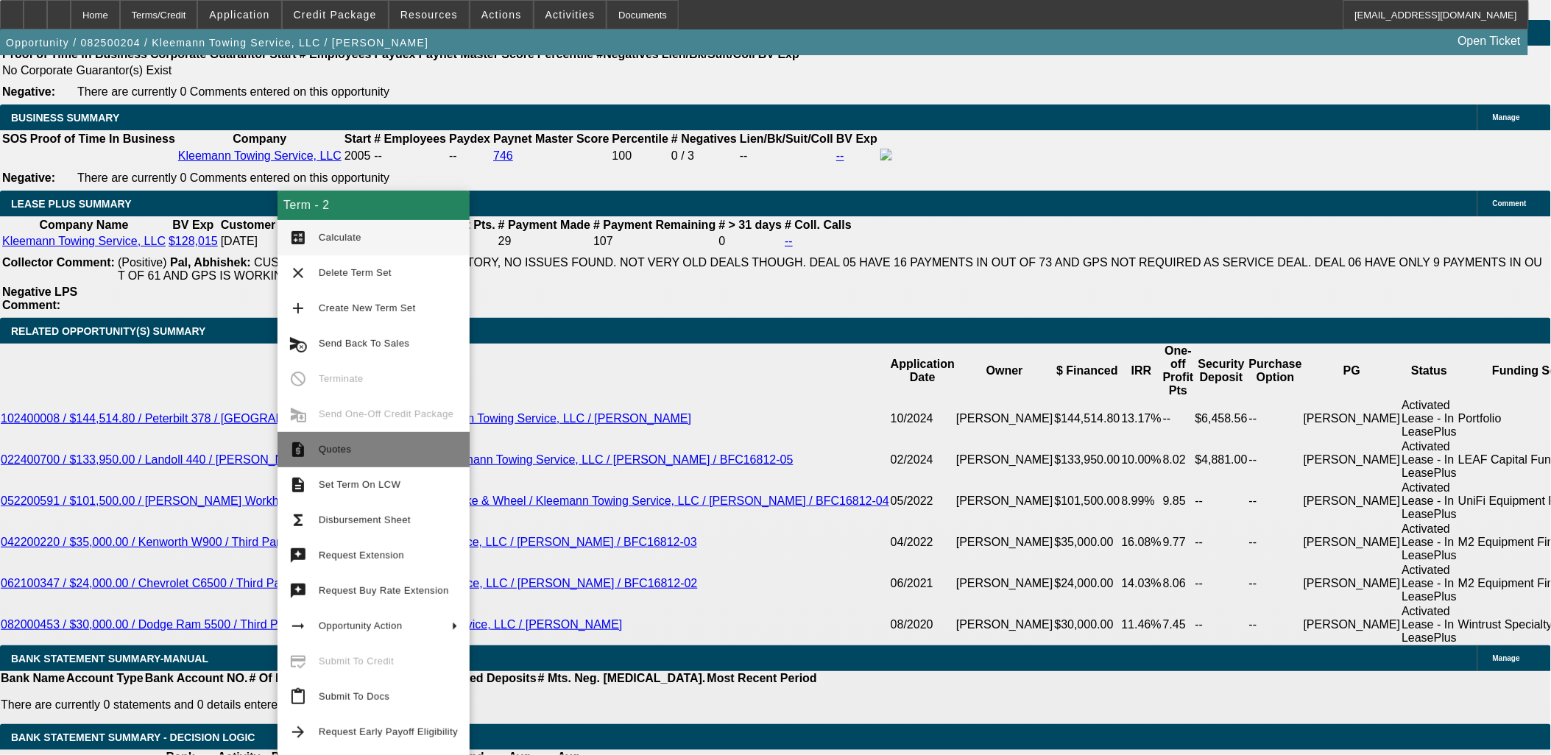
click at [350, 442] on span "Quotes" at bounding box center [388, 450] width 139 height 18
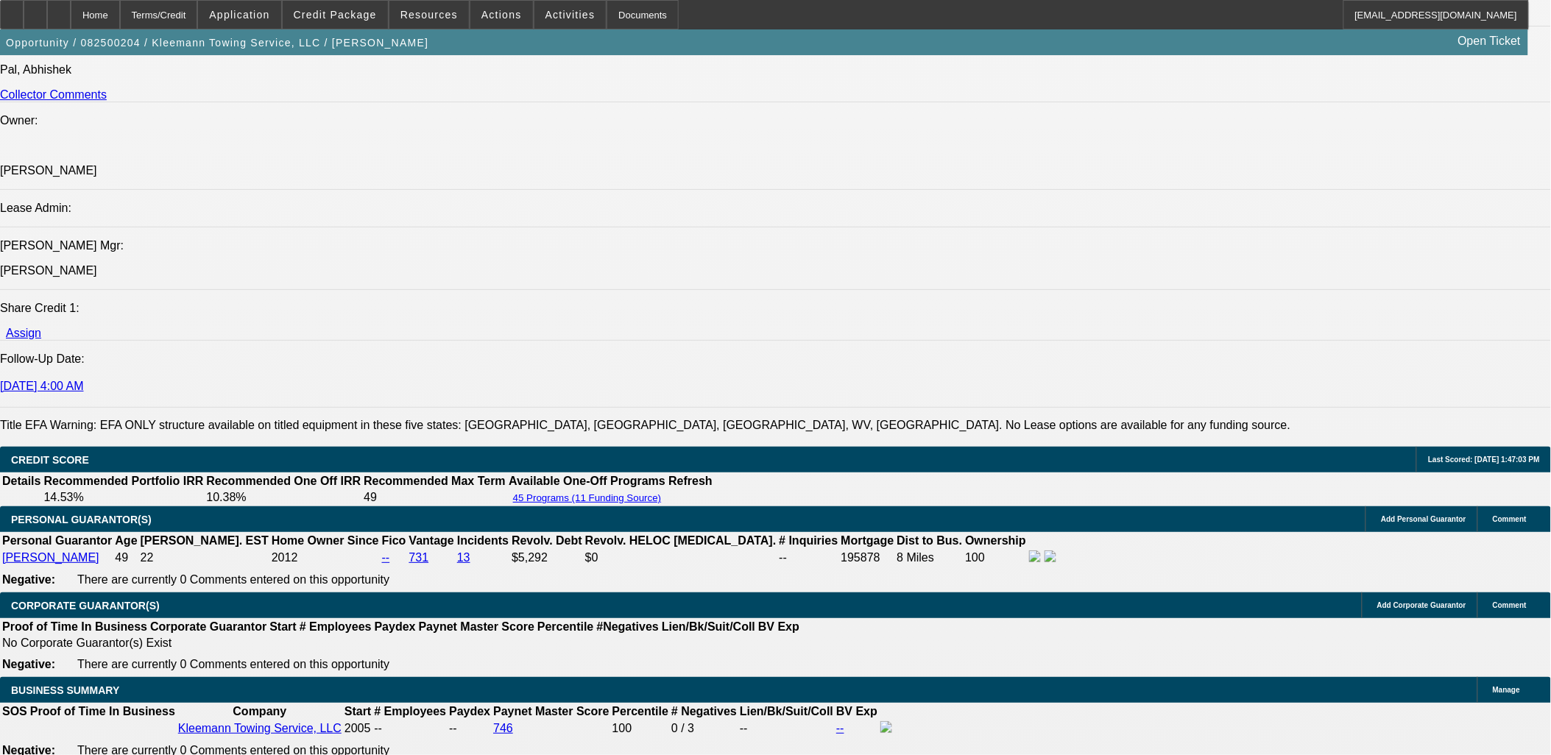
scroll to position [1467, 0]
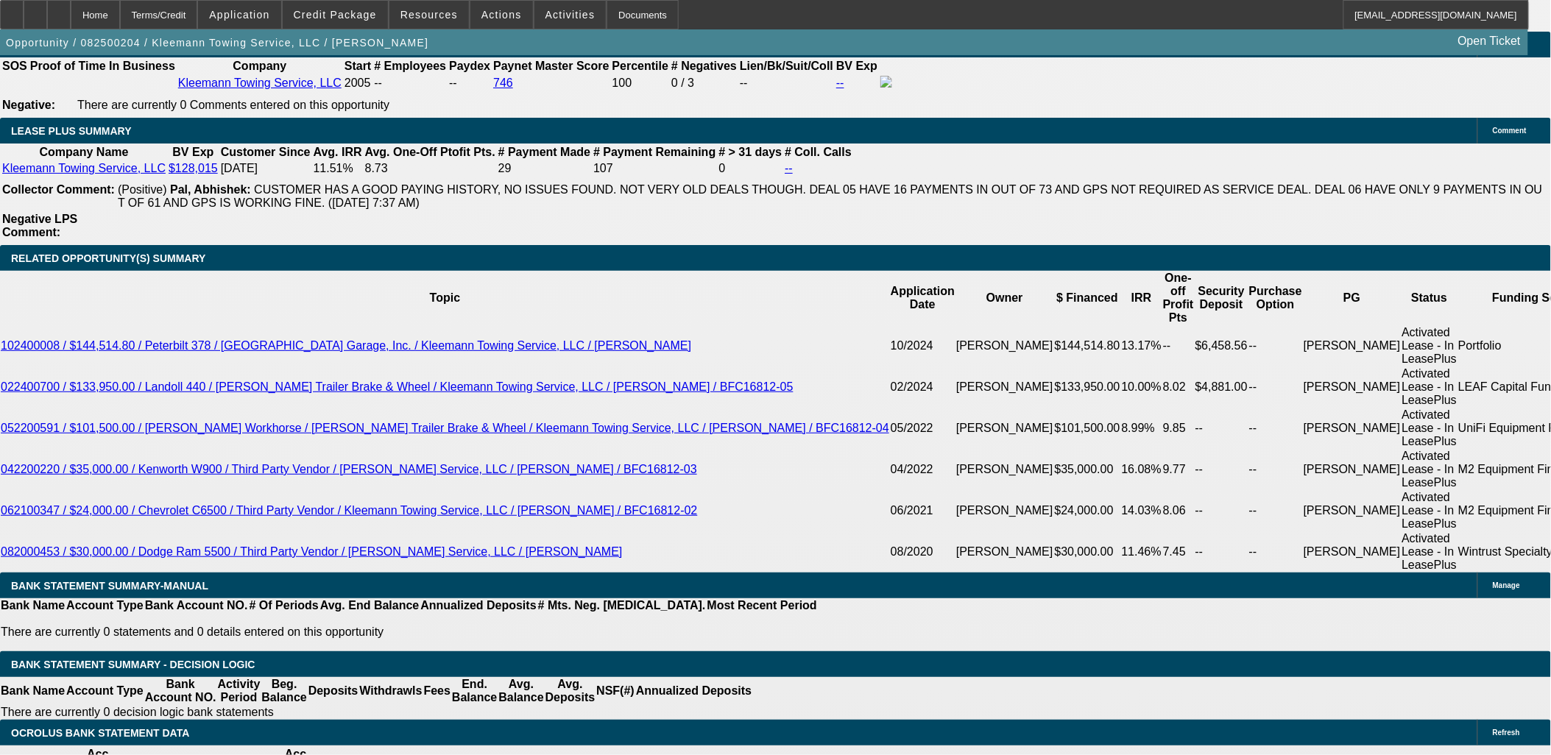
scroll to position [2401, 0]
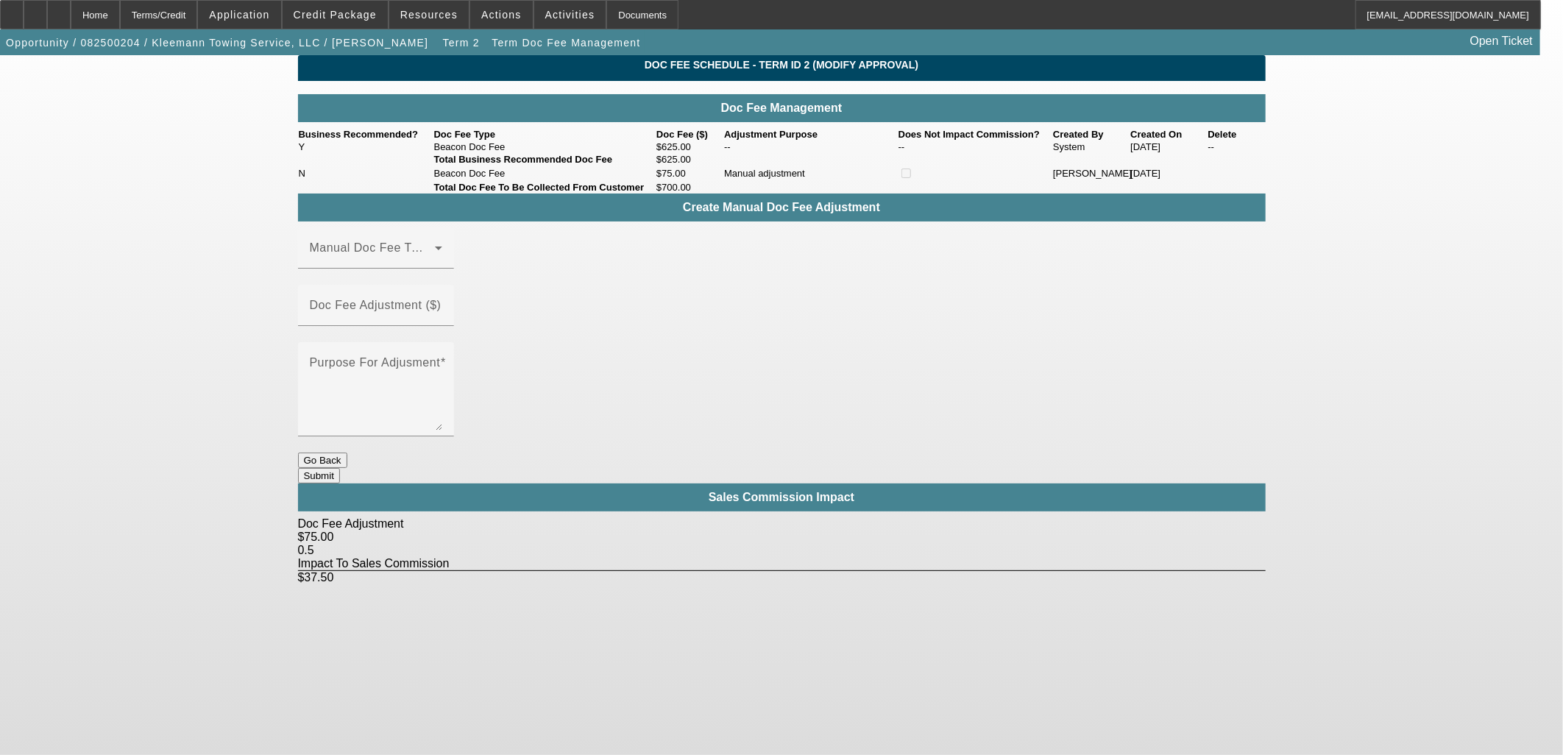
click at [347, 453] on button "Go Back" at bounding box center [322, 460] width 49 height 15
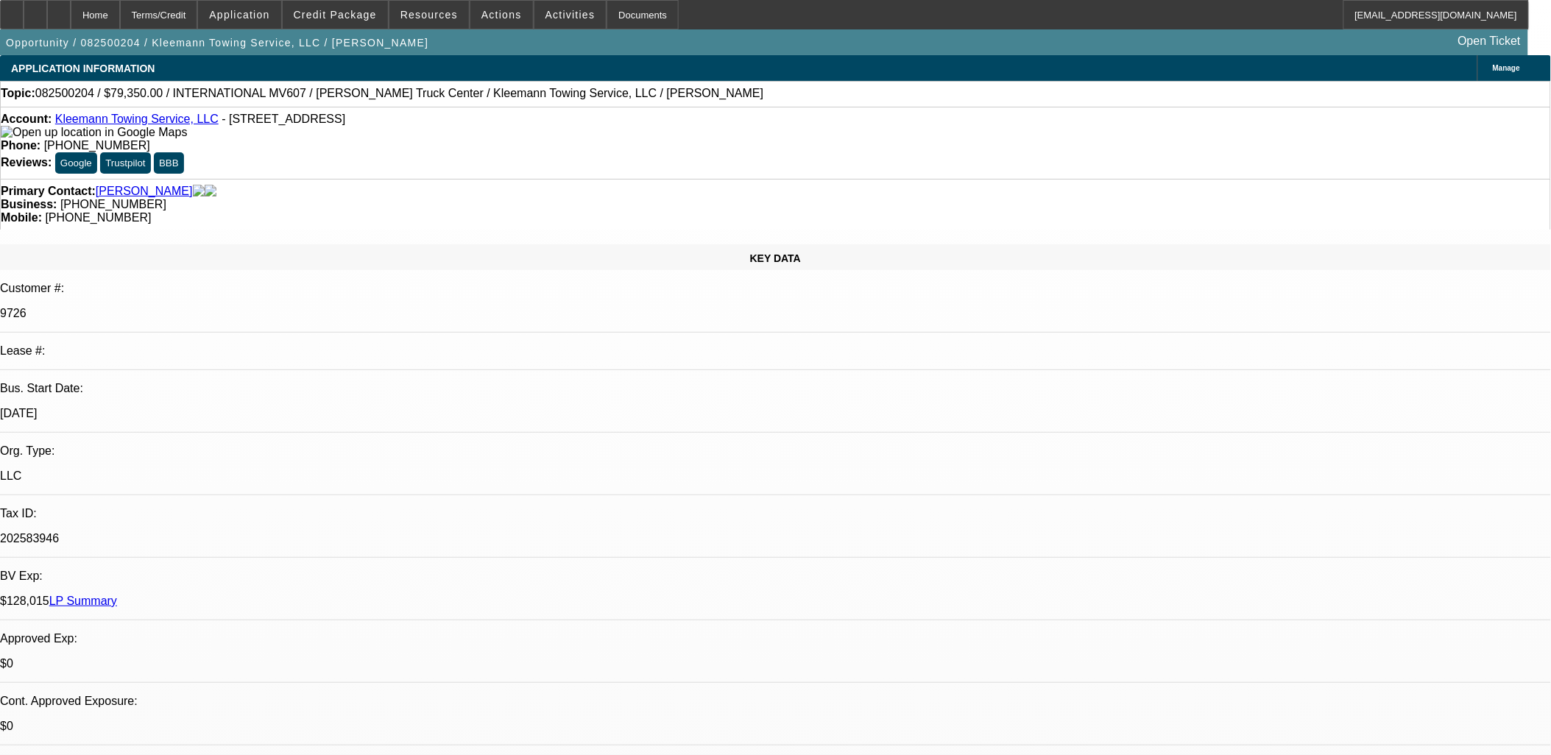
select select "0"
select select "6"
select select "0"
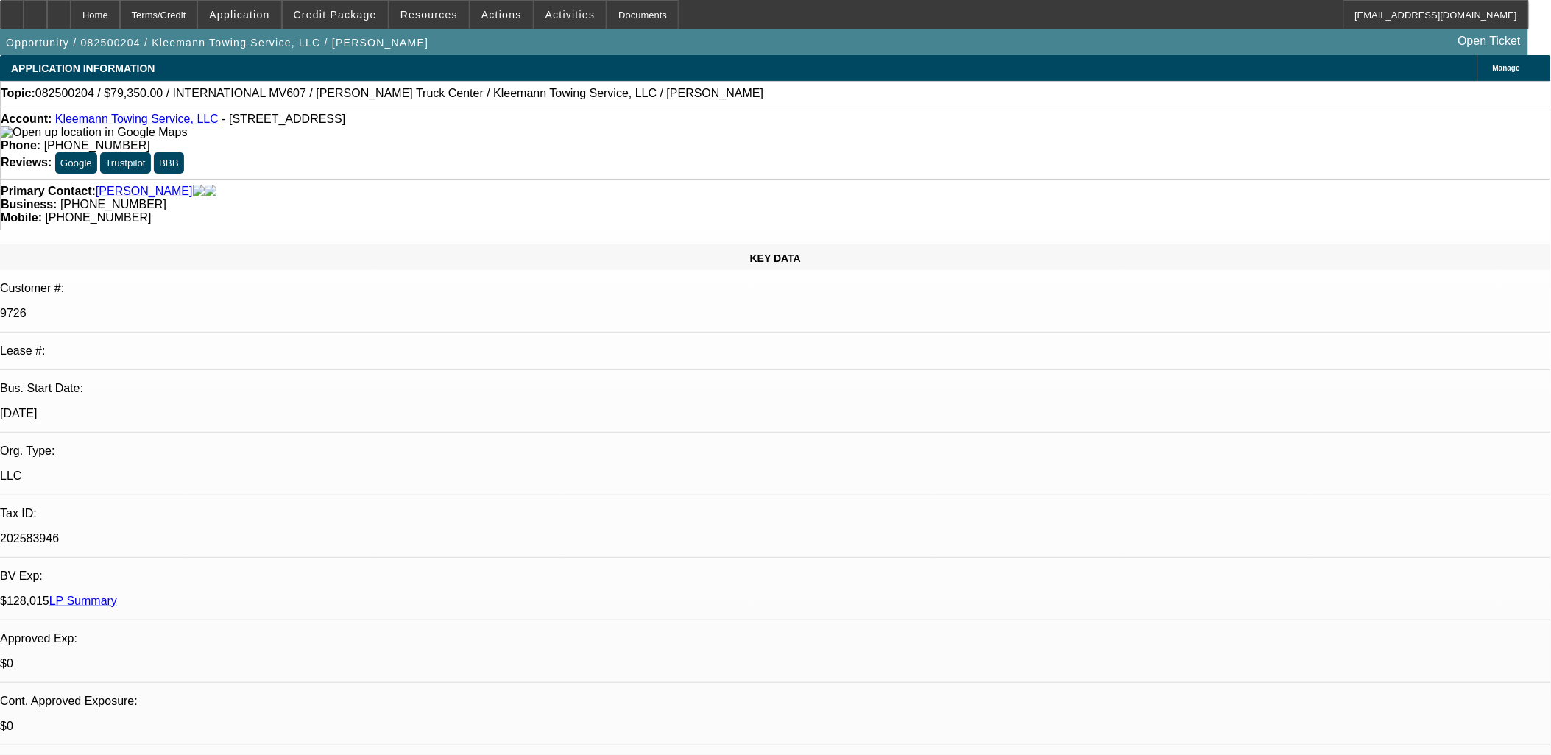
select select "0"
select select "6"
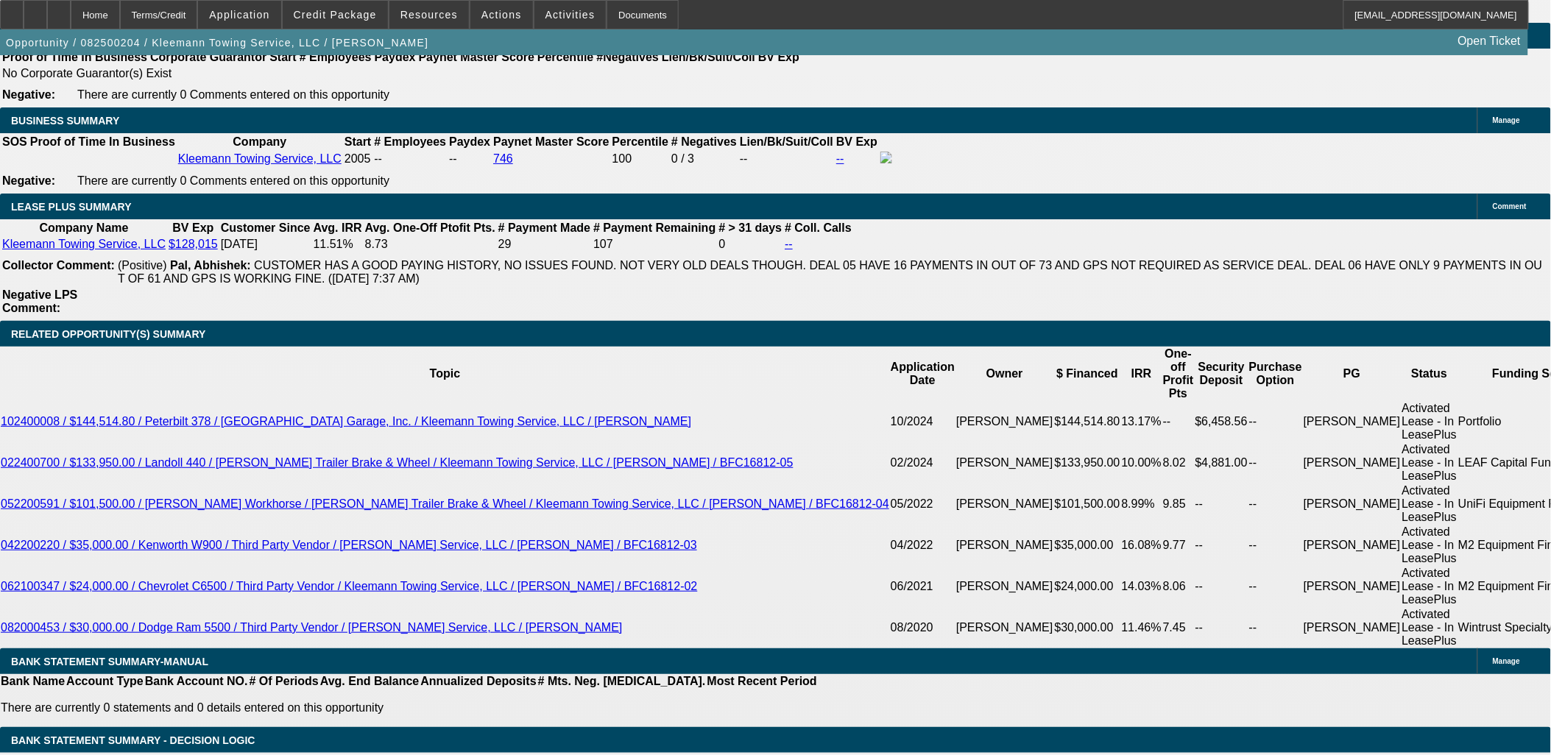
scroll to position [2401, 0]
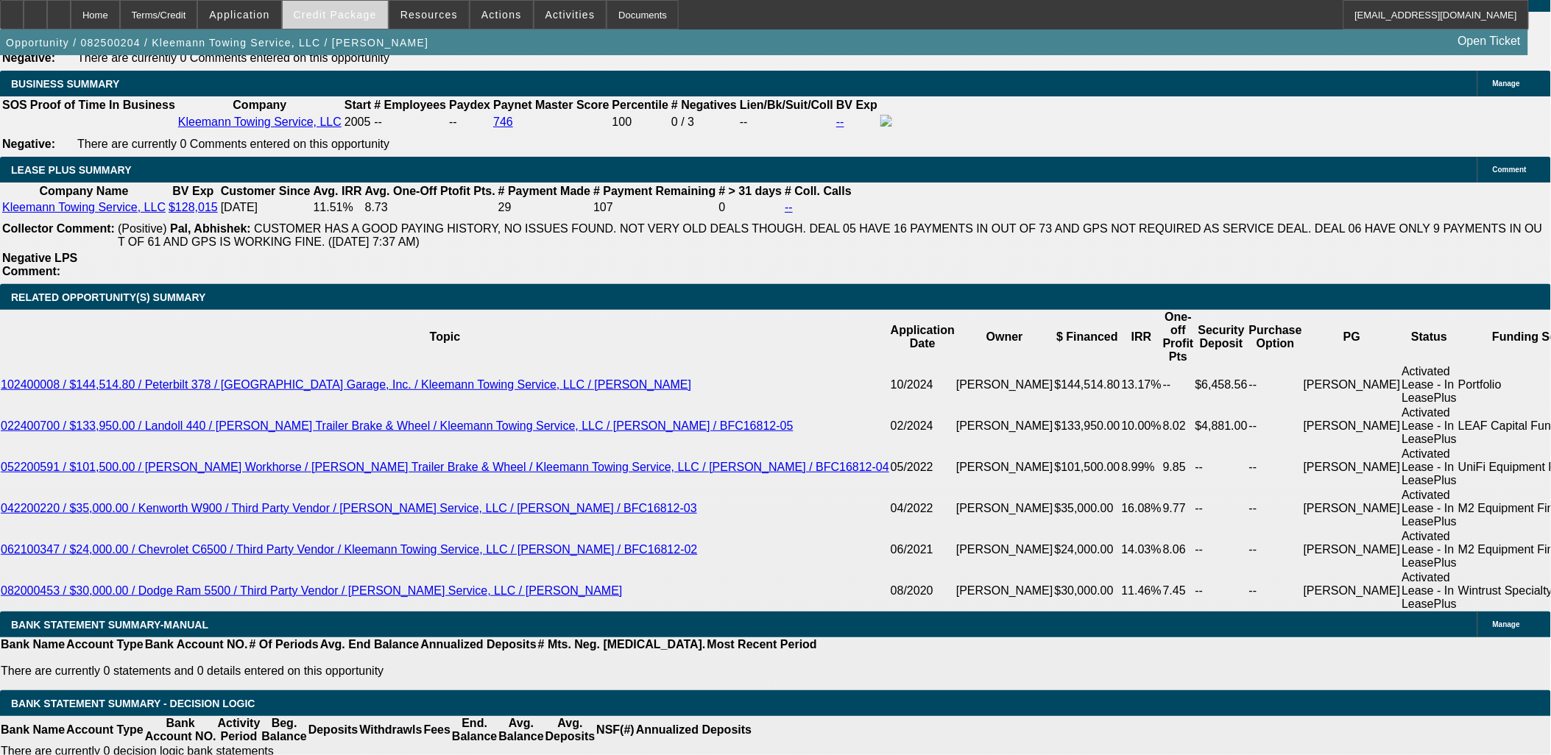
click at [358, 11] on span "Credit Package" at bounding box center [335, 15] width 83 height 12
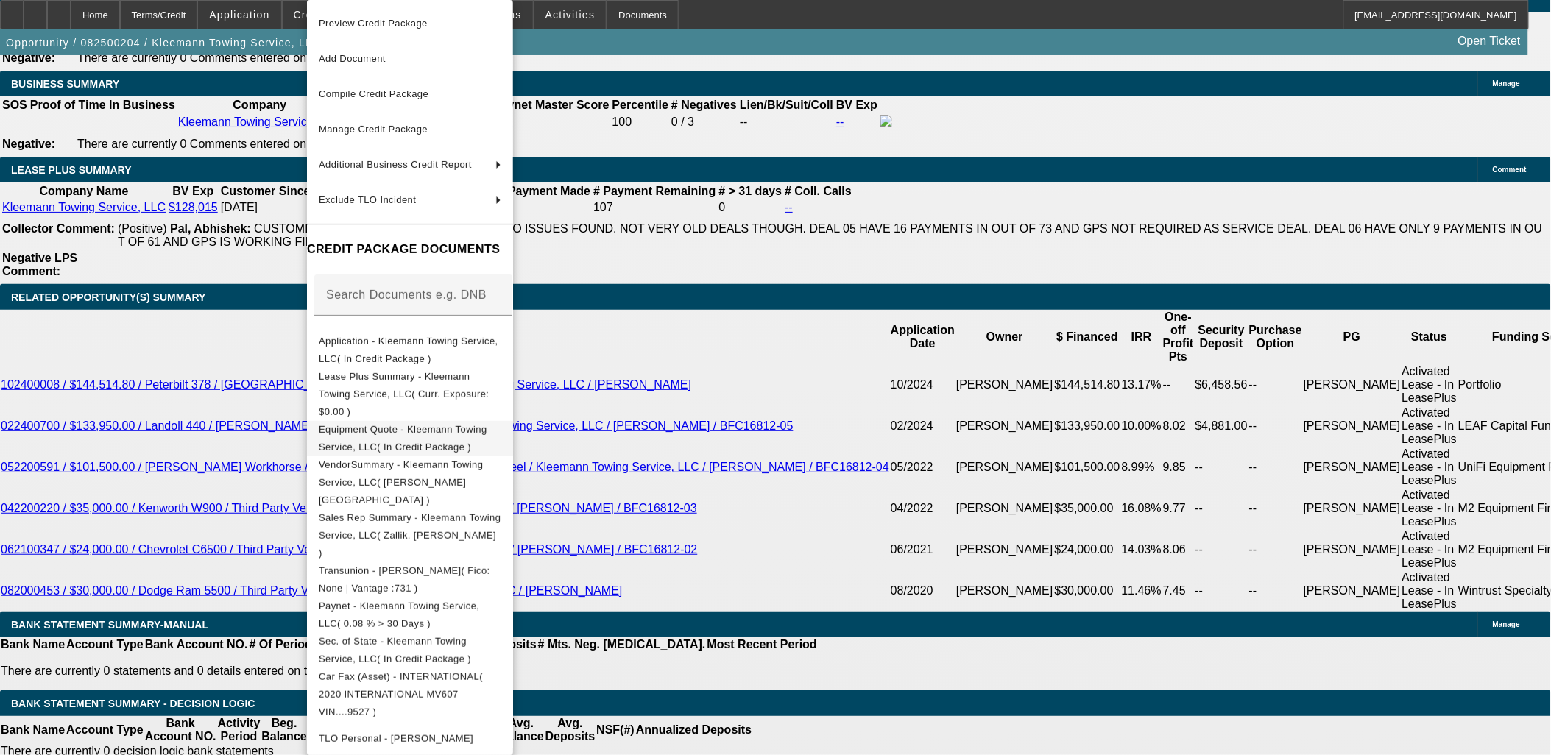
click at [417, 421] on span "Equipment Quote - Kleemann Towing Service, LLC( In Credit Package )" at bounding box center [410, 438] width 183 height 35
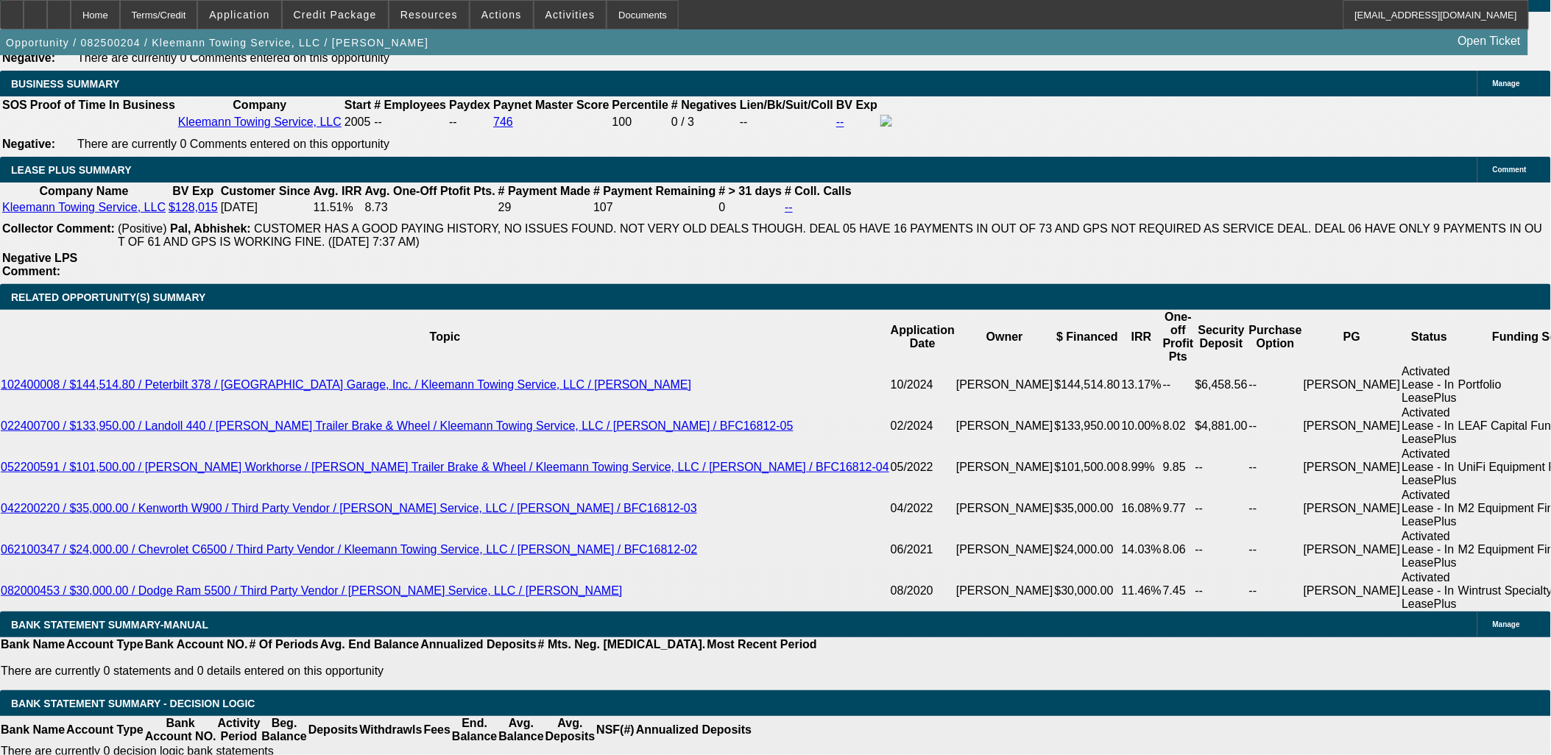
scroll to position [202, 0]
click at [1179, 372] on button "reply_all Reply All" at bounding box center [1195, 372] width 93 height 35
click at [380, 24] on span at bounding box center [335, 14] width 105 height 35
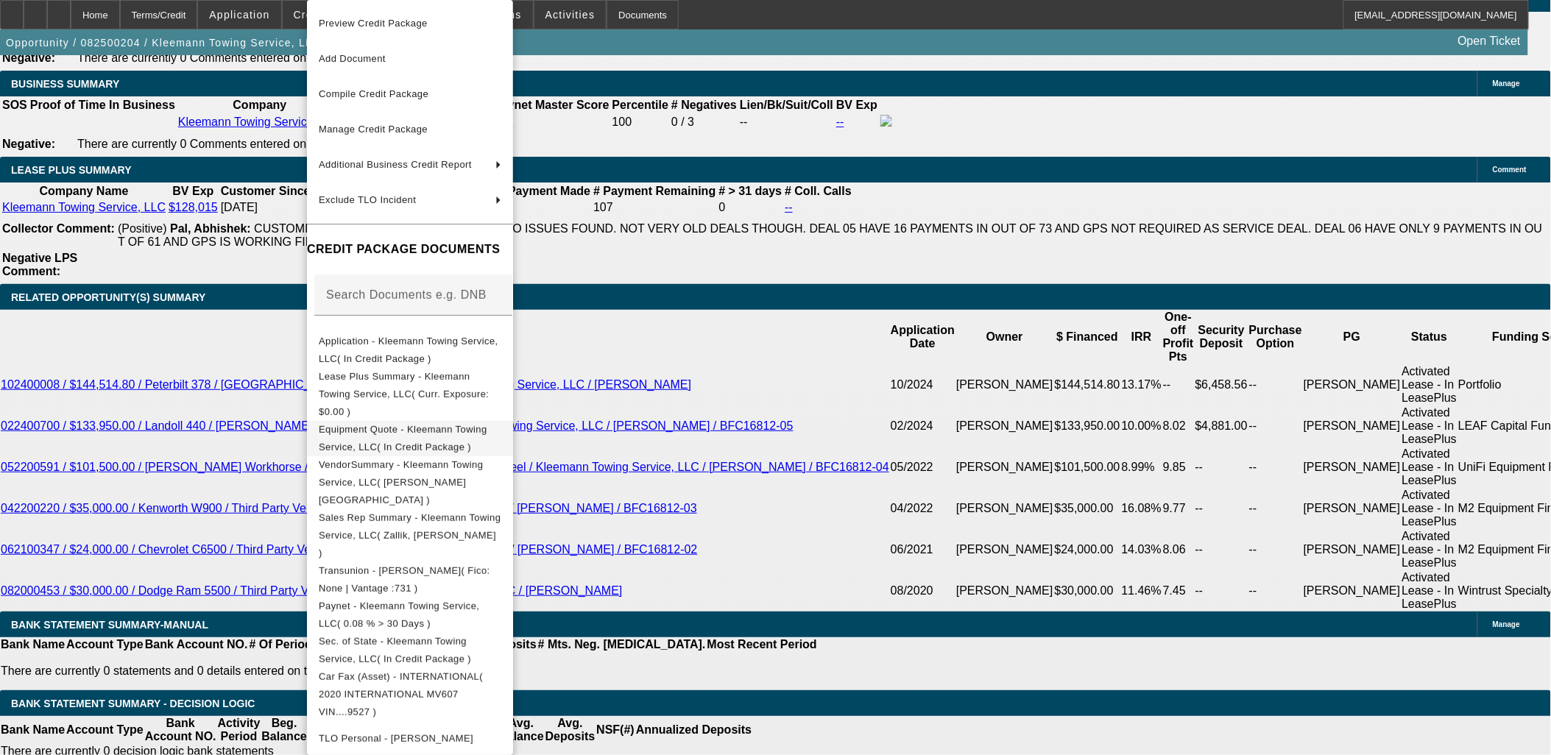
click at [487, 424] on span "Equipment Quote - Kleemann Towing Service, LLC( In Credit Package )" at bounding box center [403, 438] width 169 height 29
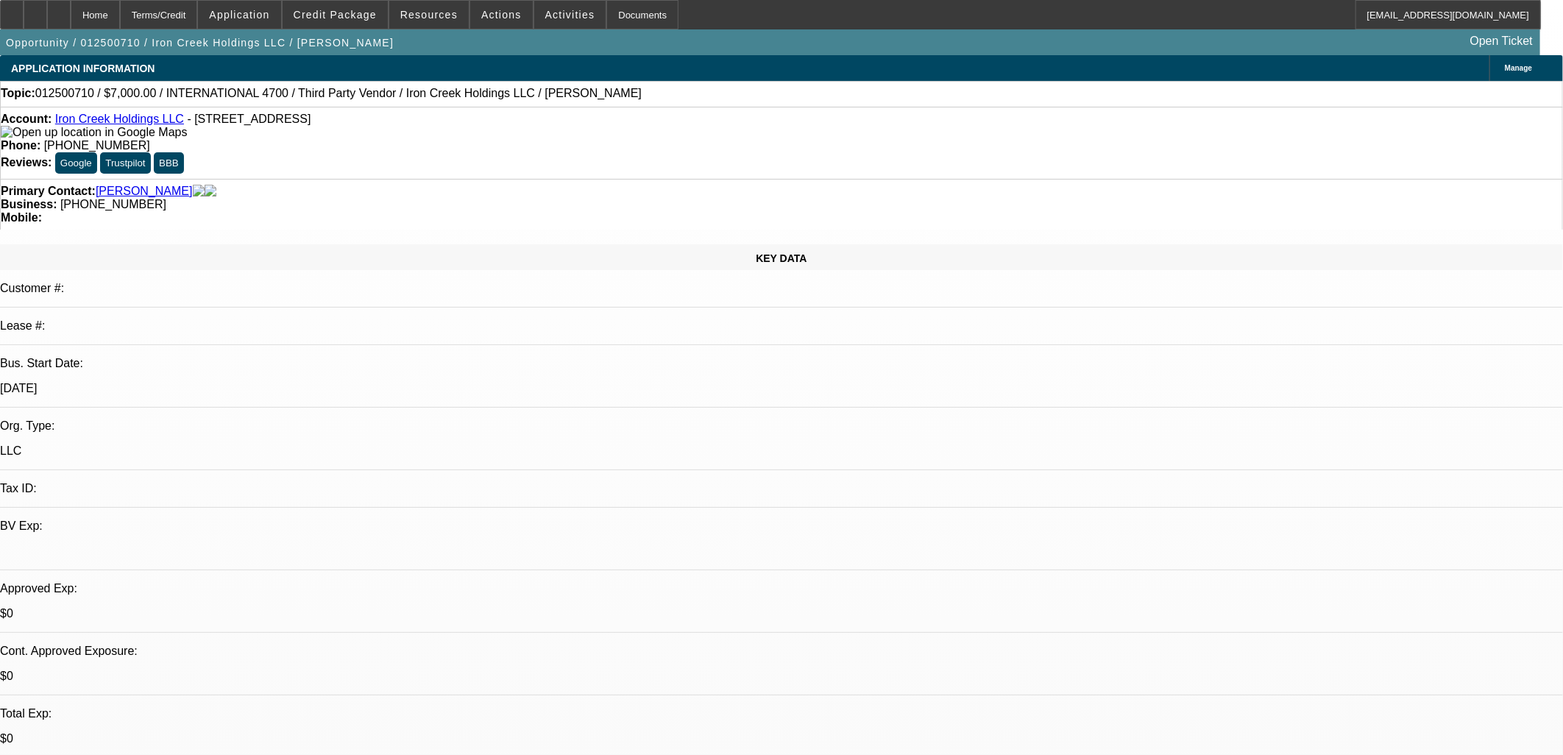
select select "0"
select select "2"
select select "0.1"
select select "4"
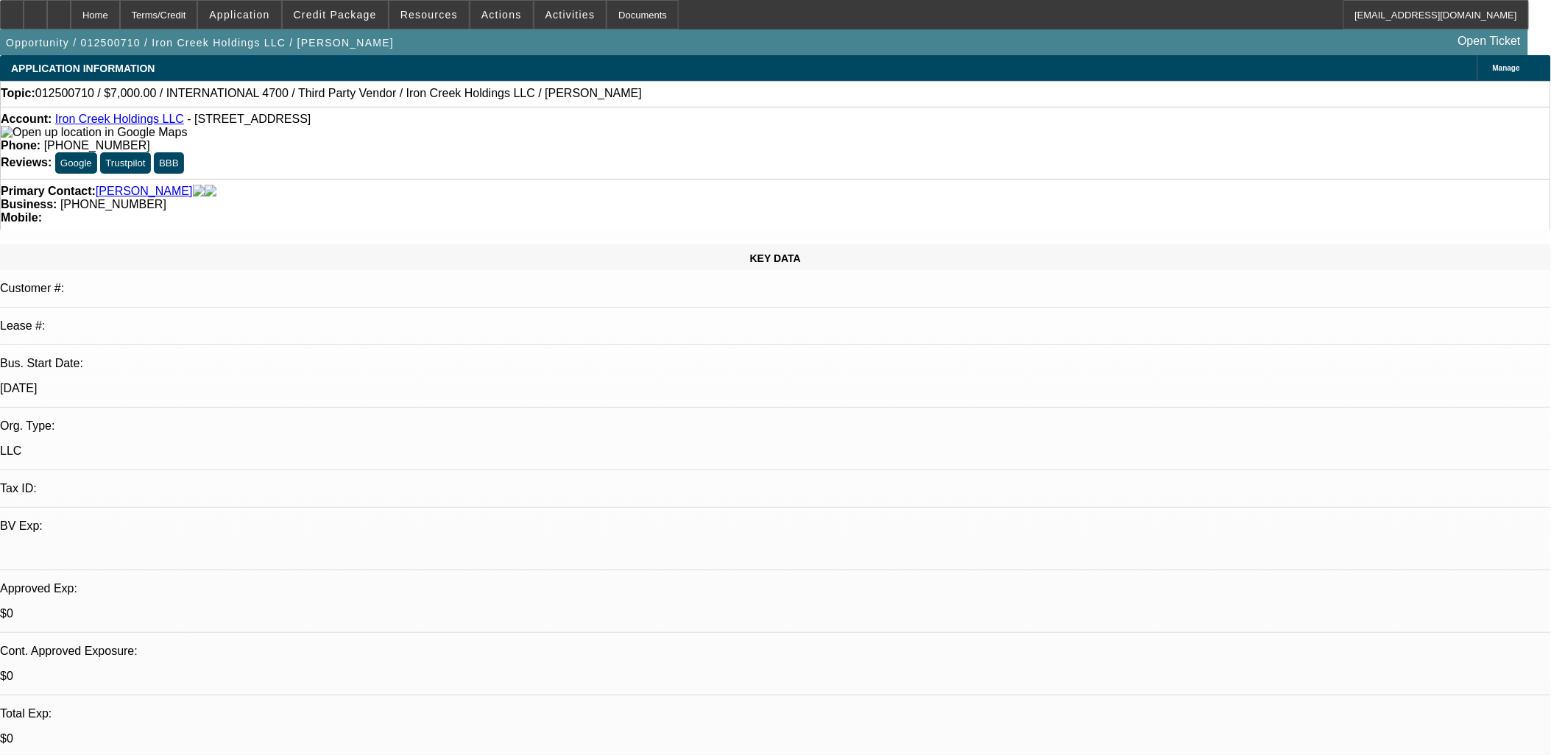
drag, startPoint x: 932, startPoint y: 678, endPoint x: 266, endPoint y: 458, distance: 700.7
drag, startPoint x: 194, startPoint y: 266, endPoint x: 688, endPoint y: 695, distance: 654.6
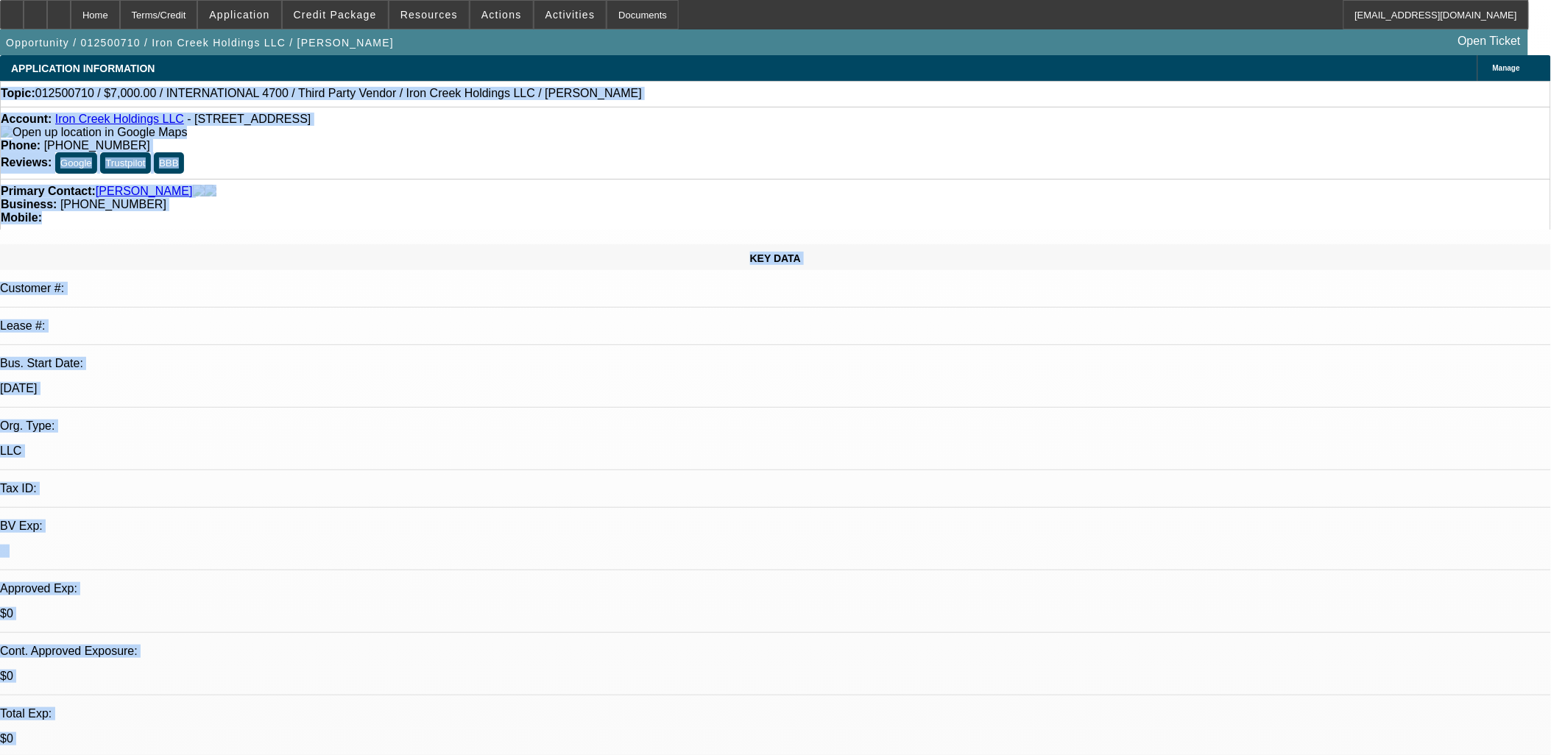
drag, startPoint x: 675, startPoint y: 681, endPoint x: 19, endPoint y: 78, distance: 891.1
click at [18, 81] on div "APPLICATION INFORMATION" at bounding box center [83, 68] width 166 height 26
drag, startPoint x: 18, startPoint y: 81, endPoint x: 35, endPoint y: 72, distance: 19.1
click at [35, 72] on div "APPLICATION INFORMATION" at bounding box center [83, 68] width 166 height 26
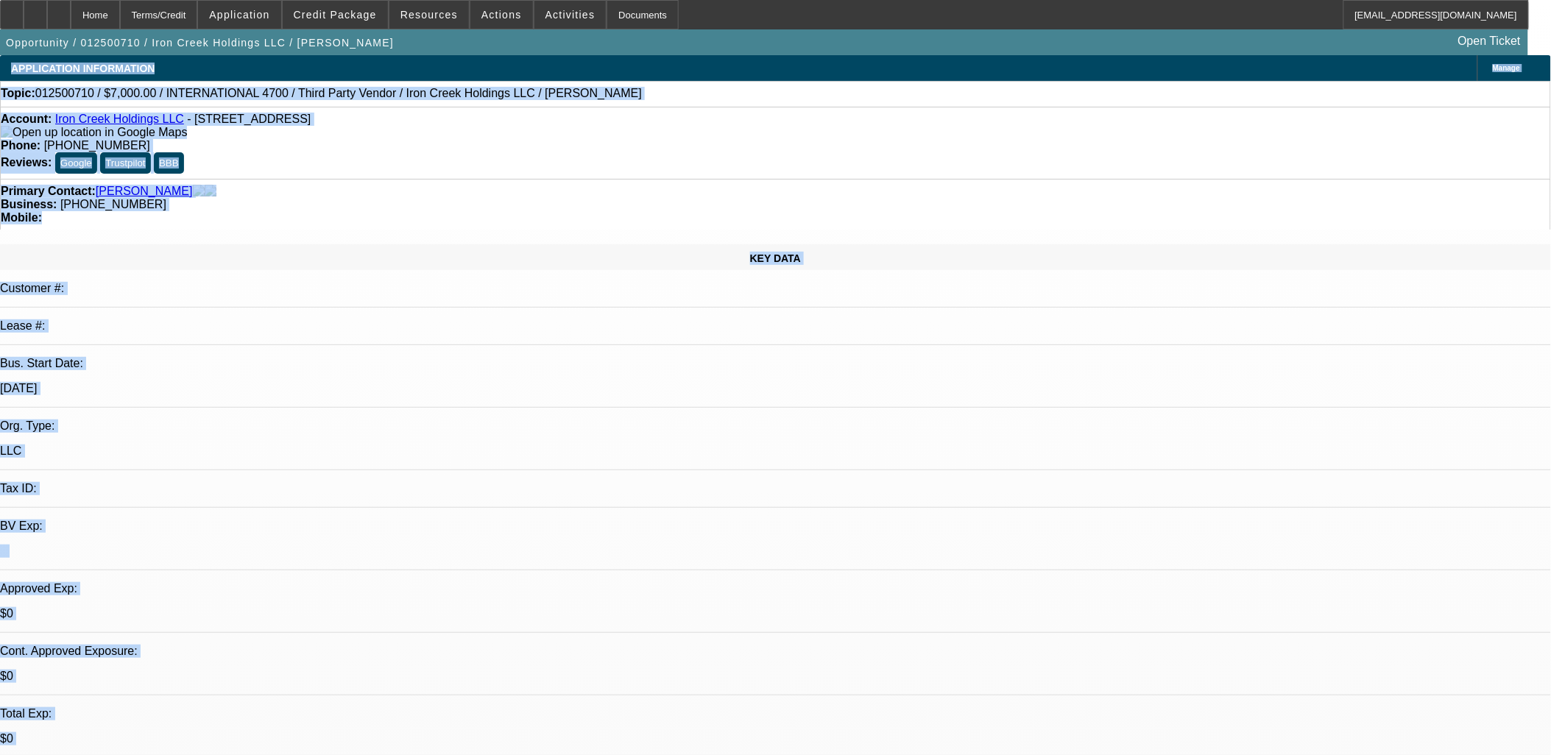
drag, startPoint x: 35, startPoint y: 72, endPoint x: 24, endPoint y: 71, distance: 11.1
click at [24, 71] on span "APPLICATION INFORMATION" at bounding box center [83, 69] width 144 height 12
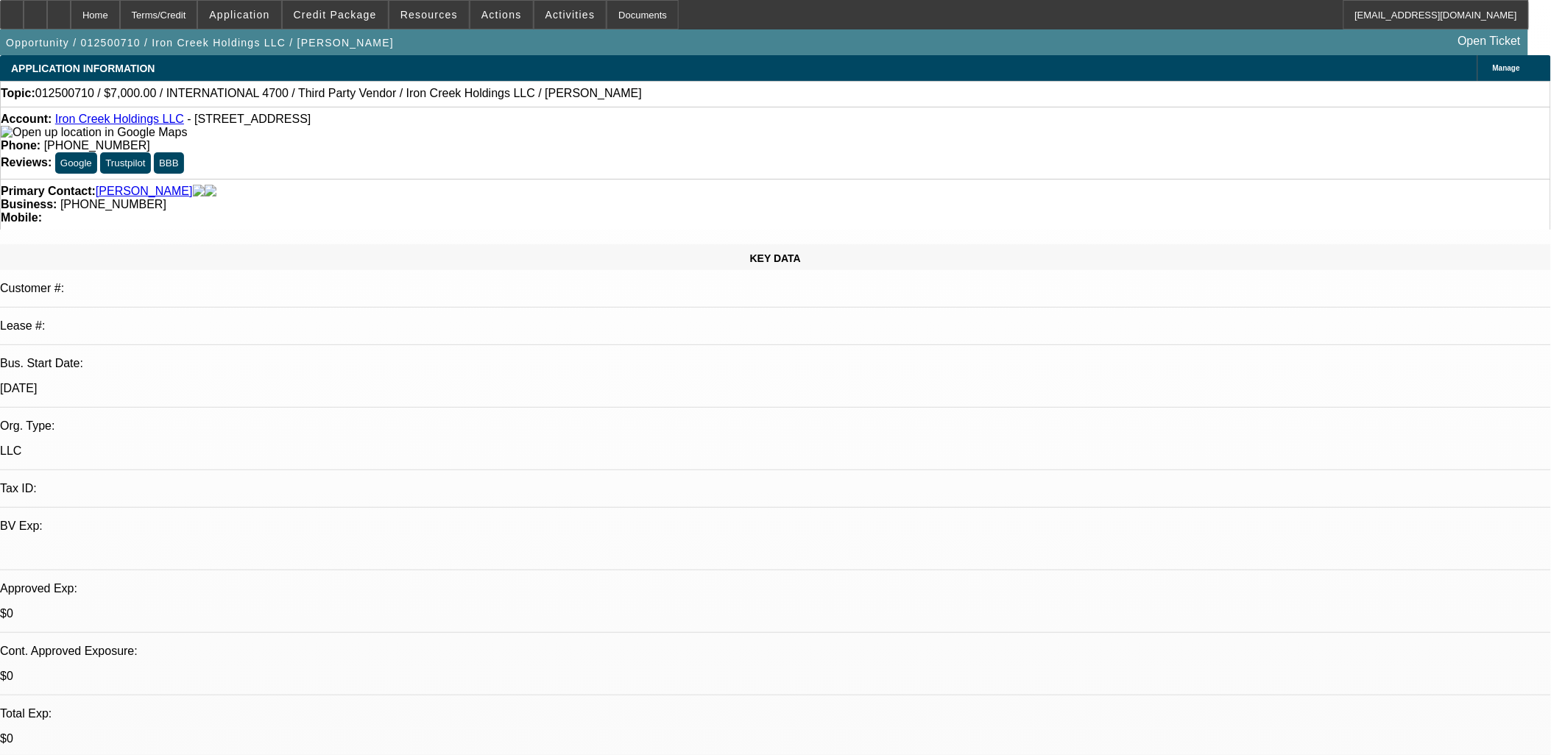
drag, startPoint x: 19, startPoint y: 68, endPoint x: 921, endPoint y: 710, distance: 1107.6
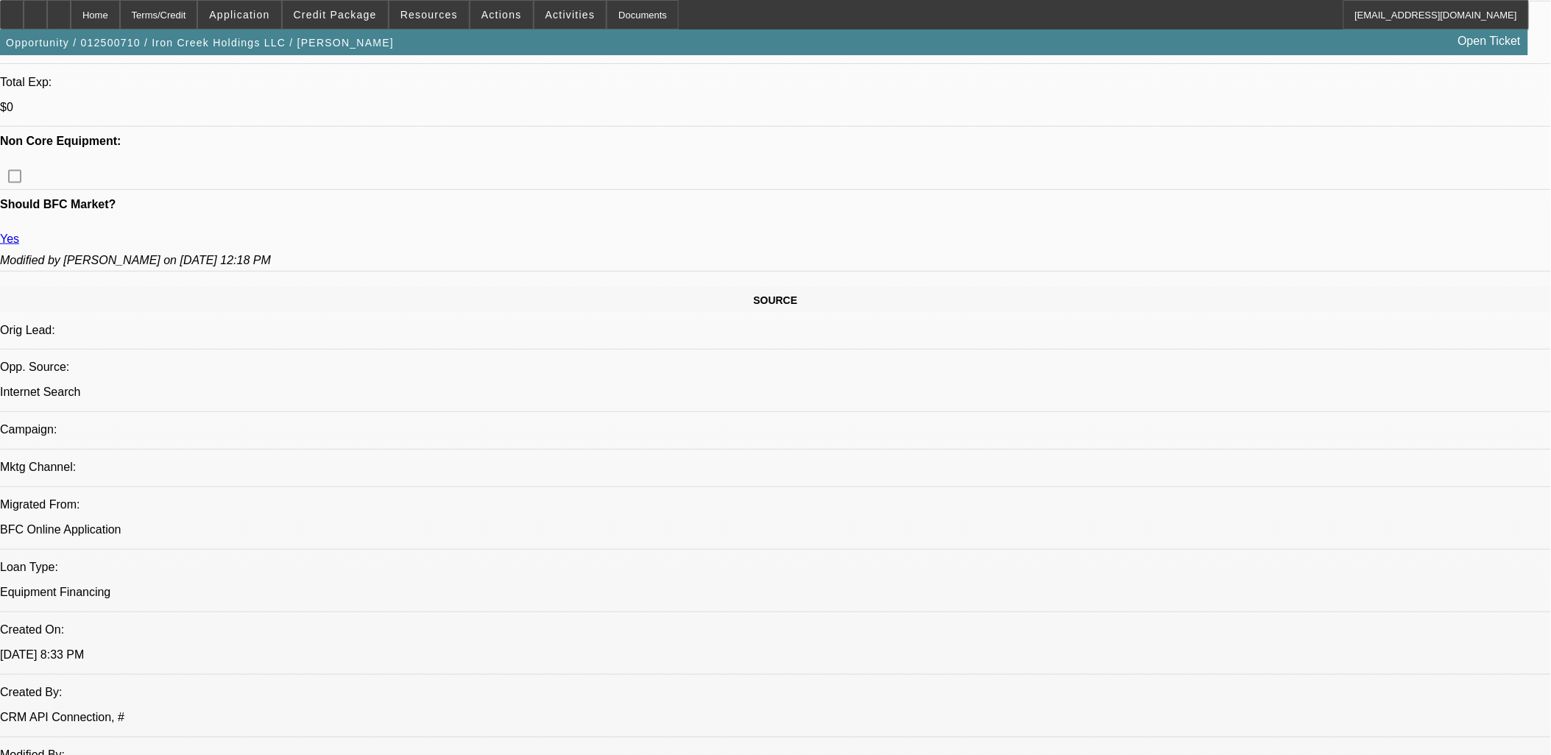
scroll to position [654, 0]
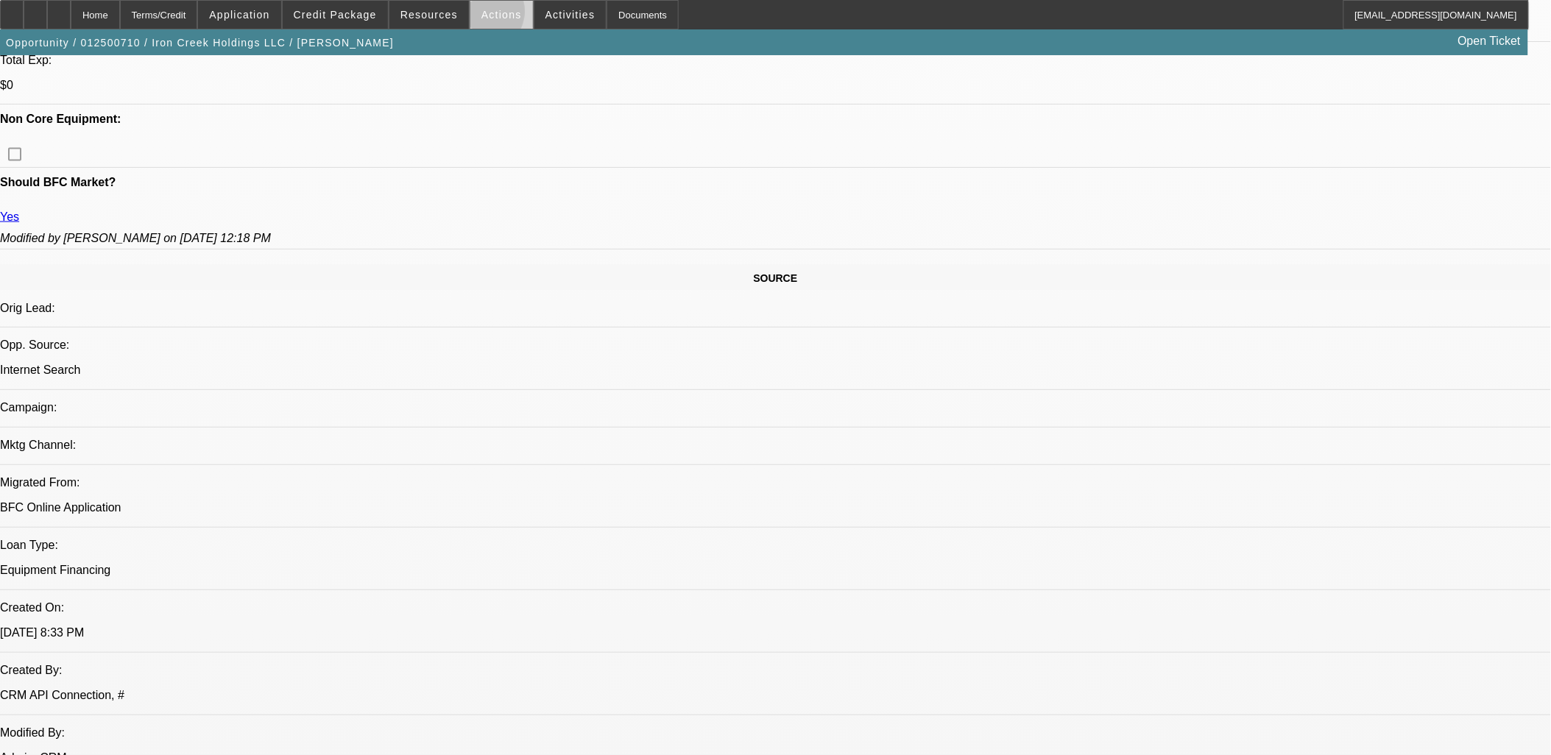
click at [481, 15] on span "Actions" at bounding box center [501, 15] width 40 height 12
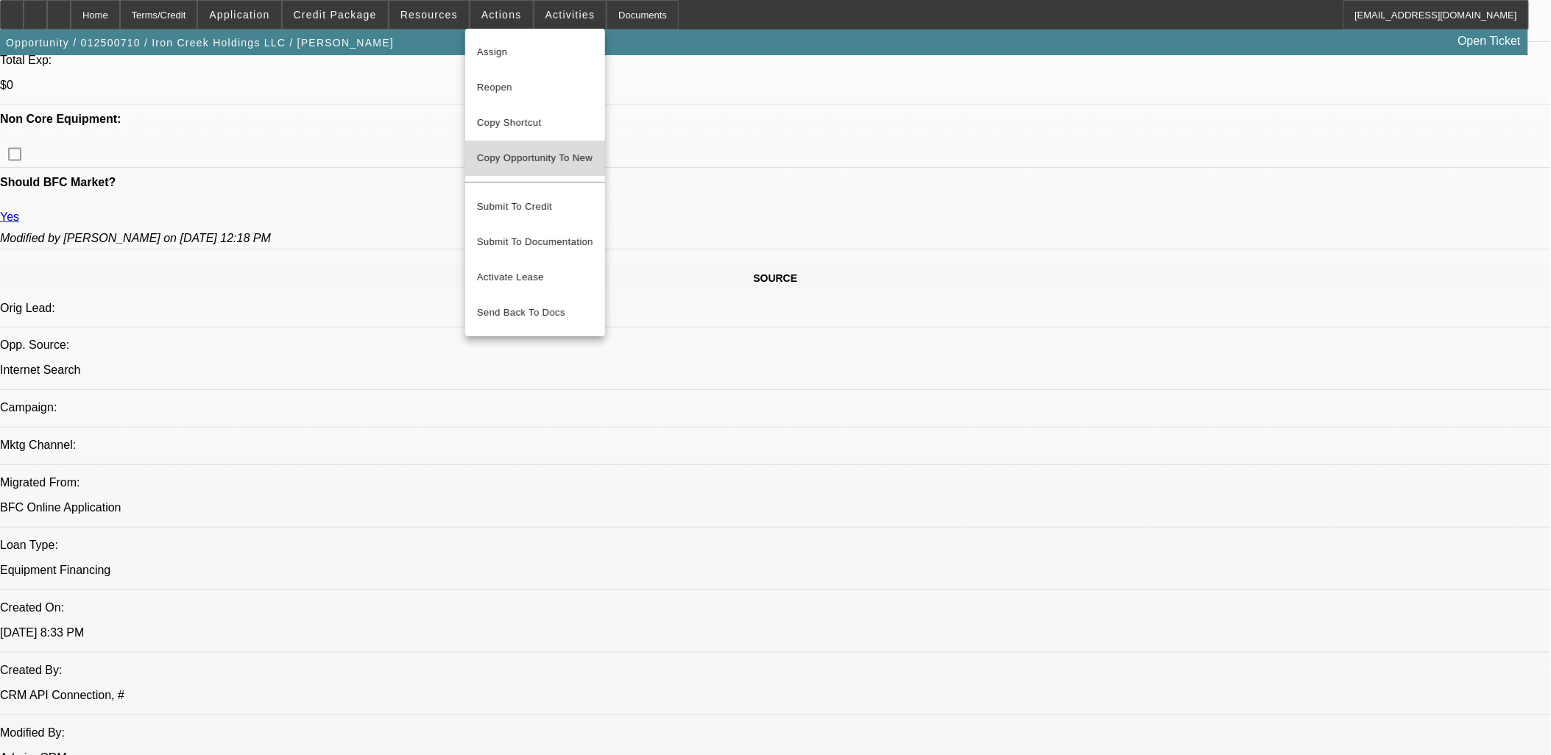
click at [545, 148] on button "Copy Opportunity To New" at bounding box center [535, 158] width 140 height 35
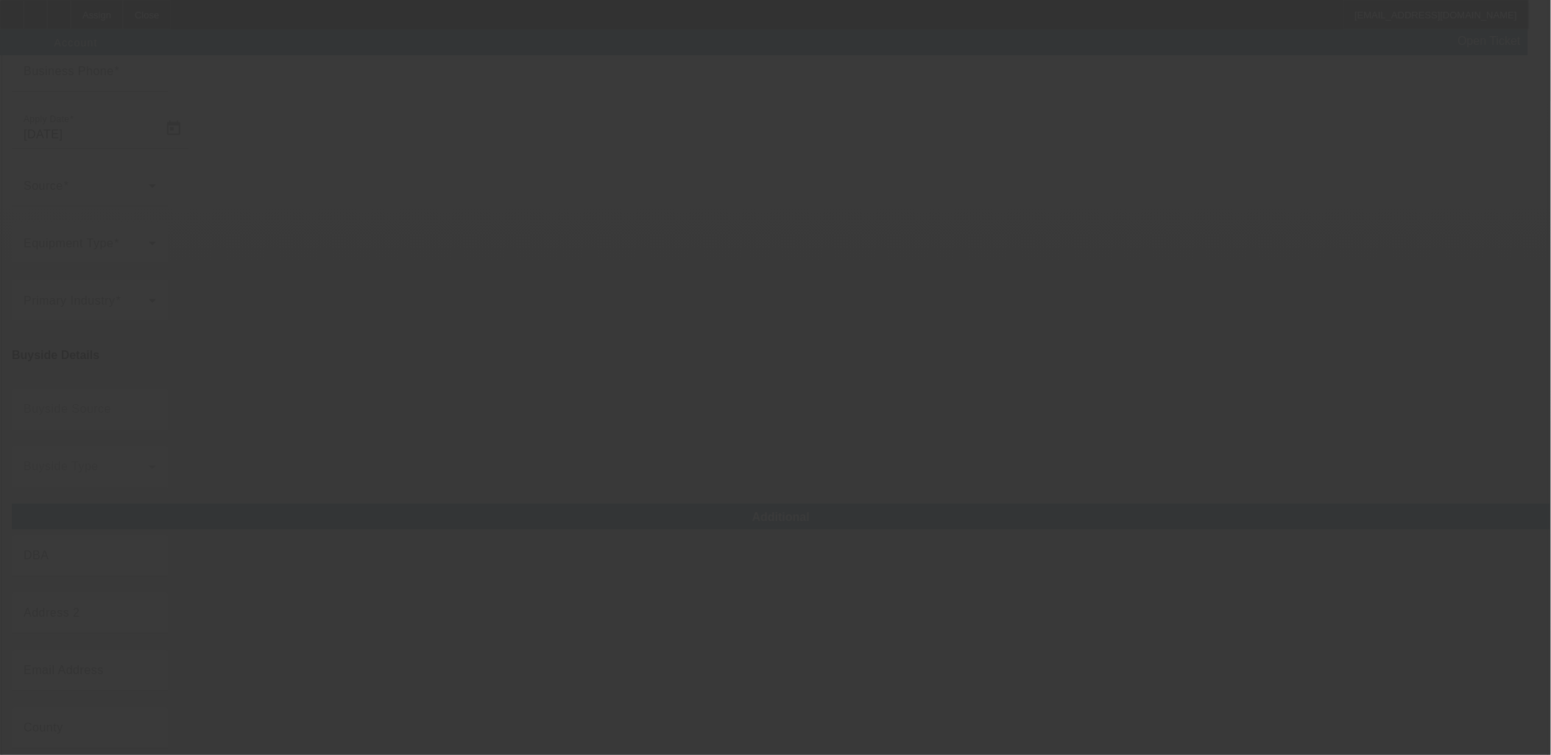
type input "Iron Creek Holdings LLC"
type input "112 3rd Ave"
type input "59044"
type input "Laurel"
type input "(701) 651-5572"
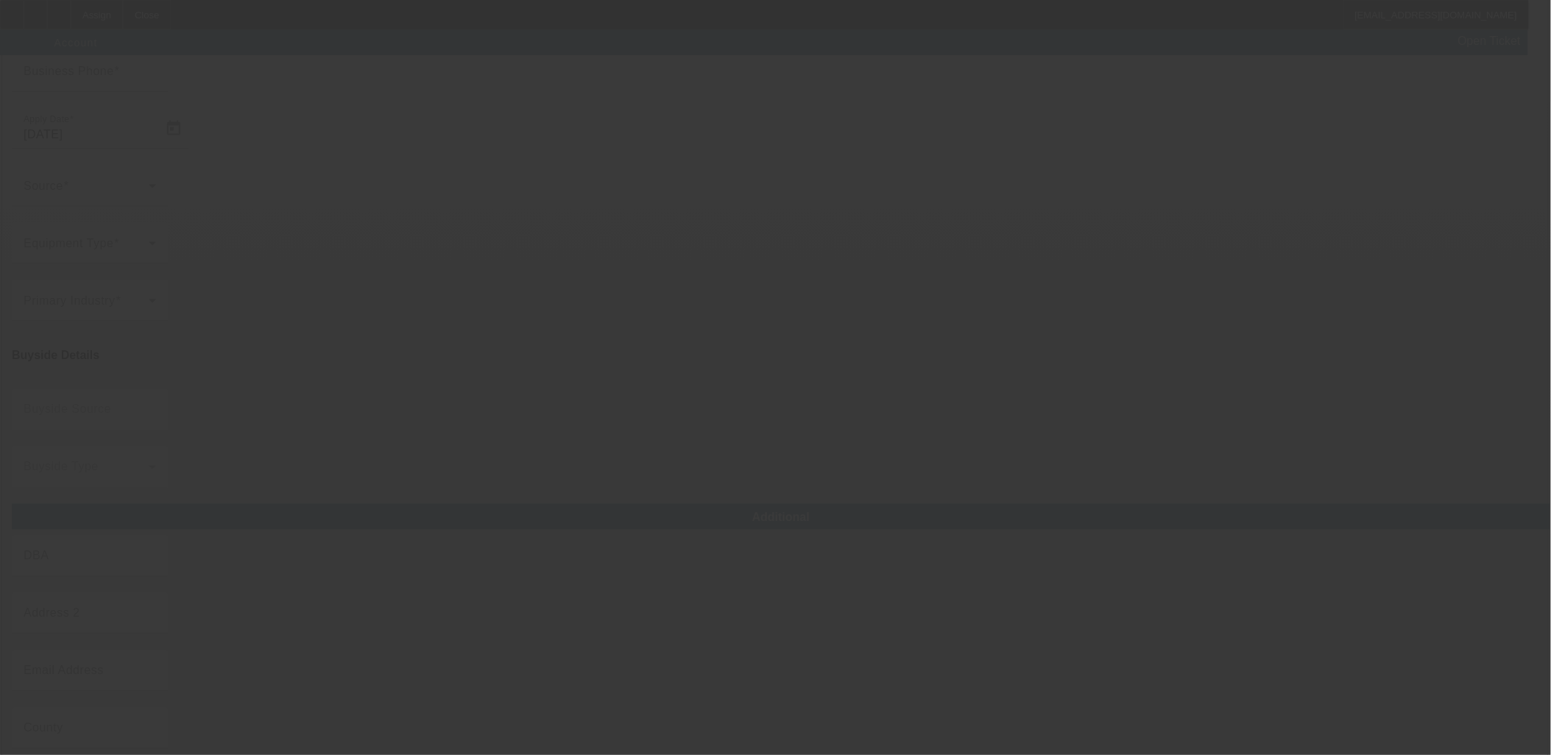
type input "montana1living@gmail.com"
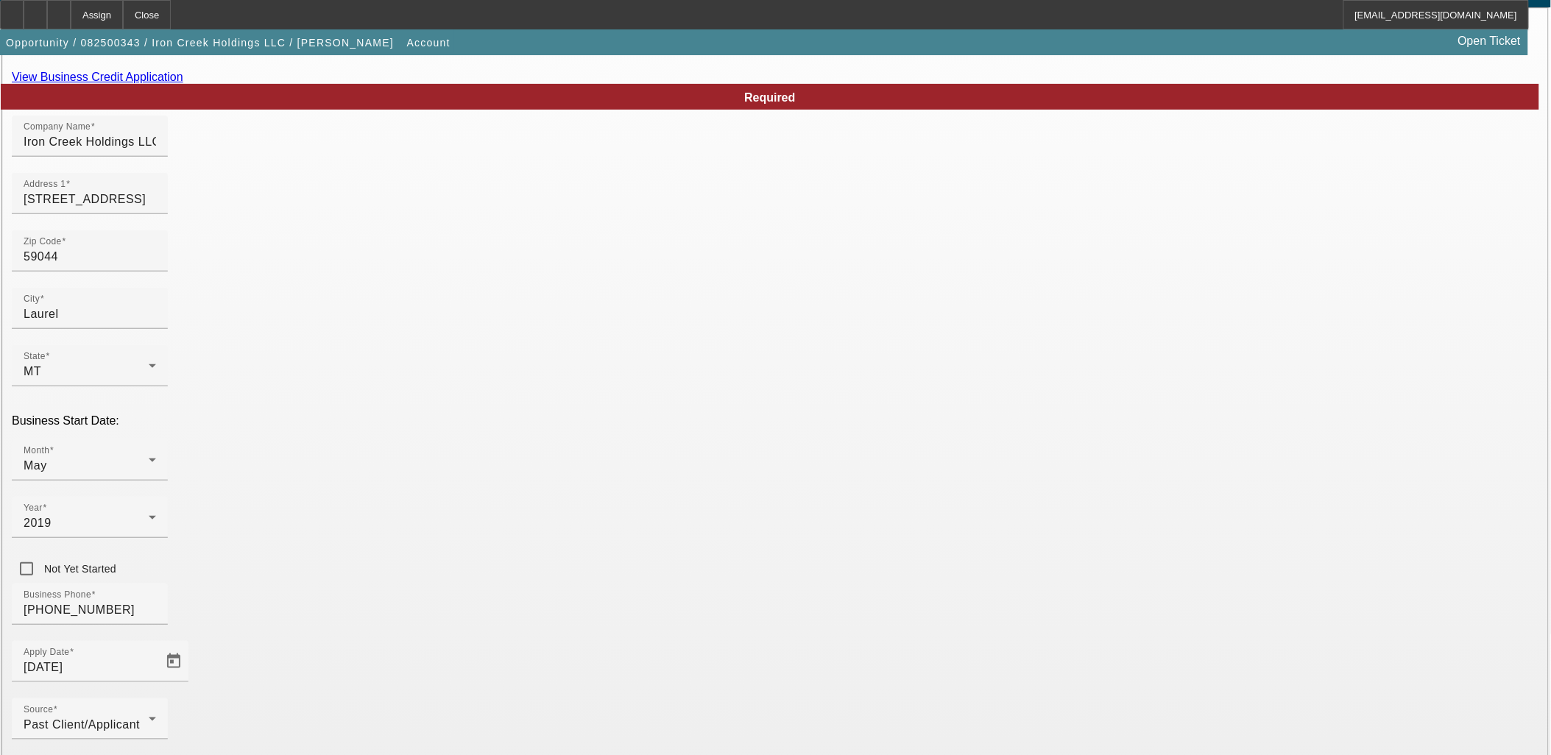
scroll to position [182, 0]
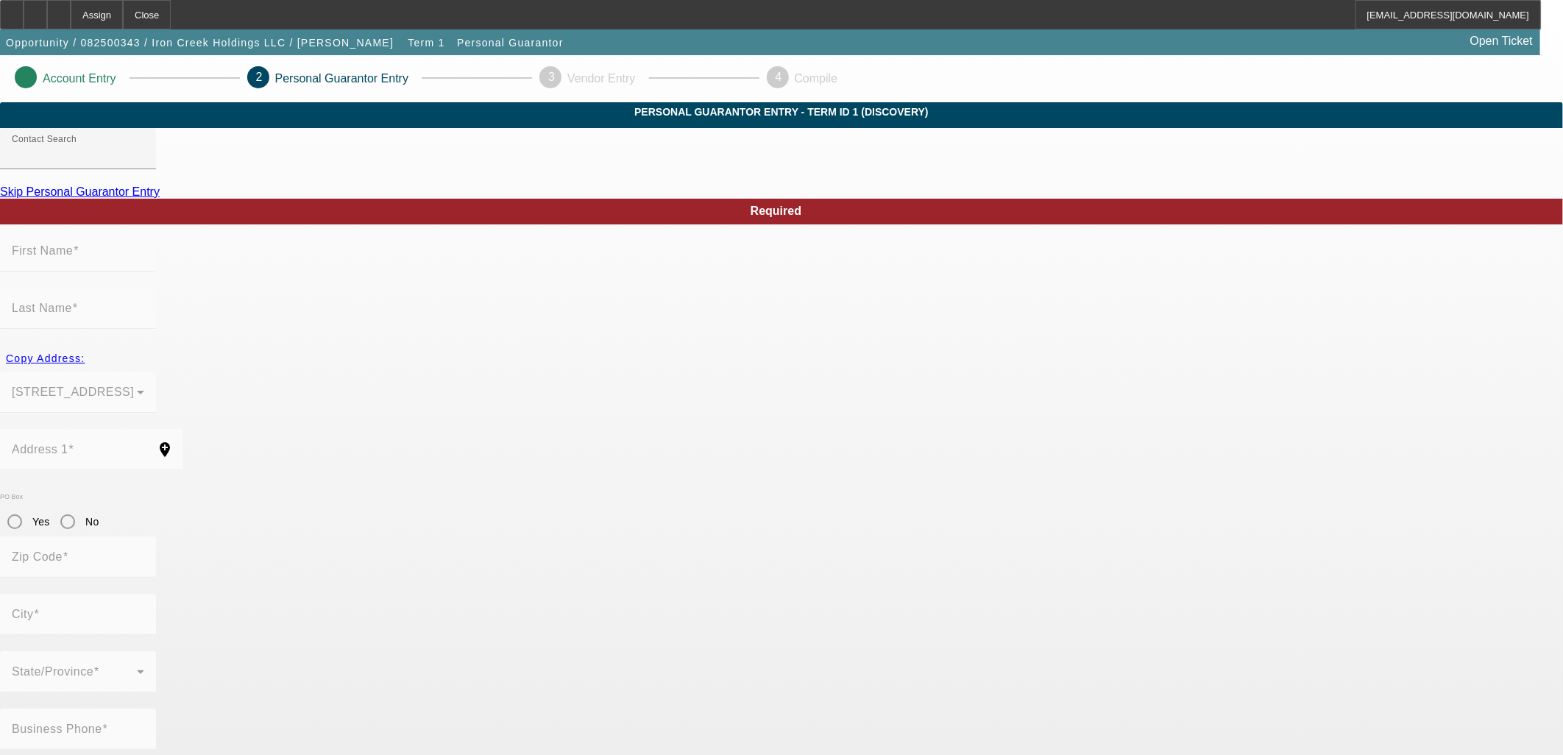
click at [160, 198] on link "Skip Personal Guarantor Entry" at bounding box center [80, 191] width 160 height 13
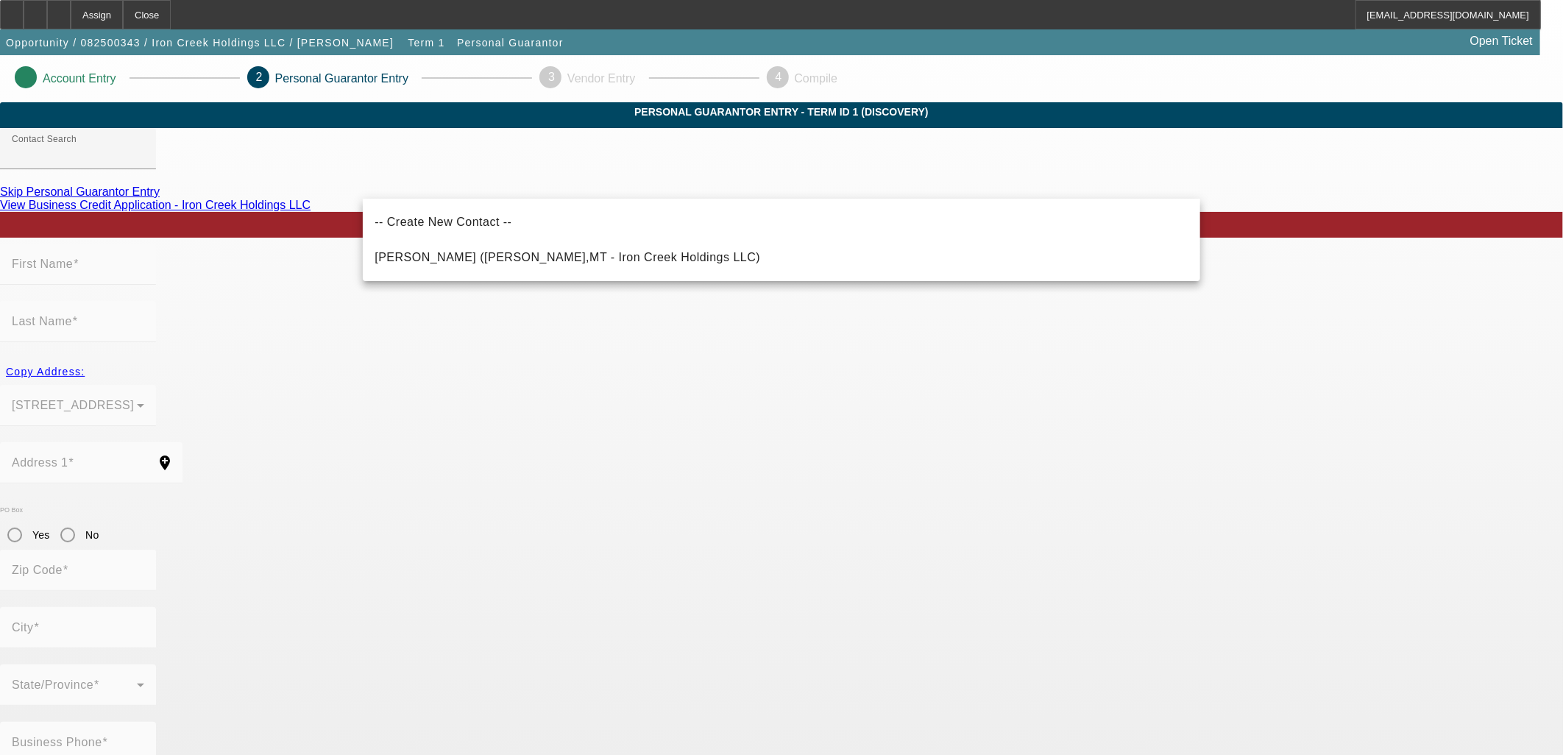
drag, startPoint x: 251, startPoint y: 249, endPoint x: 270, endPoint y: 263, distance: 23.7
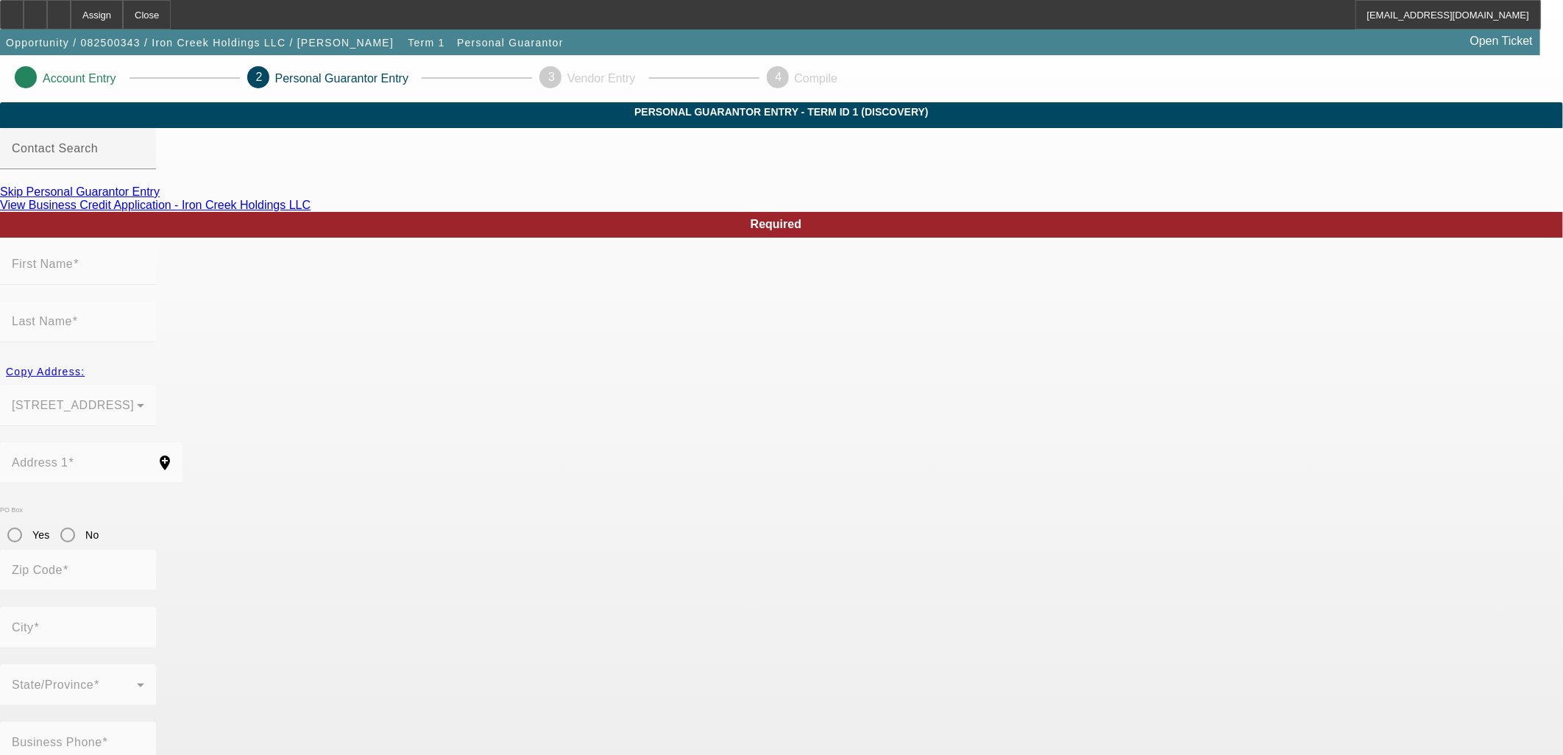
click at [160, 198] on link "Skip Personal Guarantor Entry" at bounding box center [80, 191] width 160 height 13
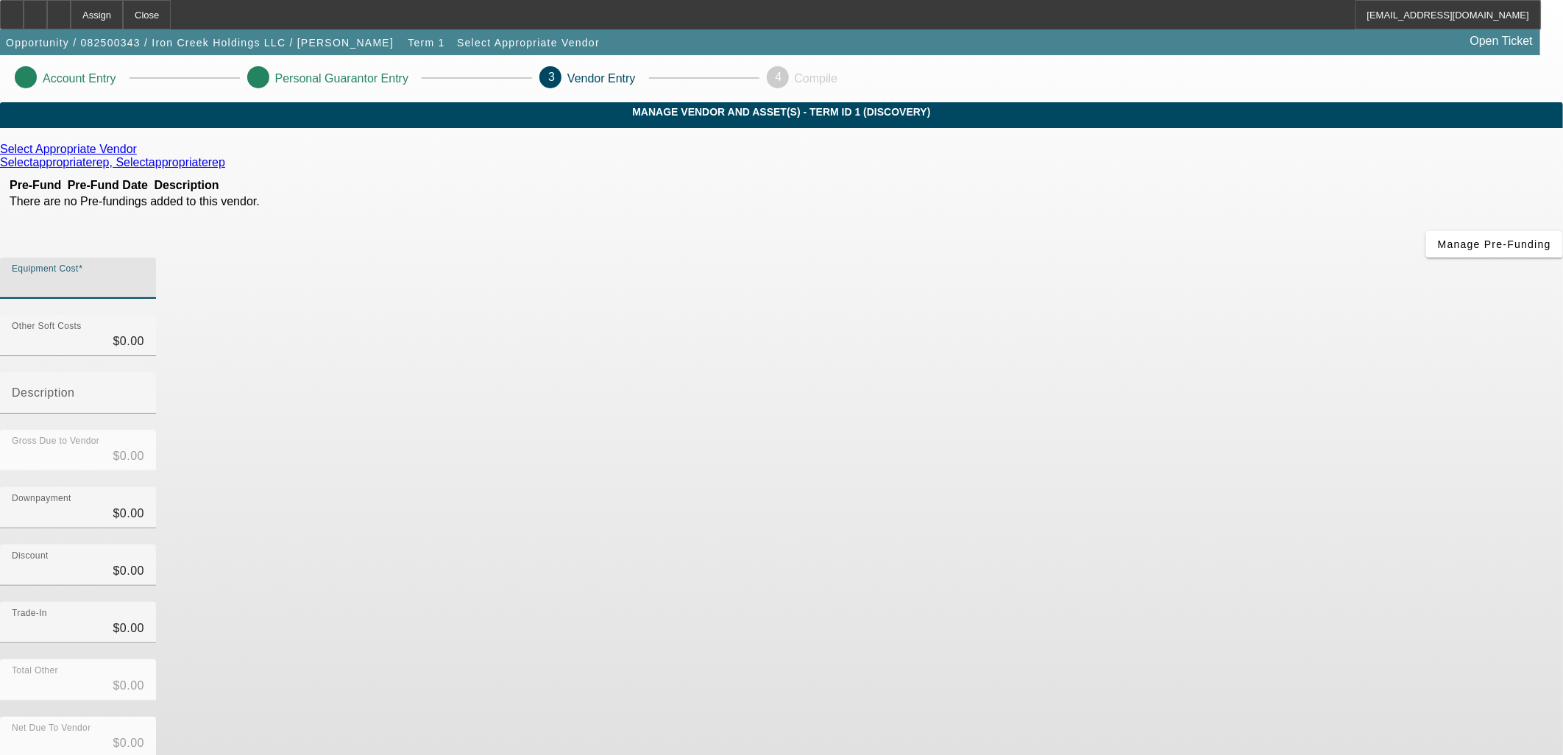
drag, startPoint x: 910, startPoint y: 188, endPoint x: 899, endPoint y: 181, distance: 12.9
click at [144, 275] on input "Equipment Cost" at bounding box center [78, 284] width 132 height 18
type input "1"
type input "$1.00"
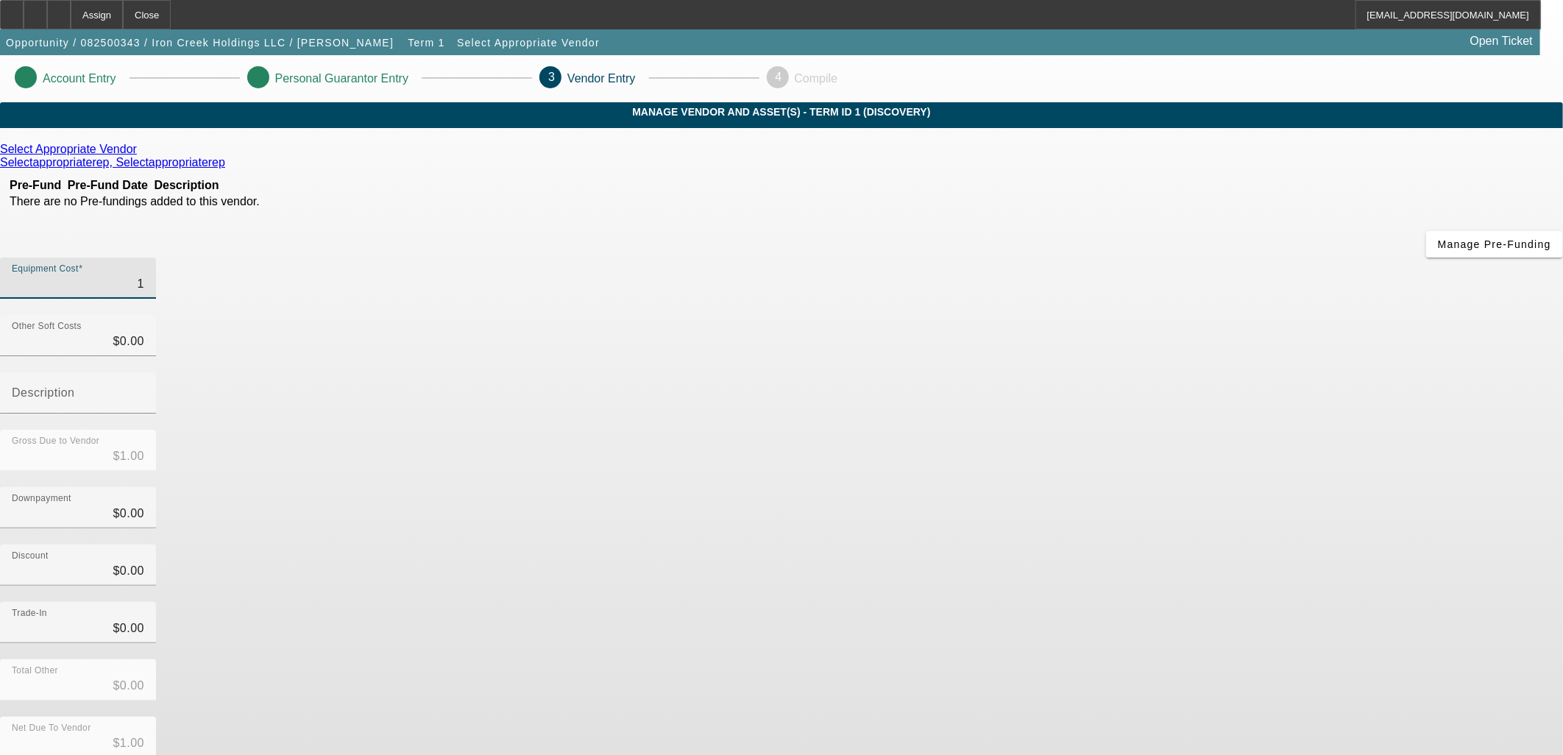
type input "10"
type input "$10.00"
type input "100"
type input "$100.00"
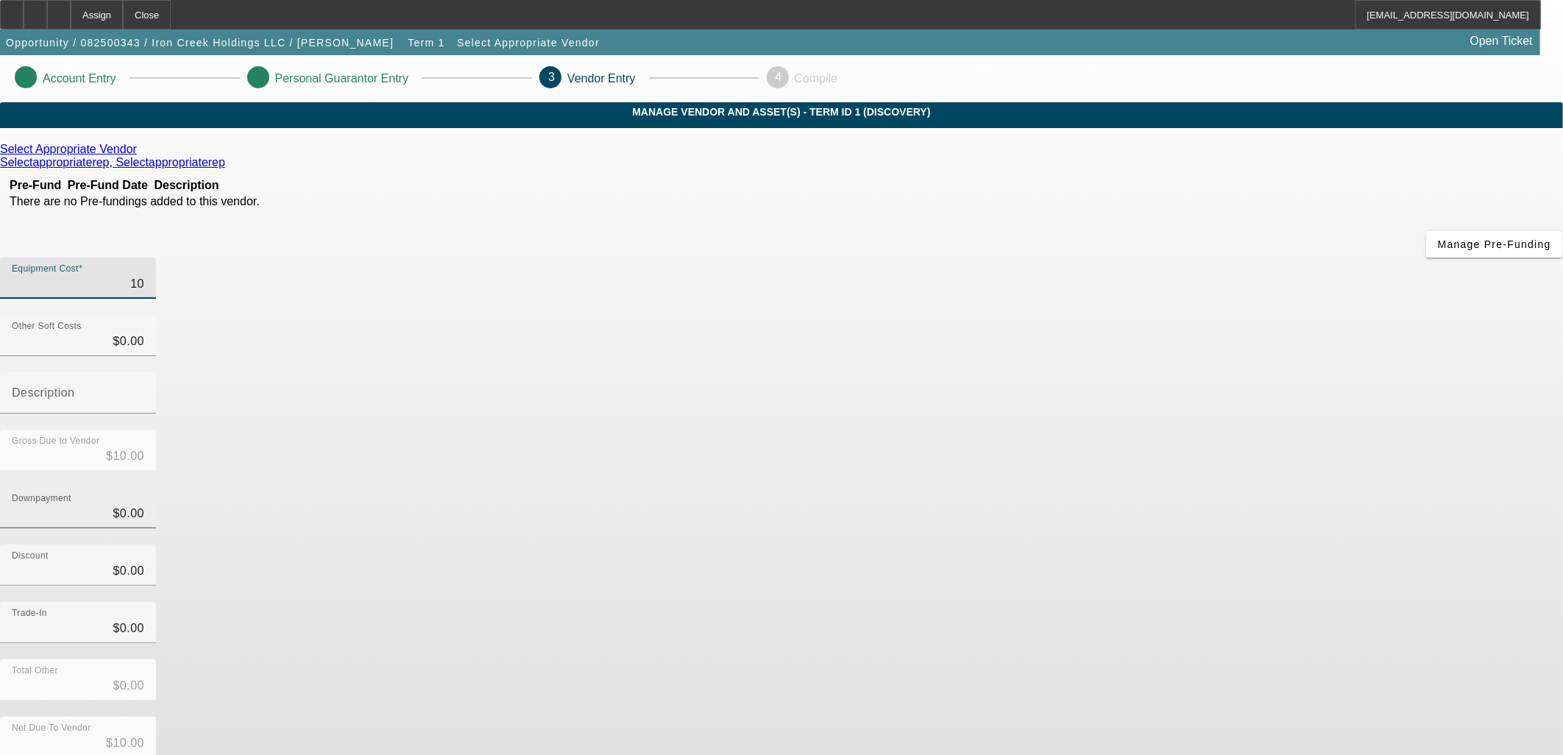
type input "$100.00"
type input "1000"
type input "$1,000.00"
type input "10000"
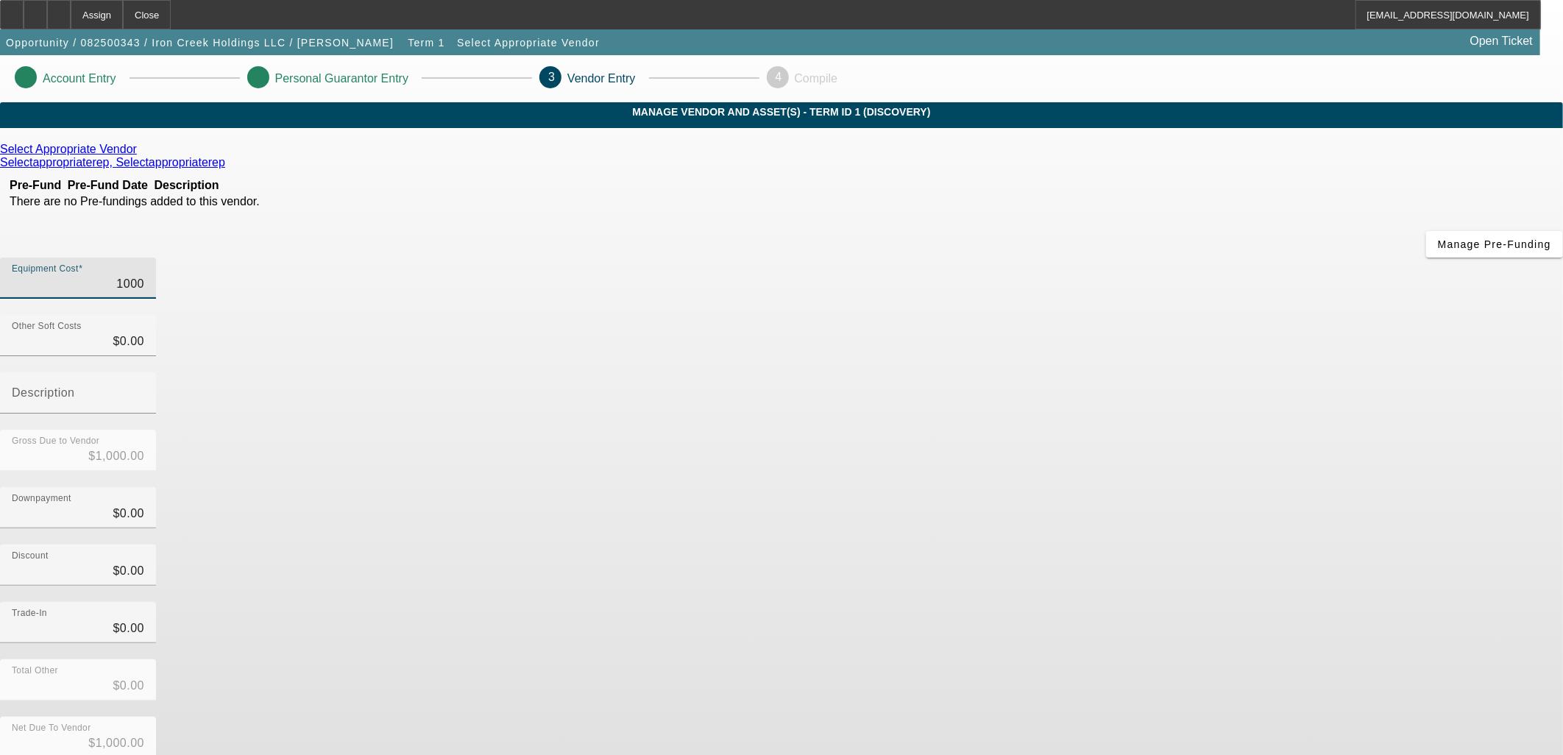
type input "$10,000.00"
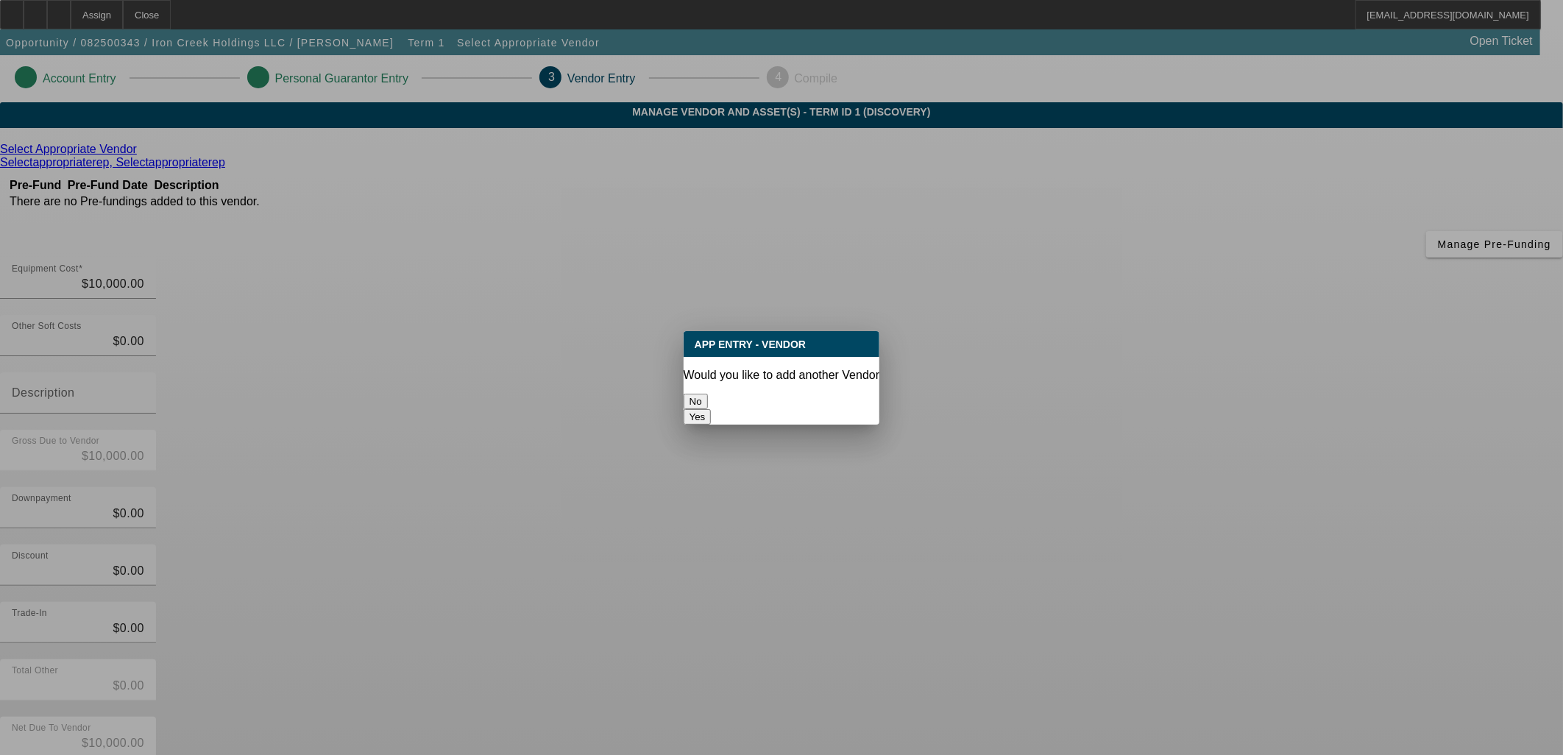
click at [708, 394] on button "No" at bounding box center [696, 401] width 24 height 15
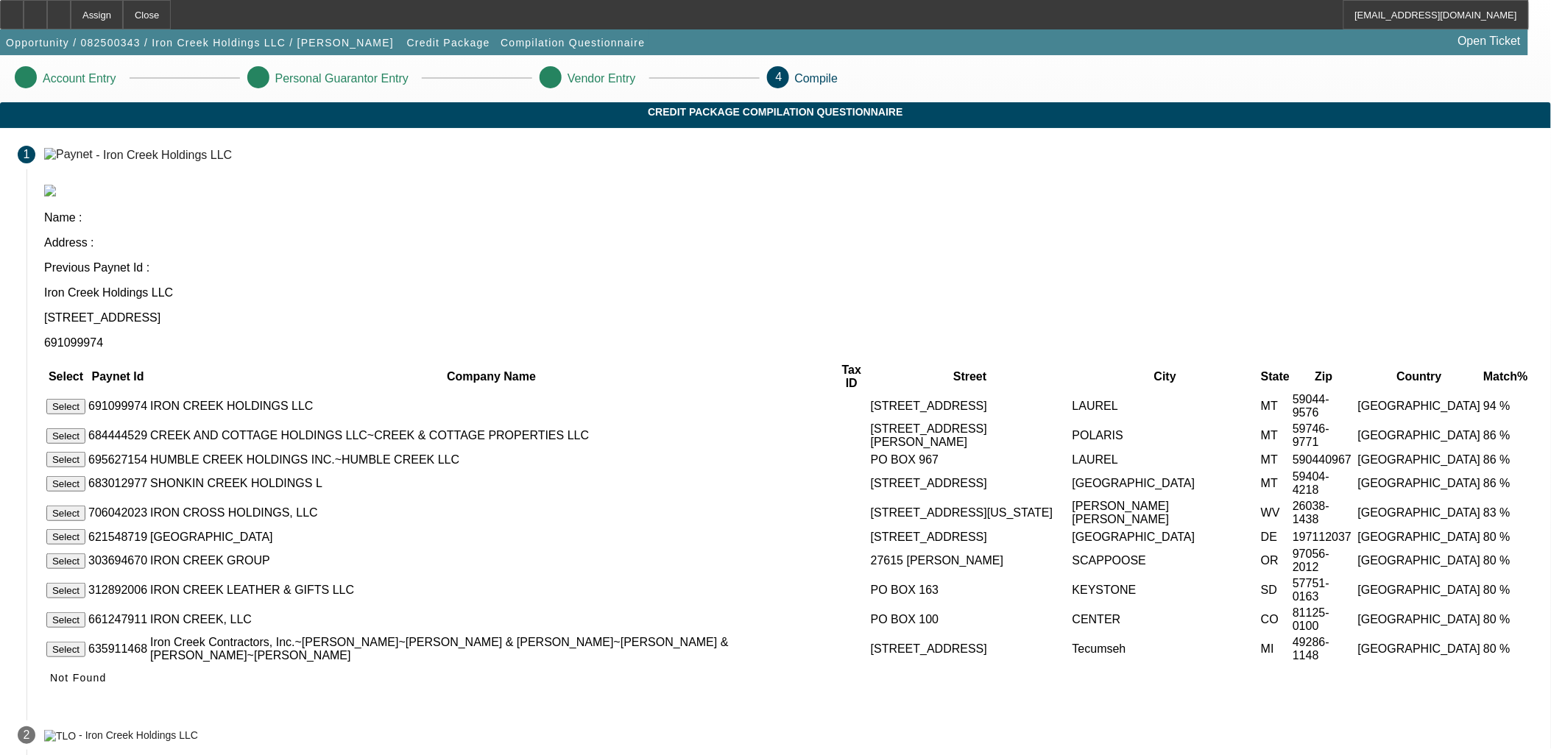
click at [85, 399] on button "Select" at bounding box center [65, 406] width 39 height 15
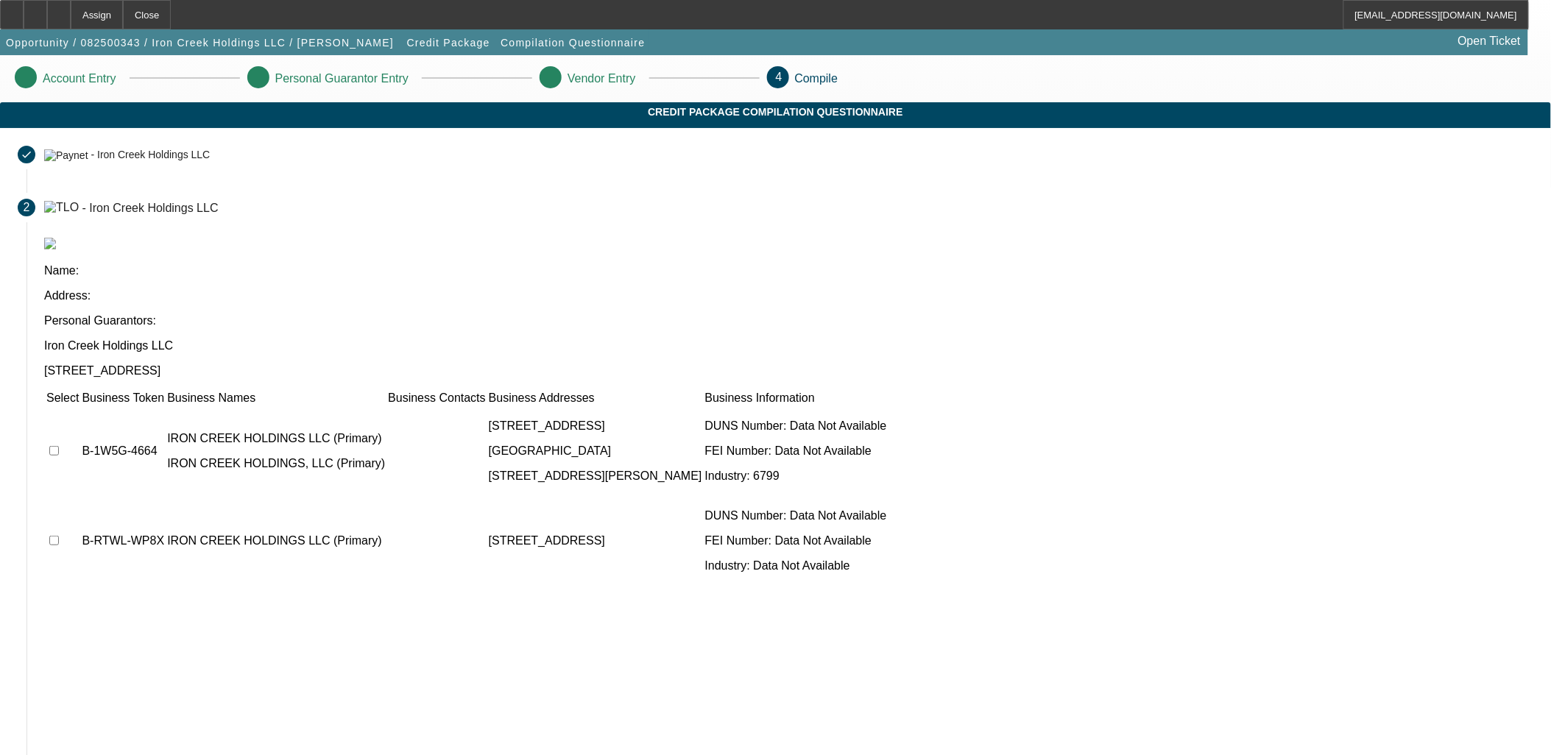
click at [59, 446] on input "checkbox" at bounding box center [54, 451] width 10 height 10
checkbox input "true"
click at [79, 497] on td at bounding box center [63, 541] width 34 height 88
drag, startPoint x: 400, startPoint y: 412, endPoint x: 400, endPoint y: 401, distance: 11.0
click at [79, 497] on td at bounding box center [63, 541] width 34 height 88
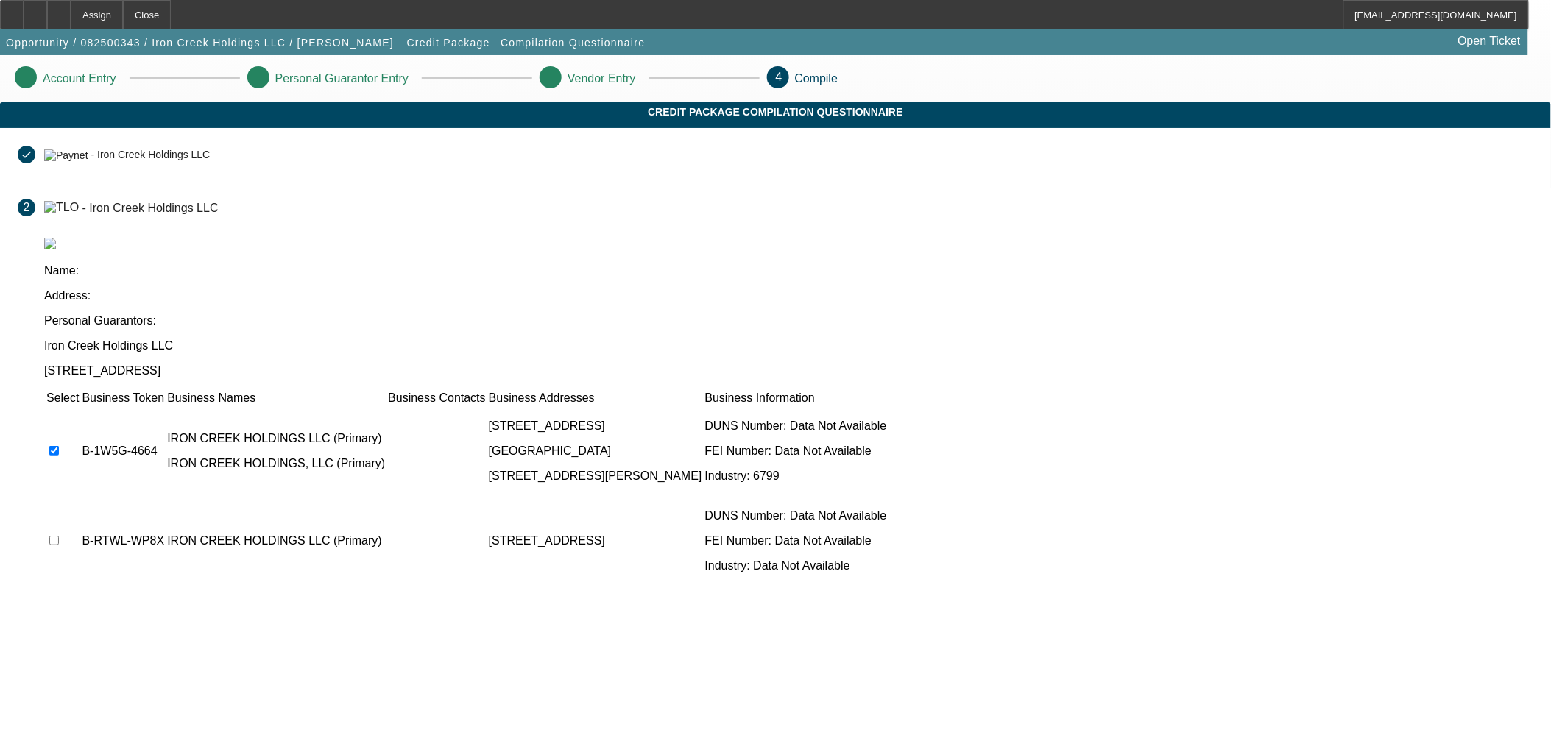
click at [59, 536] on input "checkbox" at bounding box center [54, 541] width 10 height 10
checkbox input "true"
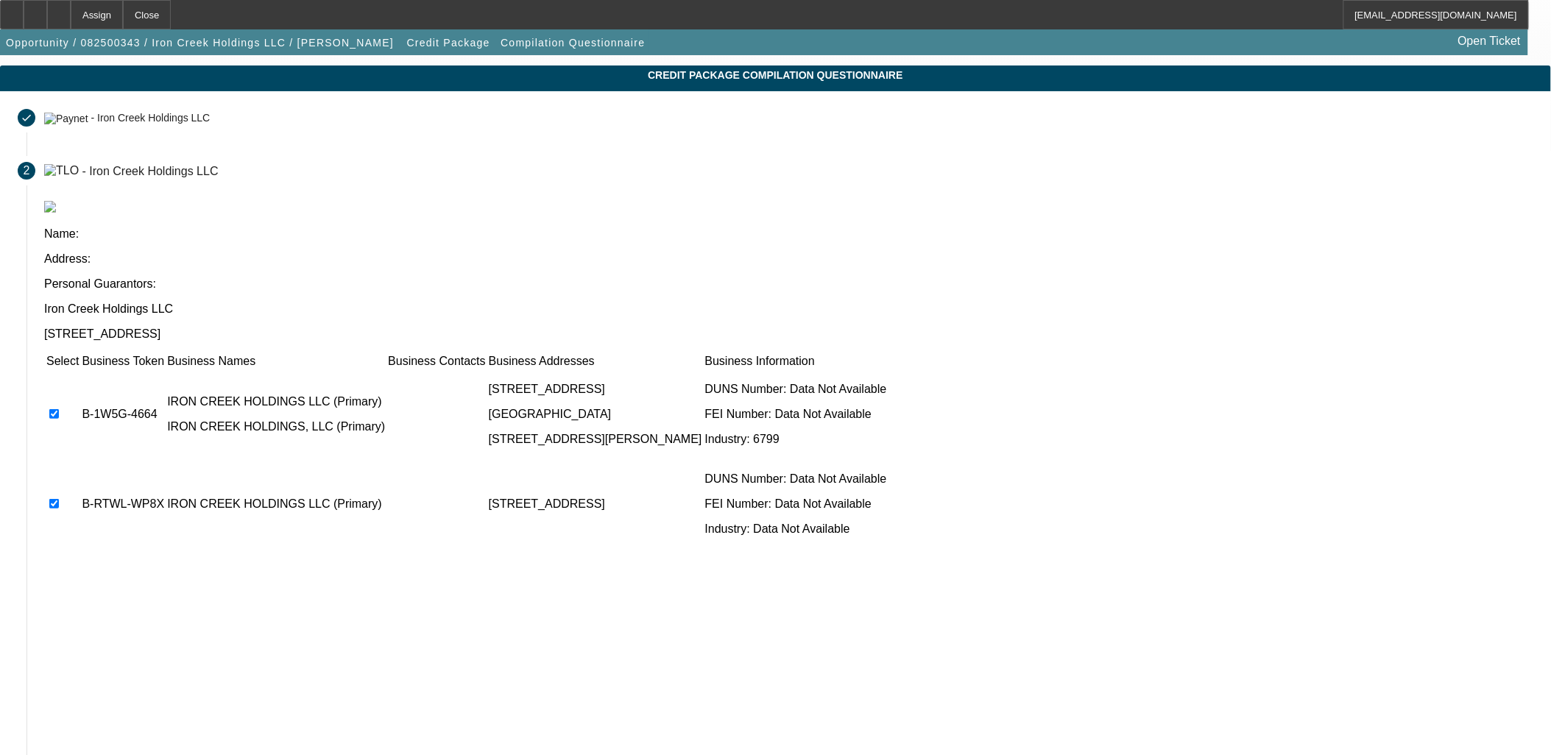
scroll to position [56, 0]
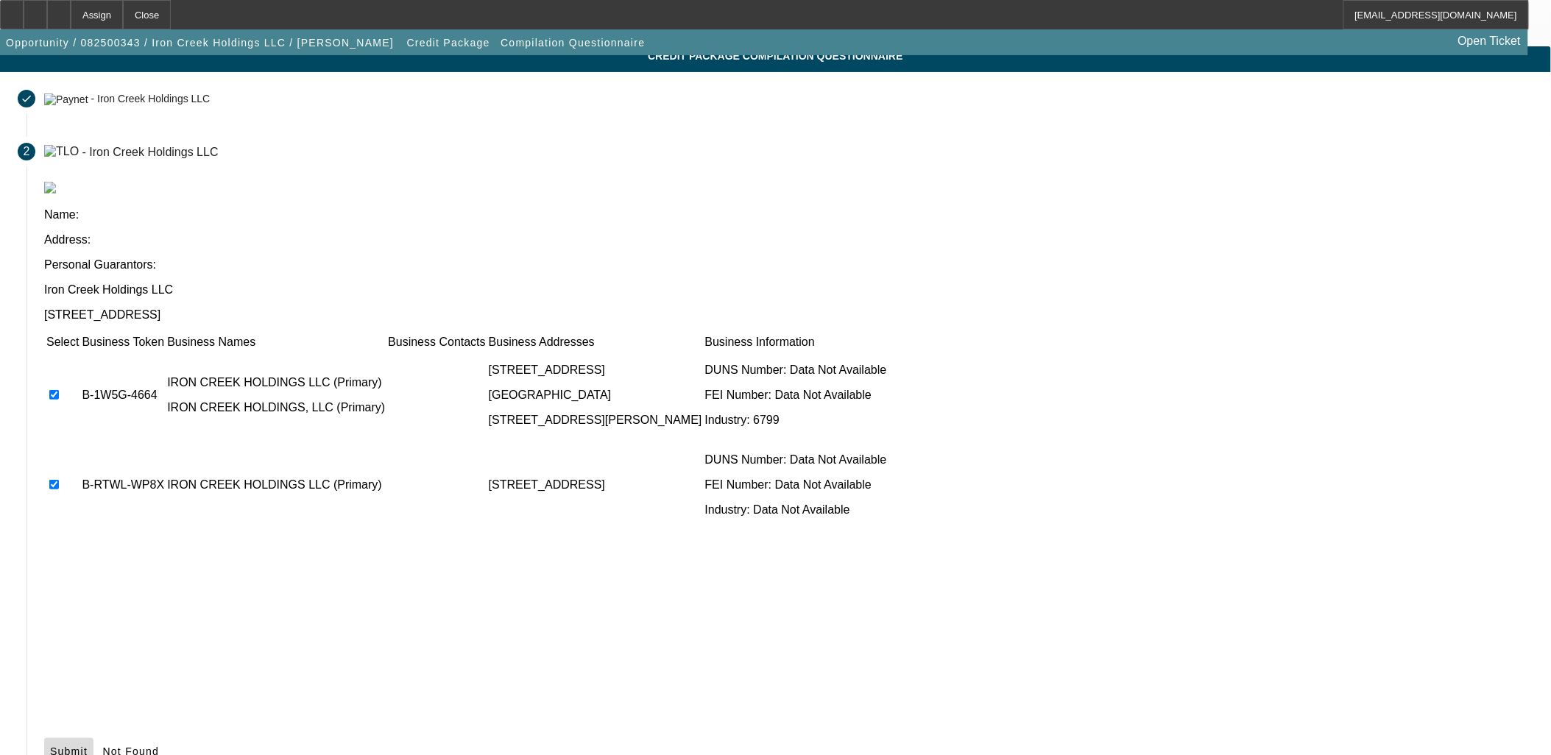
click at [88, 745] on span "Submit" at bounding box center [69, 751] width 38 height 12
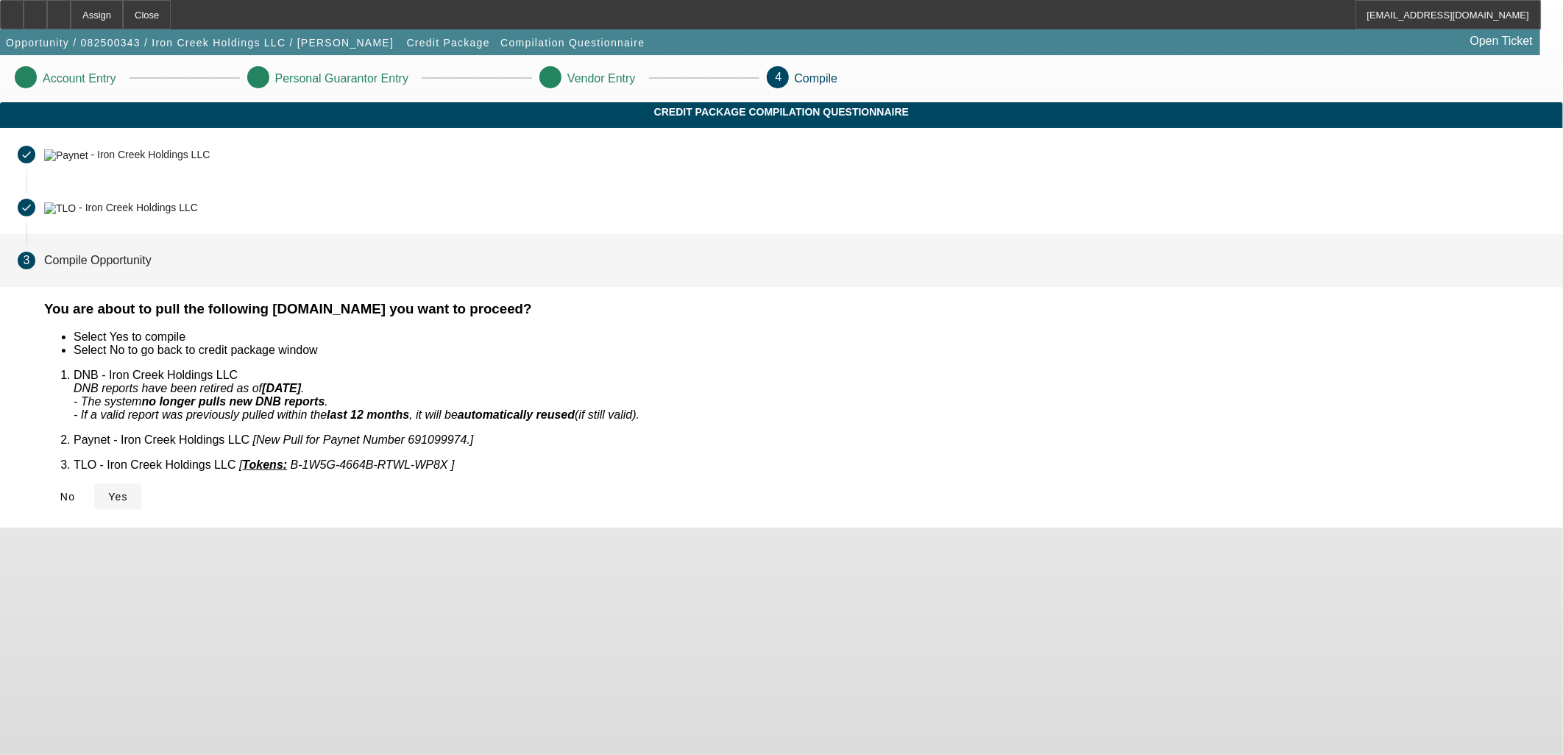
click at [141, 492] on span at bounding box center [117, 496] width 47 height 35
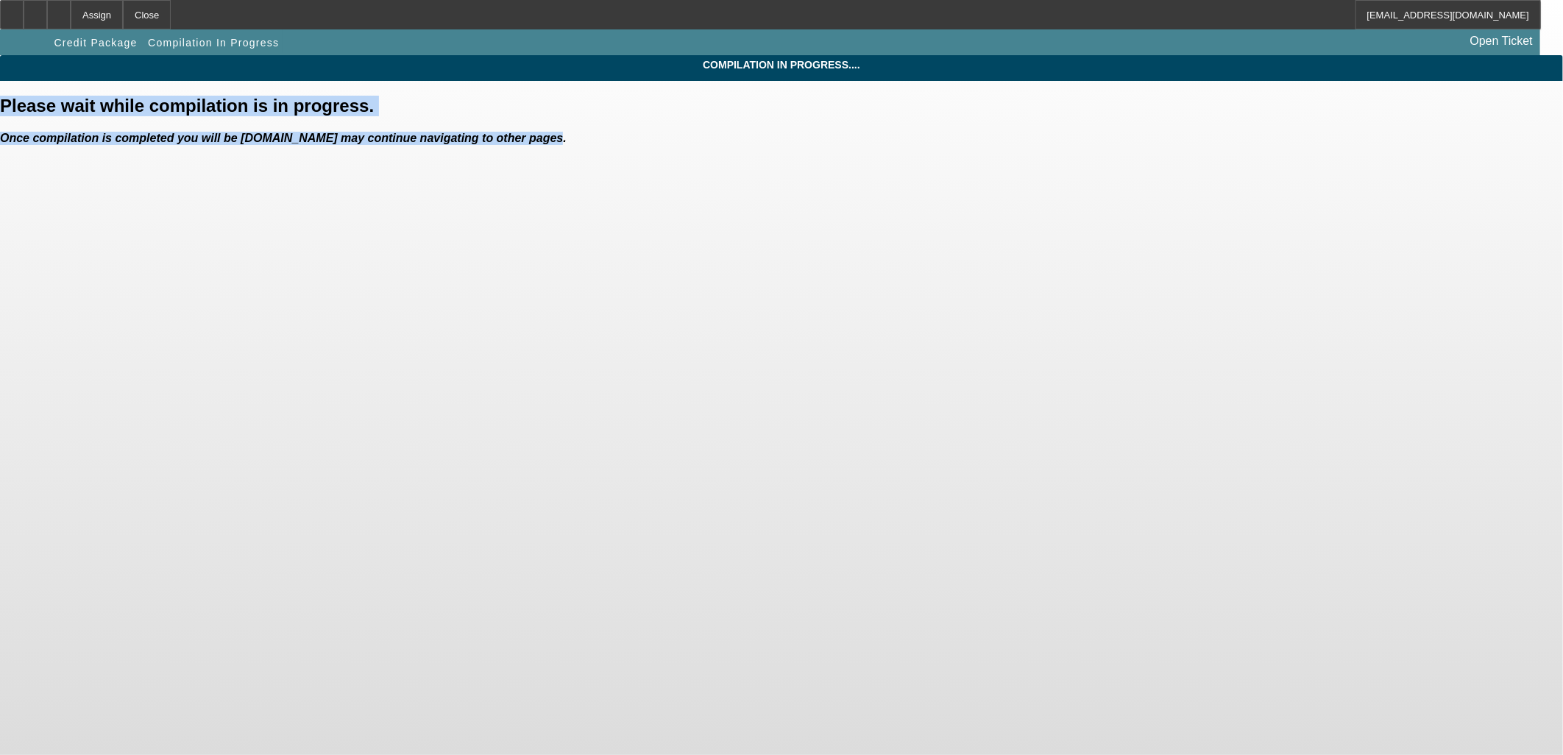
drag, startPoint x: 1001, startPoint y: 194, endPoint x: 396, endPoint y: 99, distance: 612.3
click at [396, 99] on div "Please wait while compilation is in progress. Once compilation is completed you…" at bounding box center [781, 120] width 1563 height 49
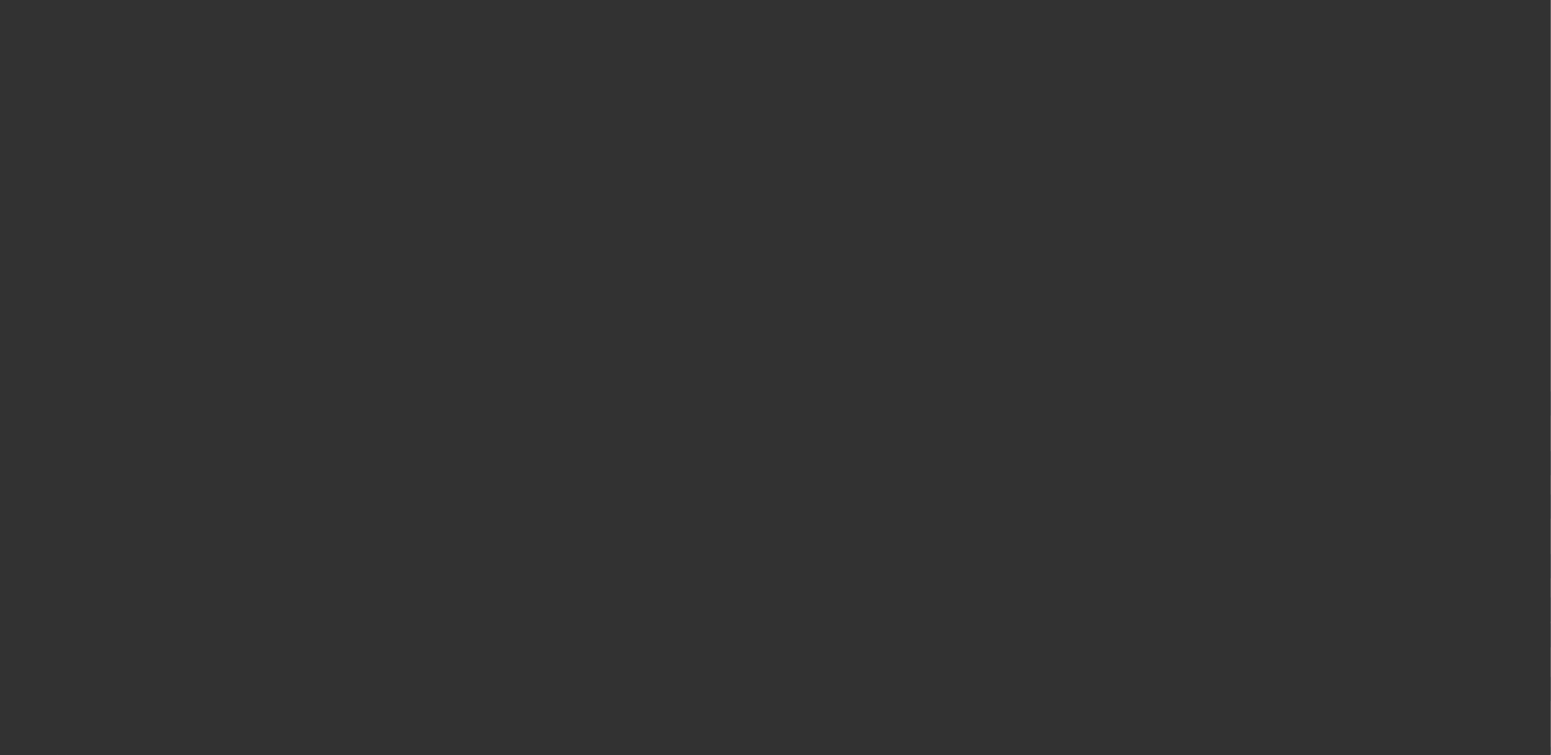
click at [258, 181] on div at bounding box center [775, 377] width 1551 height 755
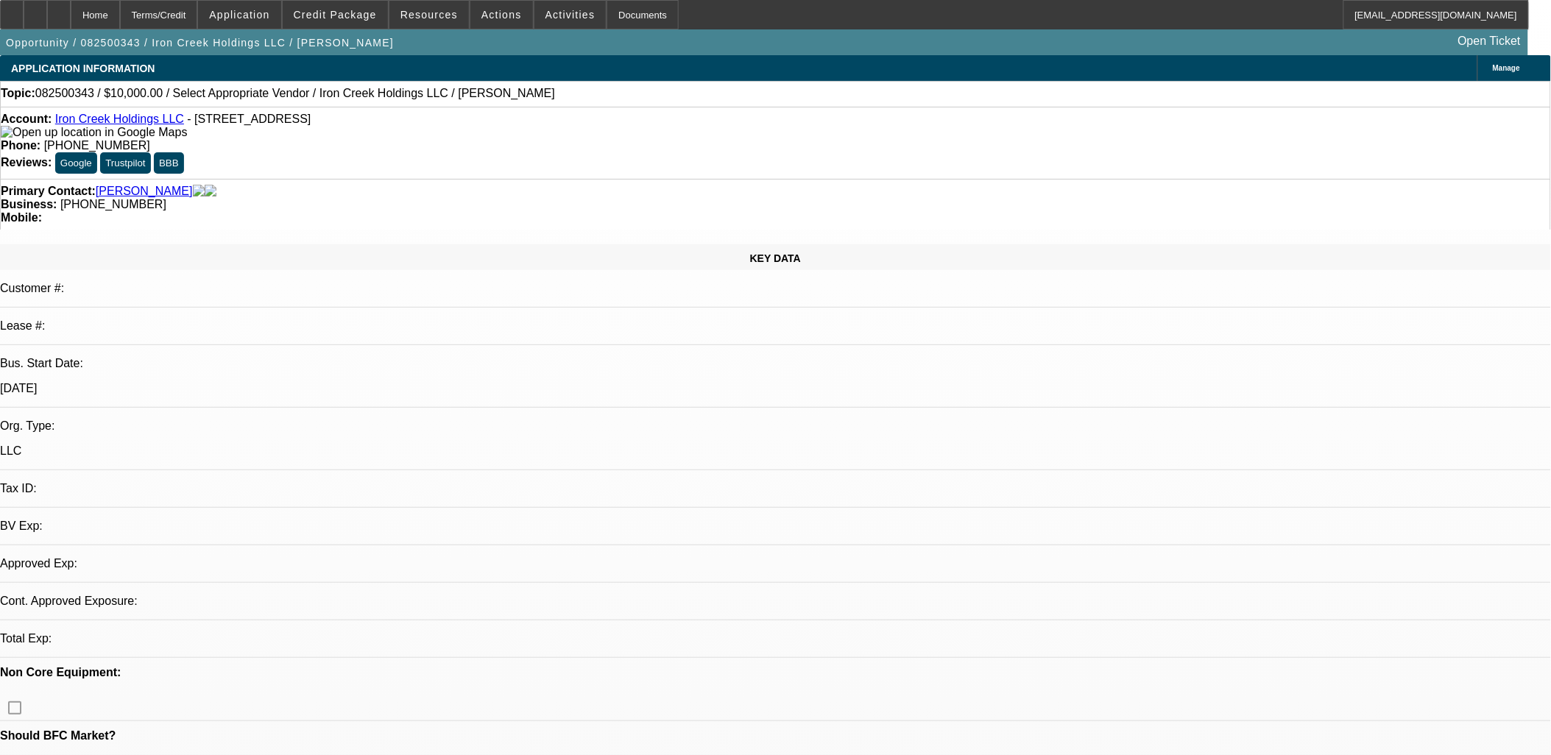
select select "0"
select select "2"
select select "0.1"
select select "4"
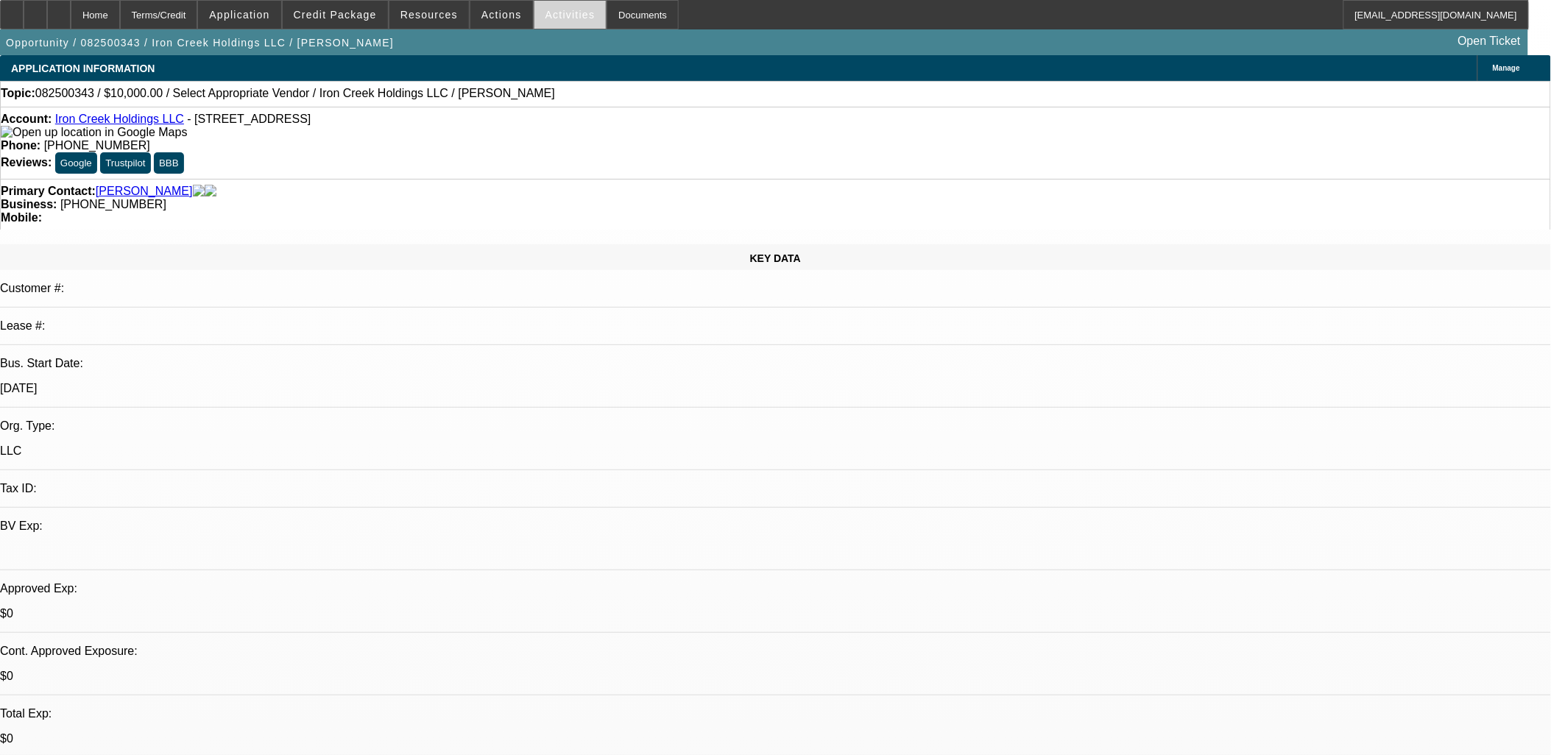
click at [562, 25] on span at bounding box center [570, 14] width 72 height 35
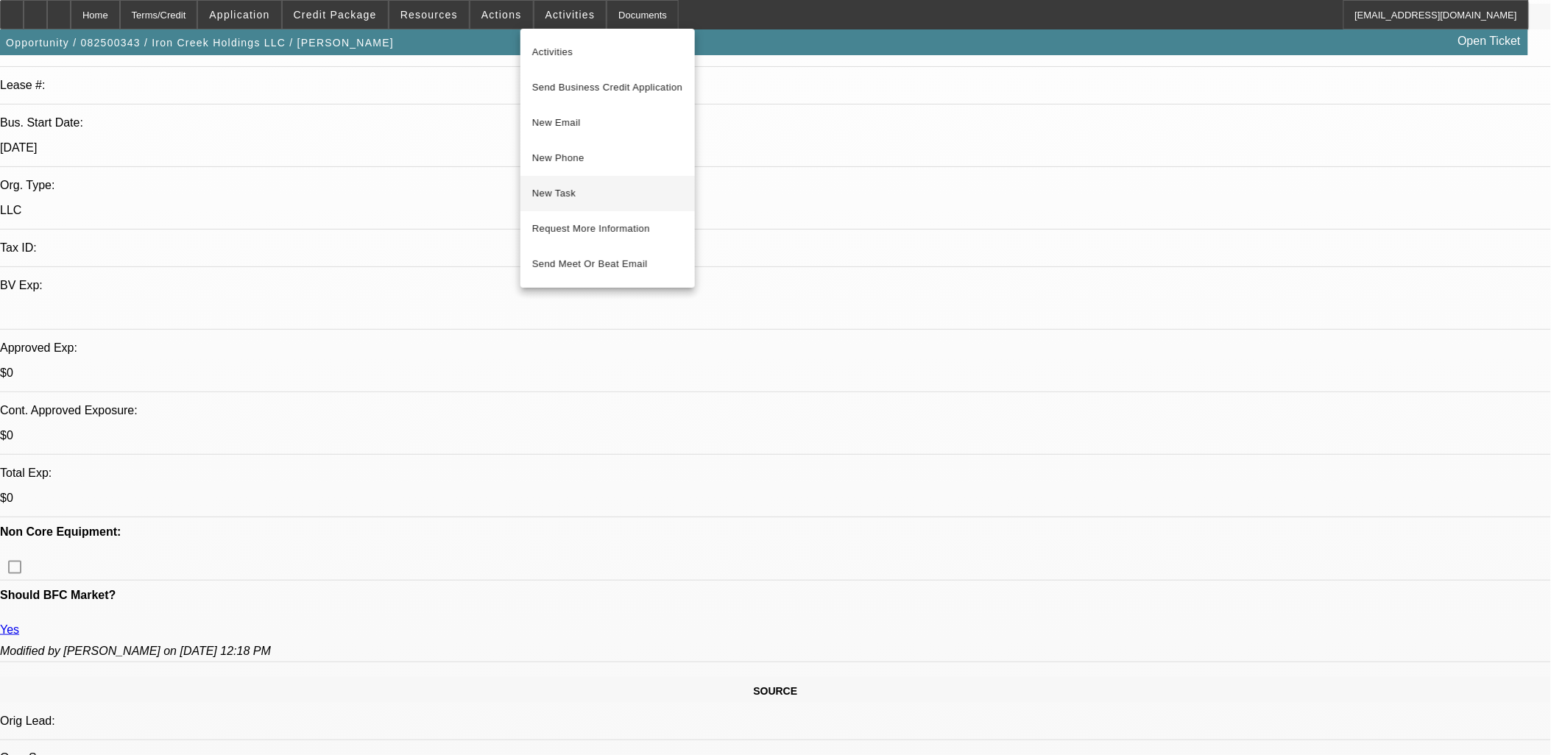
scroll to position [245, 0]
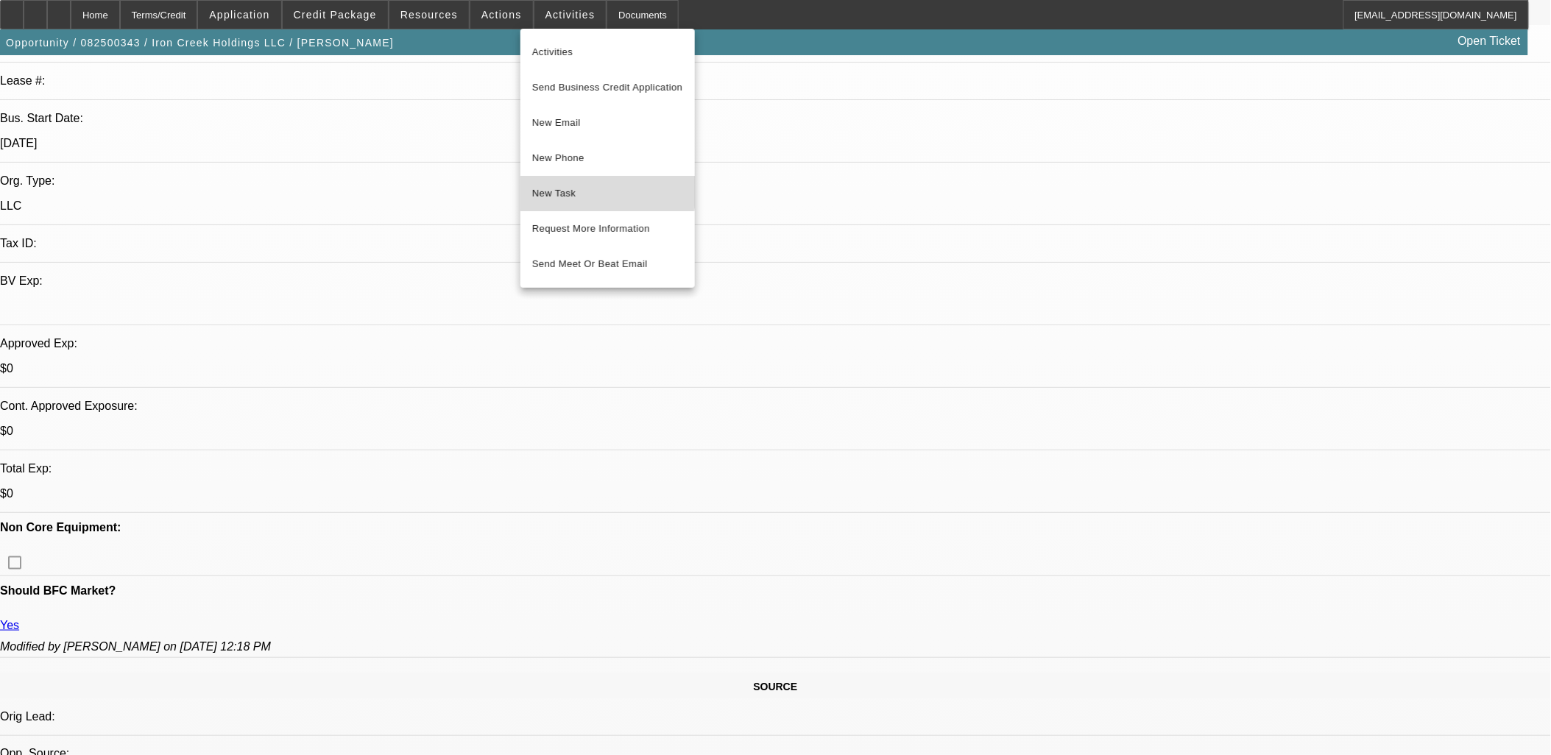
click at [562, 188] on span "New Task" at bounding box center [607, 194] width 151 height 18
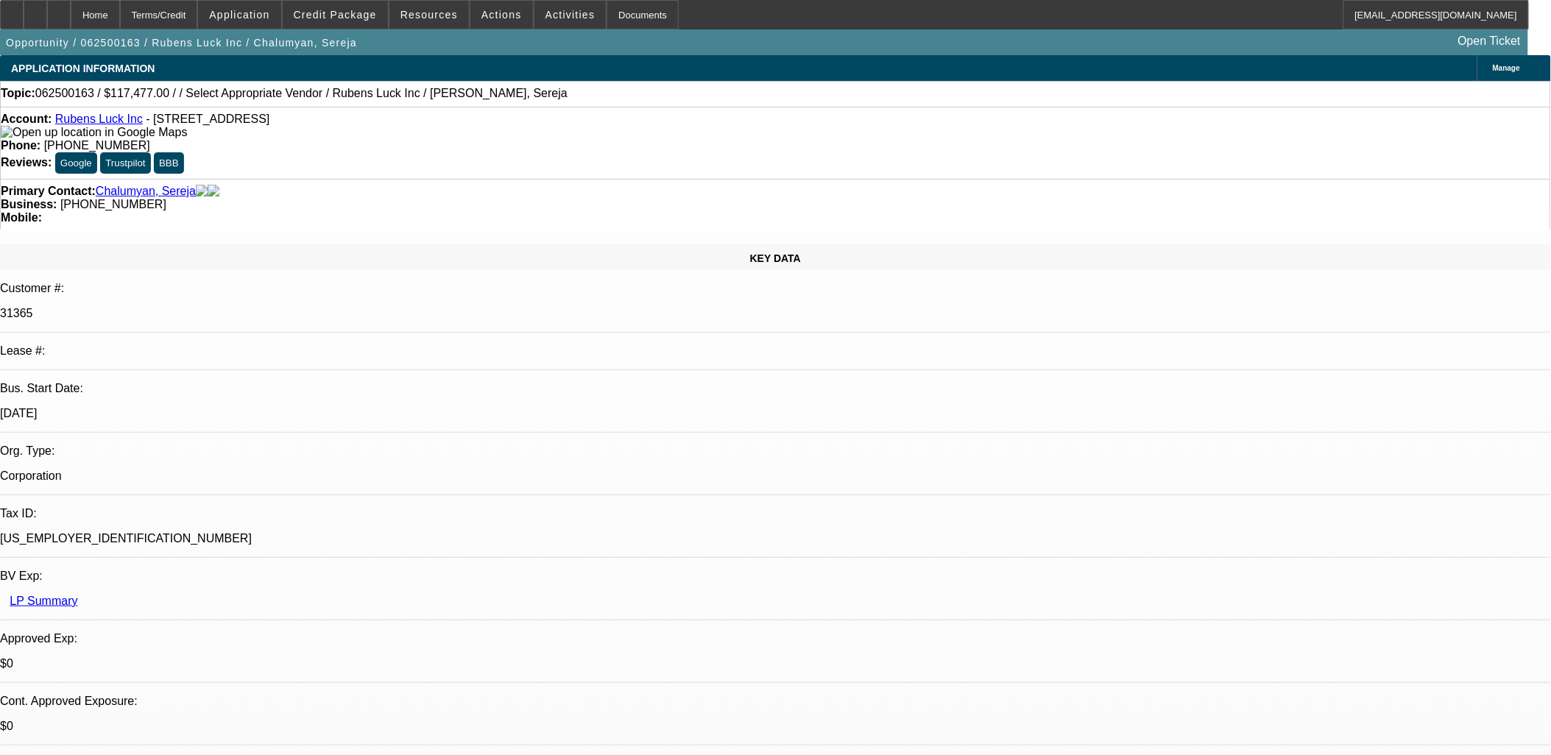
select select "0"
select select "2"
select select "0"
select select "1"
select select "2"
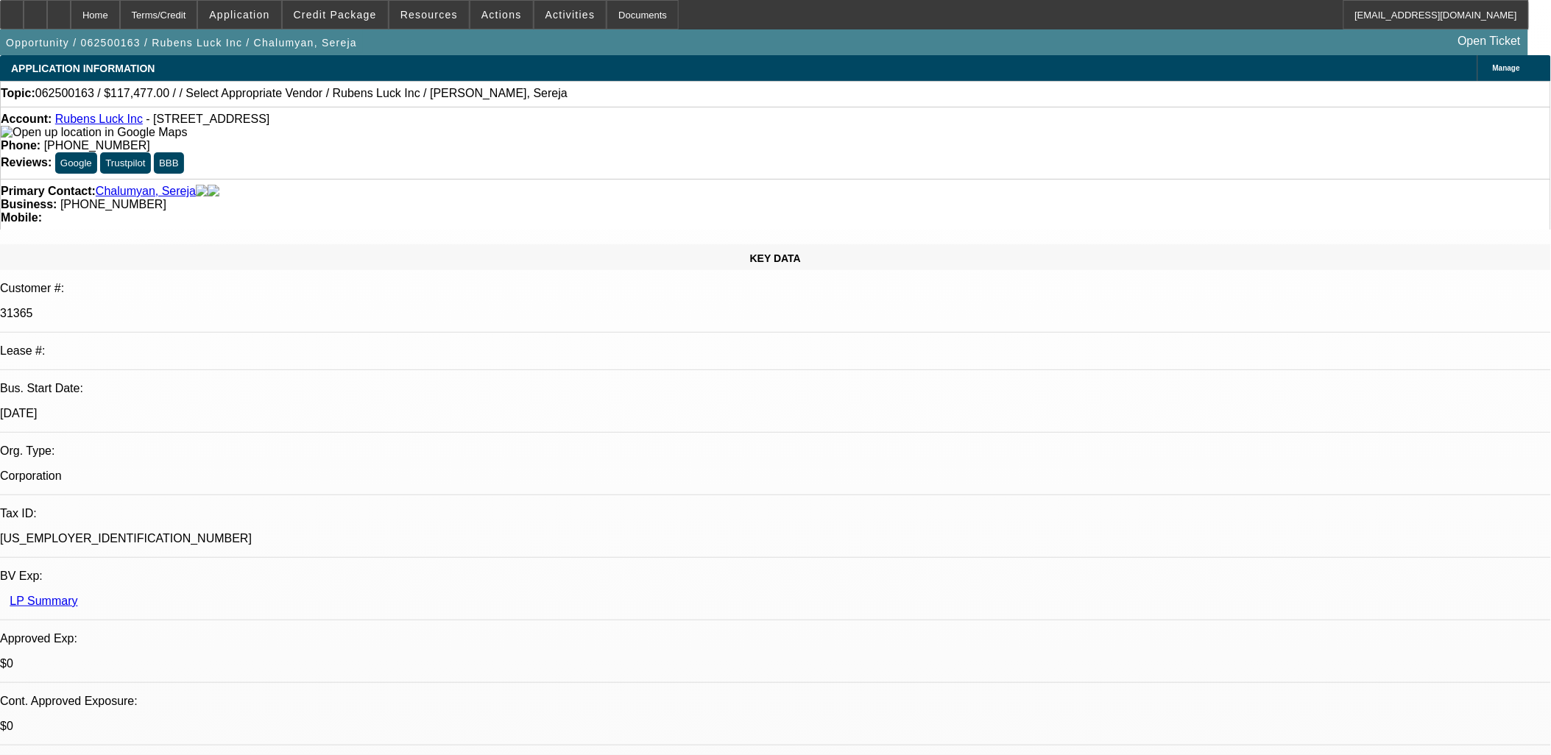
select select "6"
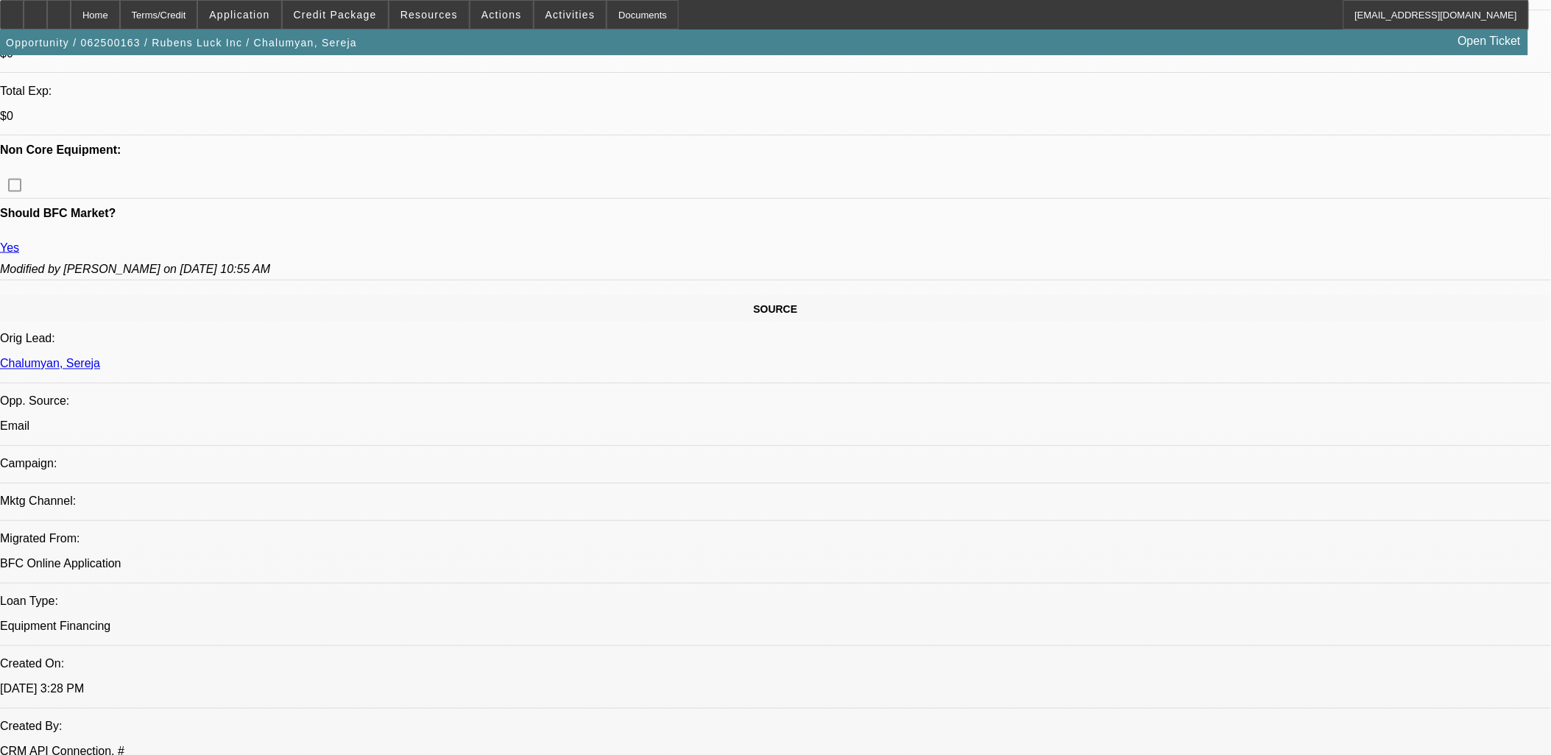
scroll to position [399, 0]
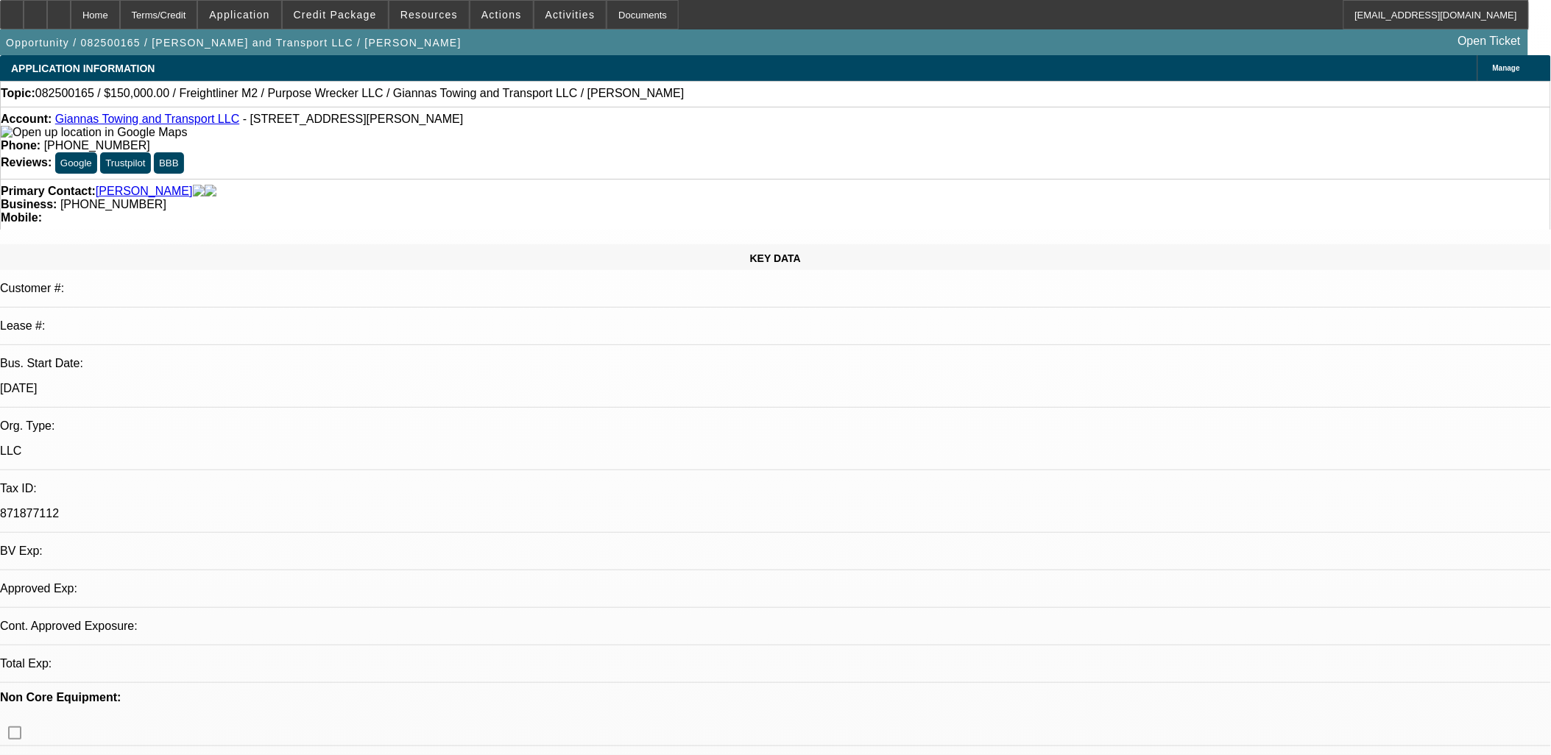
select select "0"
select select "0.1"
select select "0"
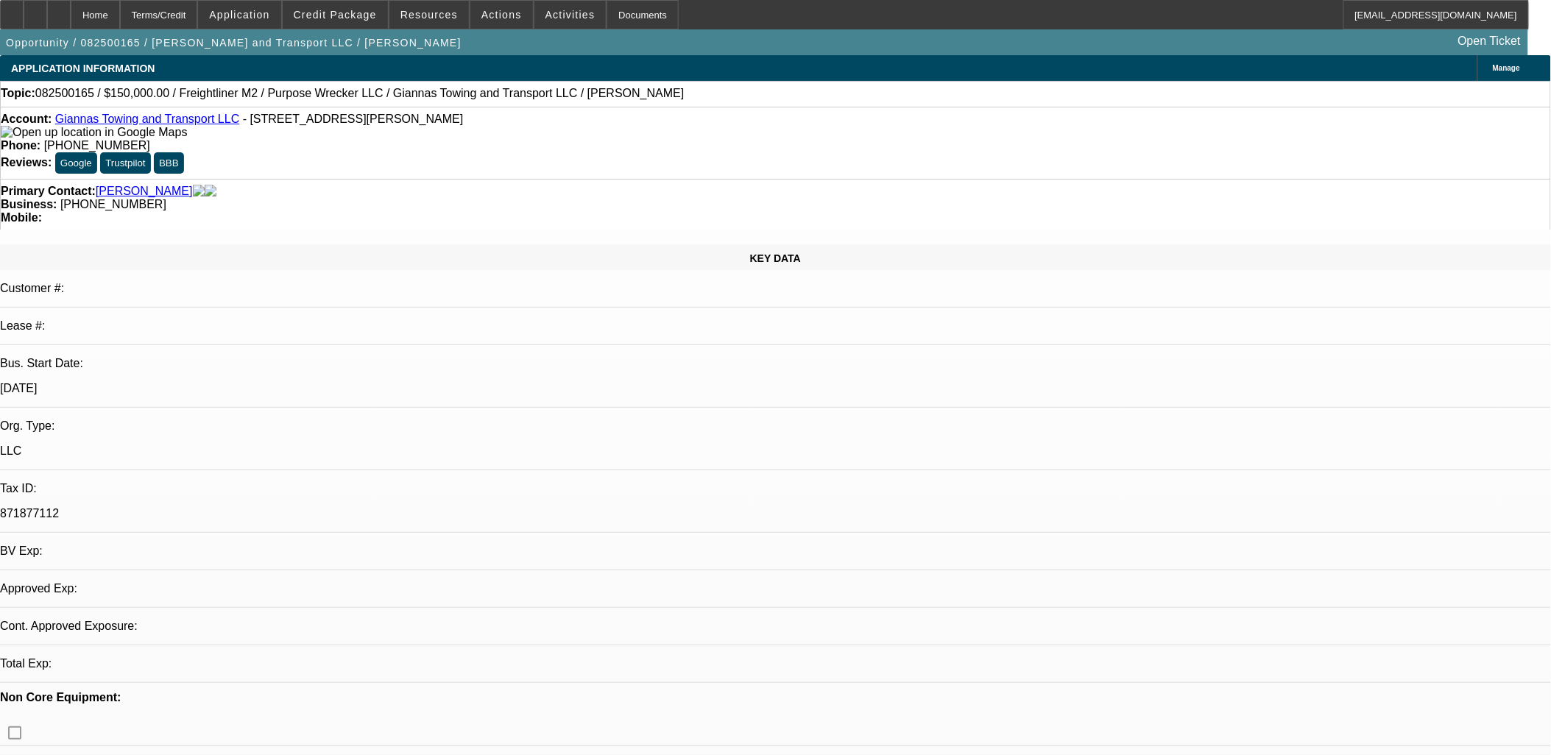
select select "0.1"
select select "0"
select select "0.1"
select select "0"
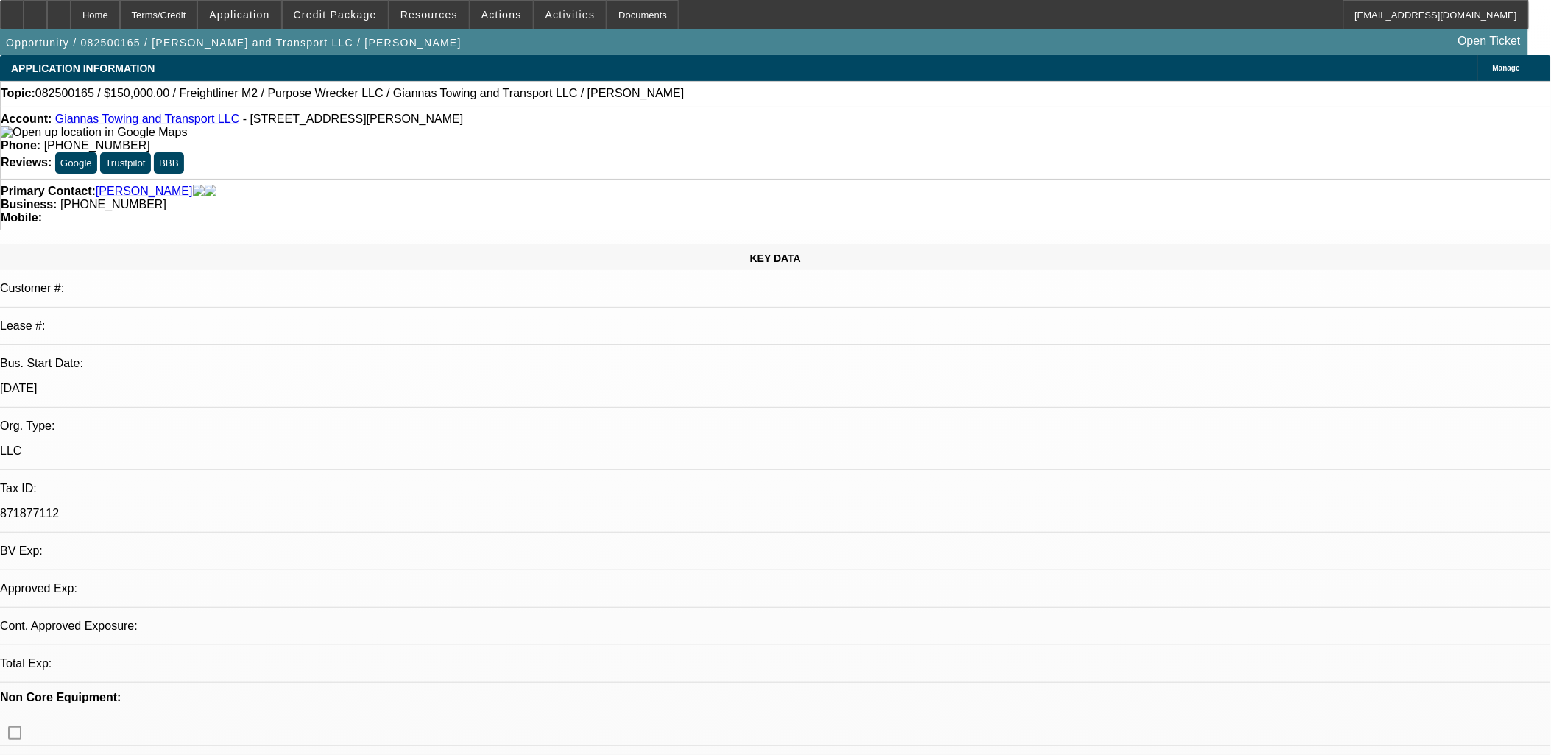
select select "0"
select select "0.1"
select select "1"
select select "4"
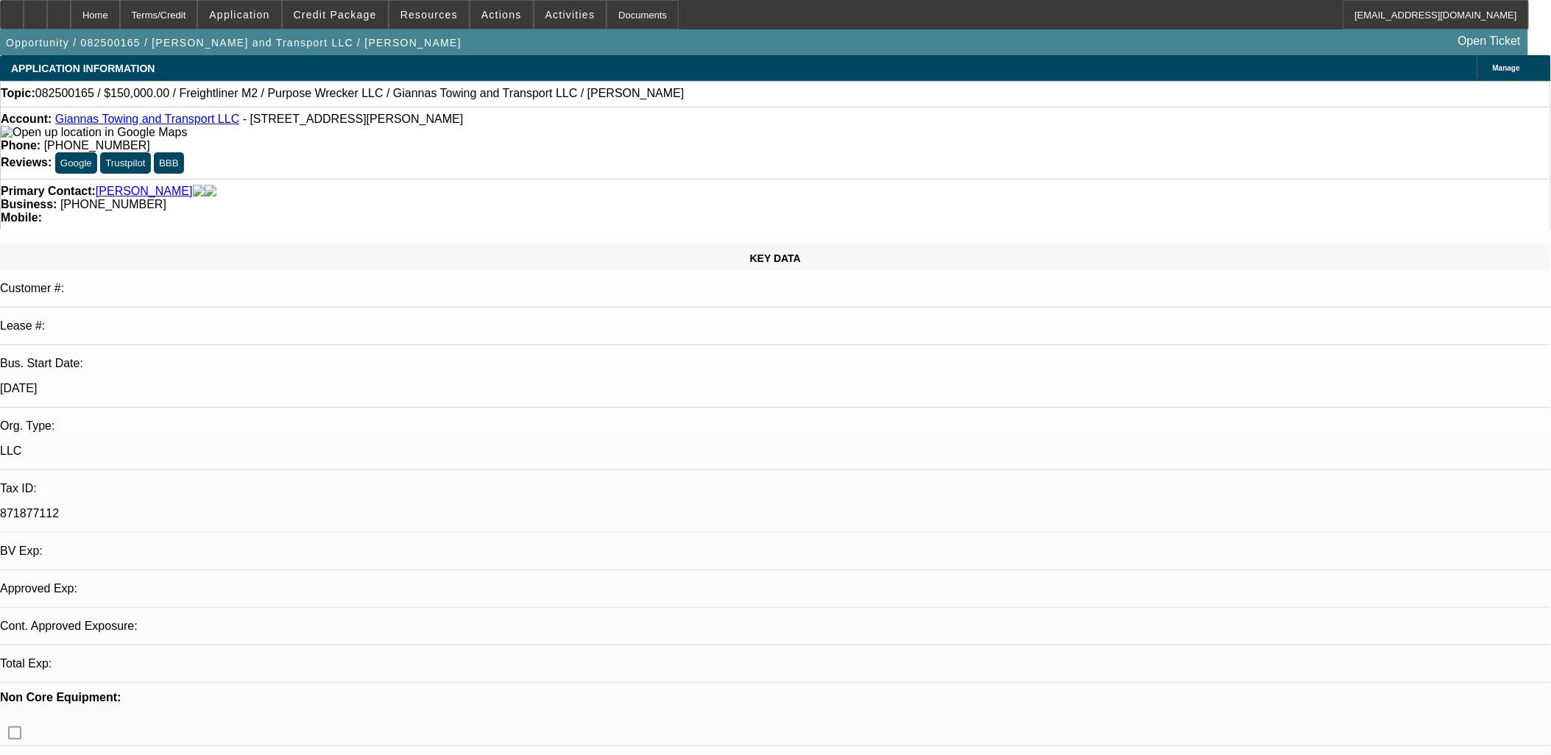
select select "1"
select select "4"
select select "1"
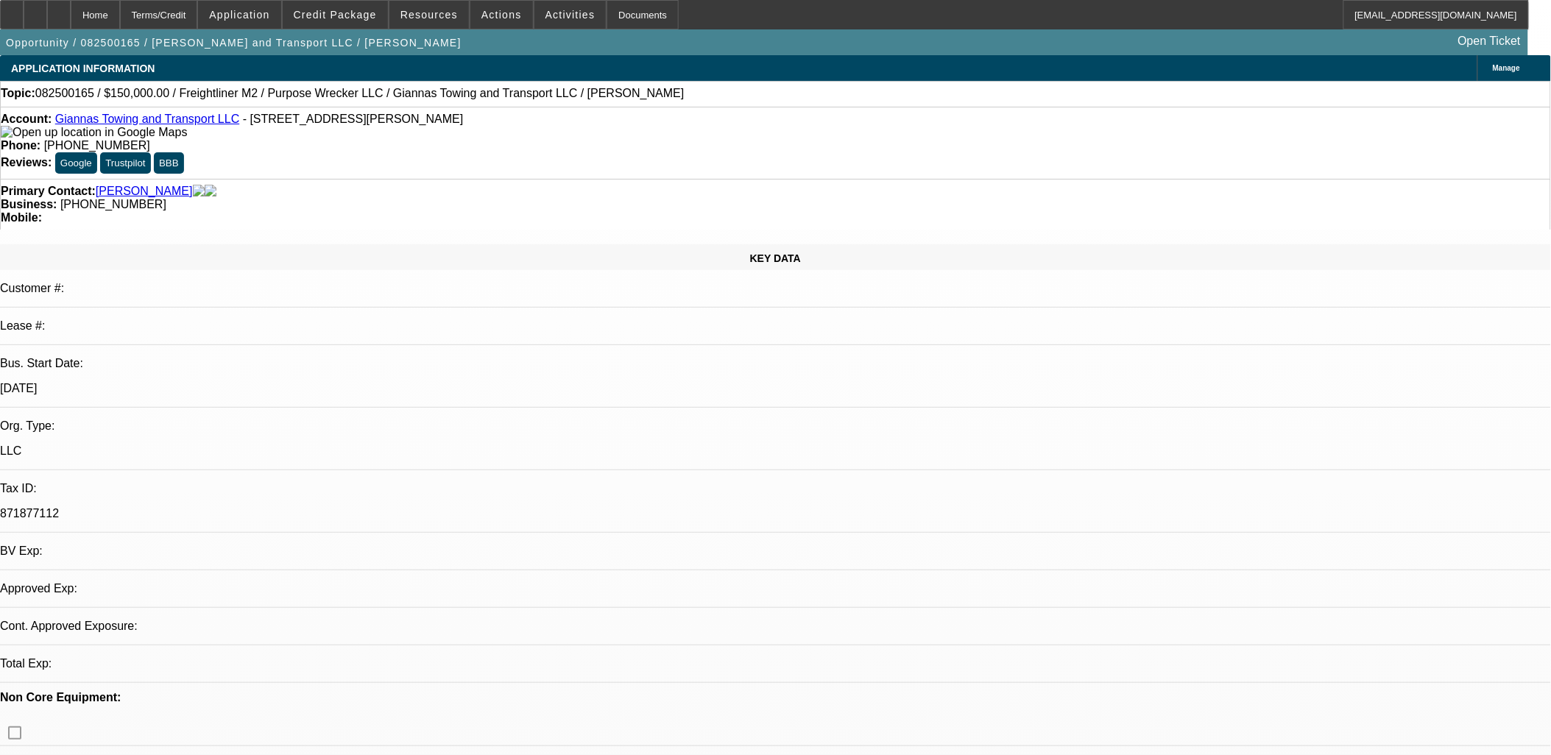
select select "4"
select select "1"
select select "4"
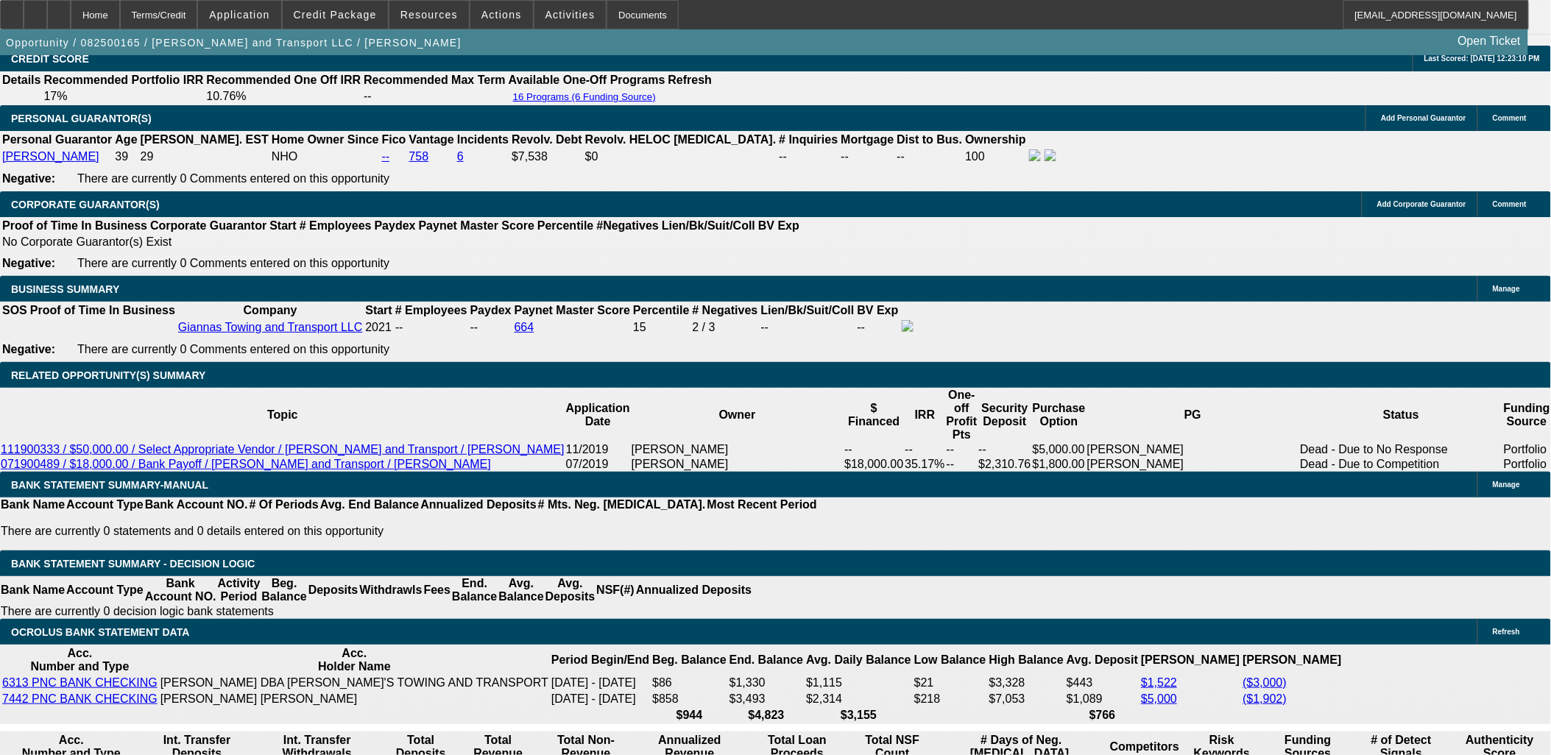
scroll to position [2125, 0]
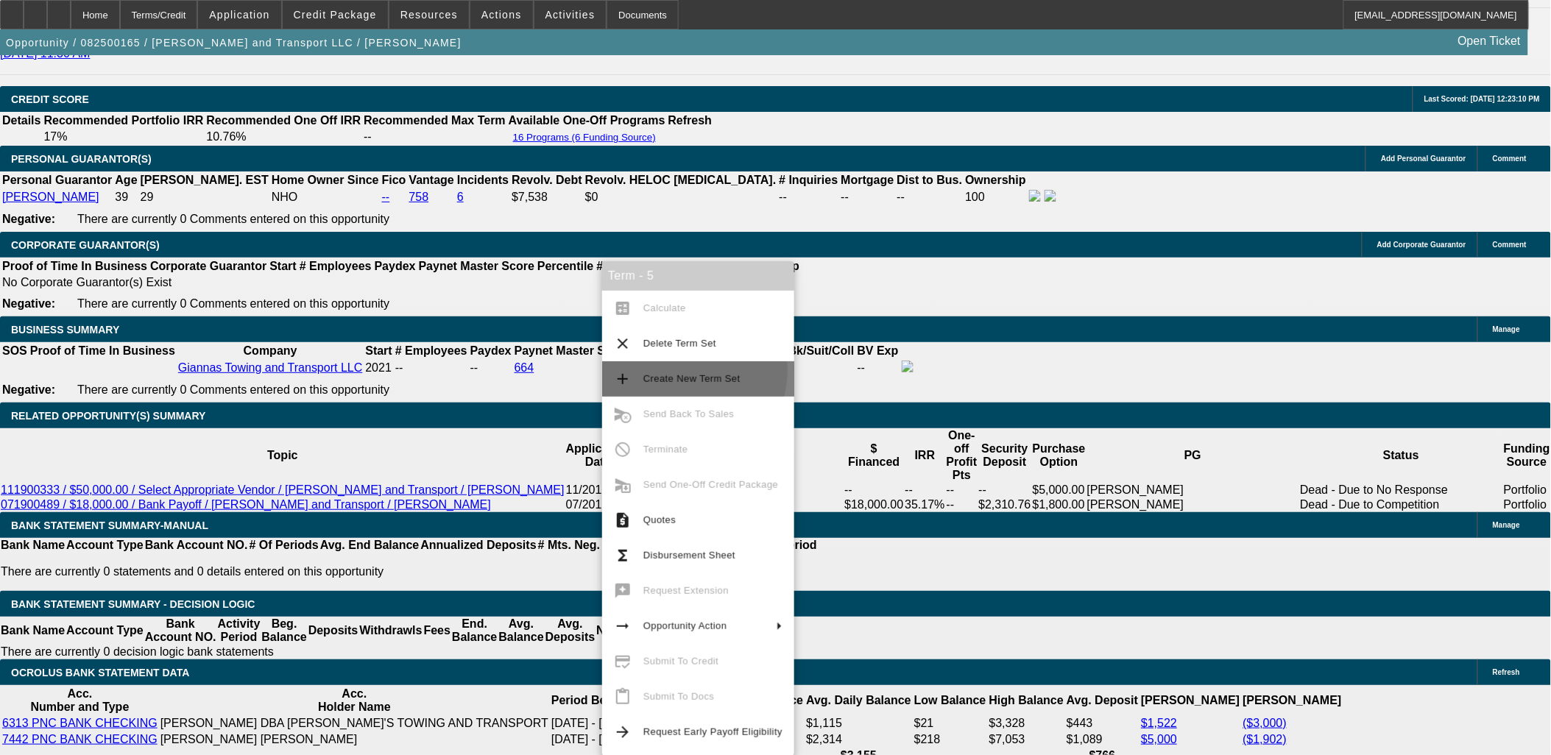
click at [674, 371] on span "Create New Term Set" at bounding box center [712, 379] width 139 height 18
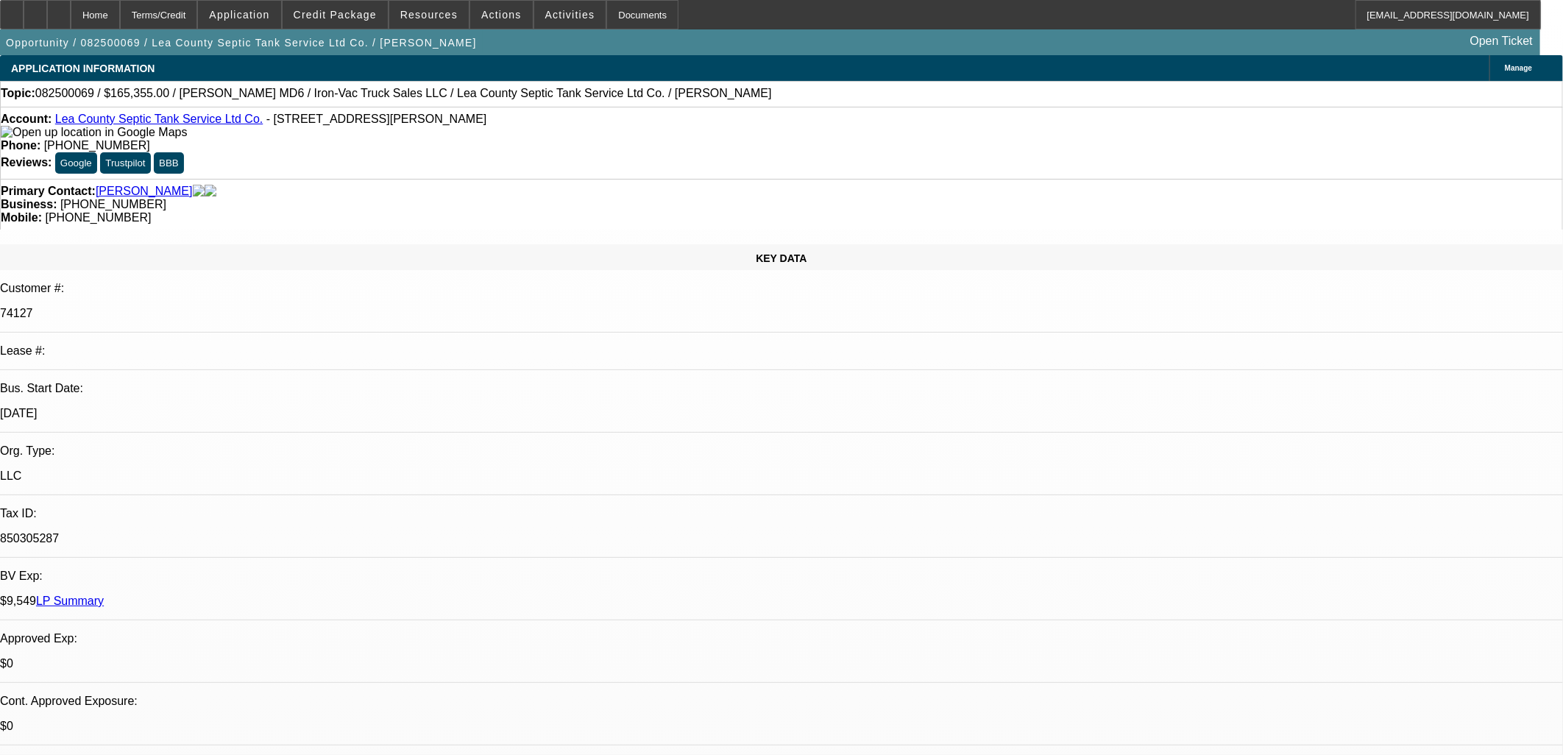
select select "0"
select select "0.1"
select select "4"
select select "0"
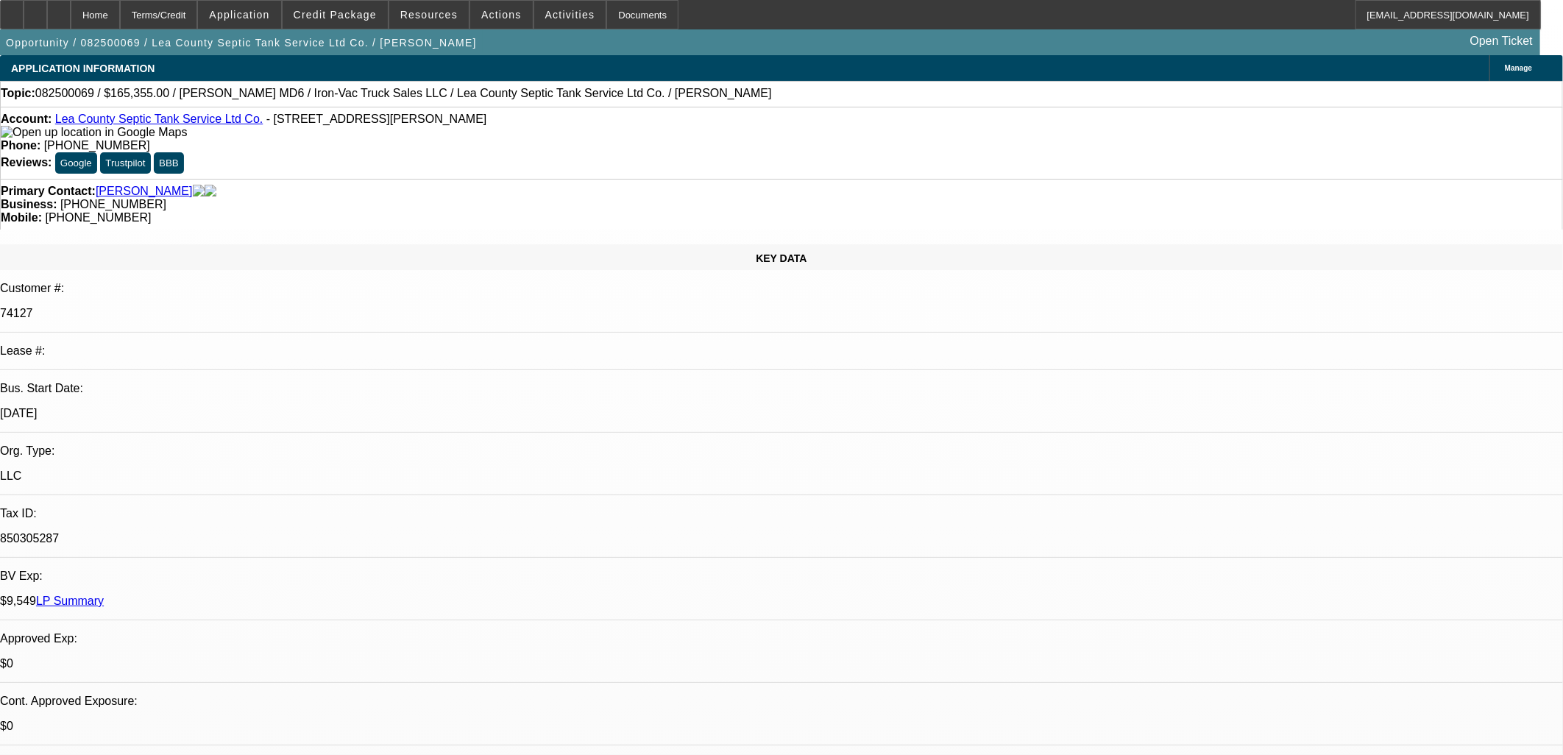
select select "0"
select select "0.1"
select select "4"
select select "0"
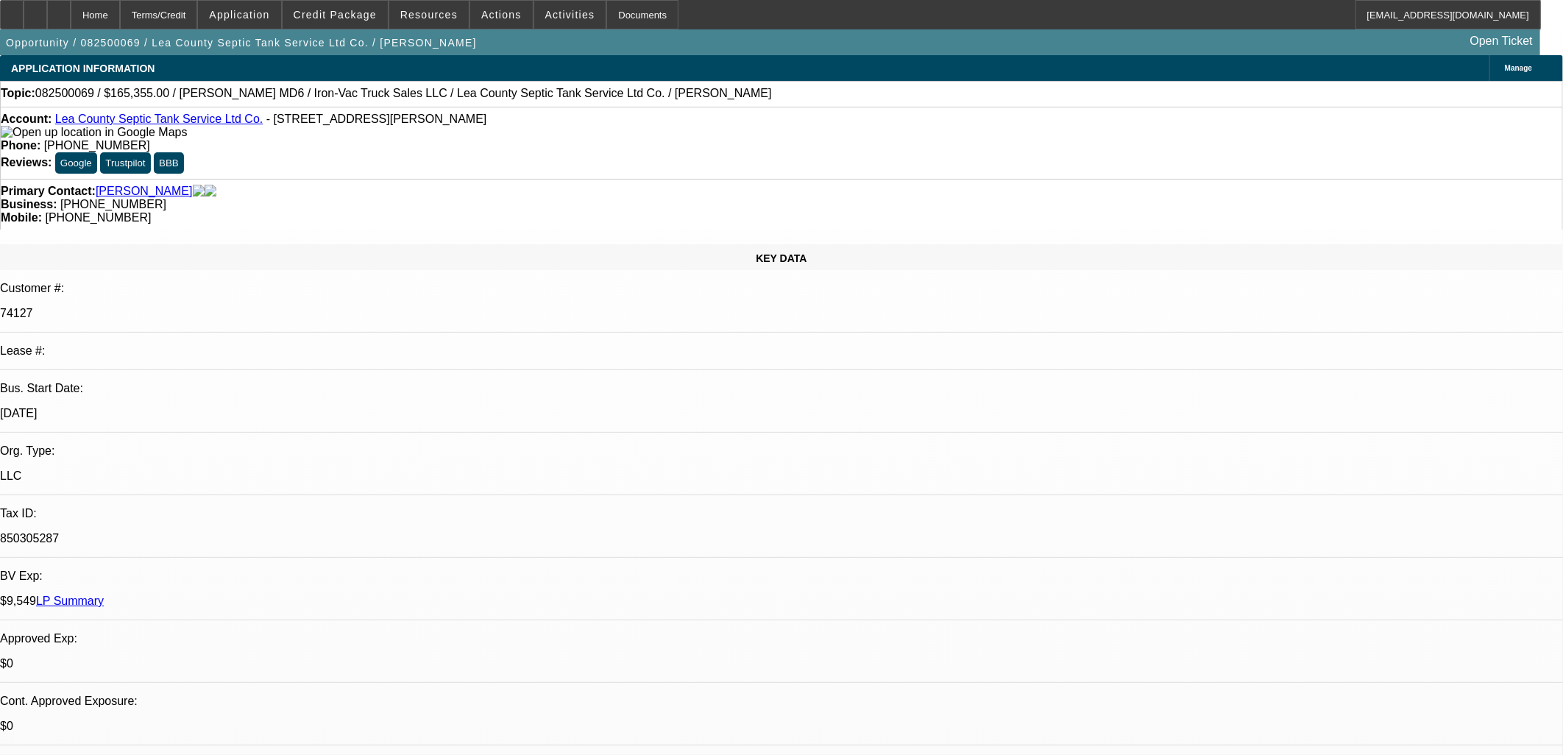
select select "0.1"
select select "4"
select select "0"
select select "0.1"
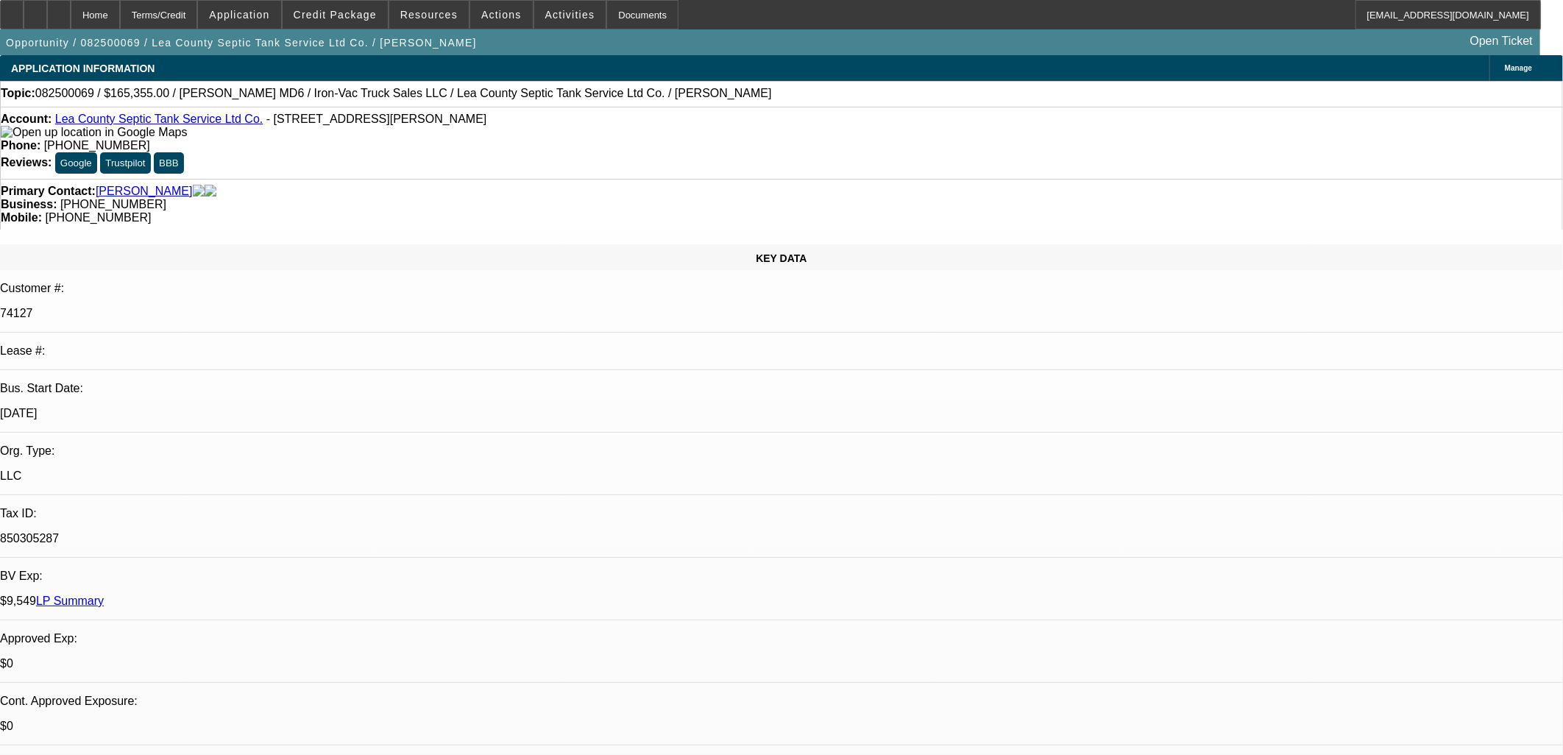
select select "4"
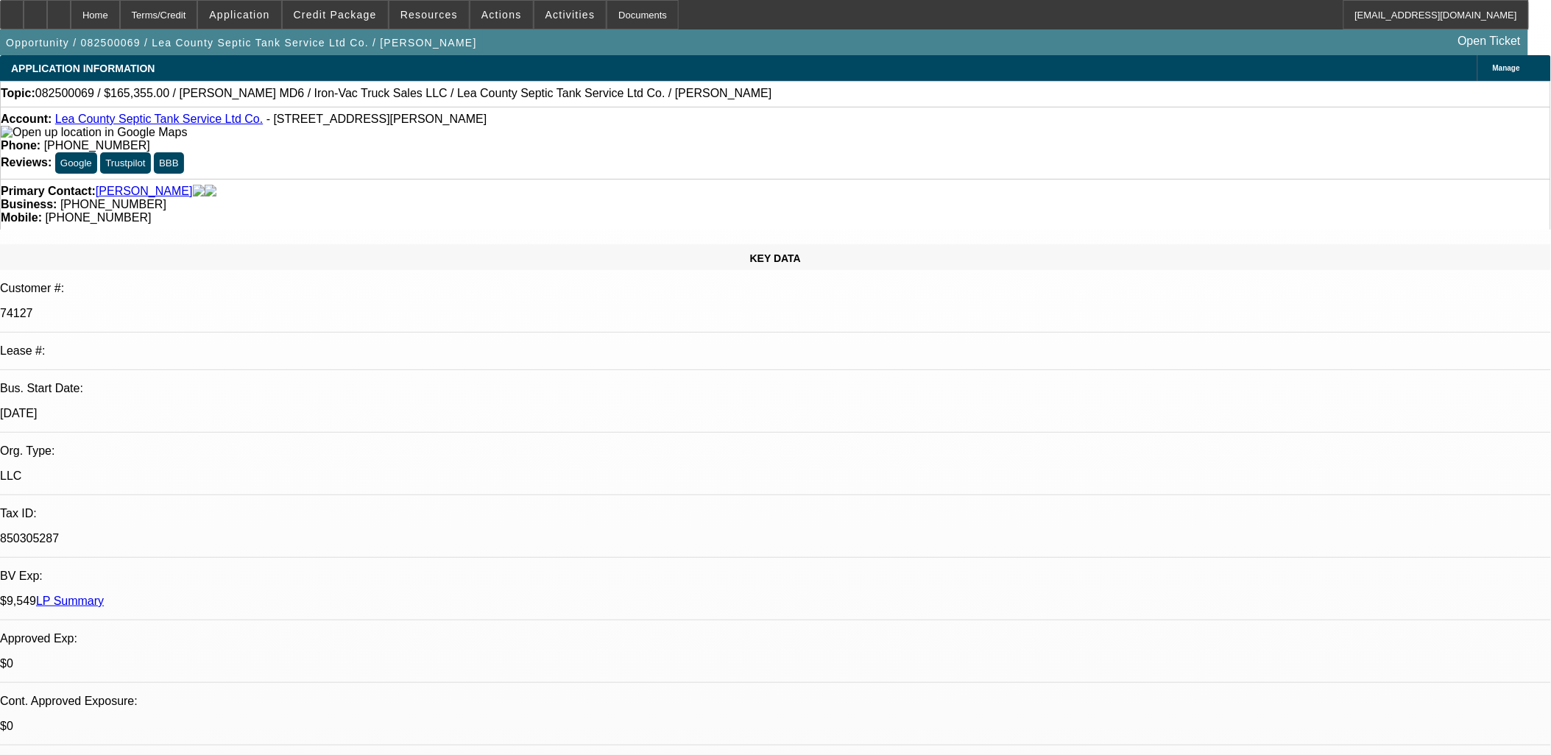
scroll to position [1598, 0]
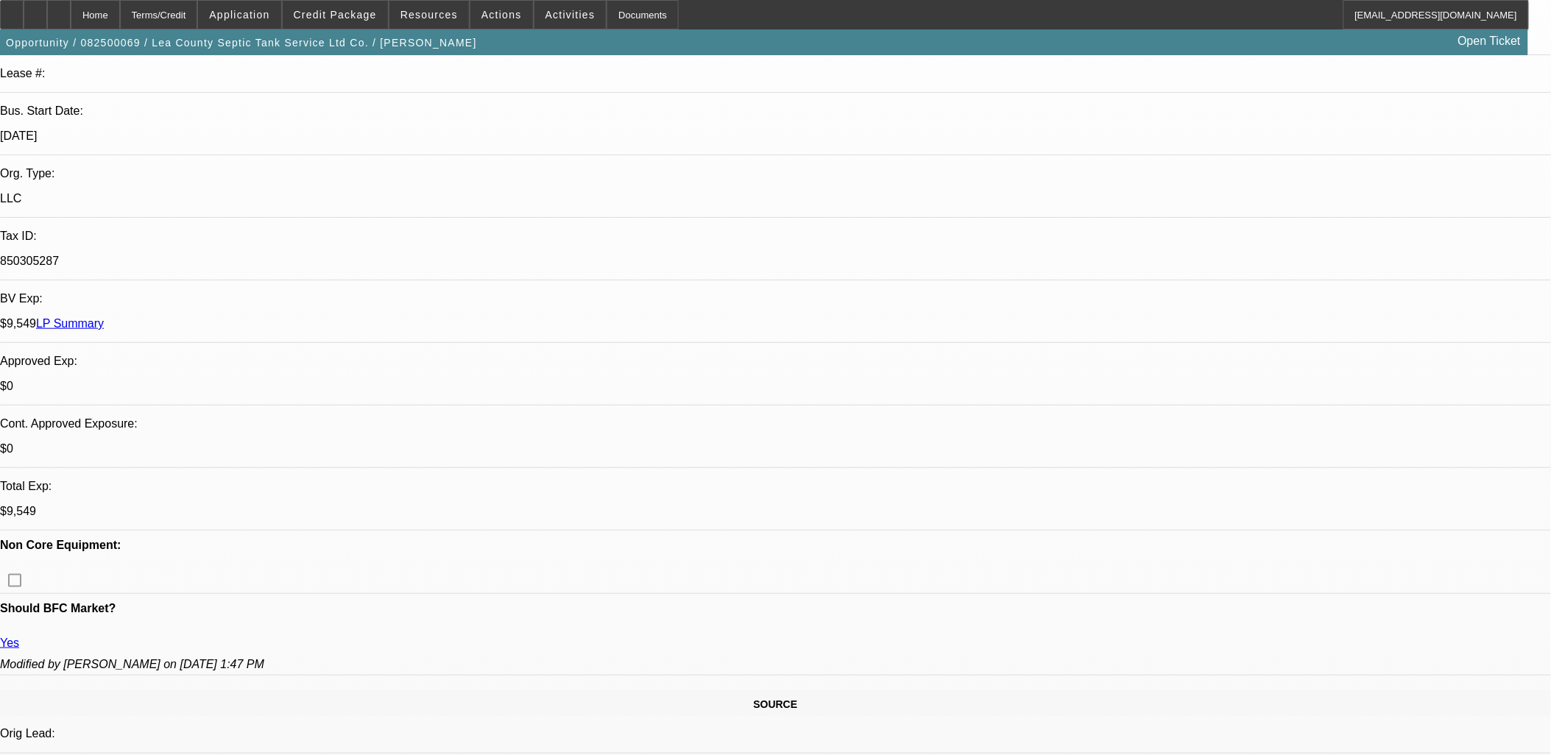
scroll to position [163, 0]
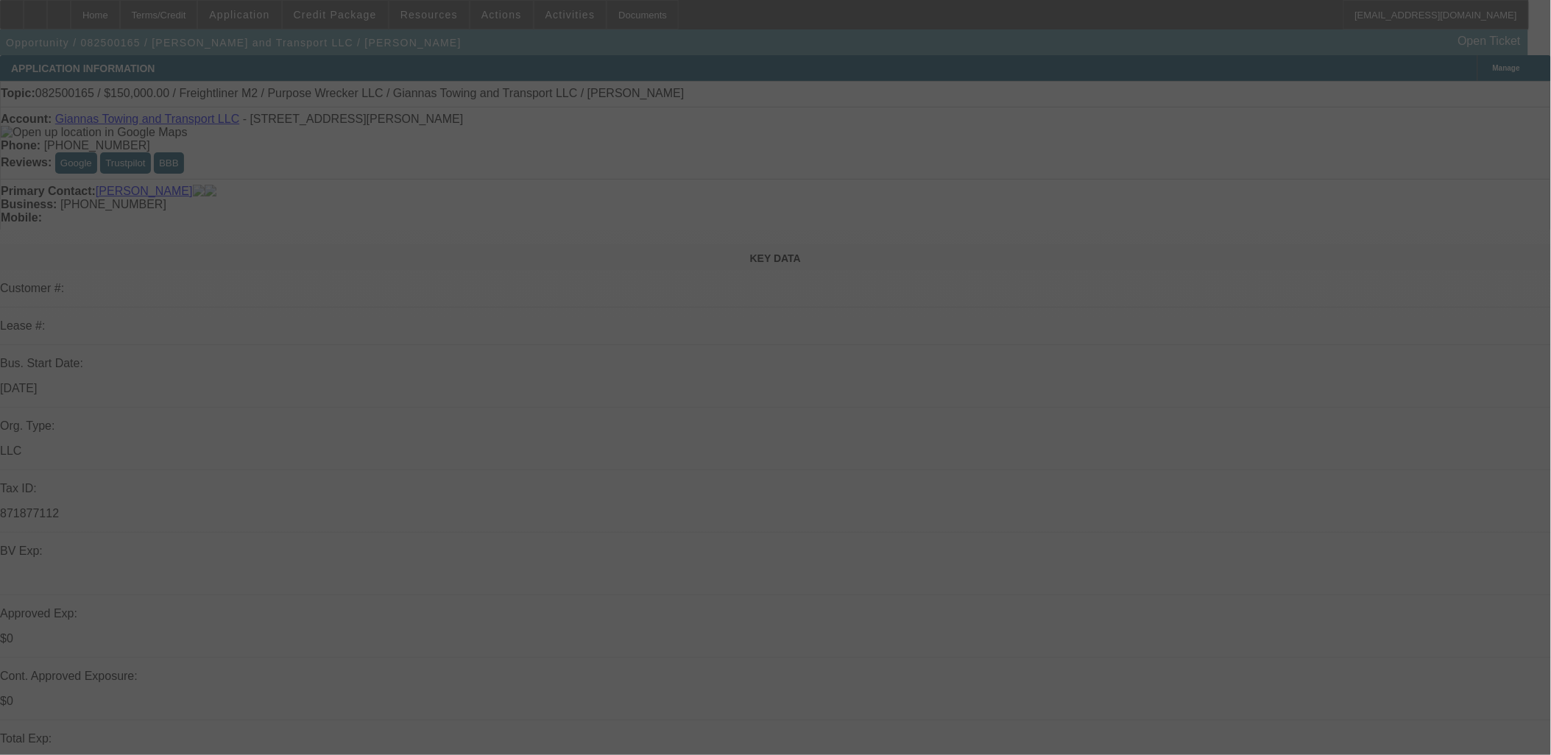
select select "0"
select select "0.1"
select select "0"
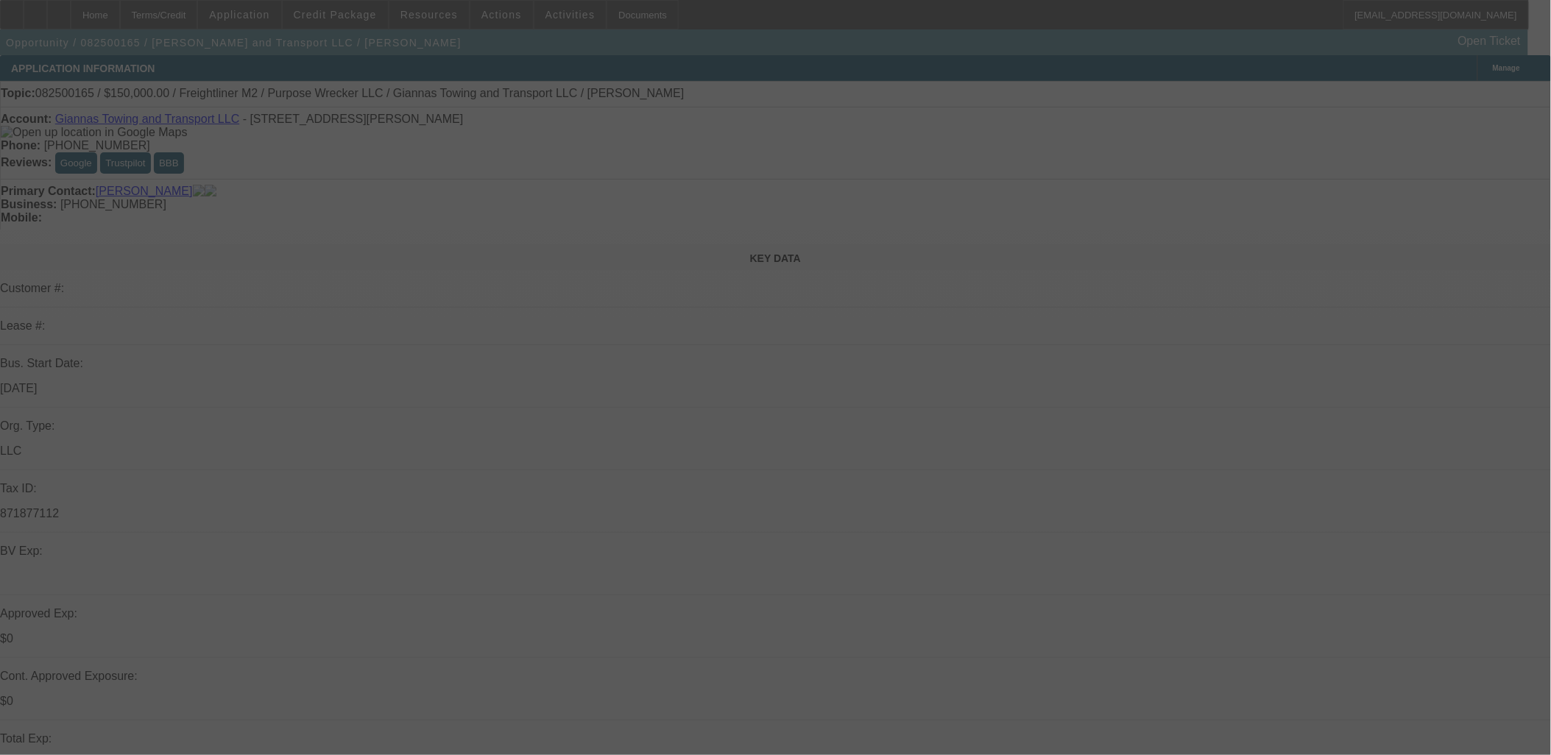
select select "0.1"
select select "0"
select select "0.1"
select select "0"
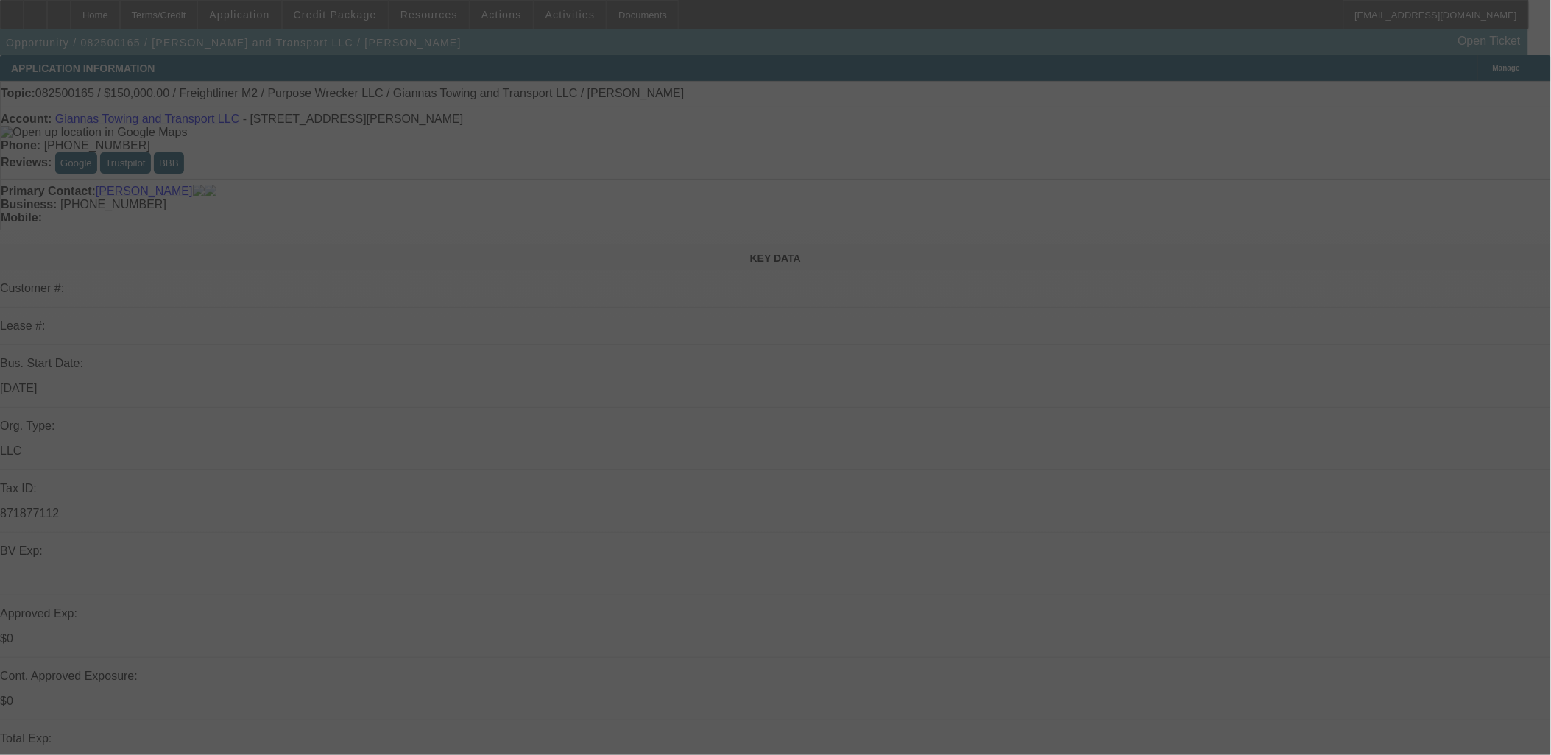
select select "0"
select select "0.1"
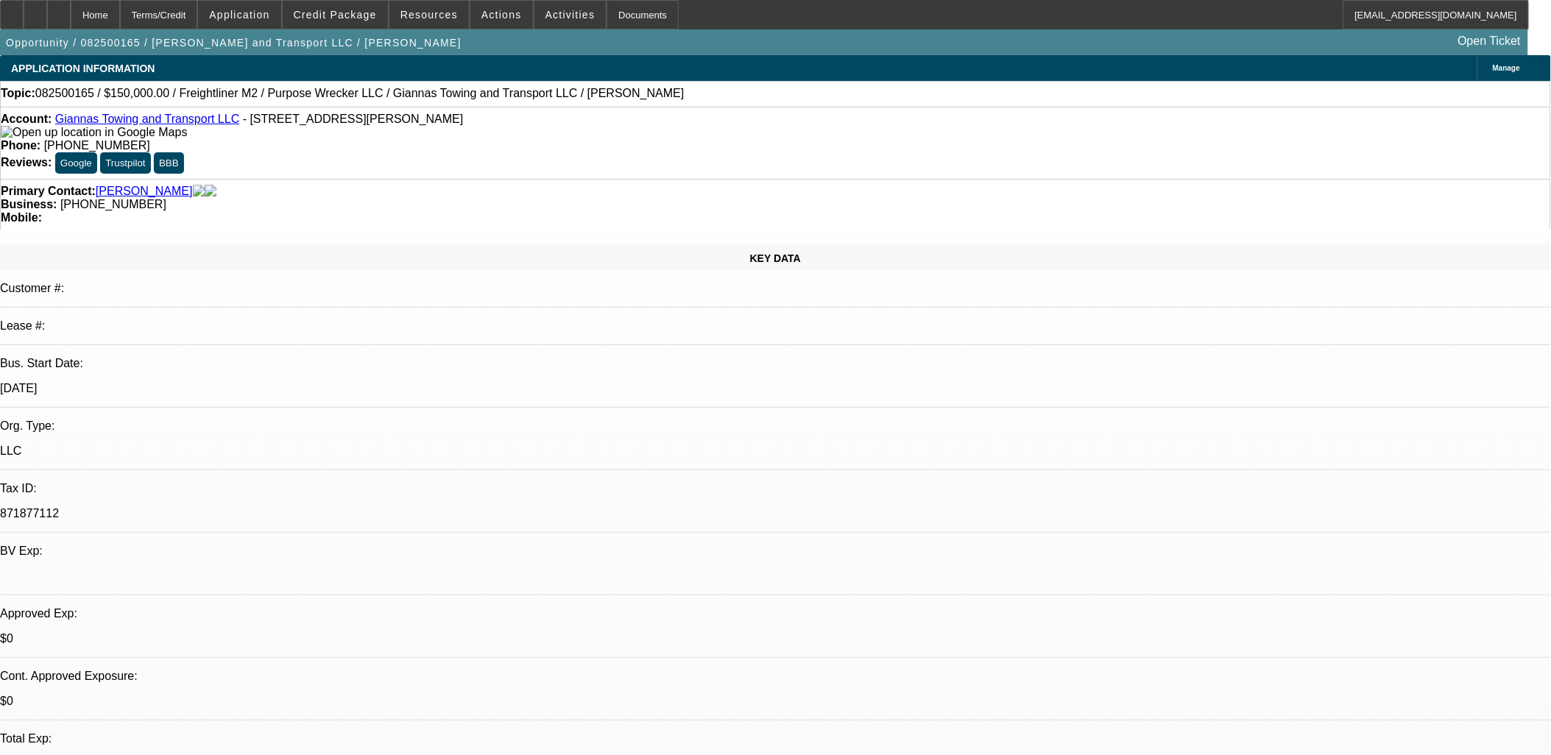
select select "1"
select select "4"
select select "1"
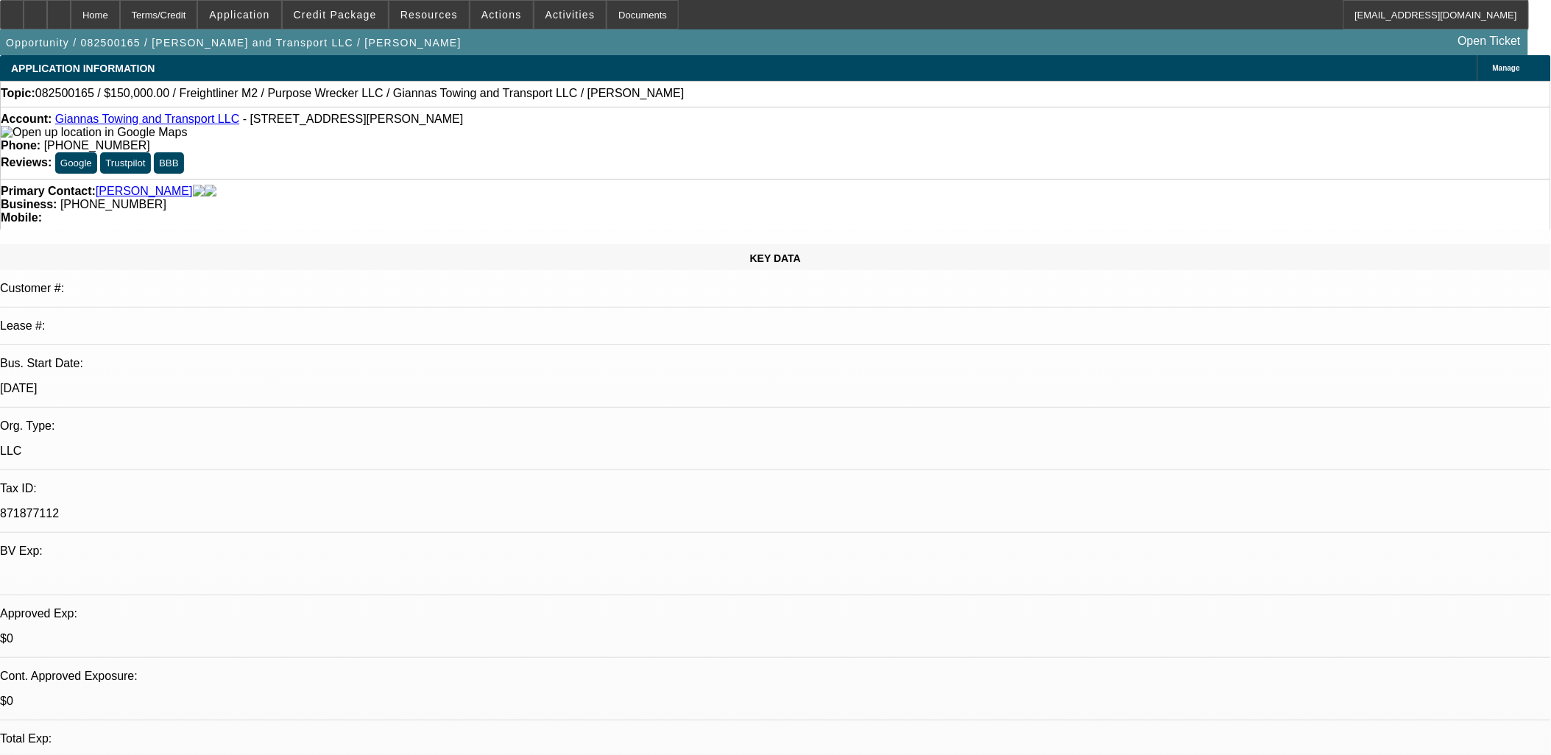
select select "4"
select select "1"
select select "4"
select select "1"
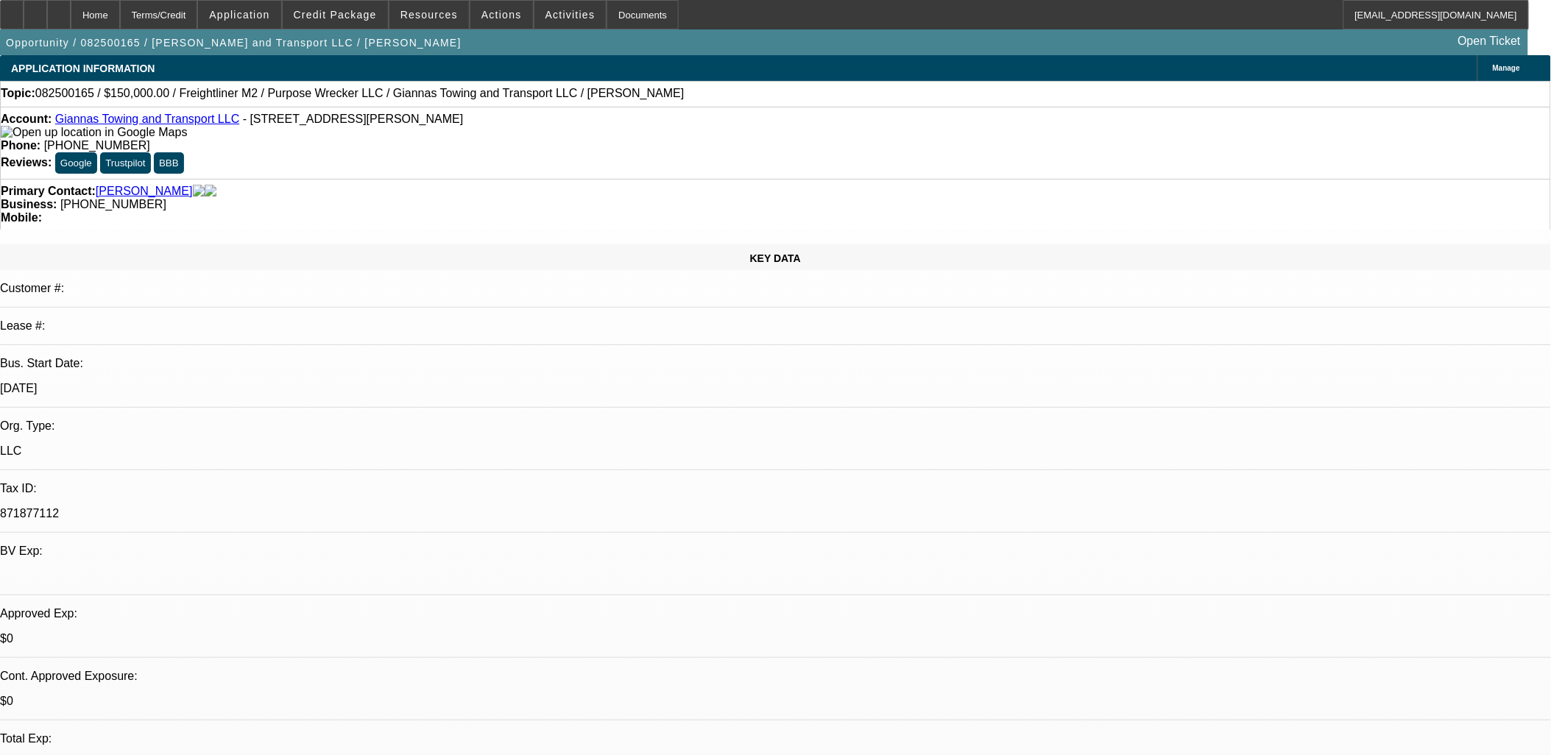
select select "1"
select select "4"
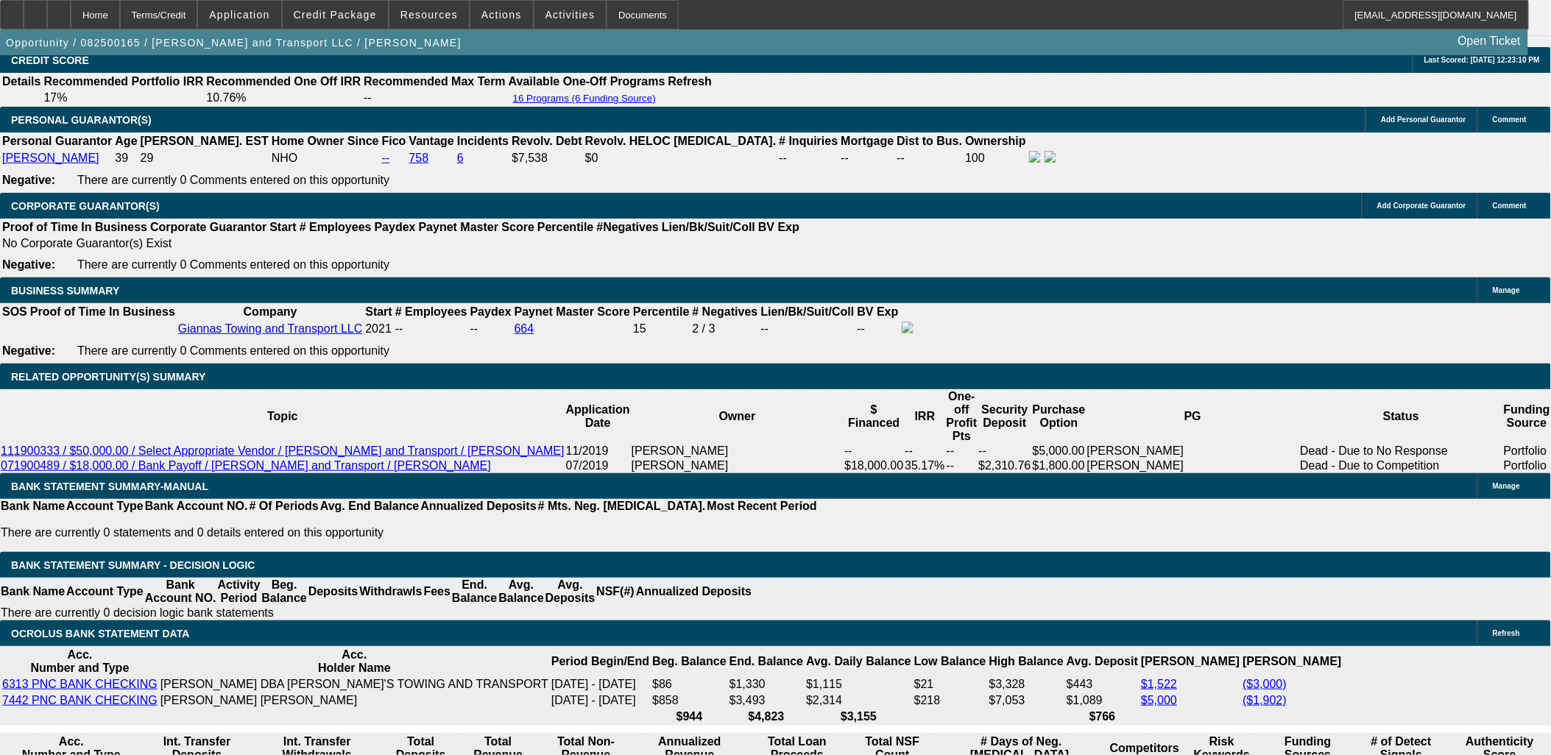
scroll to position [2125, 0]
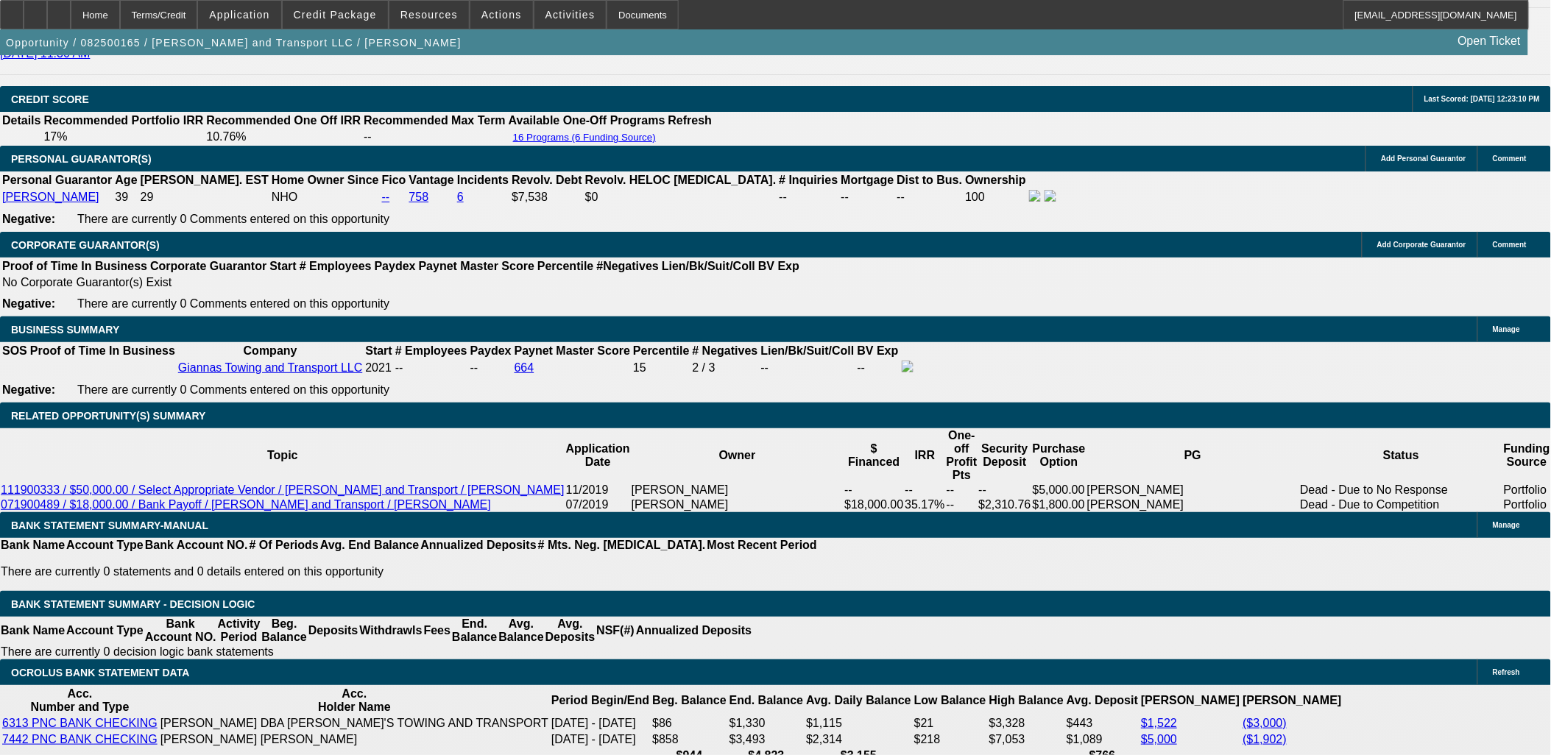
drag, startPoint x: 339, startPoint y: 453, endPoint x: 319, endPoint y: 458, distance: 20.5
drag, startPoint x: 132, startPoint y: 451, endPoint x: 13, endPoint y: 186, distance: 290.8
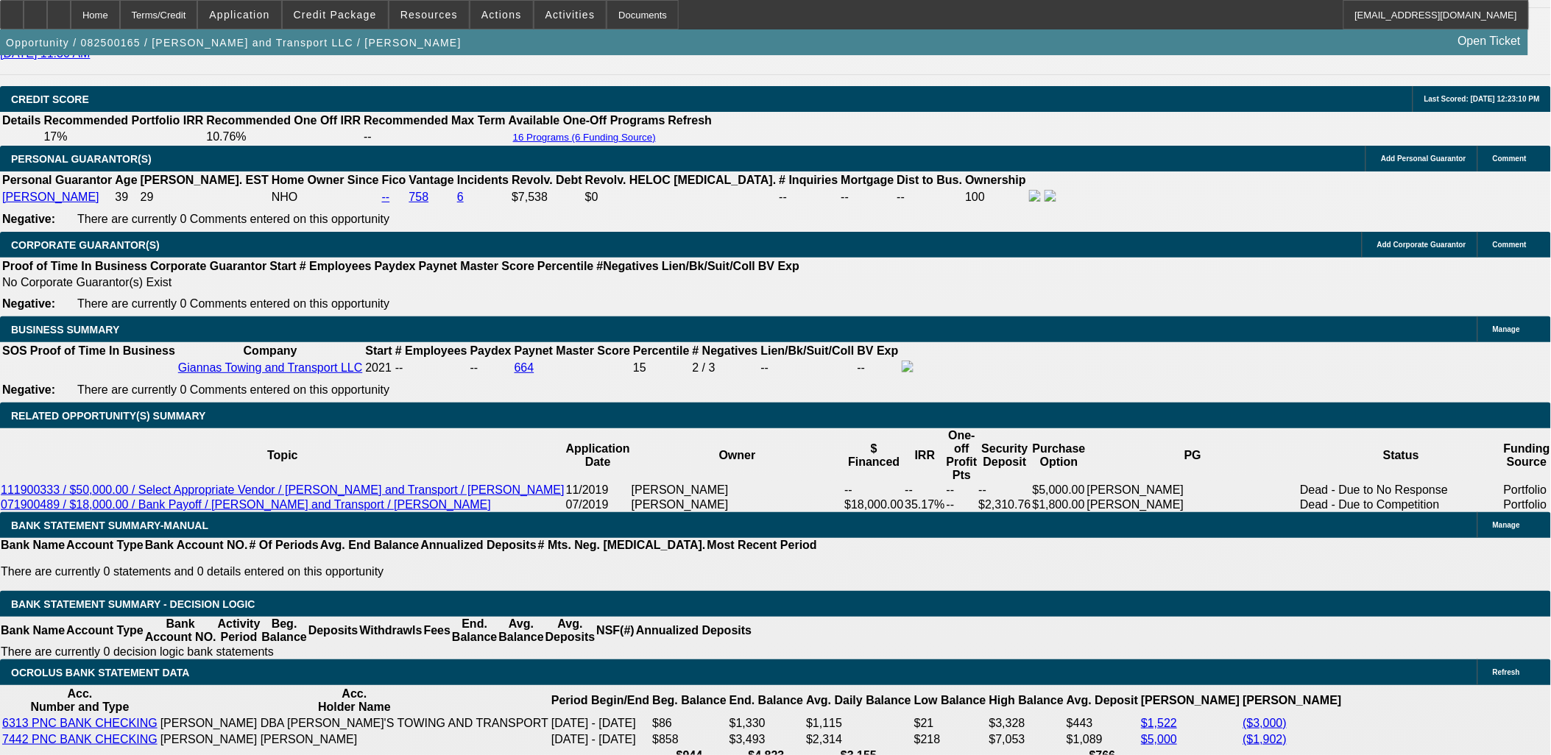
drag, startPoint x: 13, startPoint y: 186, endPoint x: 188, endPoint y: 468, distance: 331.8
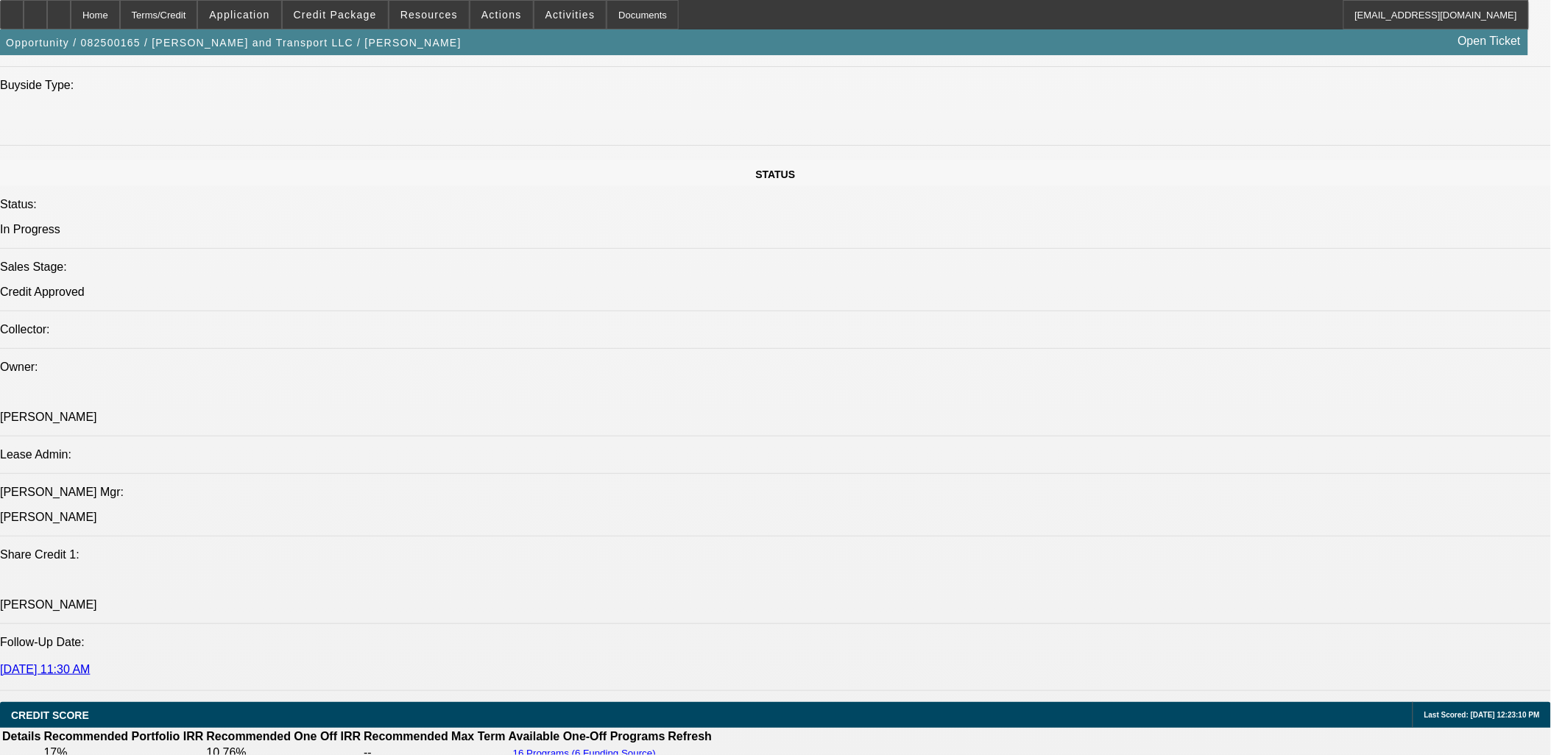
scroll to position [1962, 0]
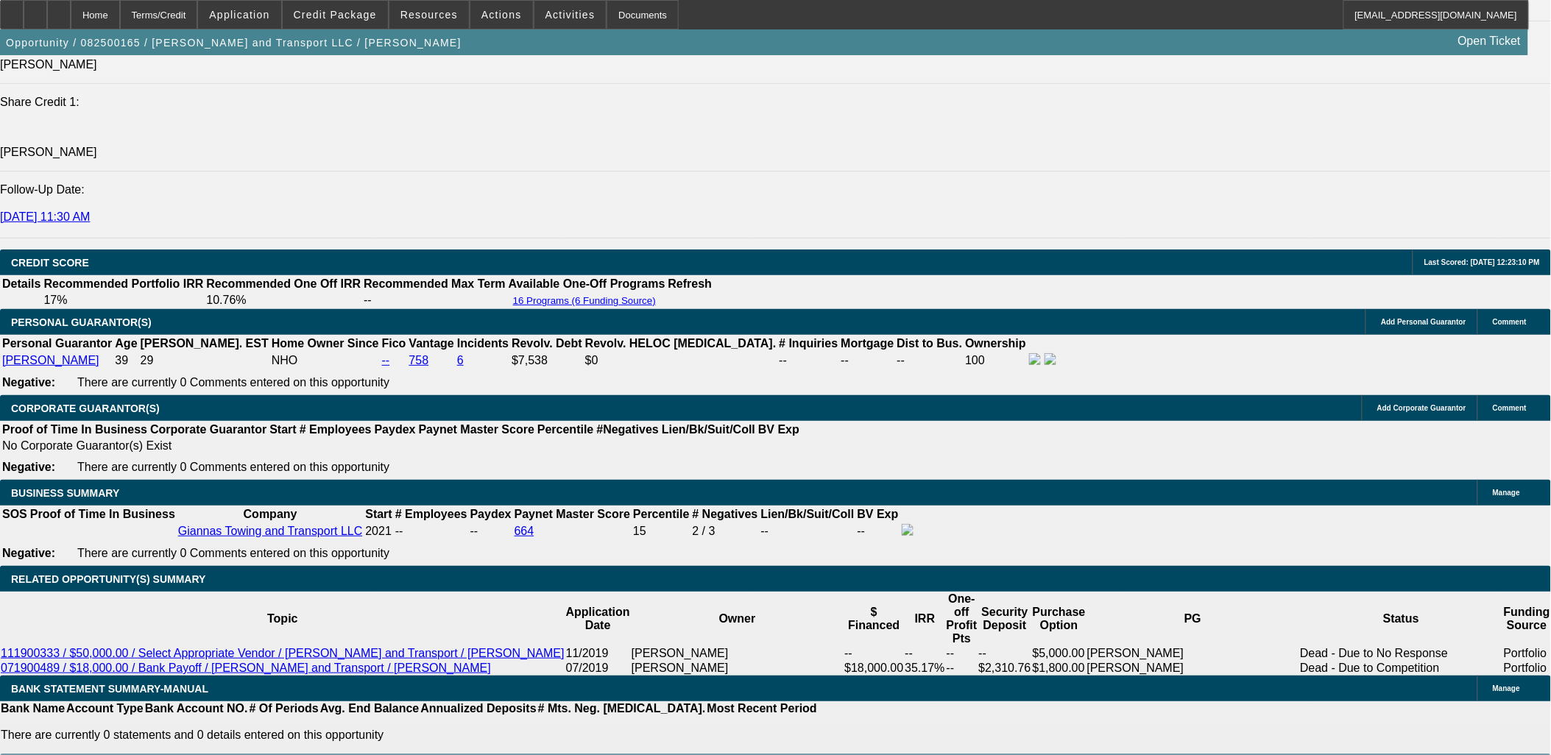
select select "0"
select select "0.1"
select select "4"
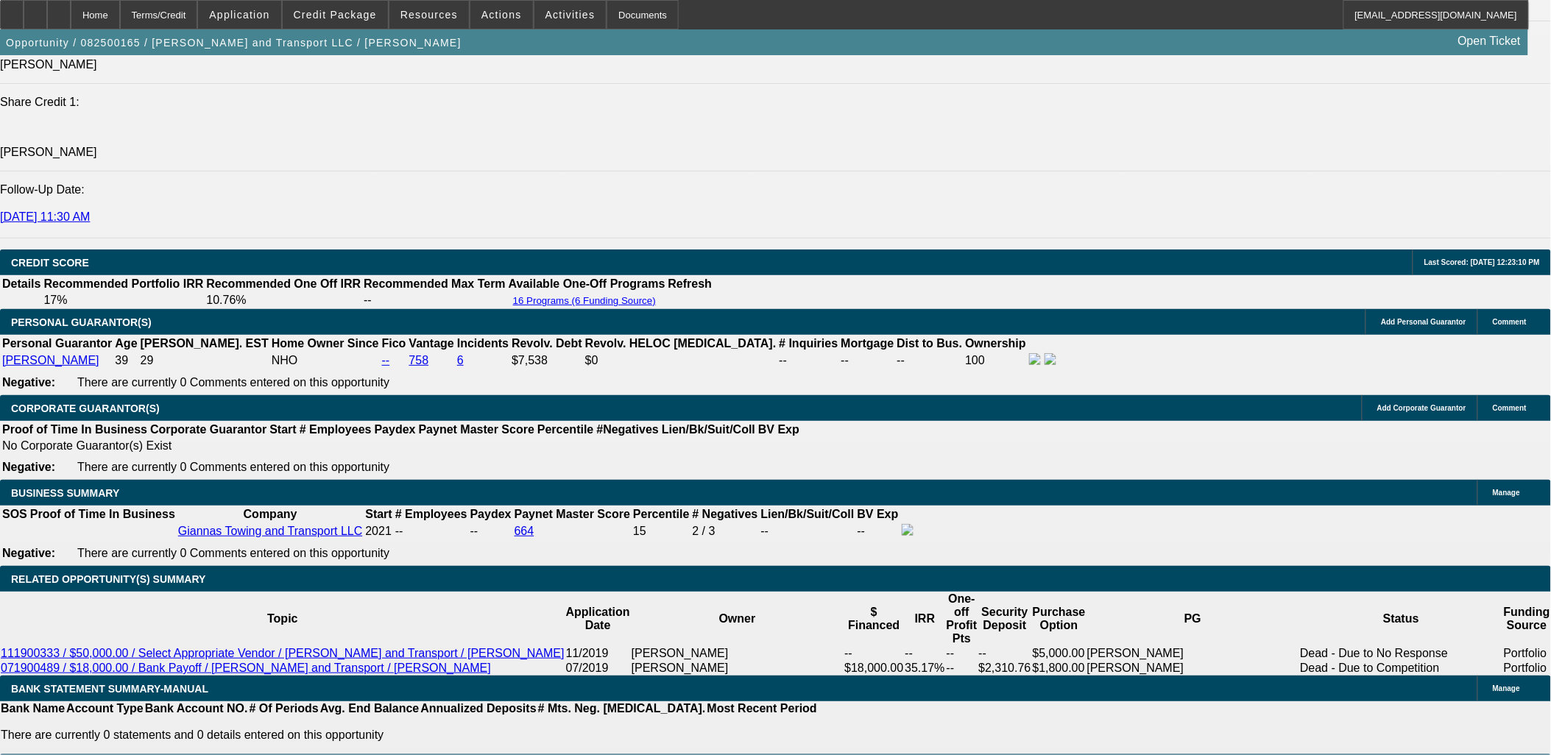
select select "0"
select select "0.1"
select select "4"
select select "0"
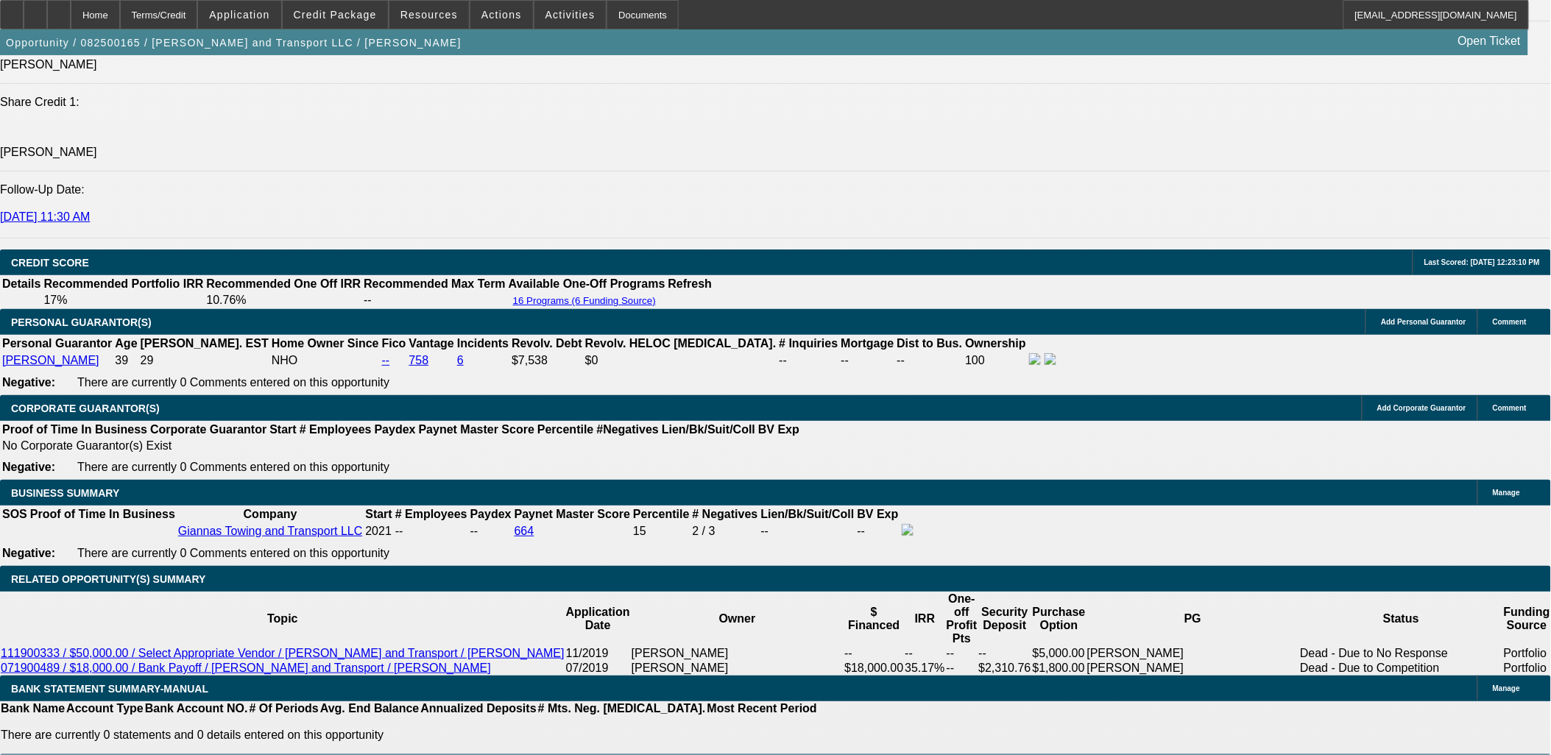
select select "0"
select select "0.1"
select select "4"
select select "0"
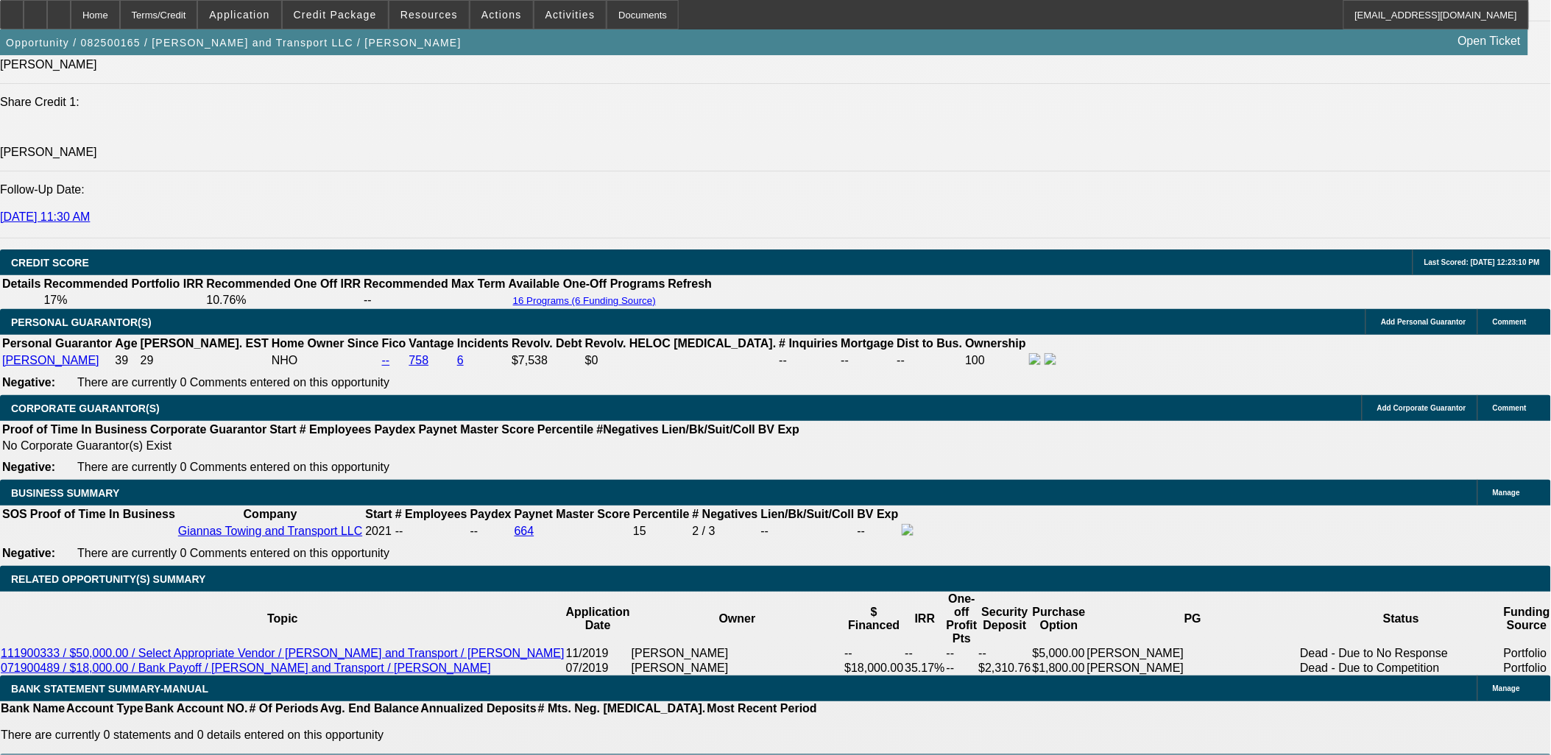
select select "0.1"
select select "4"
select select "0"
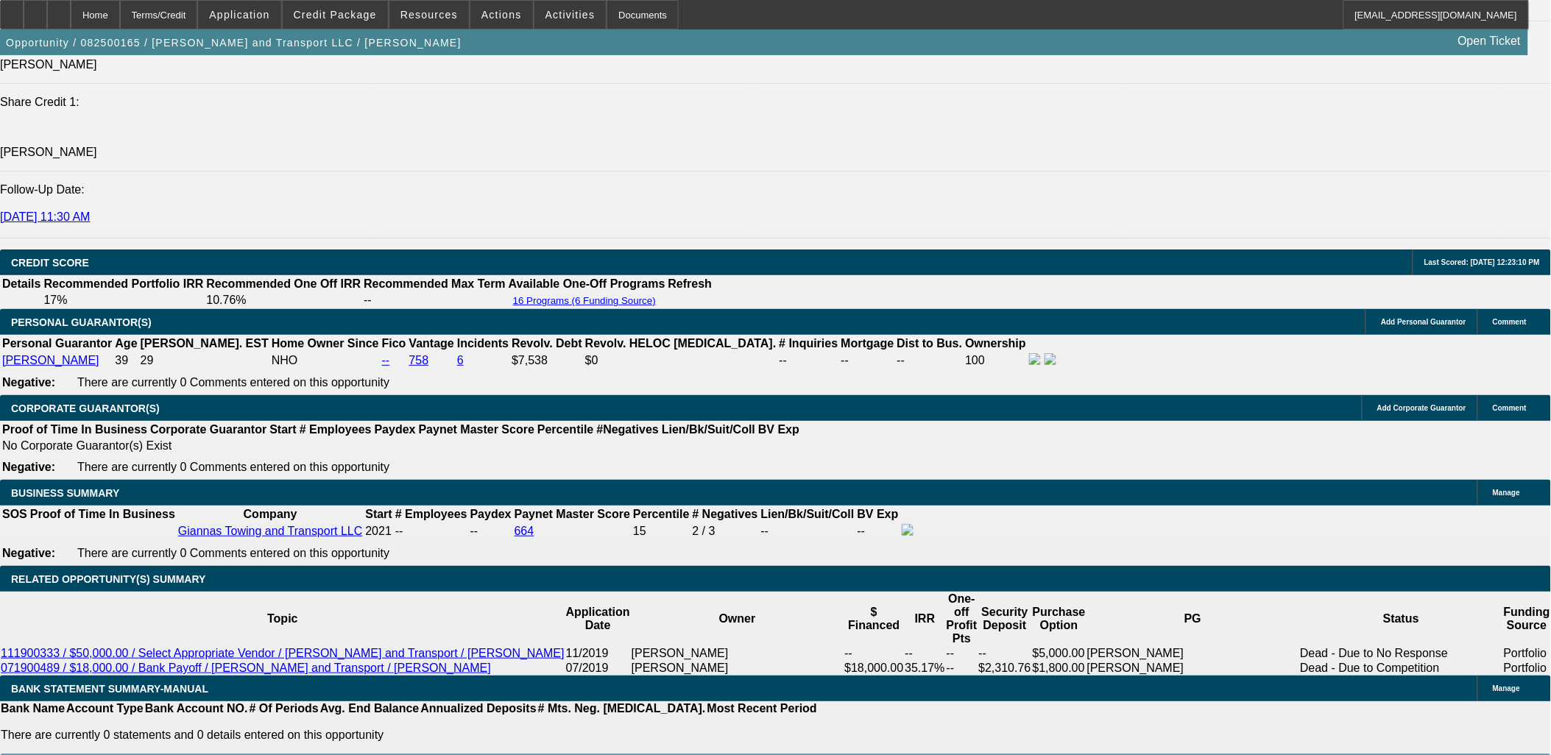
select select "0.1"
select select "4"
select select "0"
select select "0.1"
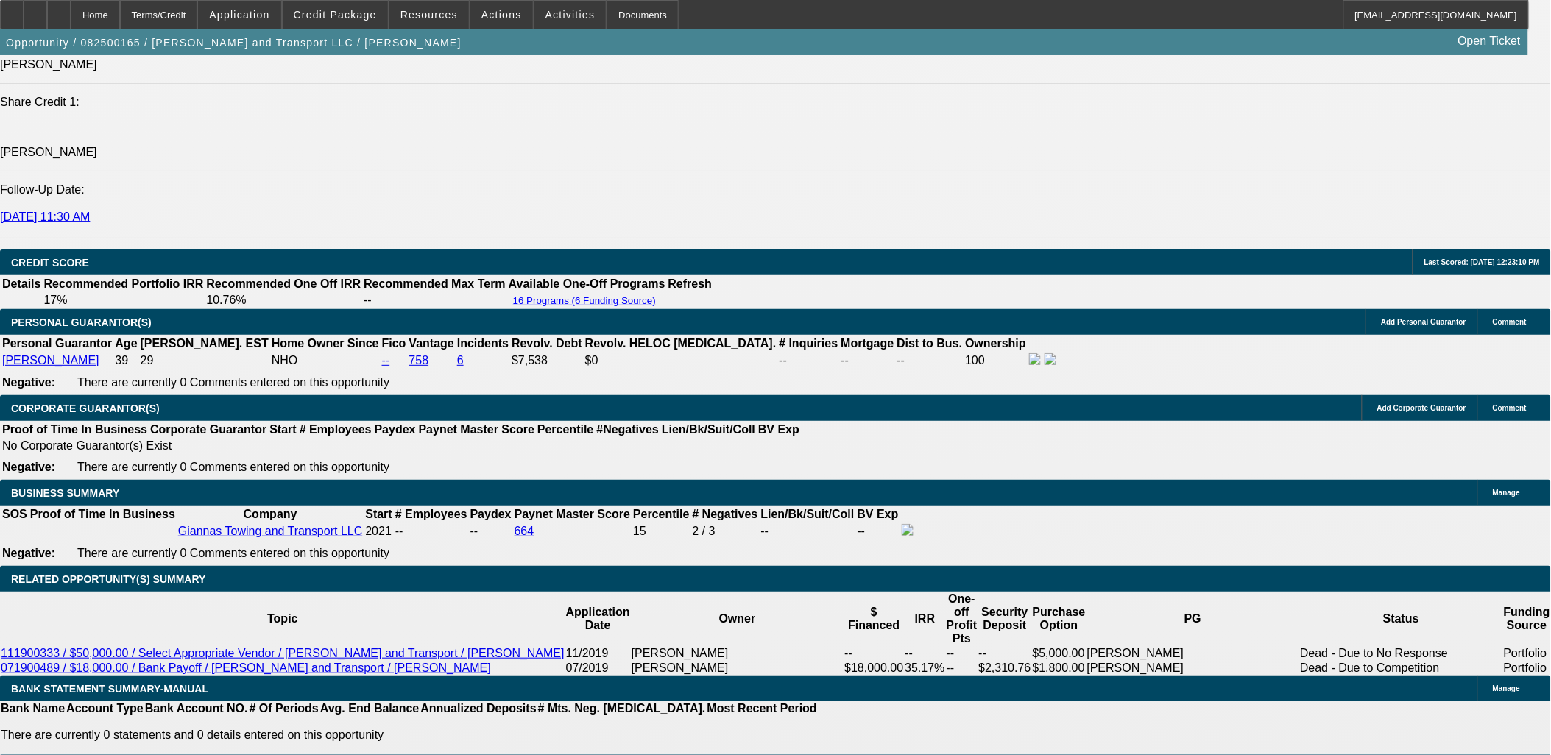
select select "4"
select select "0"
select select "0.1"
select select "4"
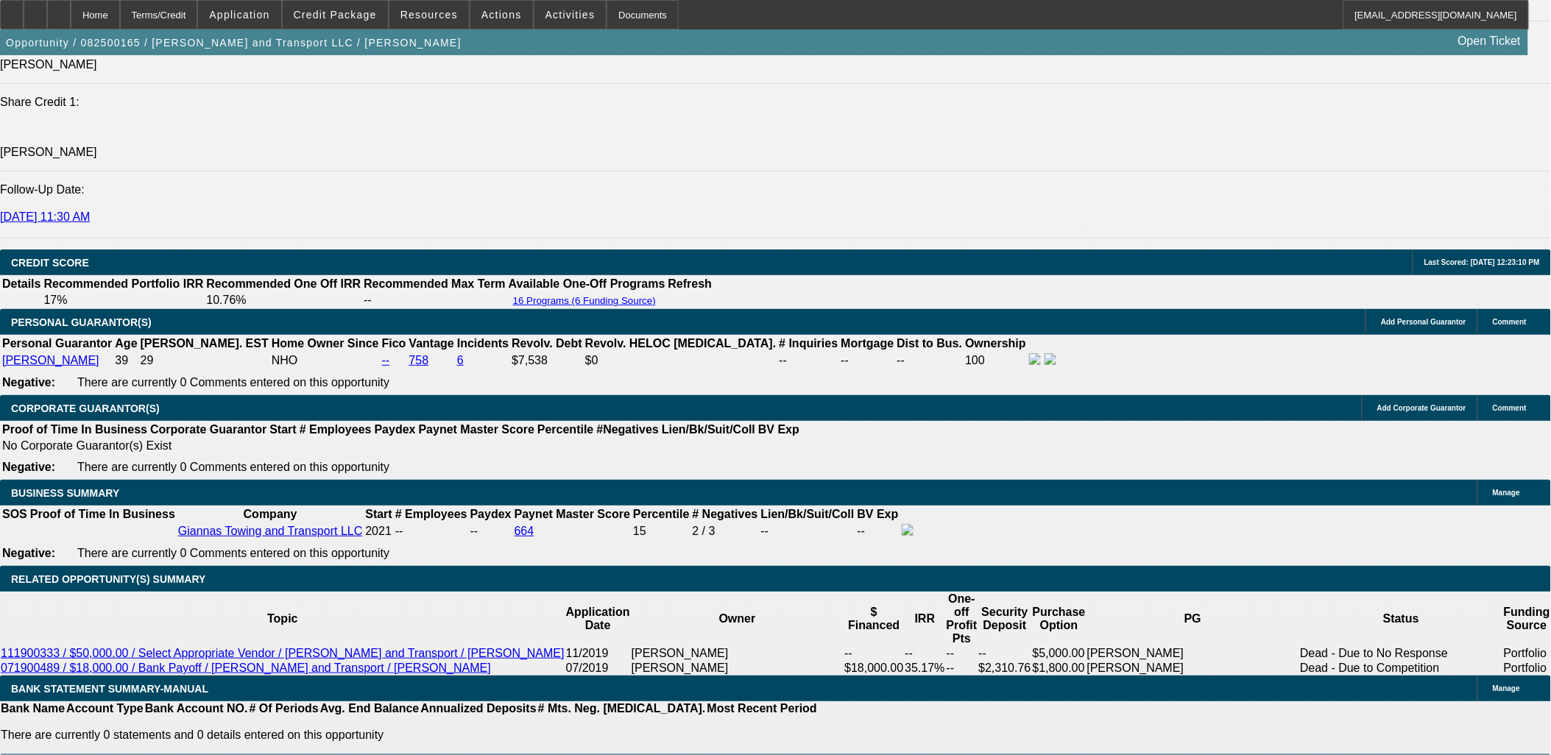
select select "0"
select select "0.1"
select select "4"
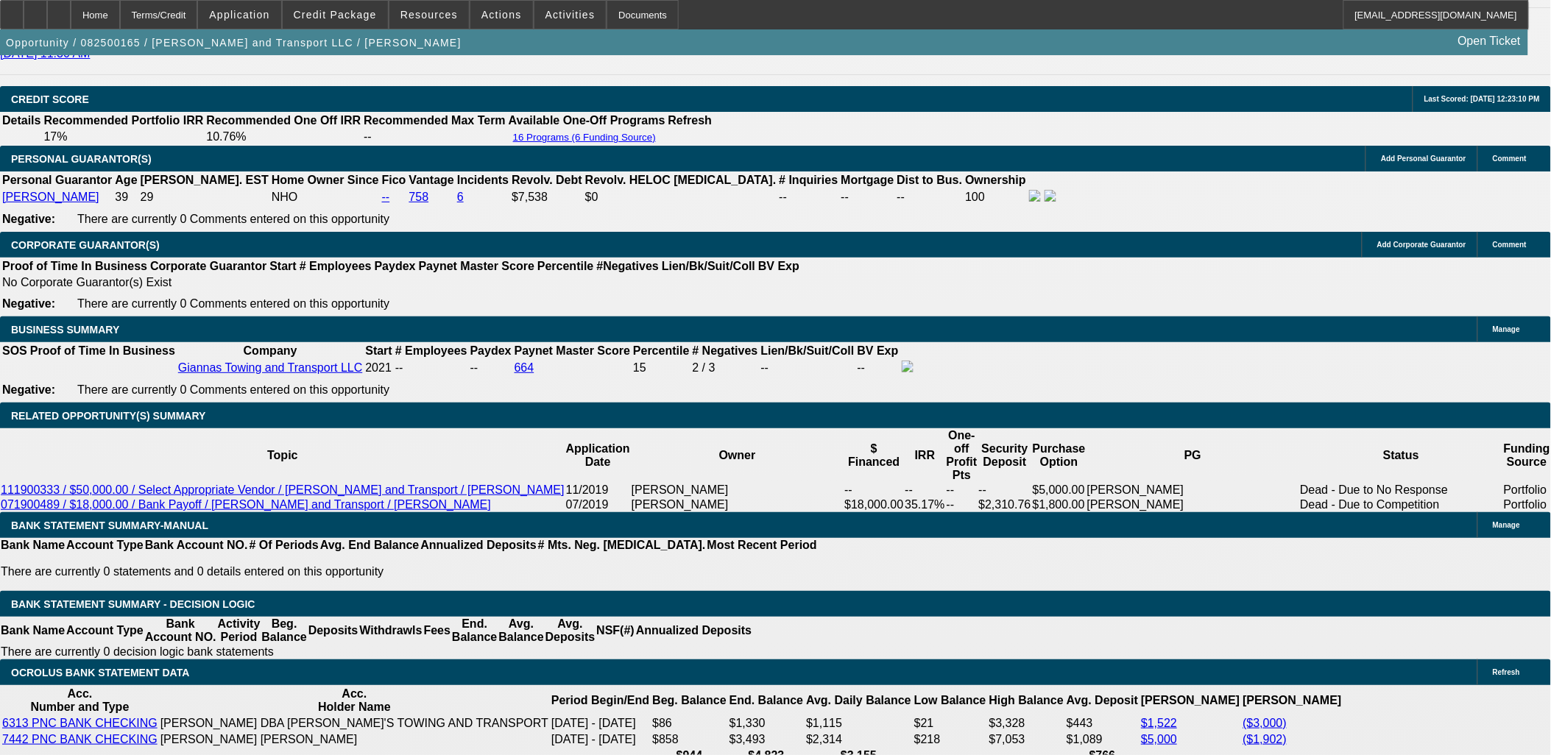
scroll to position [1063, 0]
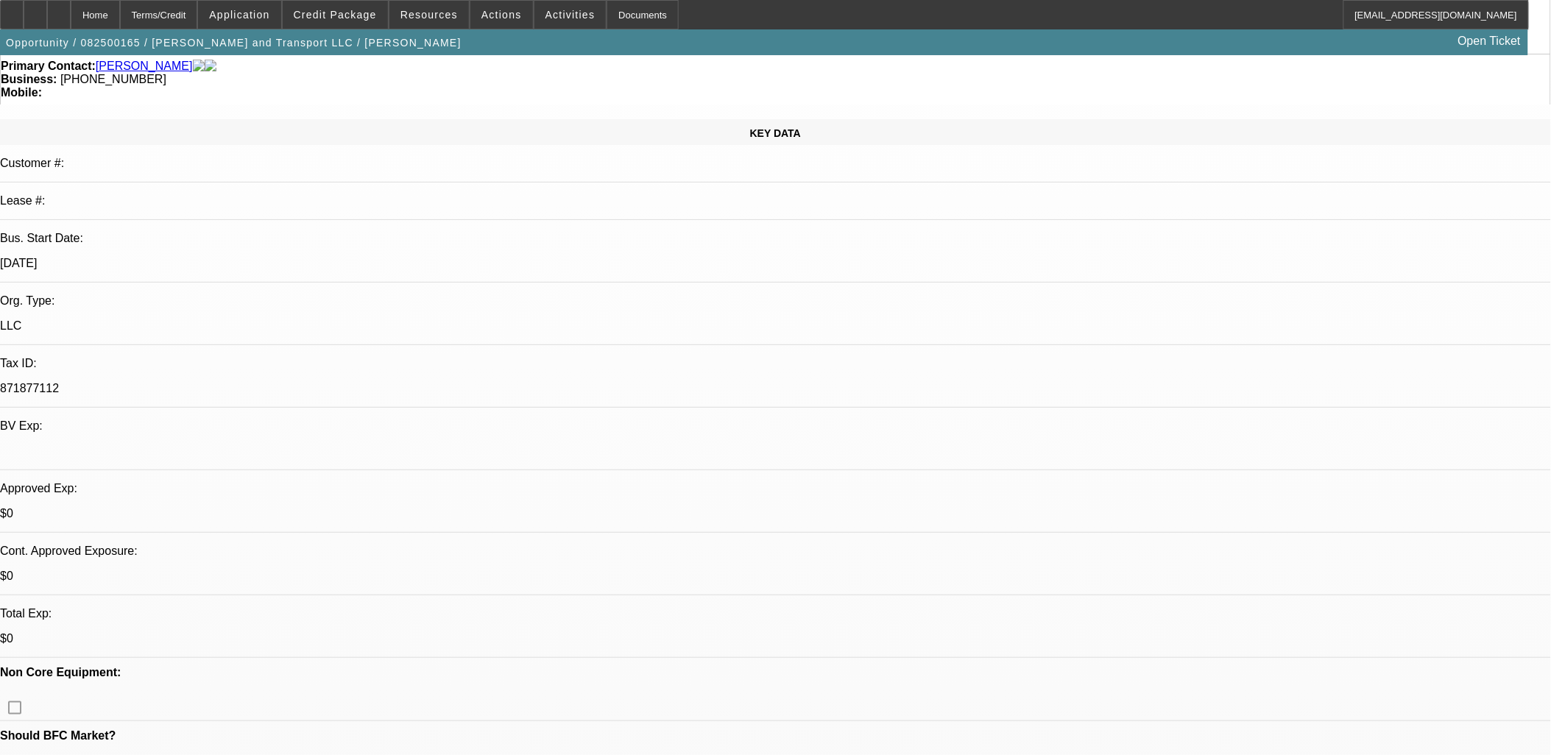
scroll to position [0, 0]
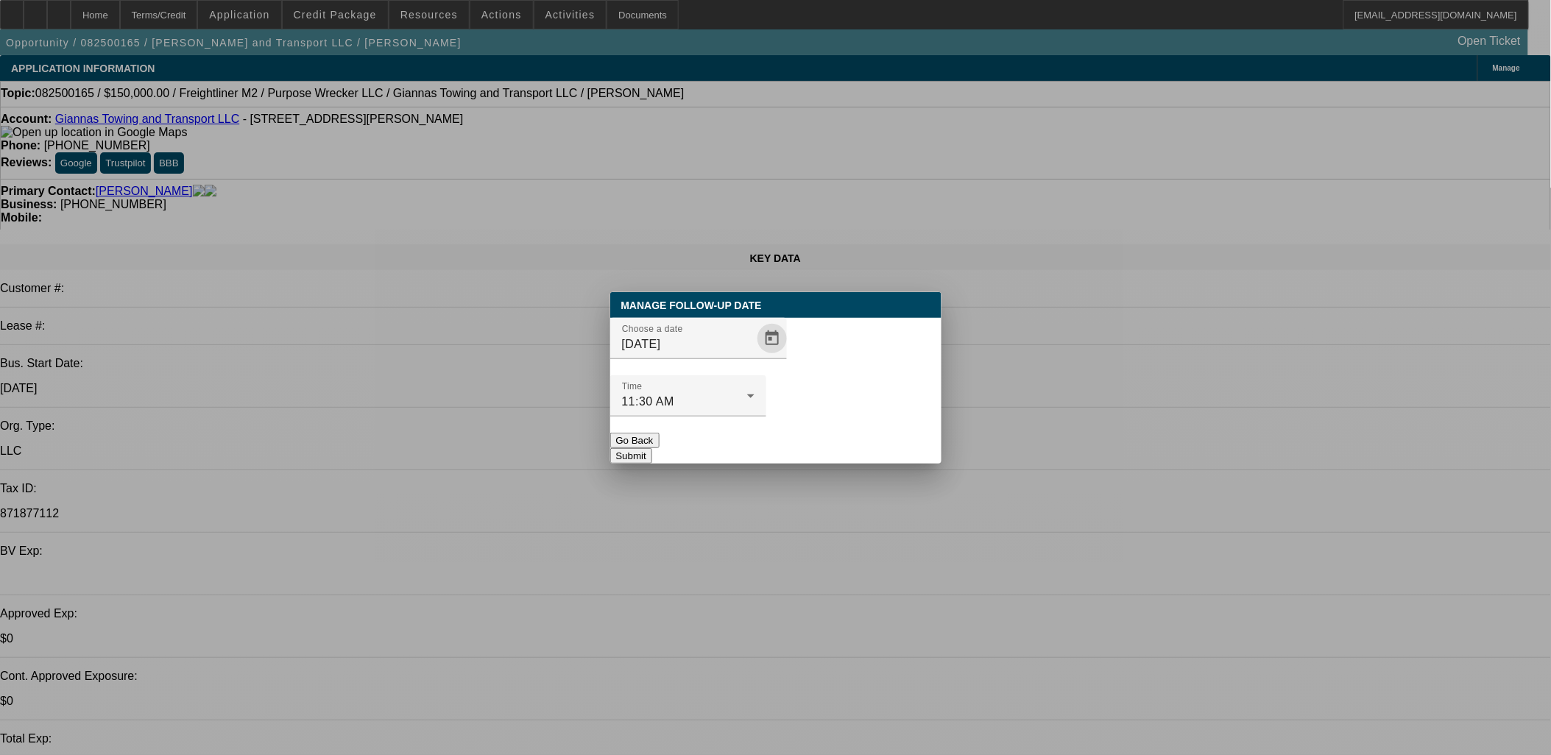
click at [754, 356] on span "Open calendar" at bounding box center [771, 338] width 35 height 35
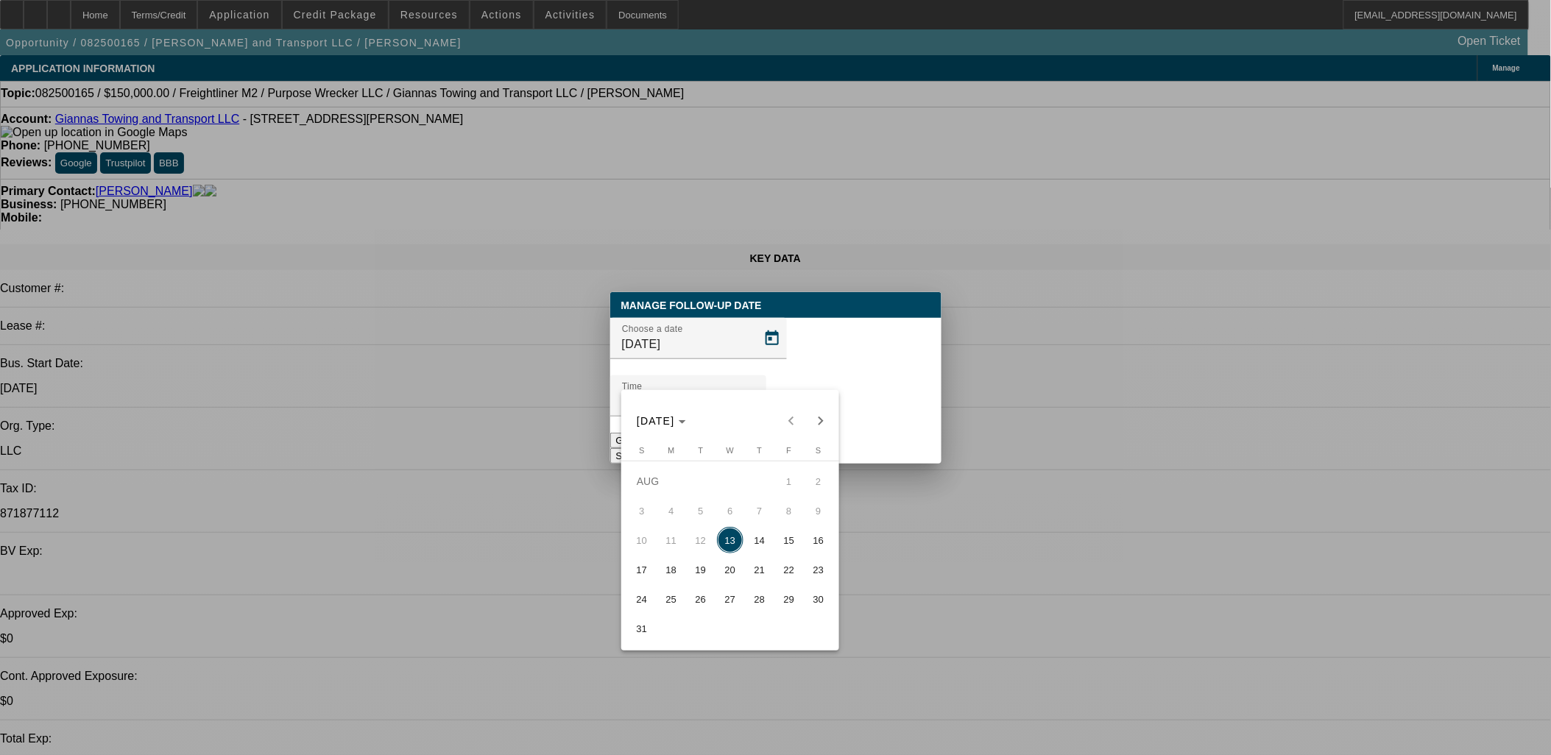
drag, startPoint x: 726, startPoint y: 609, endPoint x: 775, endPoint y: 517, distance: 104.4
click at [726, 607] on span "27" at bounding box center [730, 599] width 26 height 26
type input "8/27/2025"
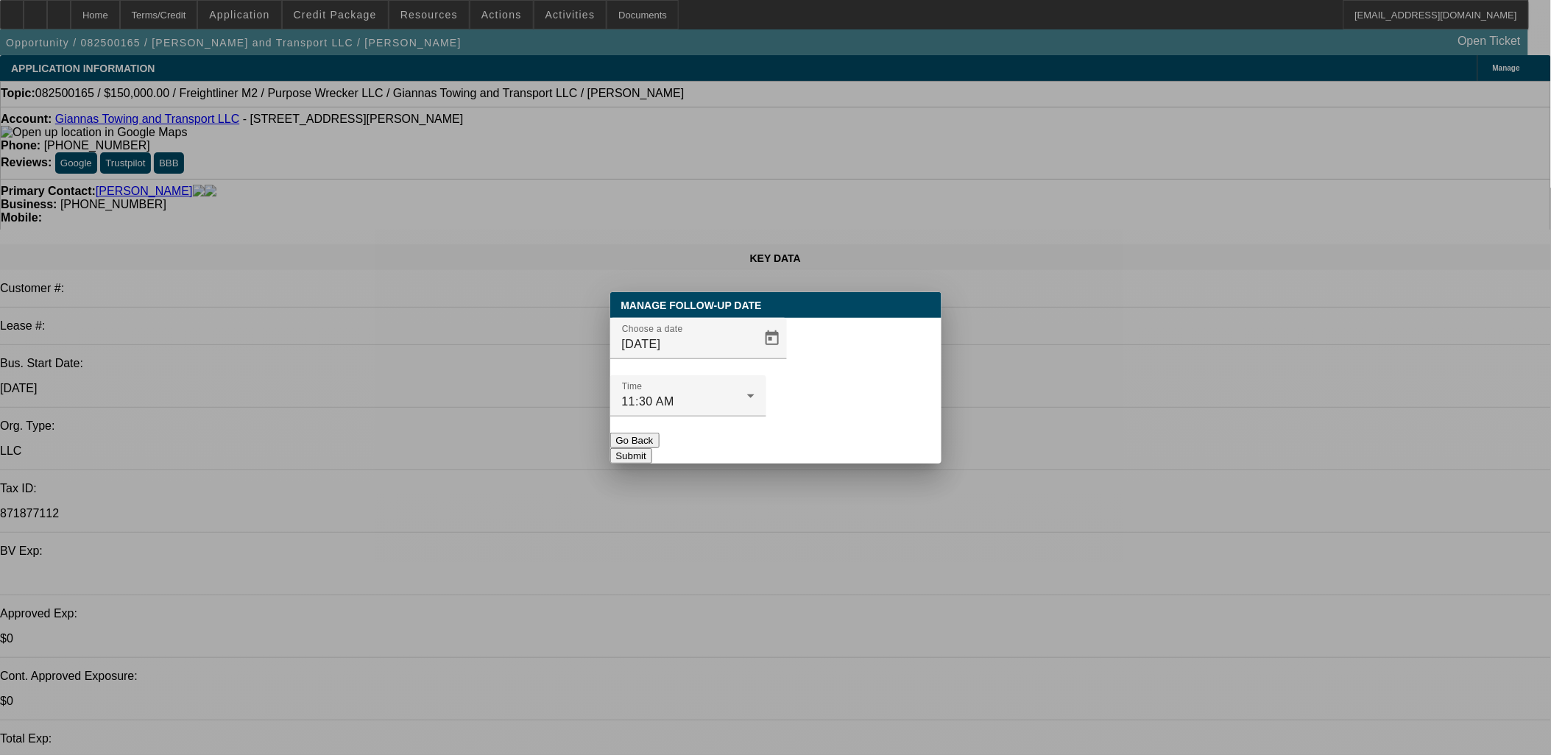
click at [652, 448] on button "Submit" at bounding box center [631, 455] width 42 height 15
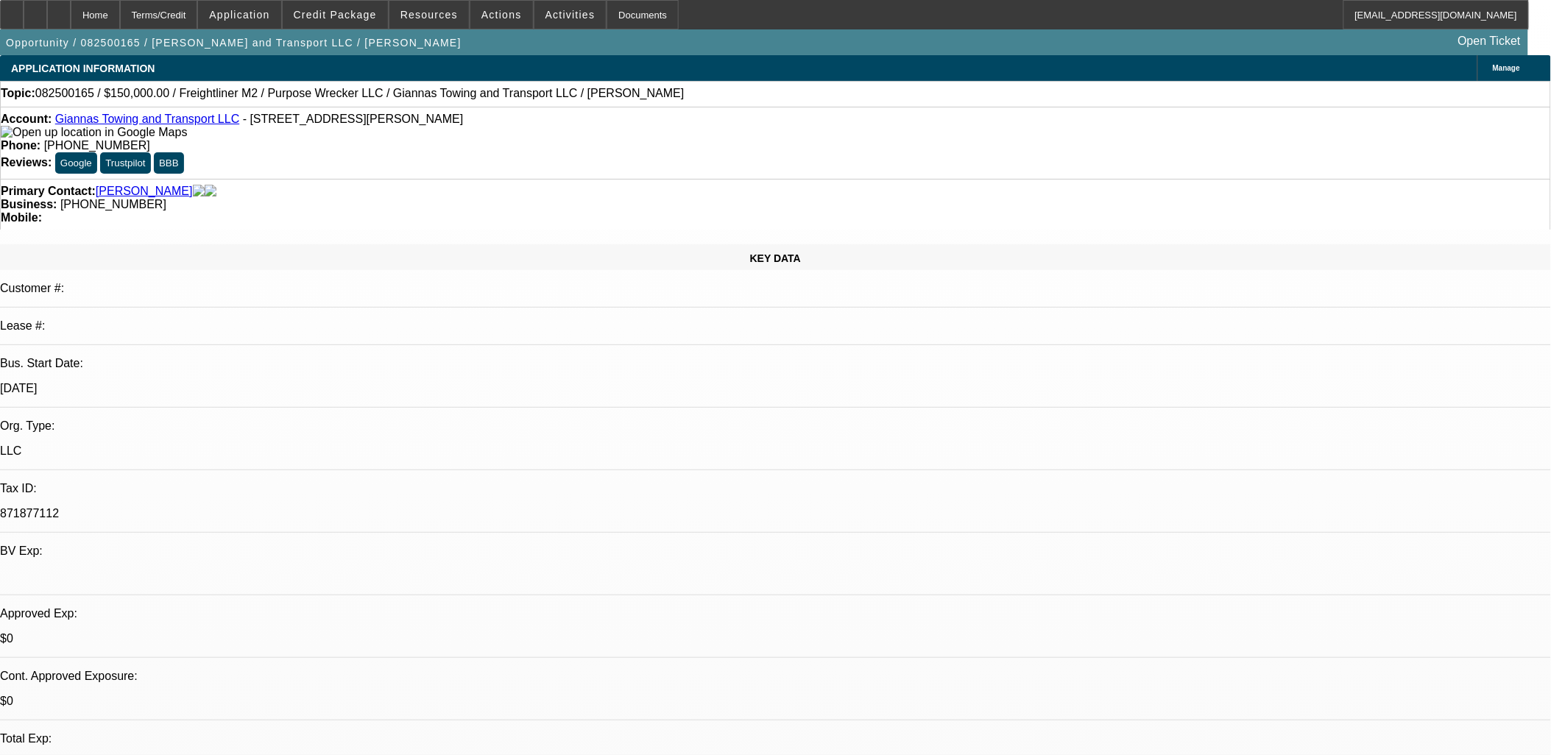
drag, startPoint x: 1234, startPoint y: 210, endPoint x: 1228, endPoint y: 222, distance: 14.2
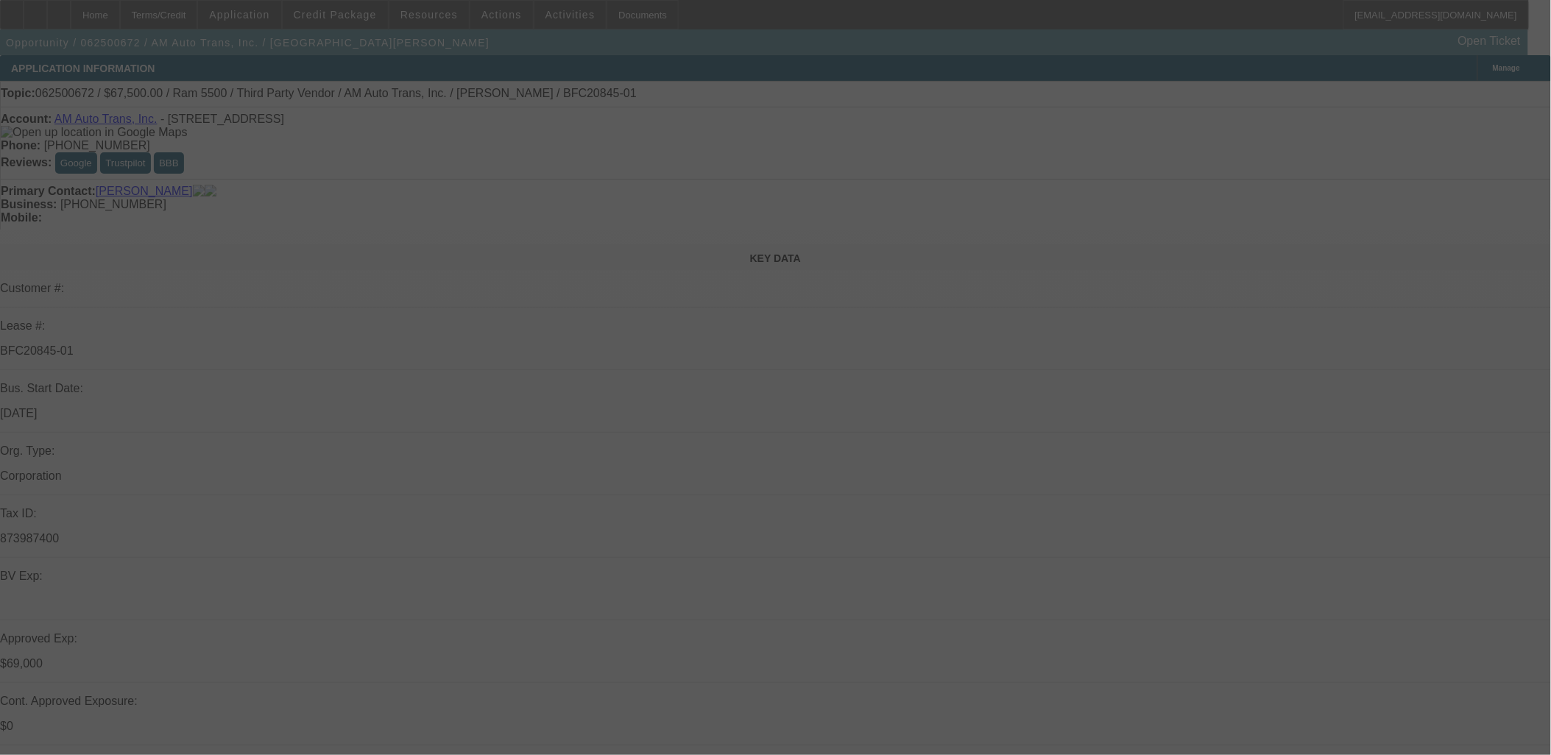
select select "0"
select select "2"
select select "0"
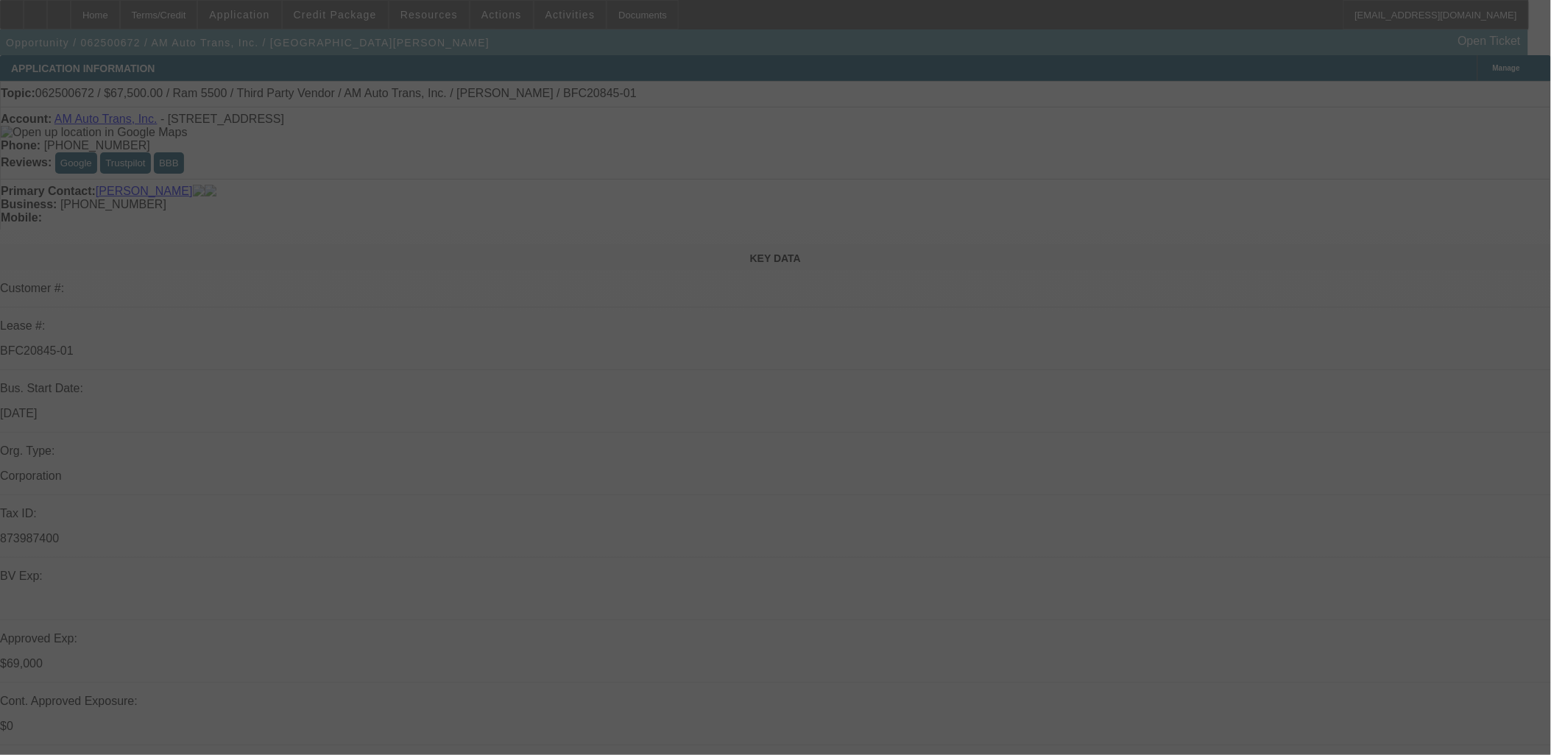
select select "0"
select select "2"
select select "0"
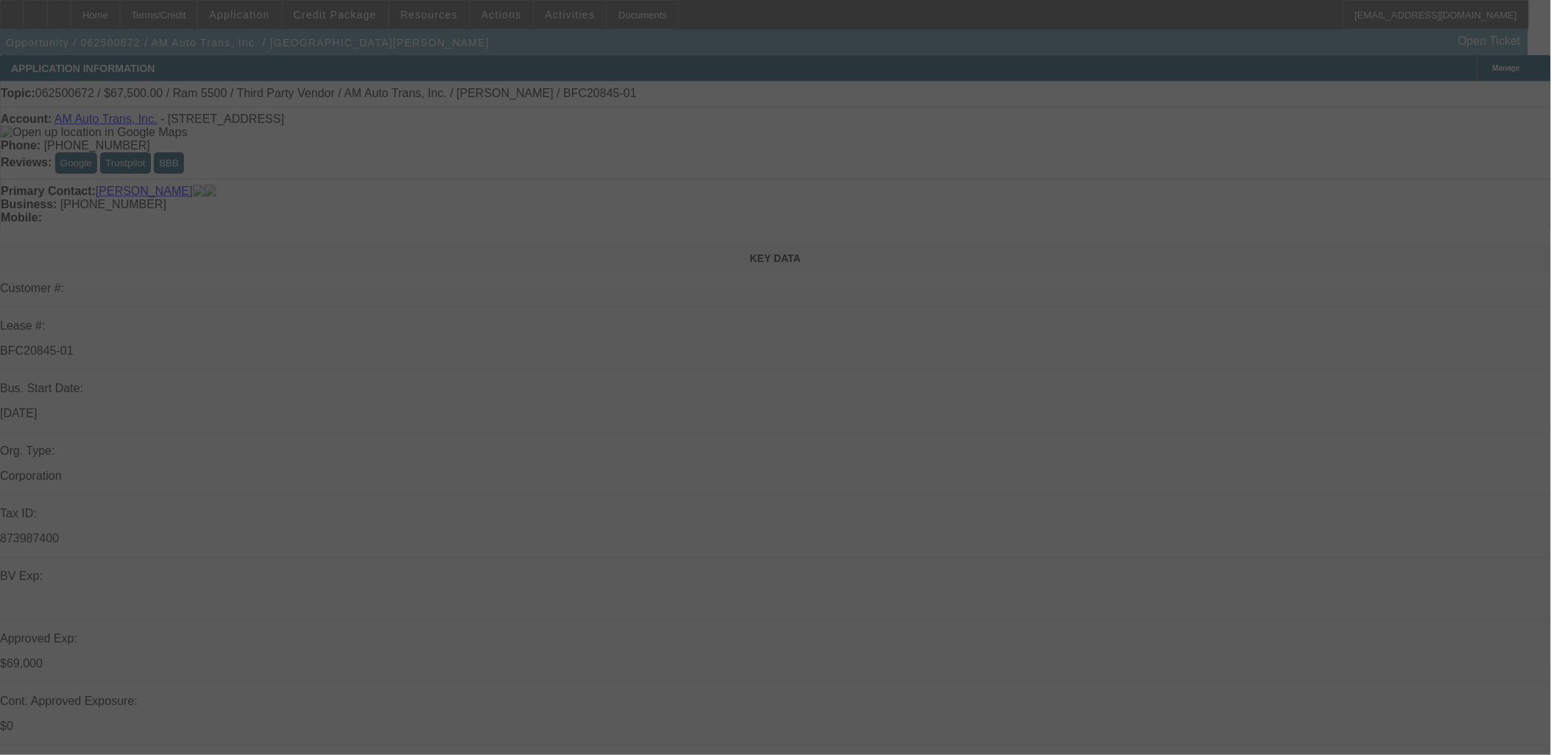
select select "2"
select select "0.1"
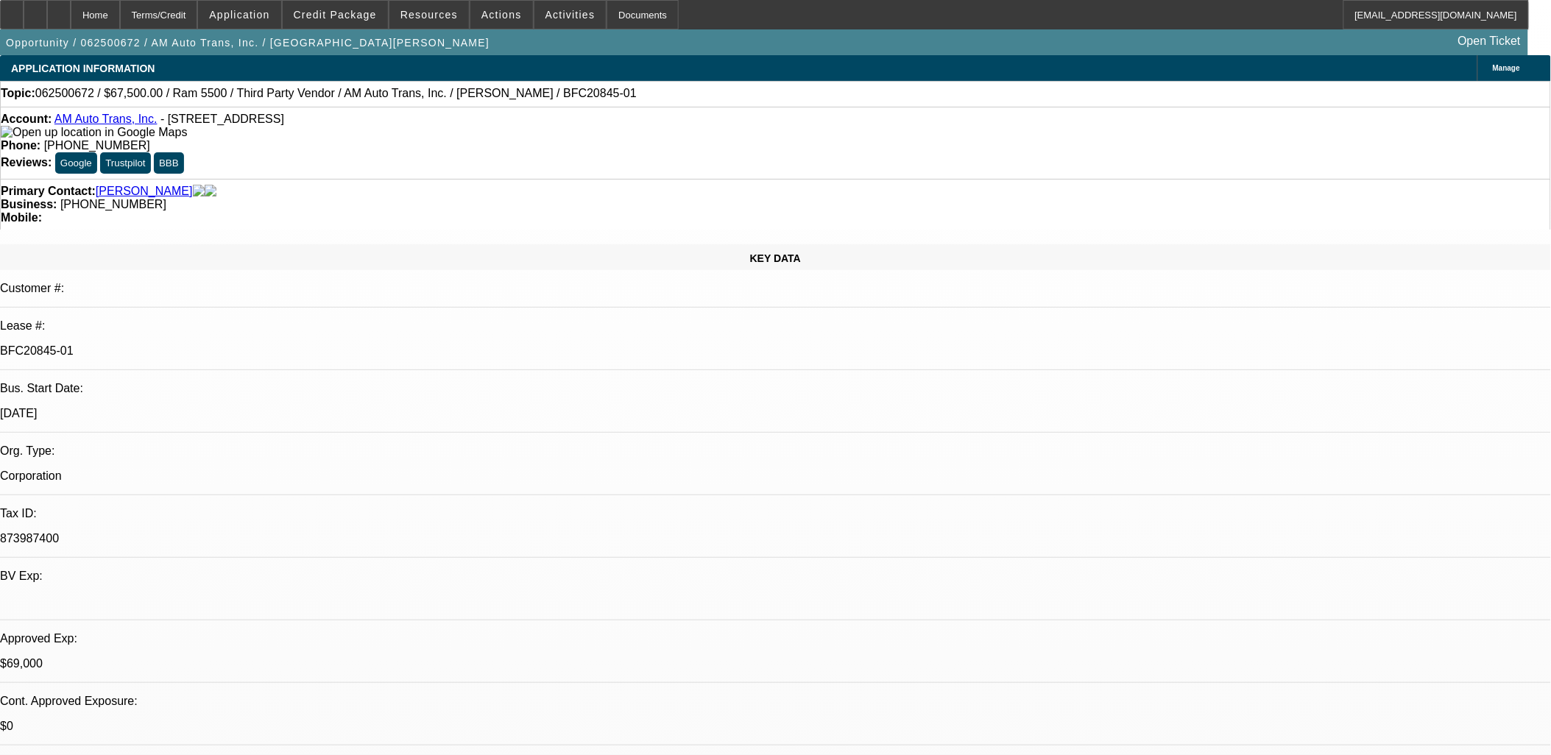
select select "1"
select select "2"
select select "6"
select select "1"
select select "2"
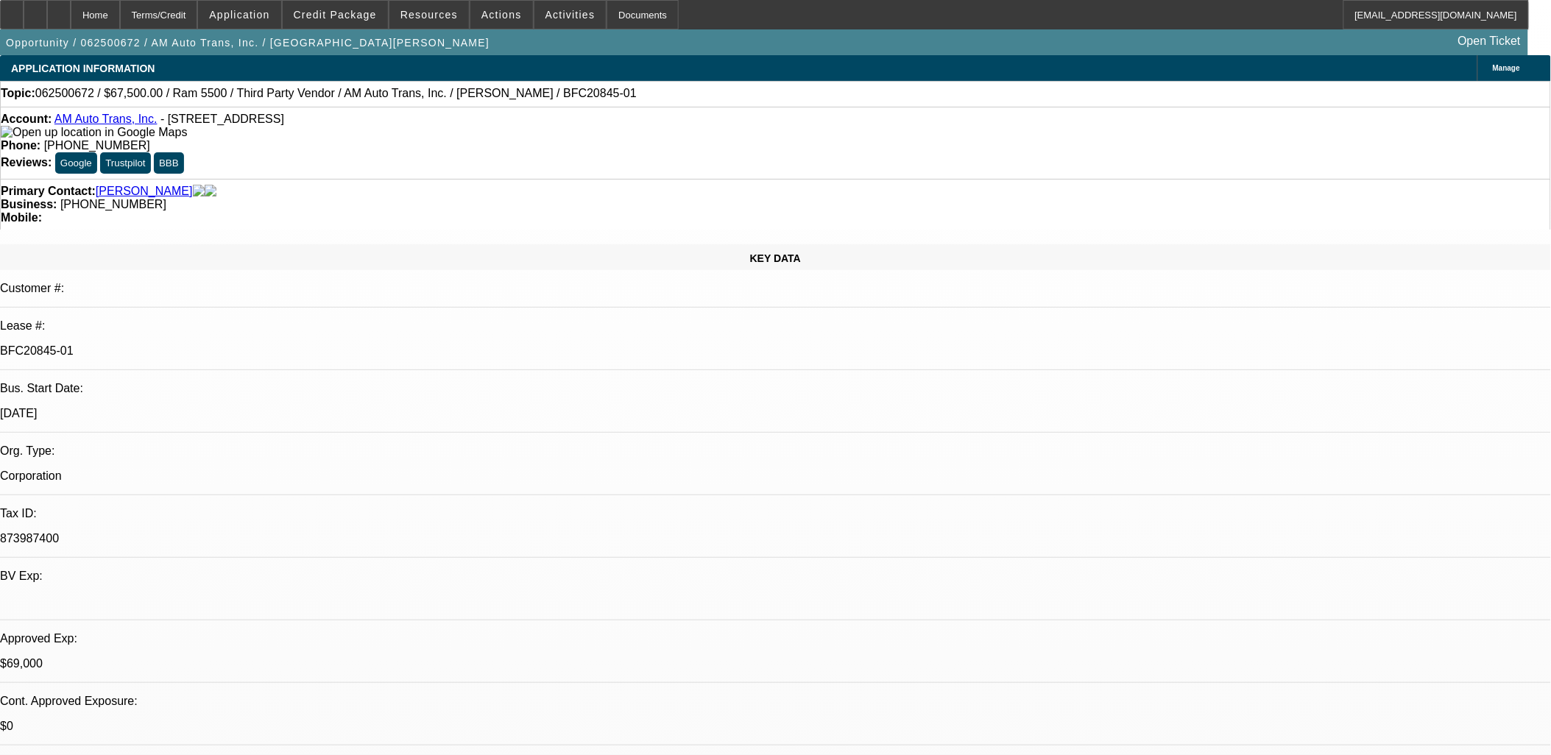
select select "6"
select select "1"
select select "2"
select select "6"
select select "1"
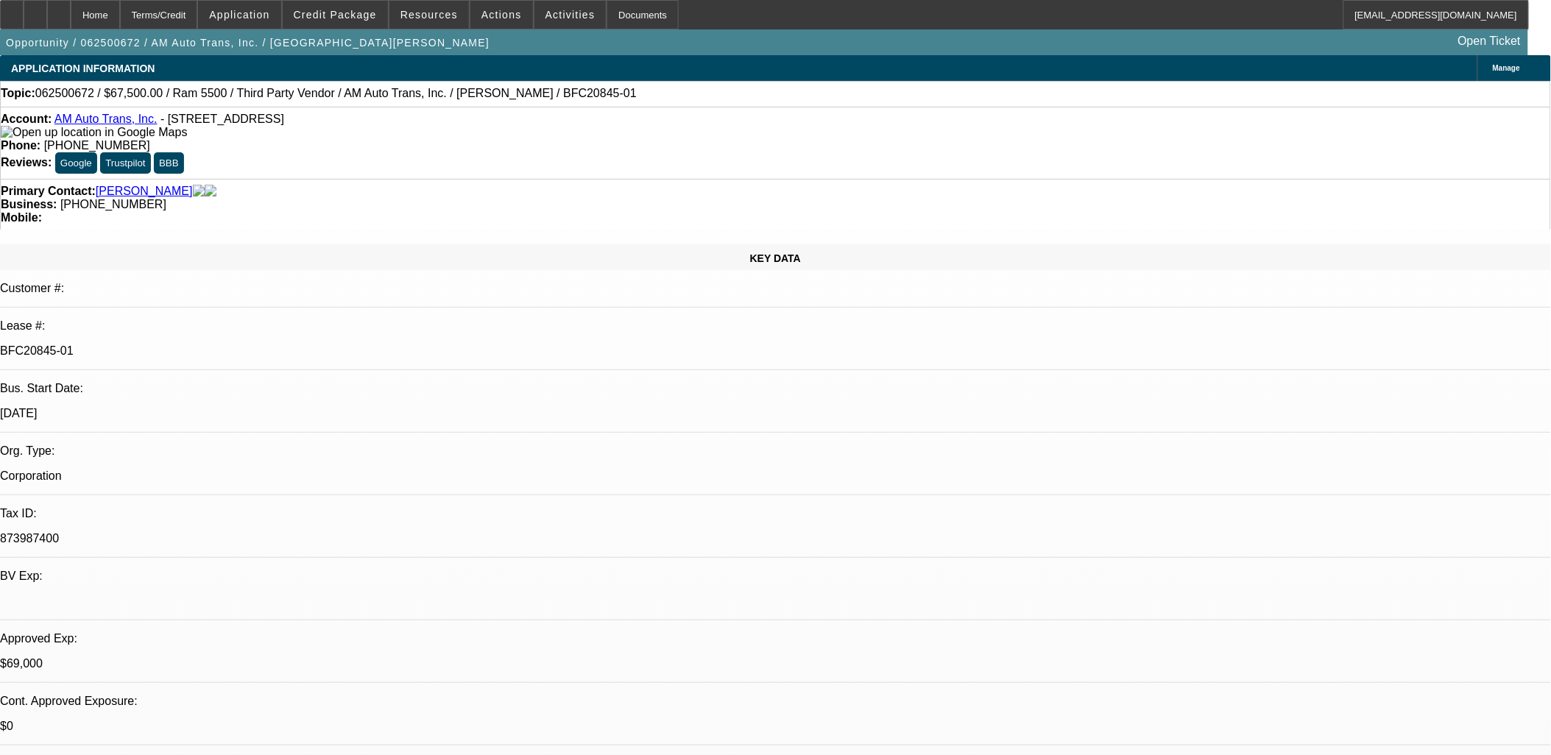
select select "2"
select select "4"
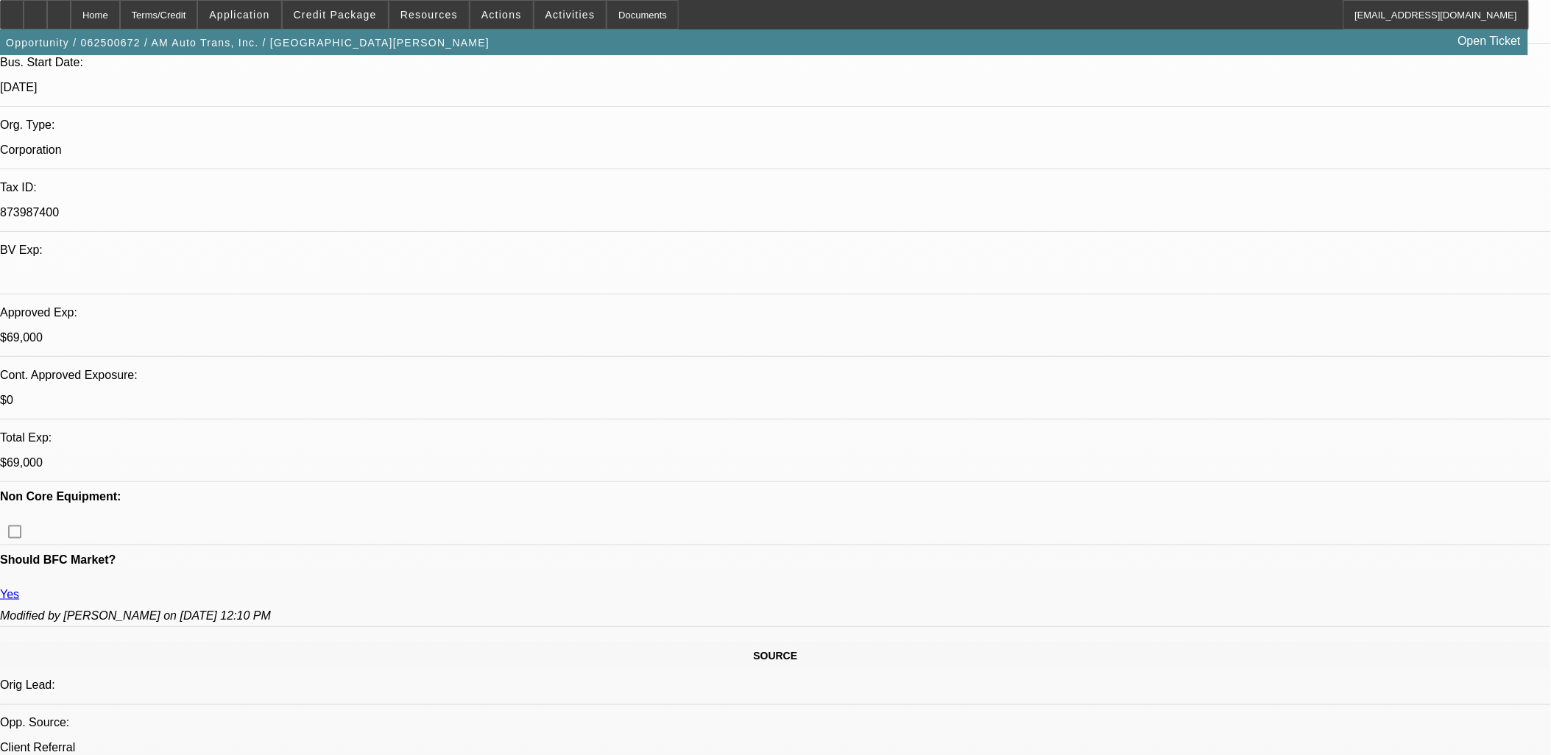
scroll to position [327, 0]
drag, startPoint x: 1166, startPoint y: 328, endPoint x: 1157, endPoint y: 352, distance: 25.4
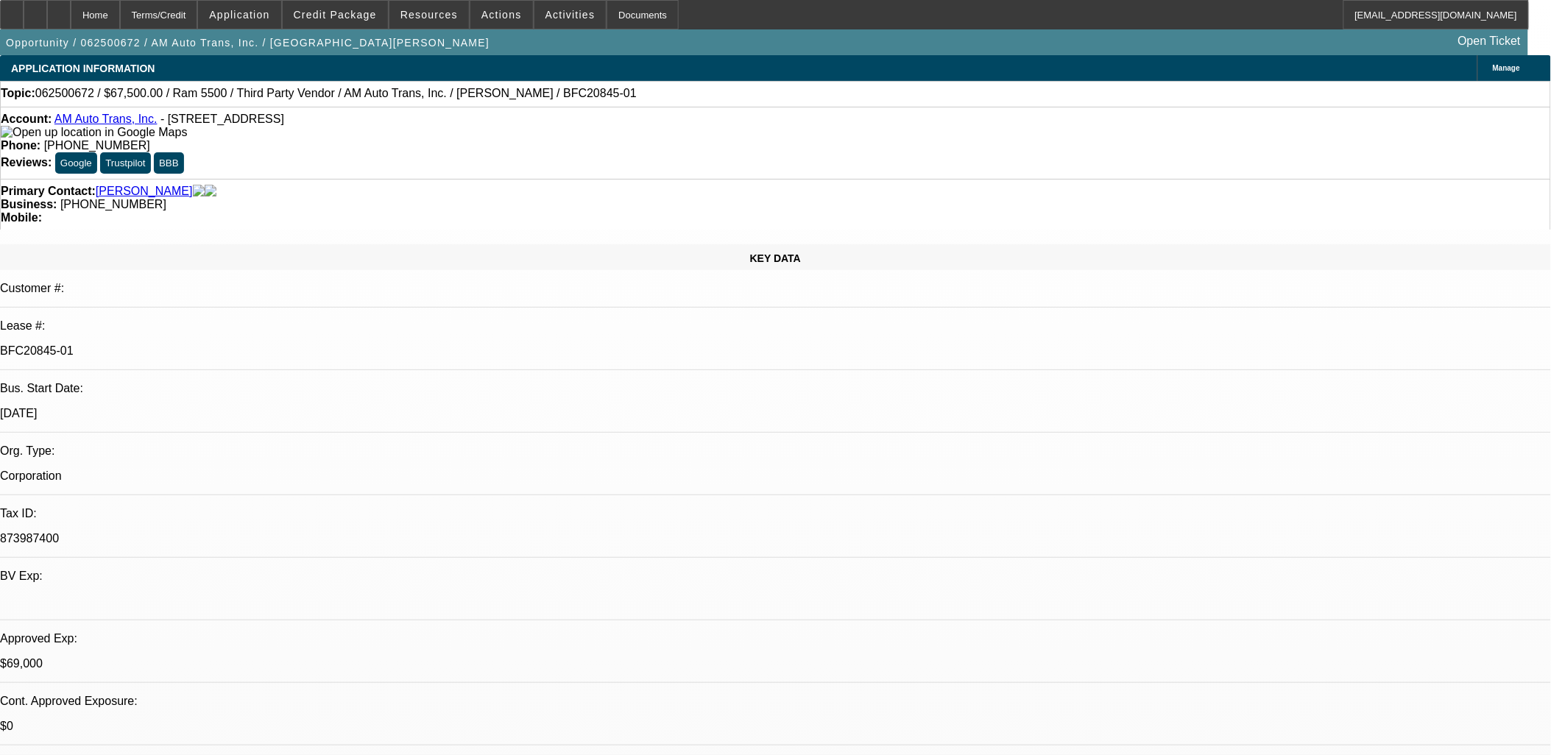
click at [132, 120] on link "AM Auto Trans, Inc." at bounding box center [105, 119] width 103 height 13
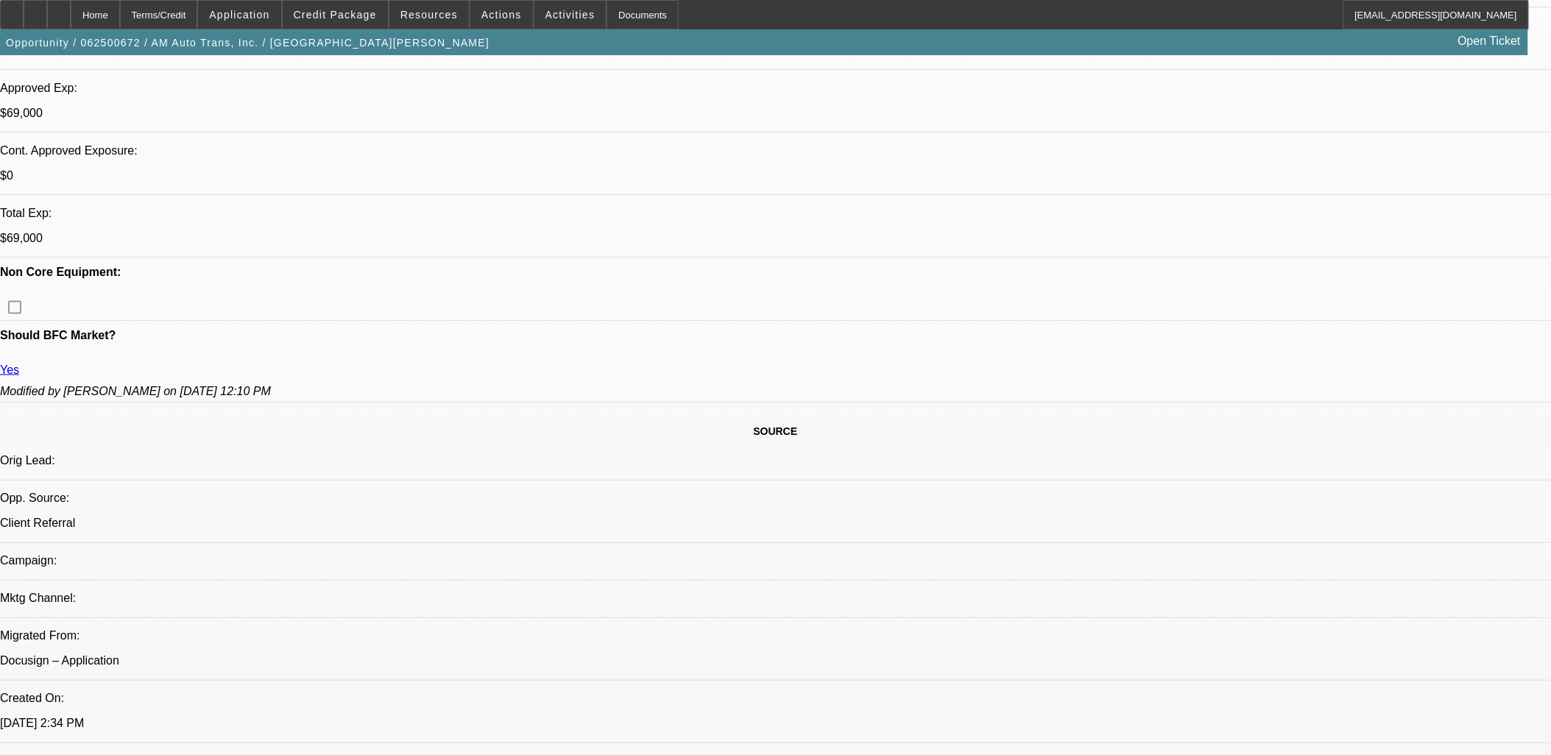
scroll to position [408, 0]
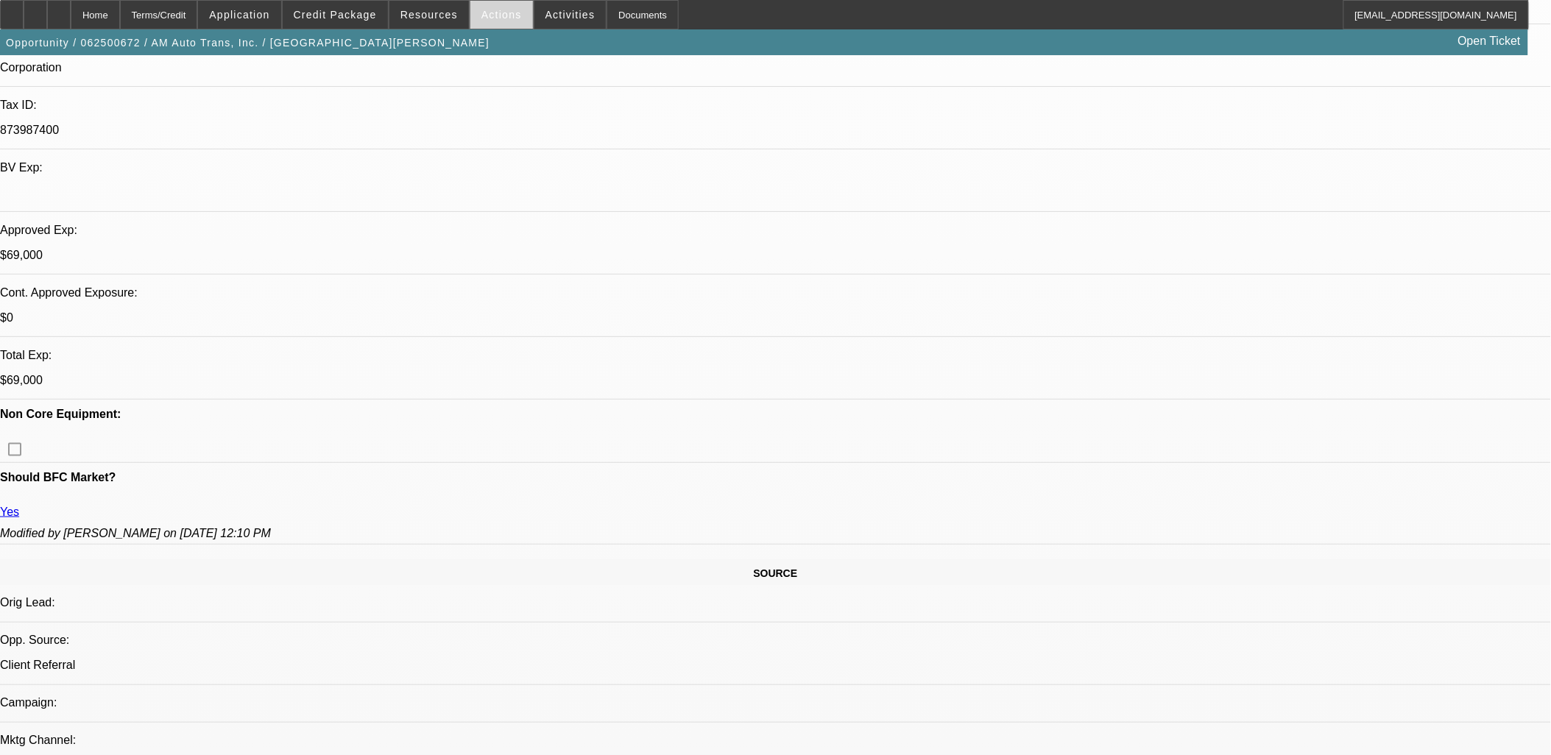
click at [479, 20] on span at bounding box center [501, 14] width 63 height 35
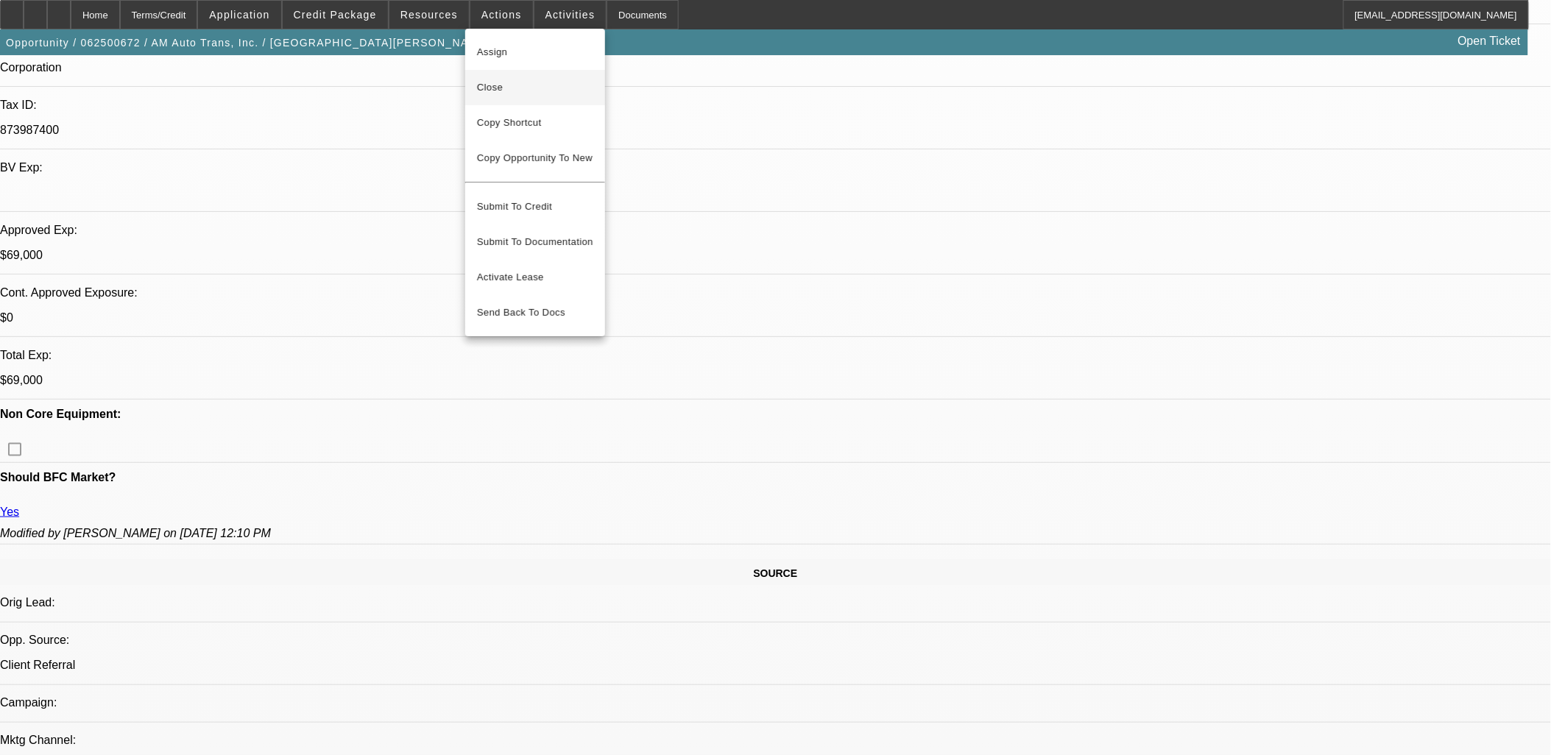
click at [514, 85] on span "Close" at bounding box center [535, 88] width 116 height 18
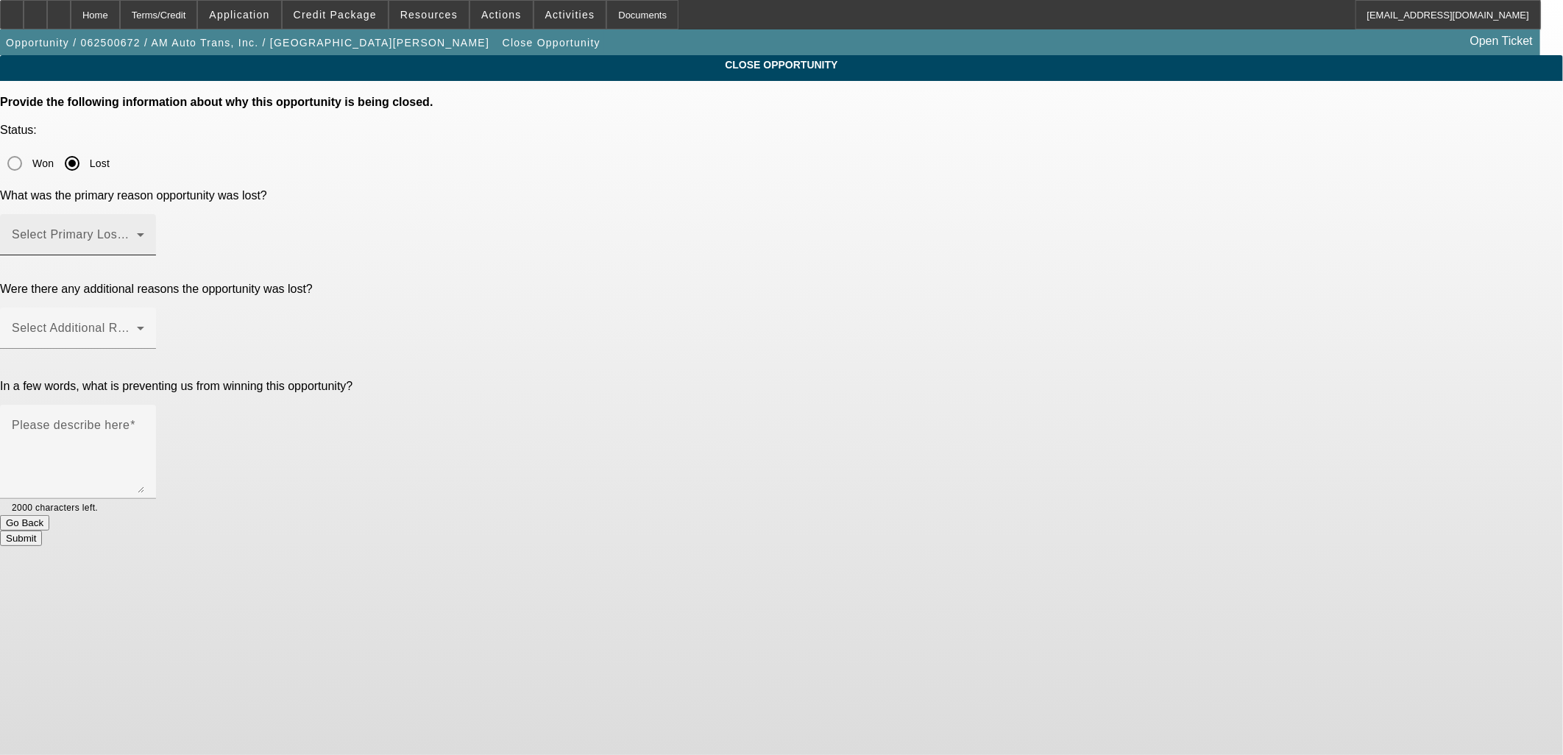
click at [144, 214] on div "Select Primary Lost Reason" at bounding box center [78, 234] width 132 height 41
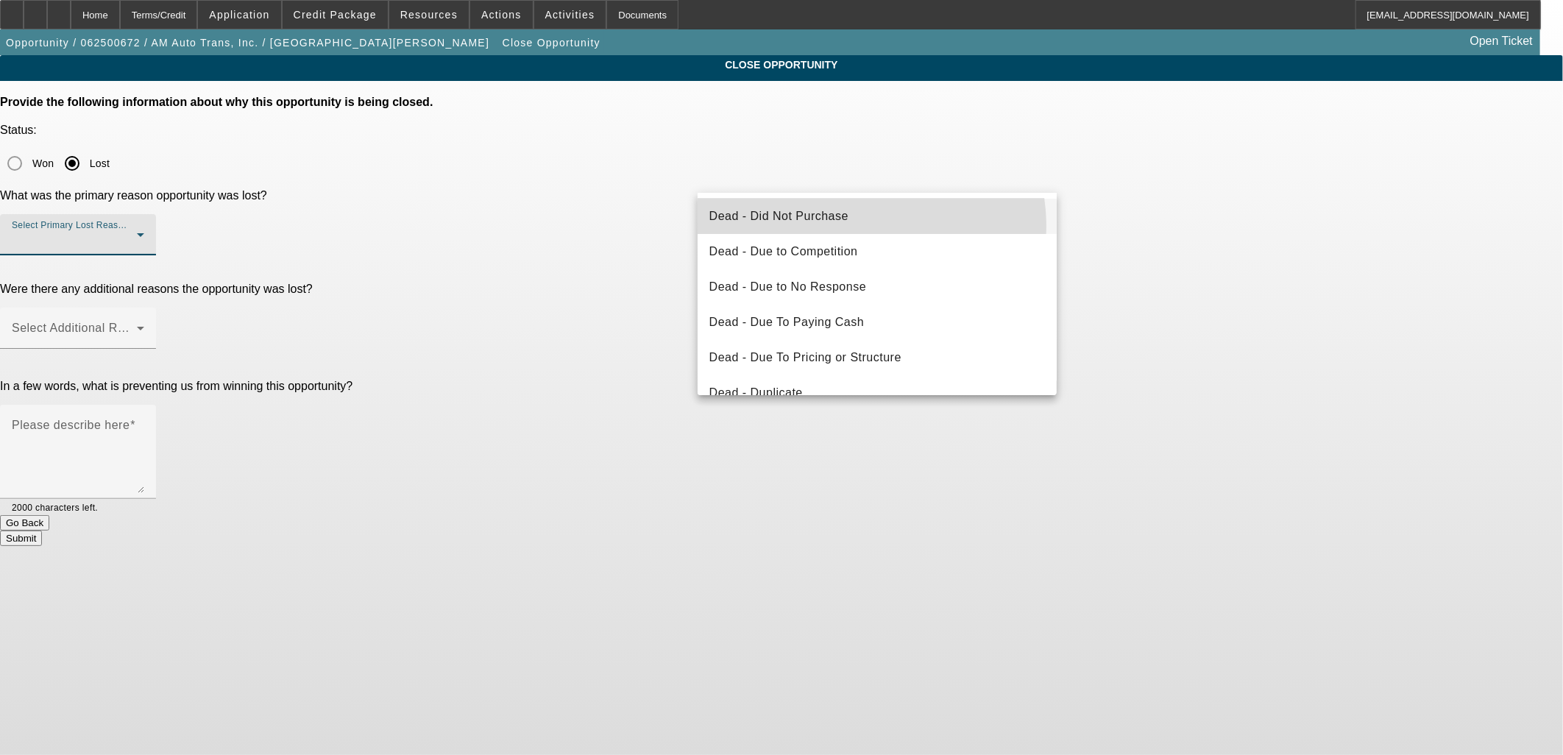
click at [848, 229] on mat-option "Dead - Did Not Purchase" at bounding box center [878, 216] width 360 height 35
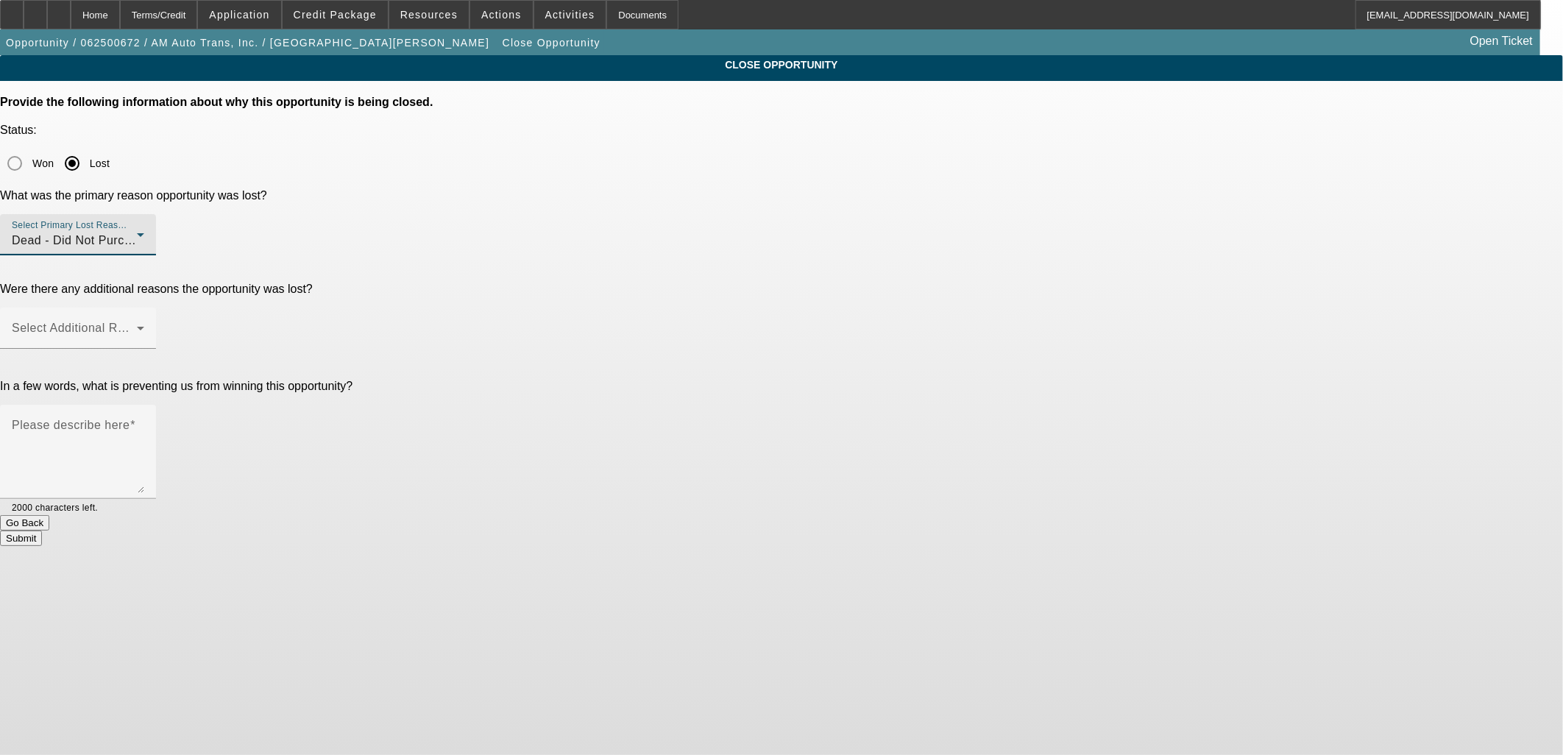
click at [137, 325] on span at bounding box center [74, 334] width 125 height 18
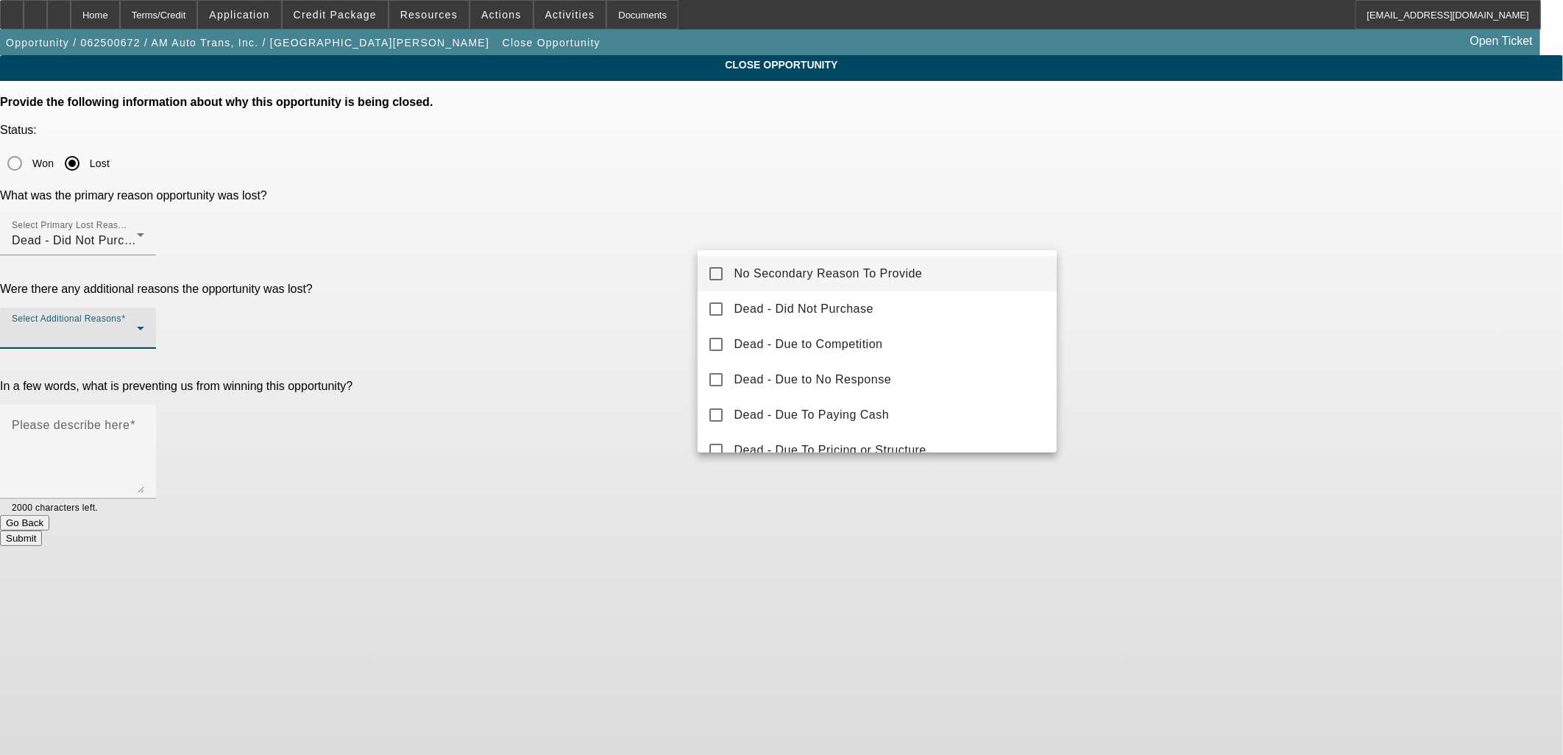
click at [851, 266] on span "No Secondary Reason To Provide" at bounding box center [828, 274] width 188 height 18
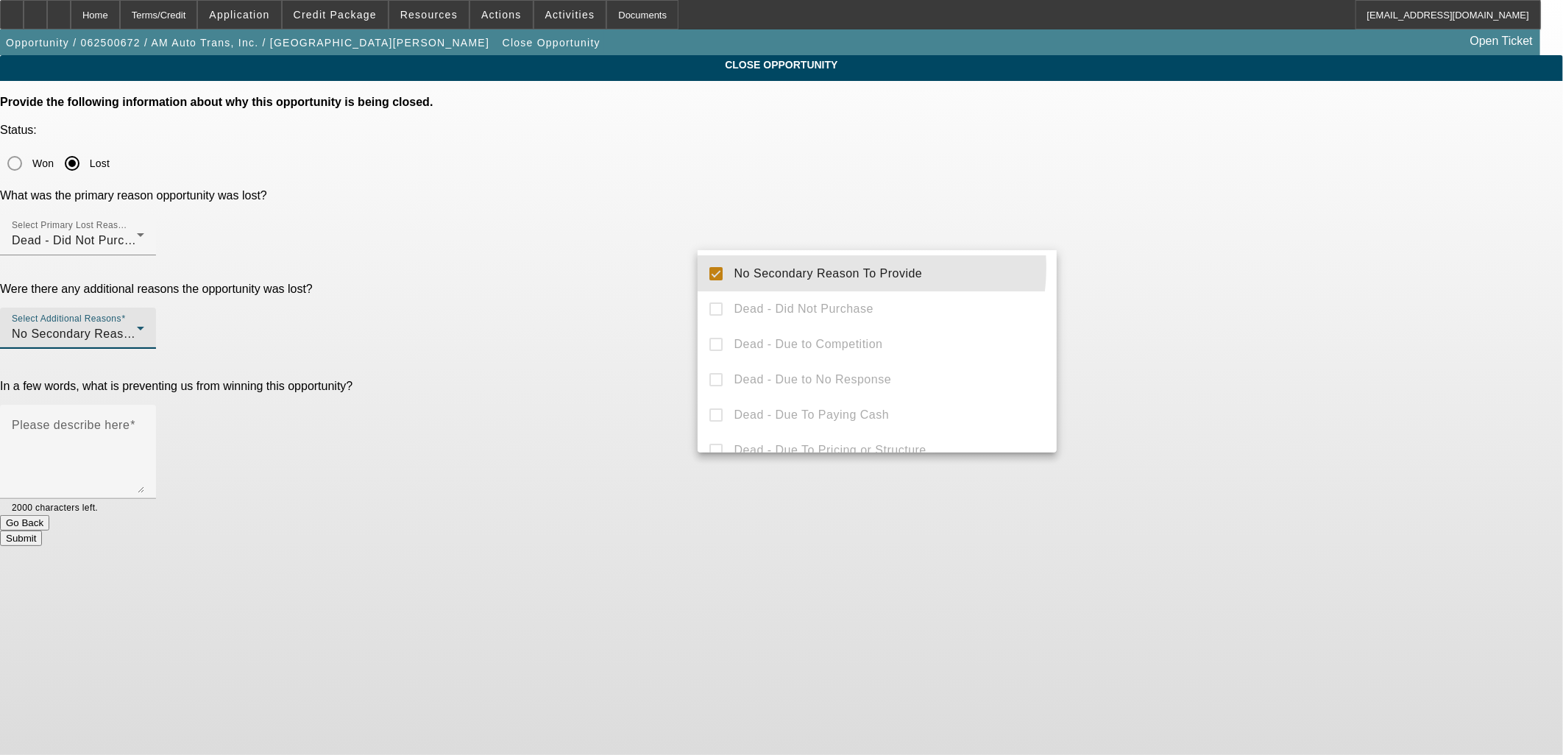
click at [1210, 237] on div at bounding box center [781, 377] width 1563 height 755
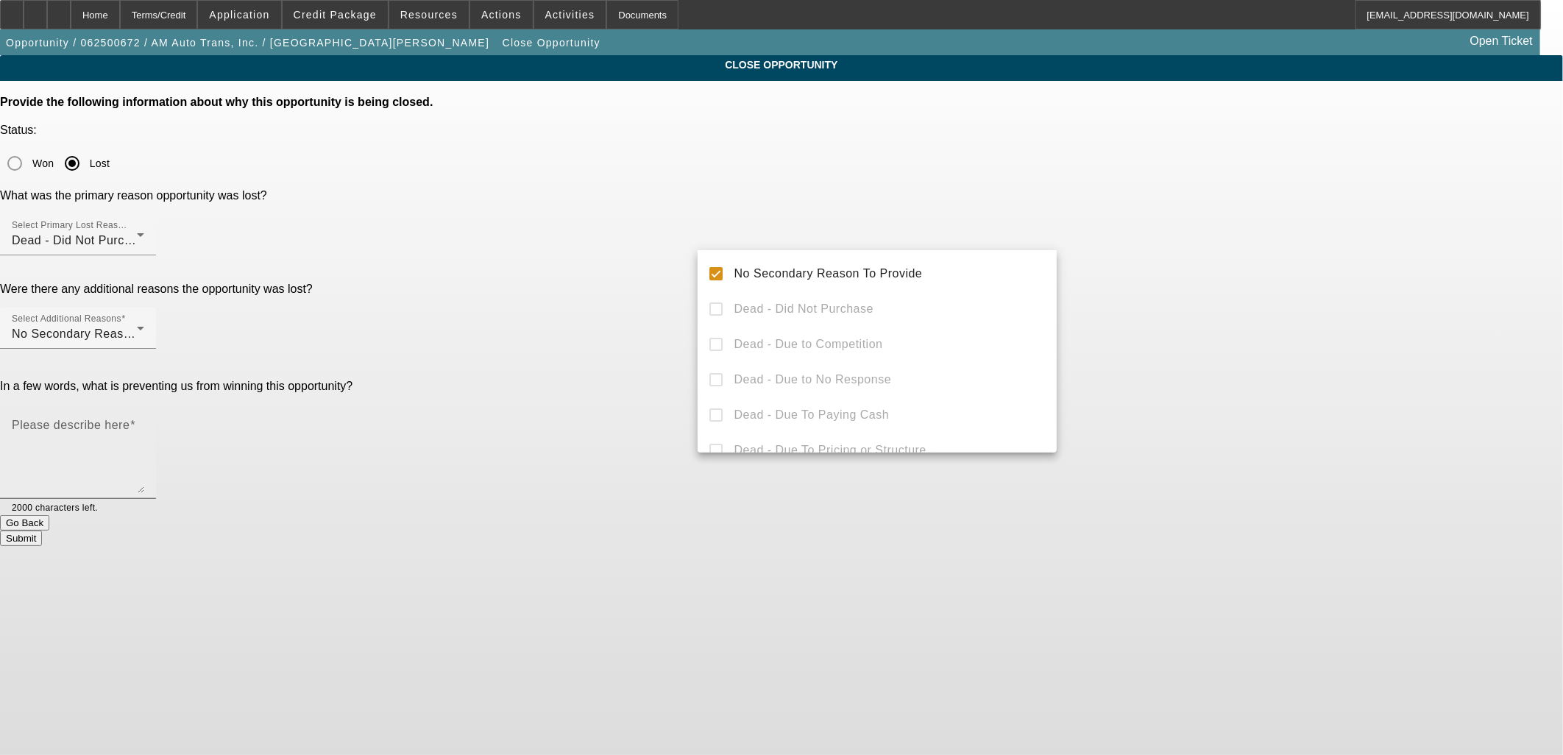
click at [144, 422] on textarea "Please describe here" at bounding box center [78, 457] width 132 height 71
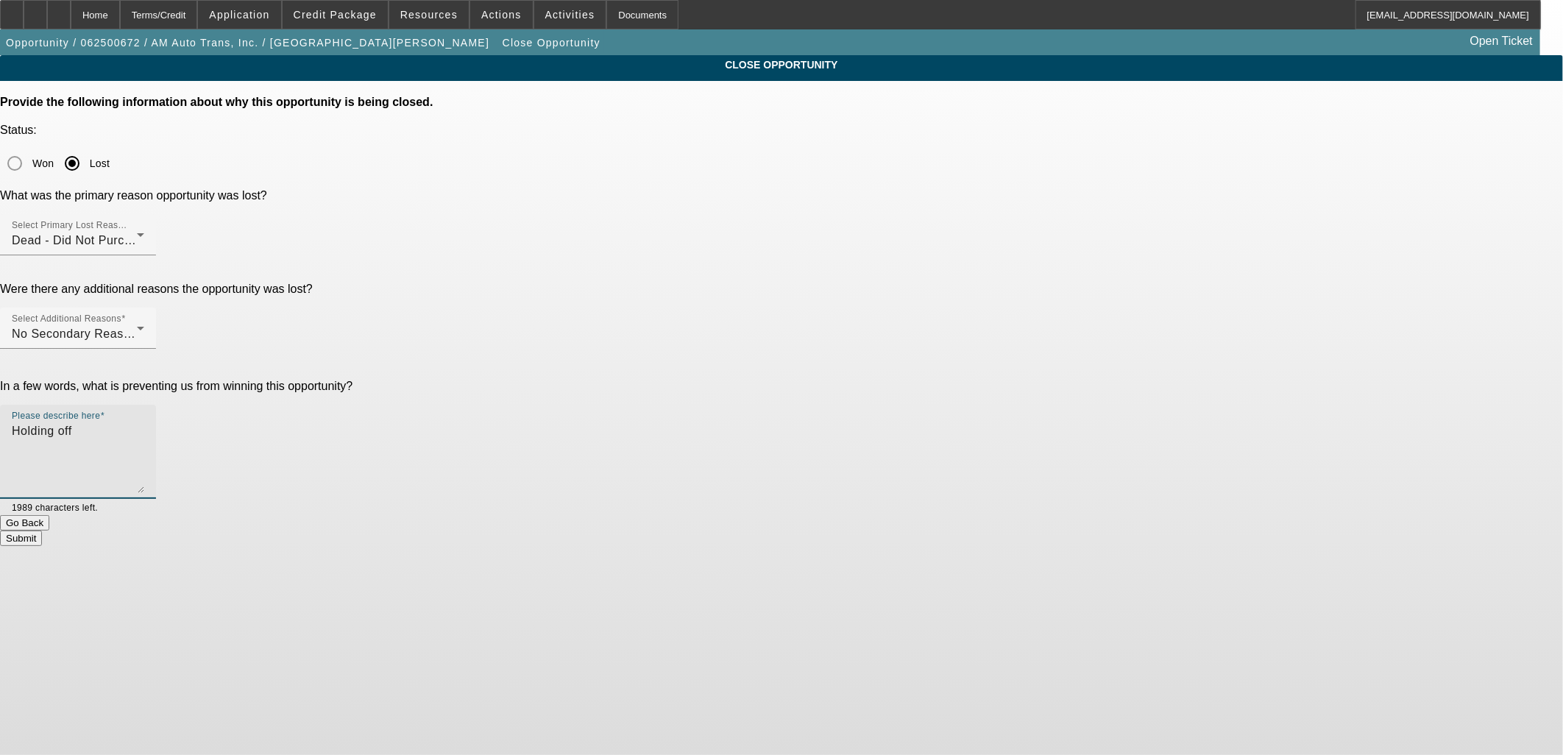
type textarea "Holding off"
click at [42, 531] on button "Submit" at bounding box center [21, 538] width 42 height 15
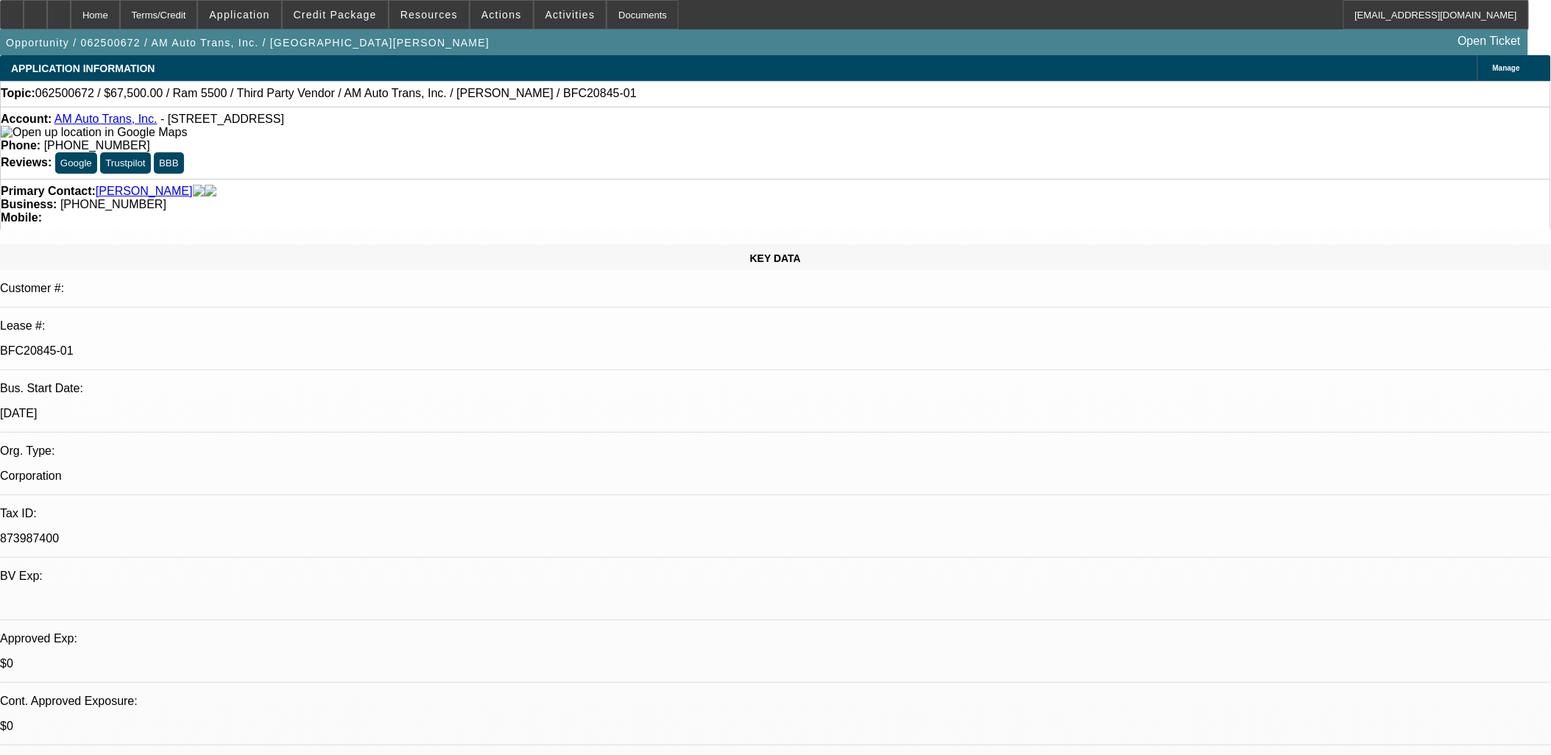
select select "0"
select select "2"
select select "0"
select select "6"
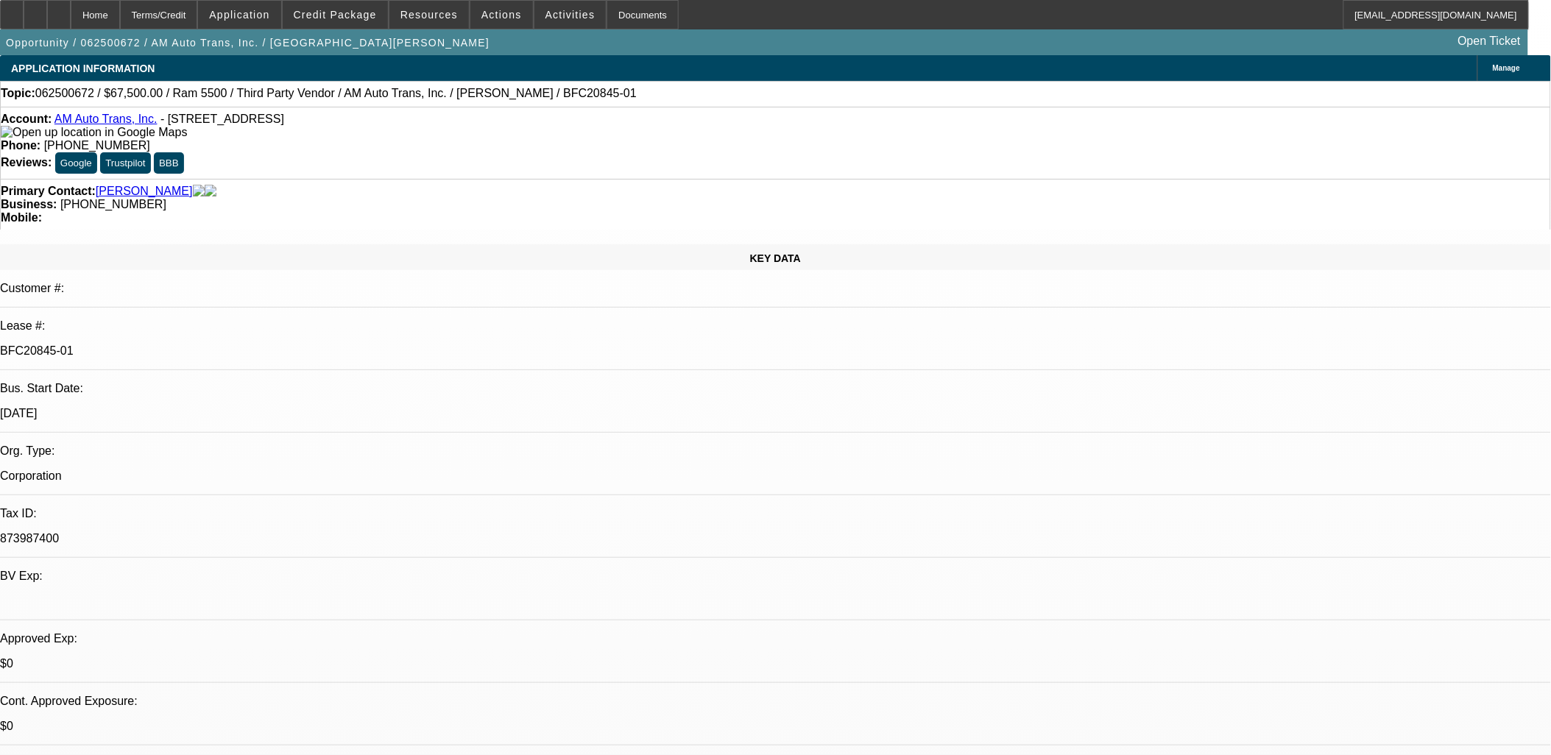
select select "0"
select select "2"
select select "0"
select select "6"
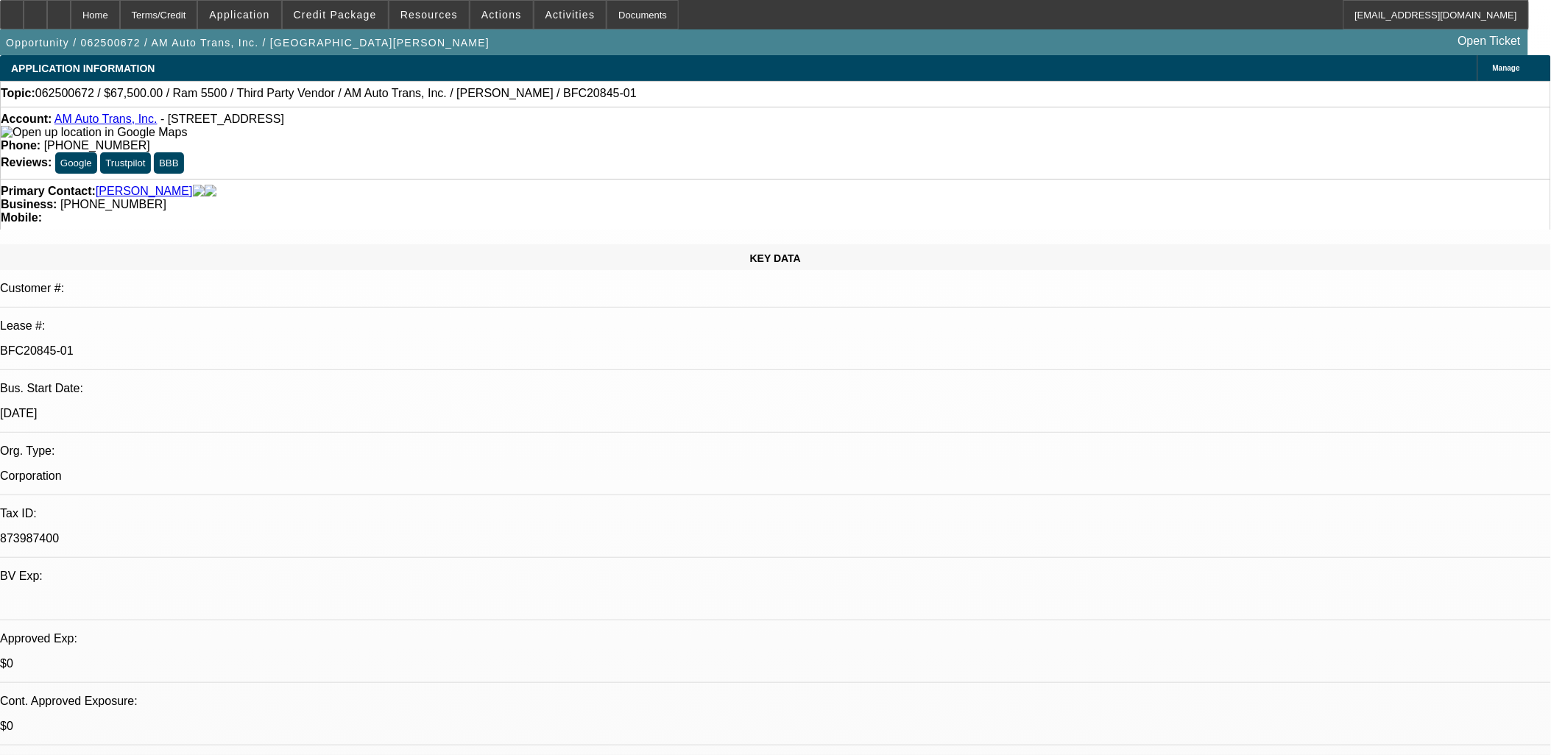
select select "0"
select select "2"
select select "0"
select select "6"
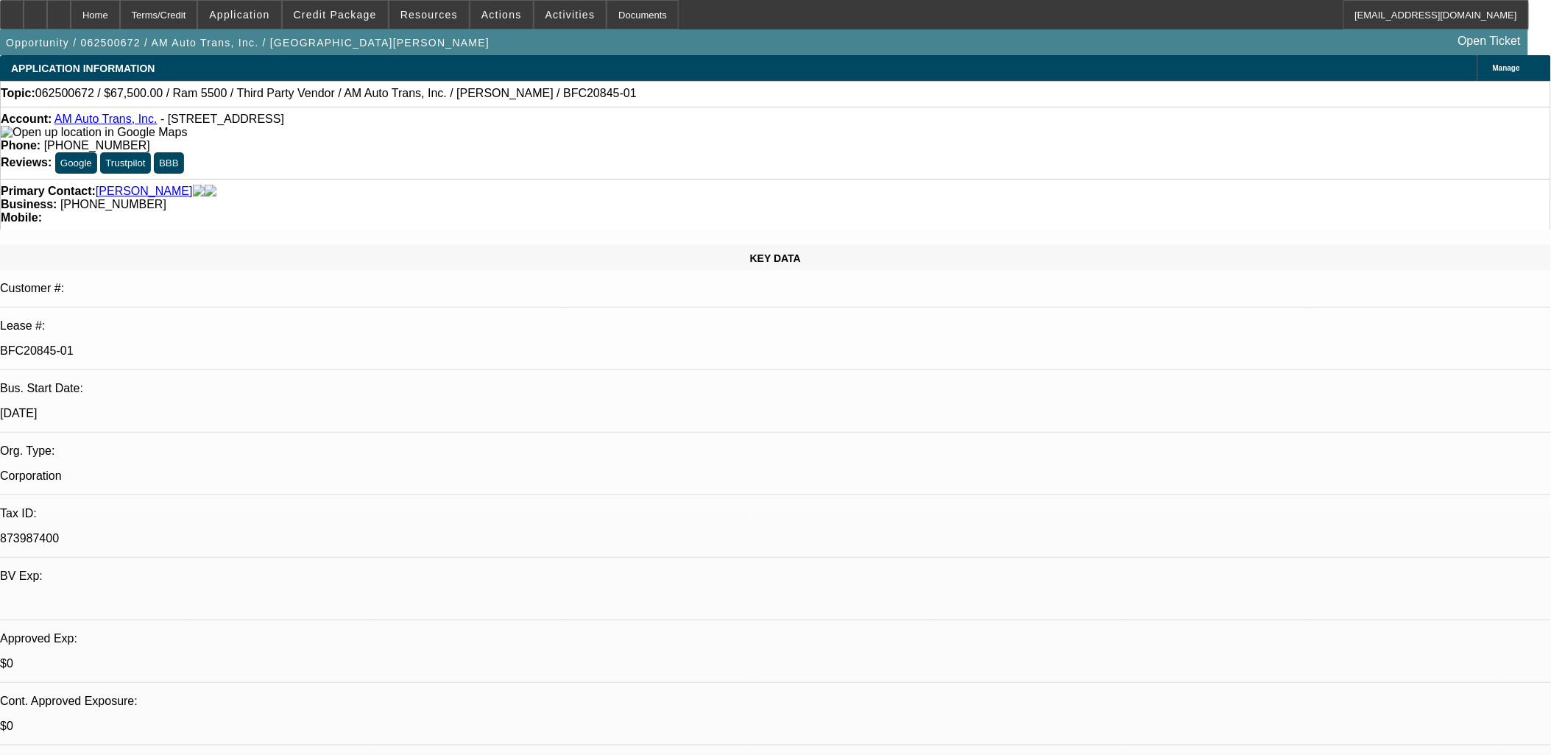
select select "0"
select select "2"
select select "0.1"
select select "4"
